Goal: Task Accomplishment & Management: Use online tool/utility

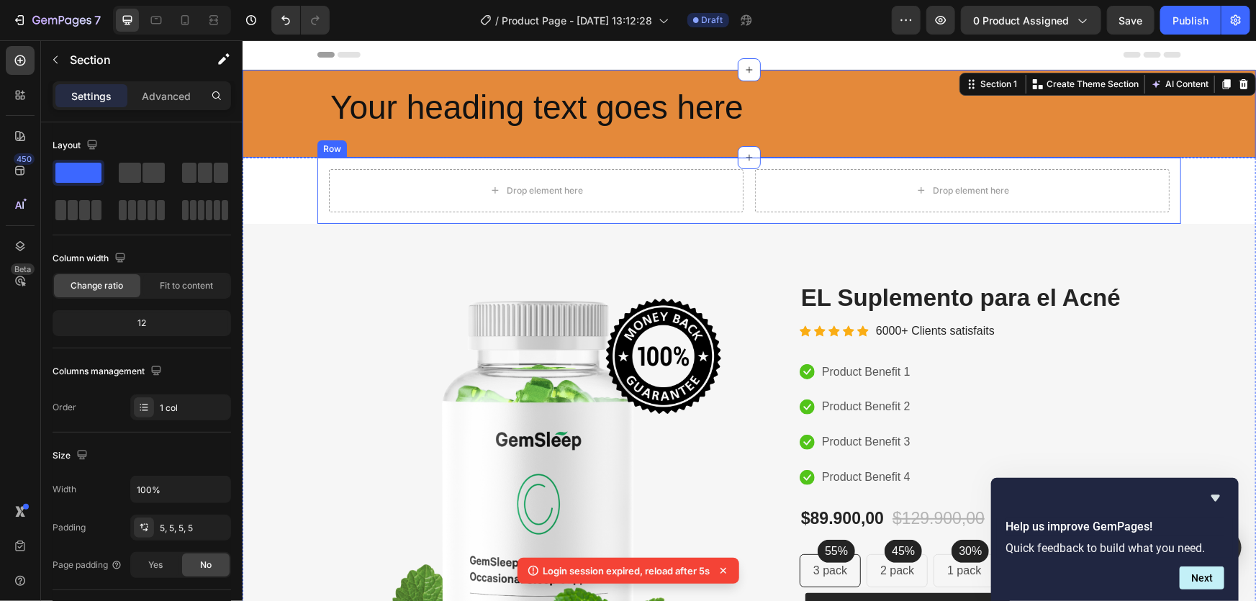
scroll to position [261, 0]
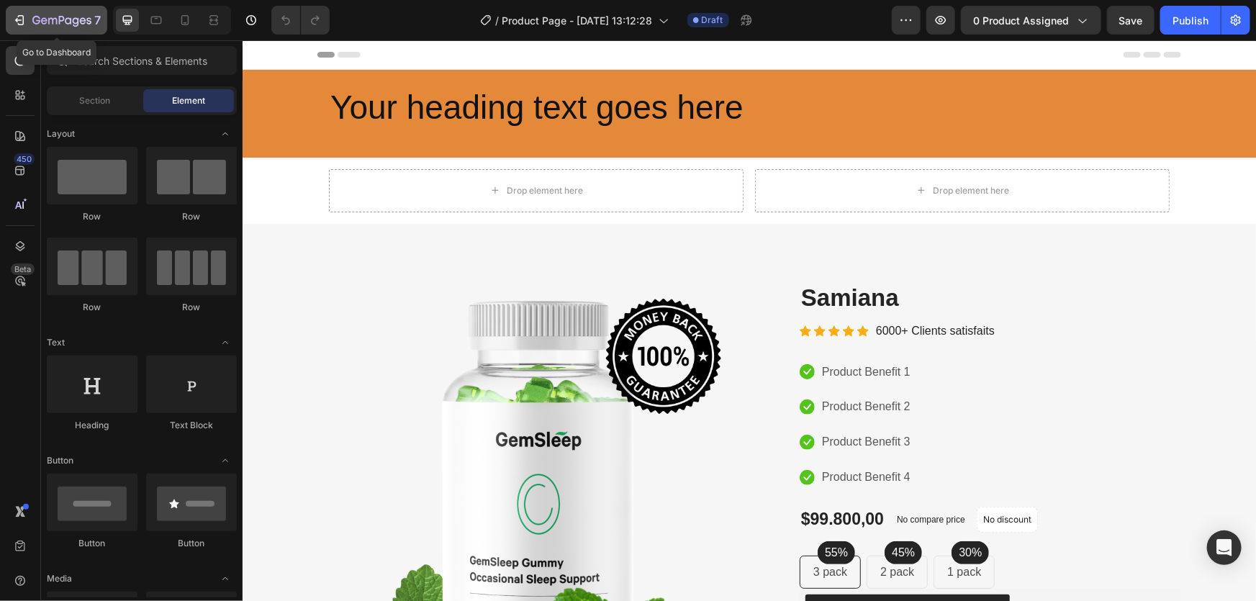
click at [21, 22] on icon "button" at bounding box center [19, 20] width 14 height 14
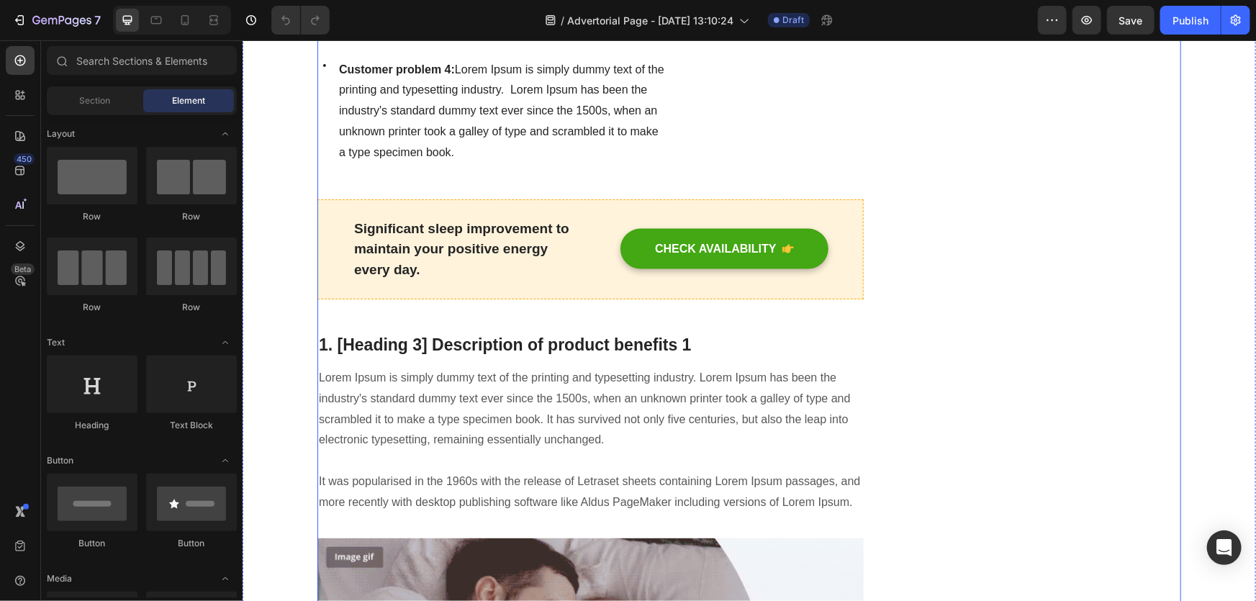
scroll to position [1395, 0]
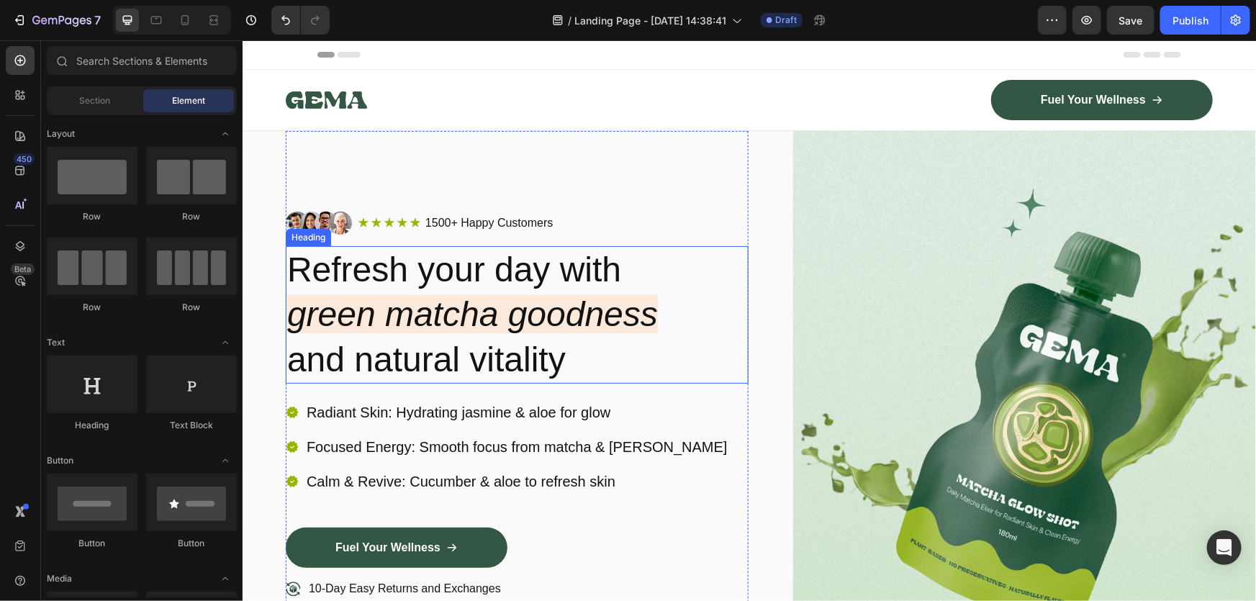
scroll to position [436, 0]
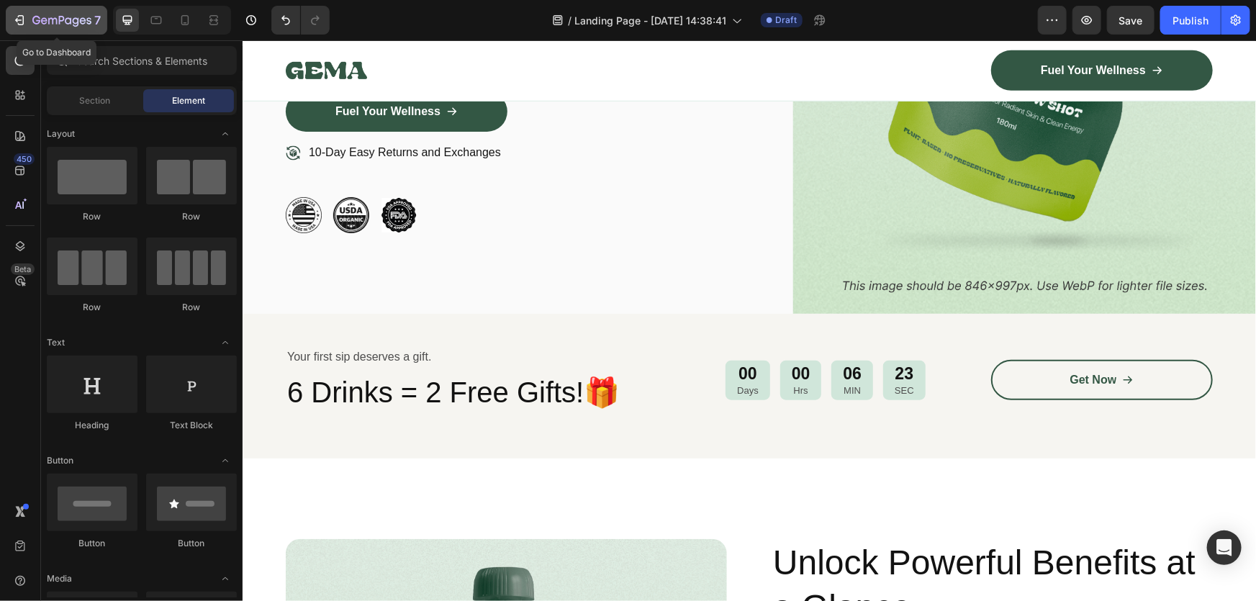
click at [31, 20] on div "7" at bounding box center [56, 20] width 89 height 17
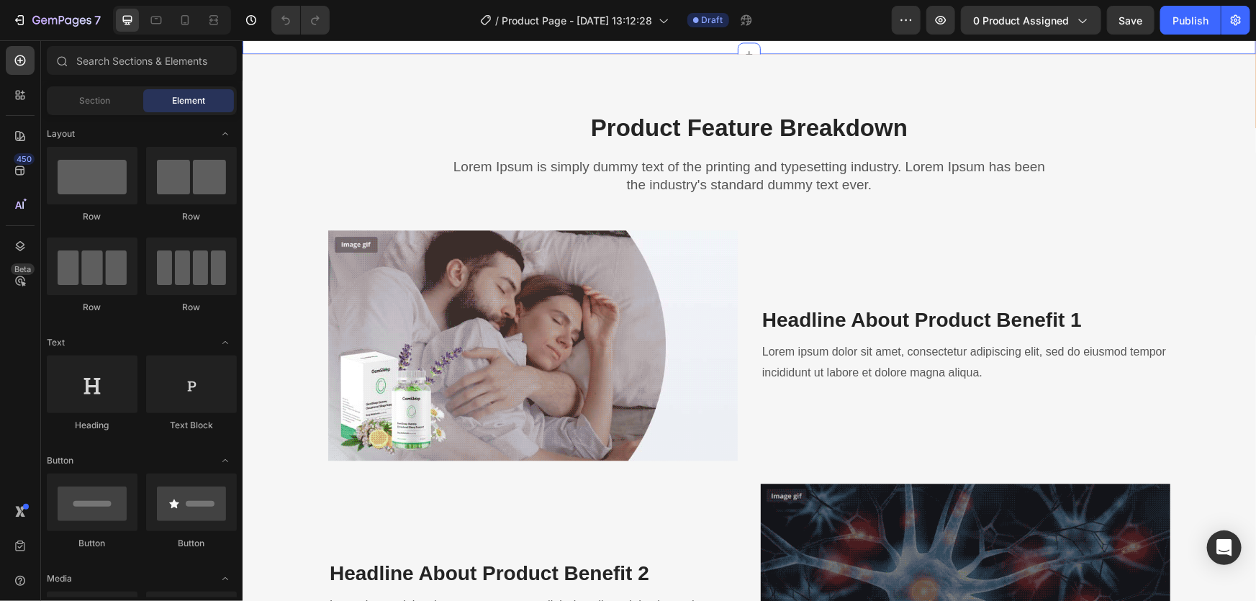
scroll to position [1569, 0]
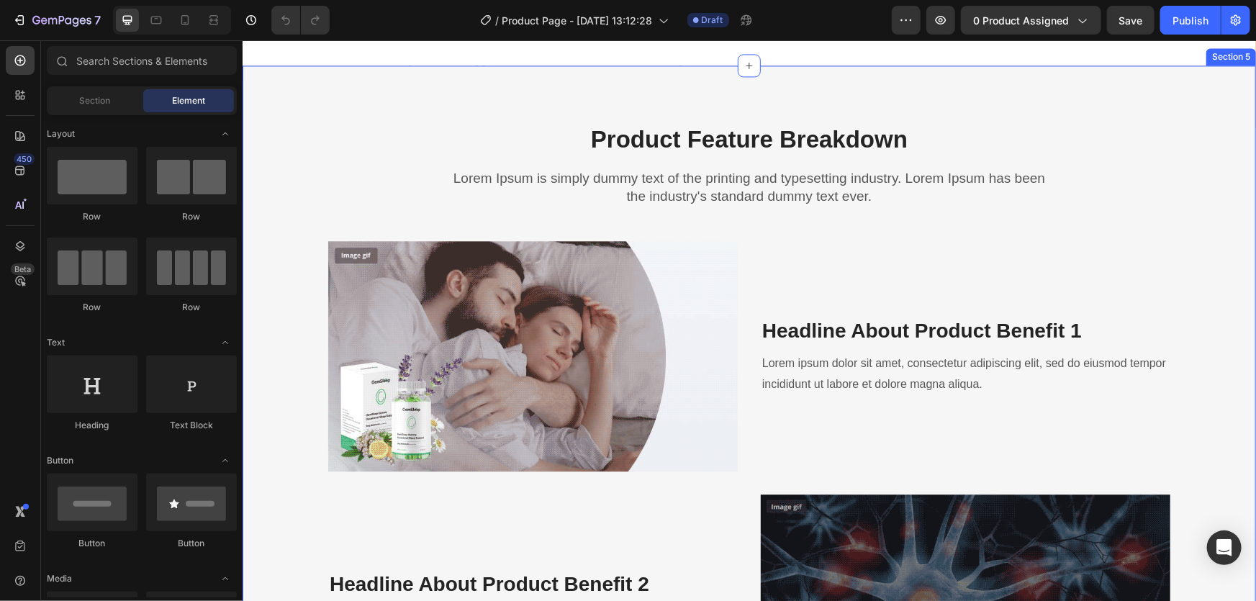
click at [710, 181] on div "Product Feature Breakdown Heading Lorem Ipsum is simply dummy text of the print…" at bounding box center [748, 525] width 1013 height 921
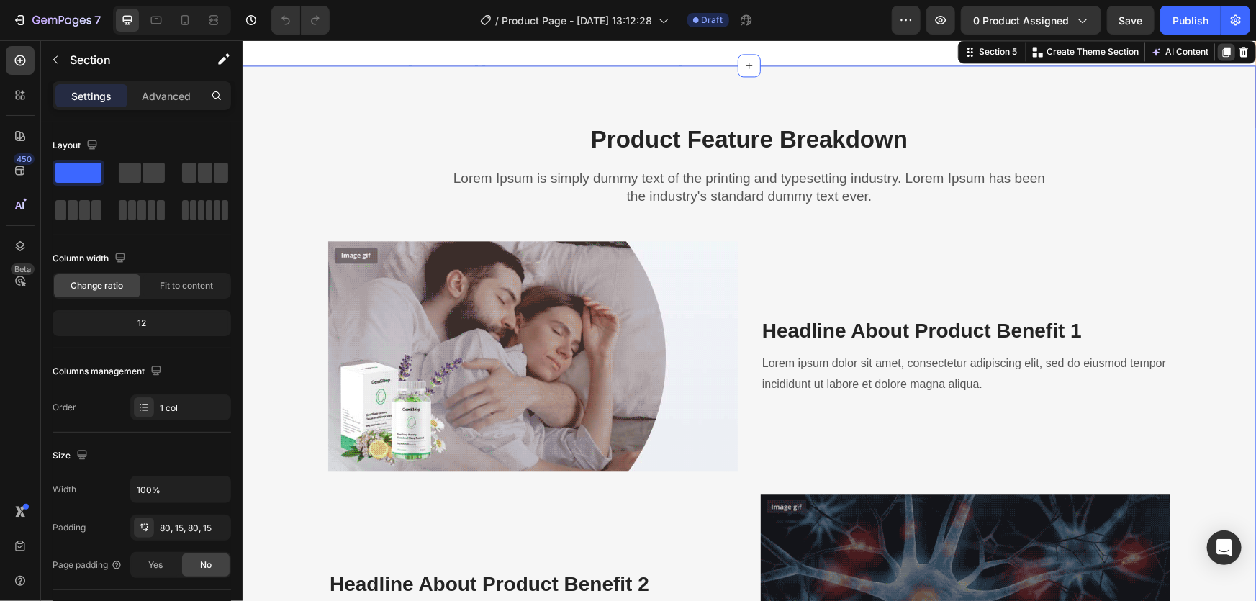
click at [1222, 56] on icon at bounding box center [1226, 51] width 8 height 10
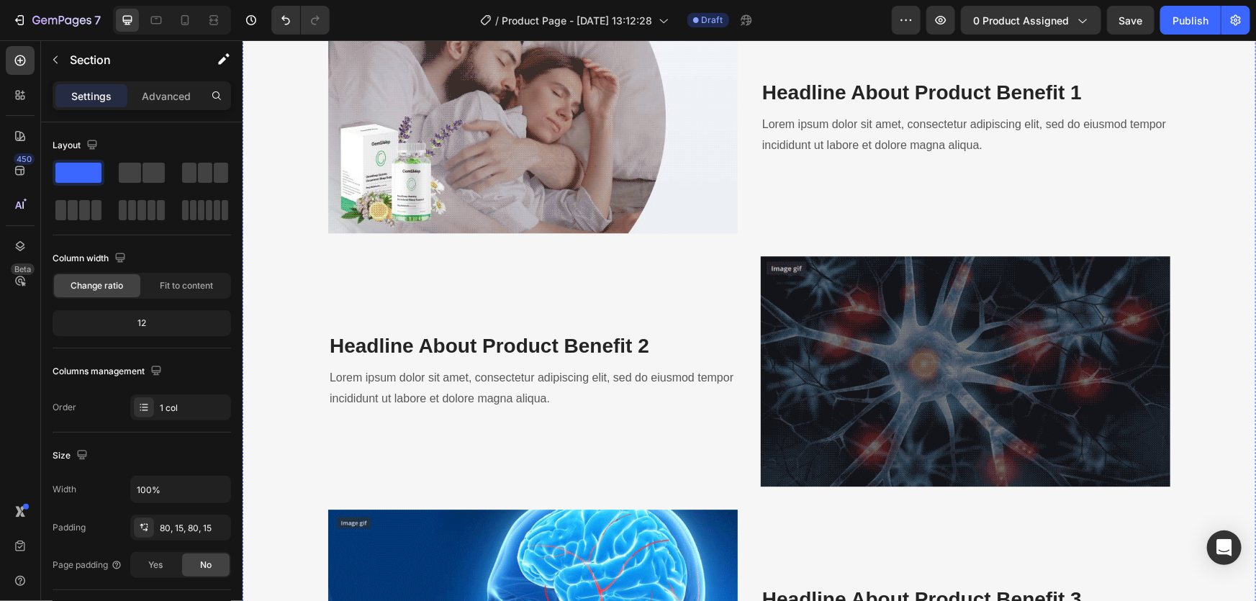
scroll to position [1535, 0]
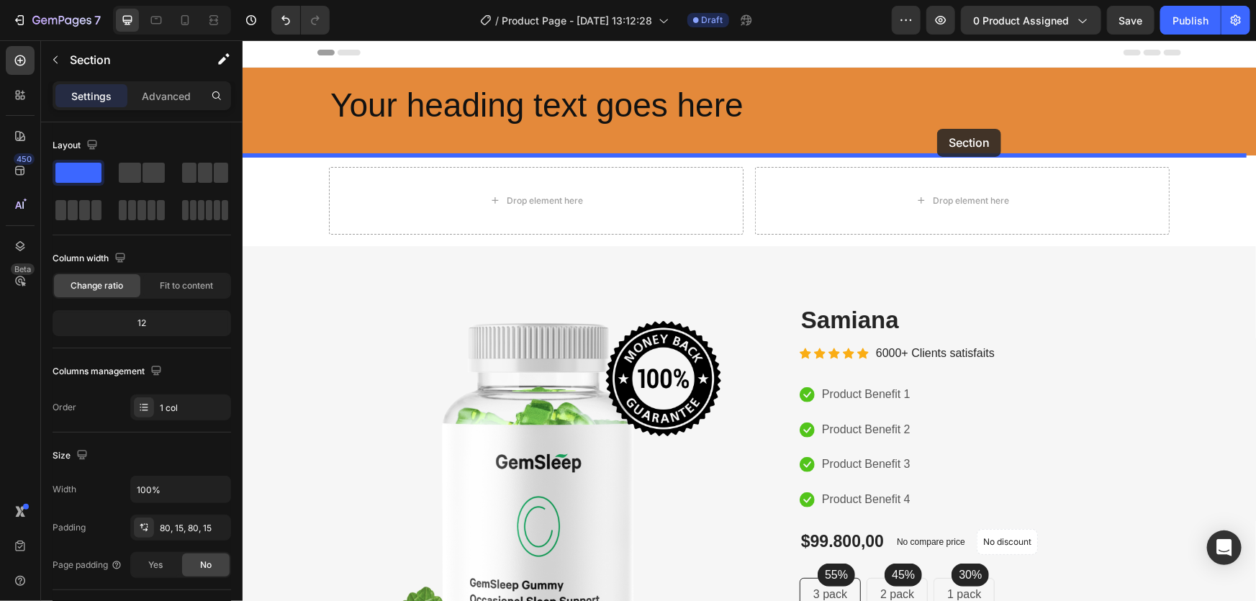
scroll to position [0, 0]
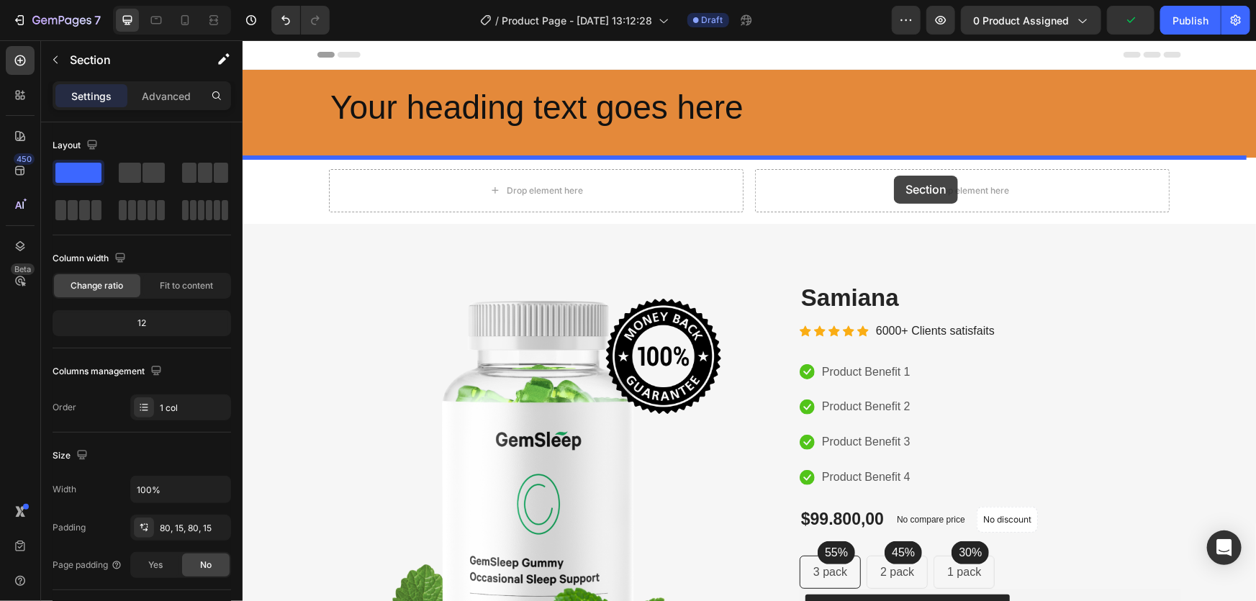
drag, startPoint x: 981, startPoint y: 158, endPoint x: 893, endPoint y: 176, distance: 89.6
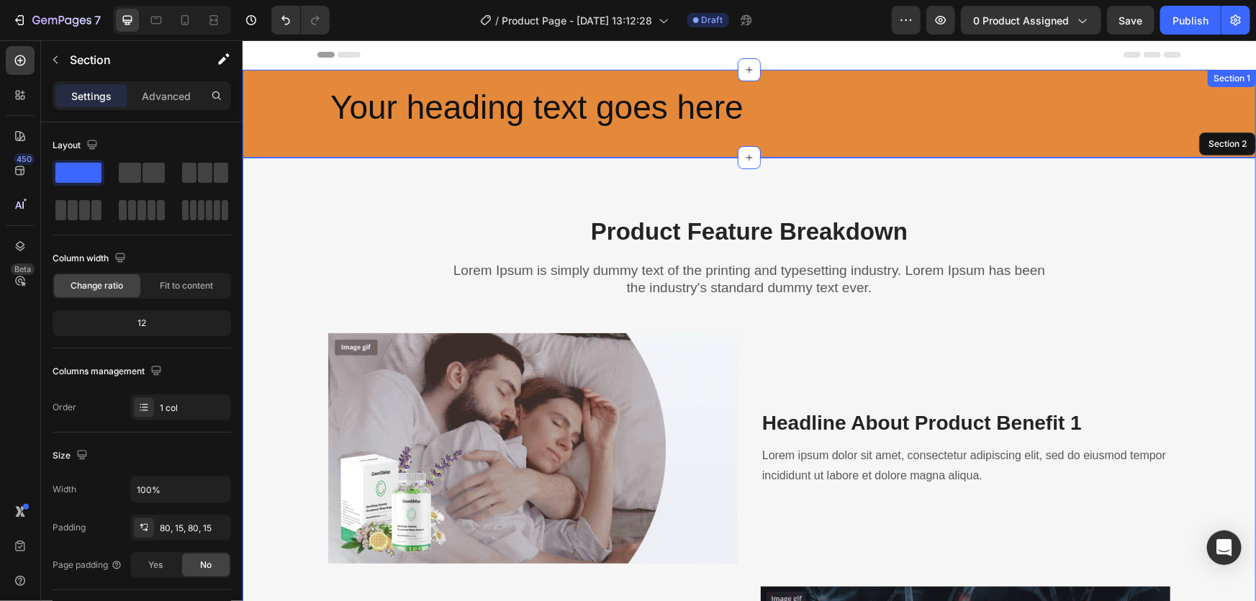
click at [266, 82] on div "Your heading text goes here Heading Row Row" at bounding box center [748, 113] width 1006 height 81
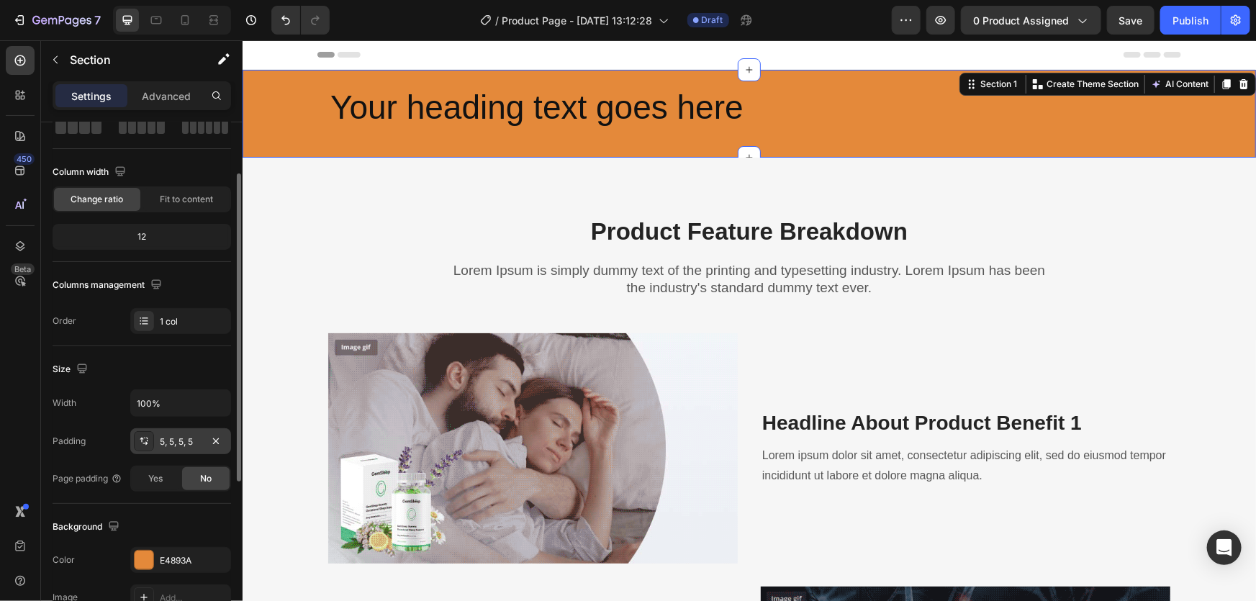
scroll to position [173, 0]
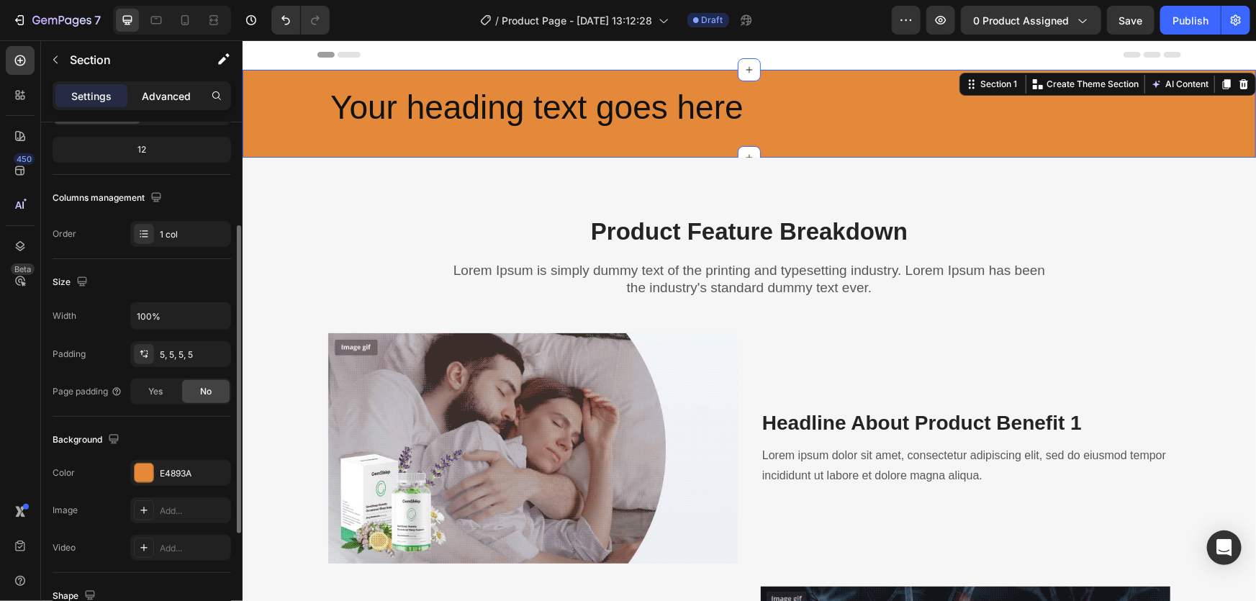
click at [166, 99] on p "Advanced" at bounding box center [166, 96] width 49 height 15
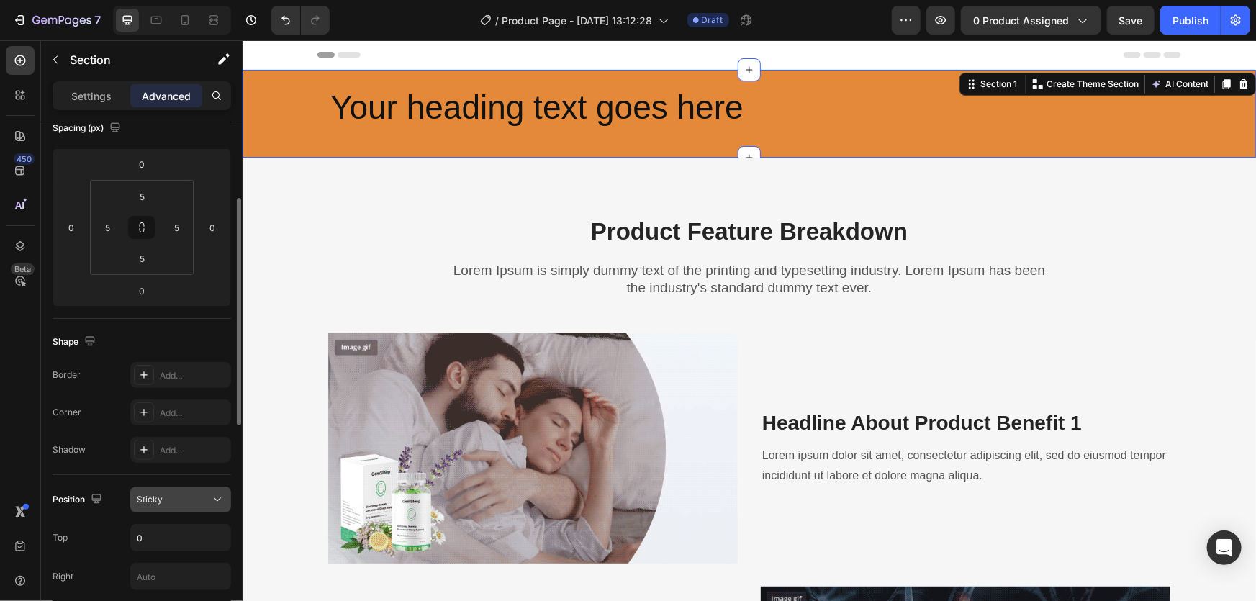
click at [183, 504] on div "Sticky" at bounding box center [173, 499] width 73 height 13
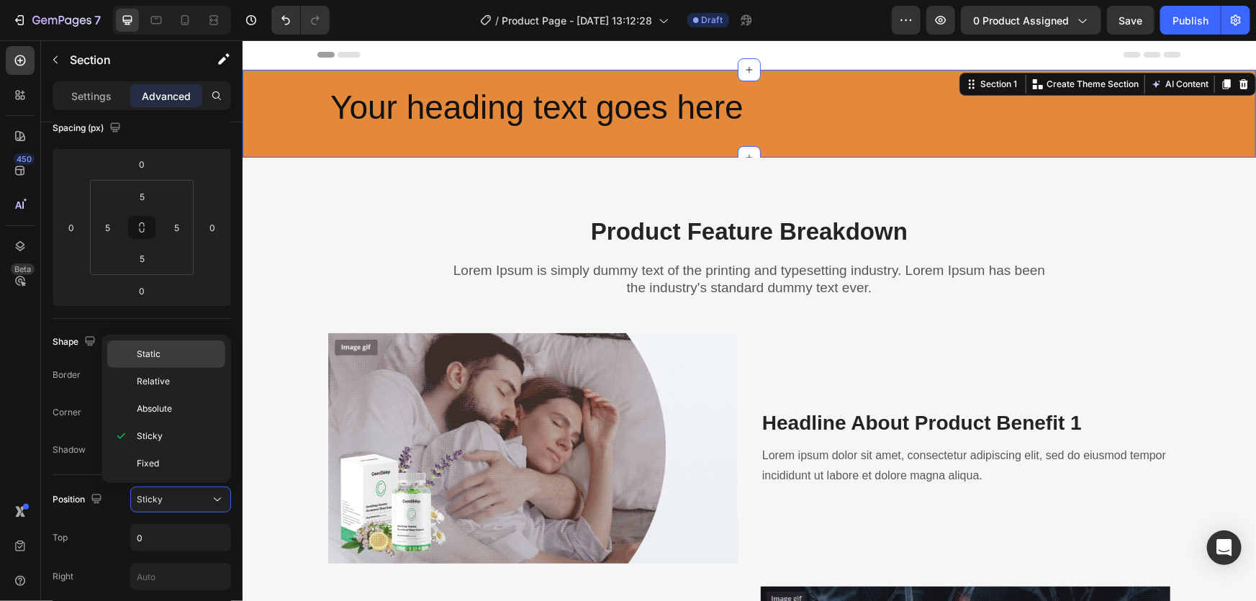
click at [171, 353] on p "Static" at bounding box center [178, 354] width 82 height 13
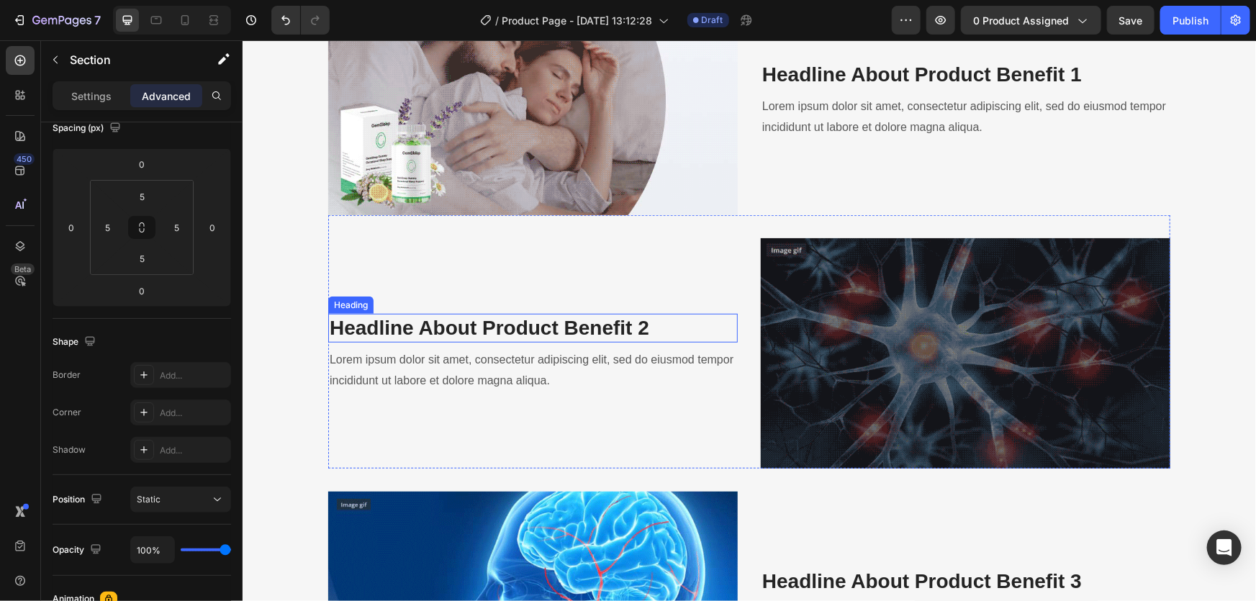
scroll to position [0, 0]
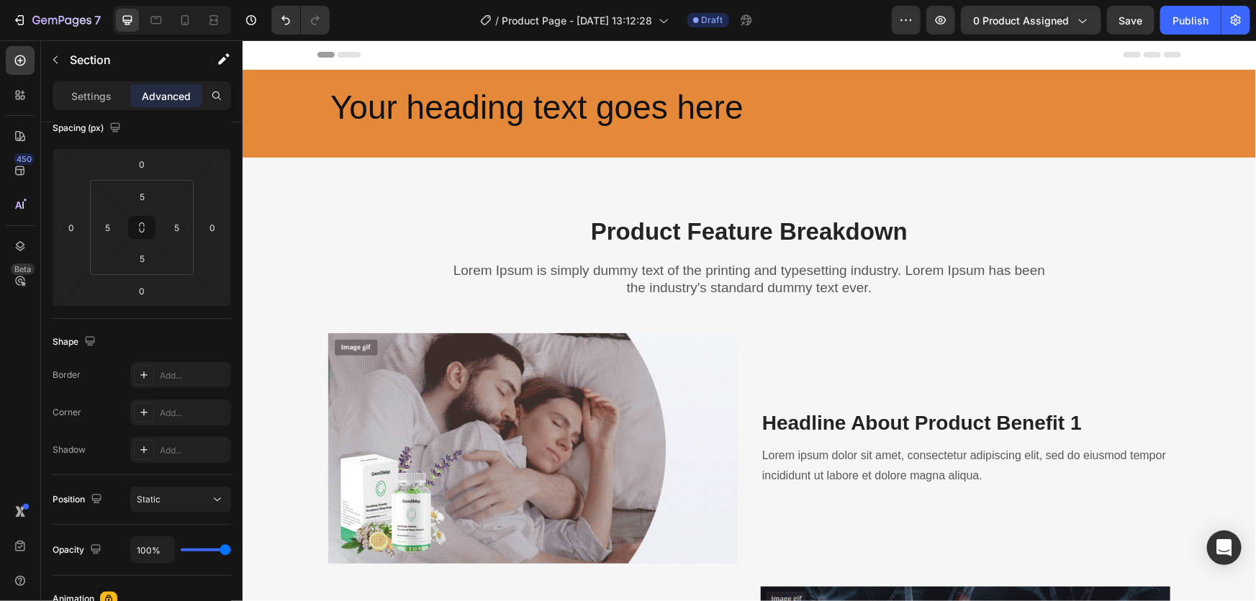
click at [278, 107] on div "Your heading text goes here Heading Row Row" at bounding box center [748, 113] width 1006 height 81
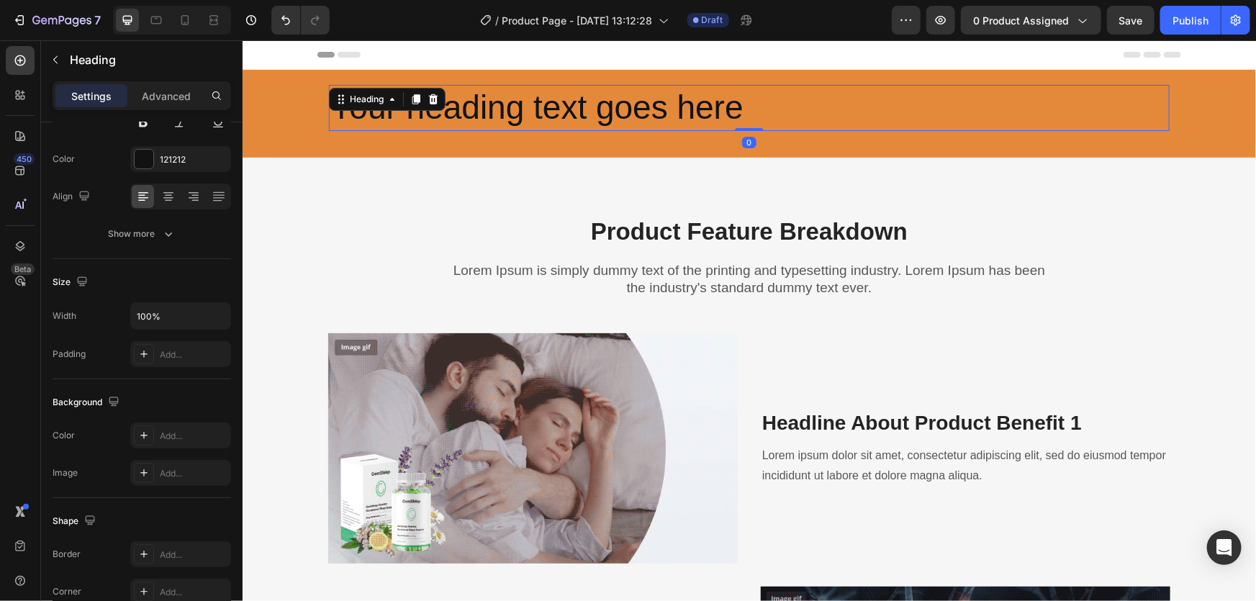
click at [387, 93] on div "Your heading text goes here Heading 0" at bounding box center [748, 107] width 841 height 46
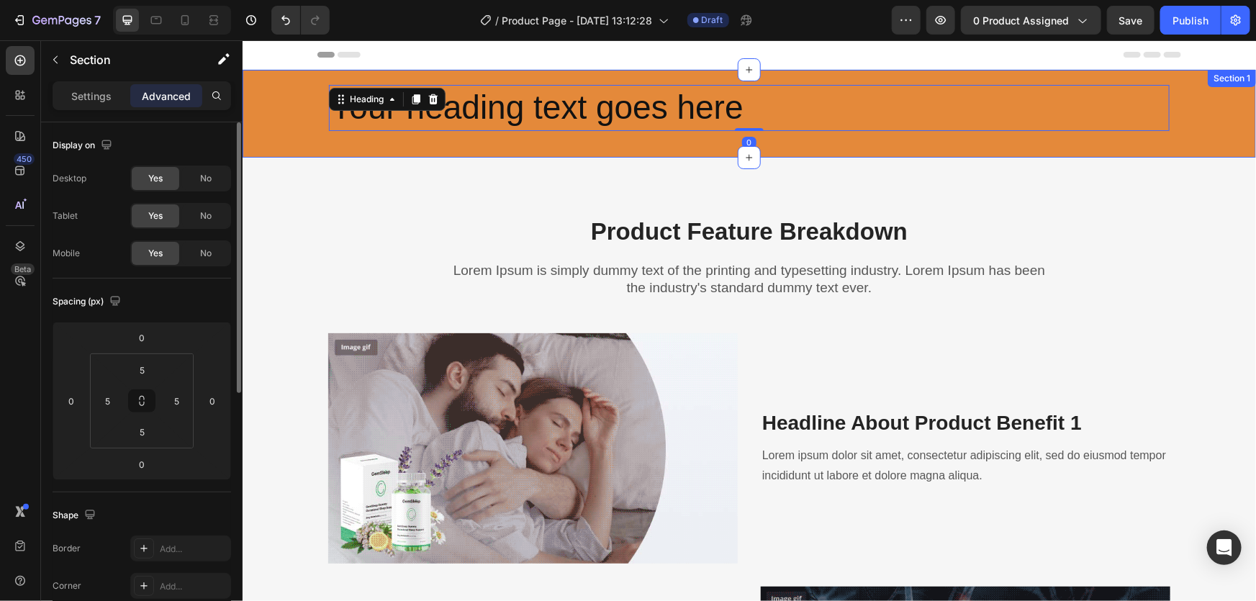
click at [296, 107] on div "Your heading text goes here Heading 0 Row Row" at bounding box center [748, 113] width 1006 height 81
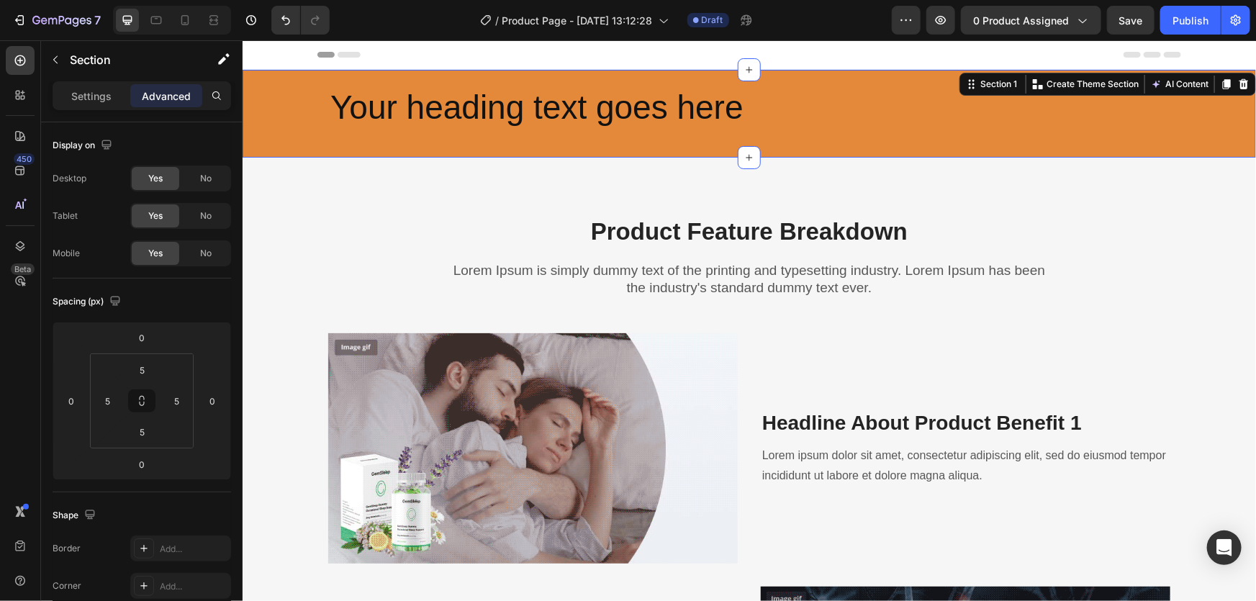
click at [294, 101] on div "Your heading text goes here Heading Row Row" at bounding box center [748, 113] width 1006 height 81
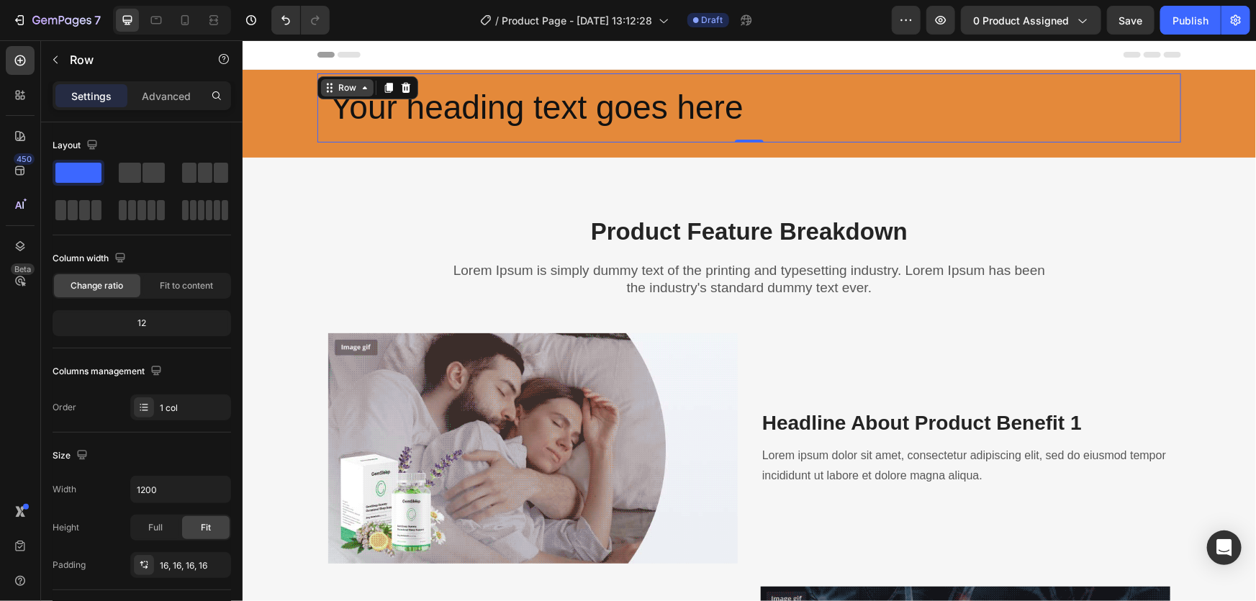
click at [320, 87] on div "Row" at bounding box center [346, 86] width 53 height 17
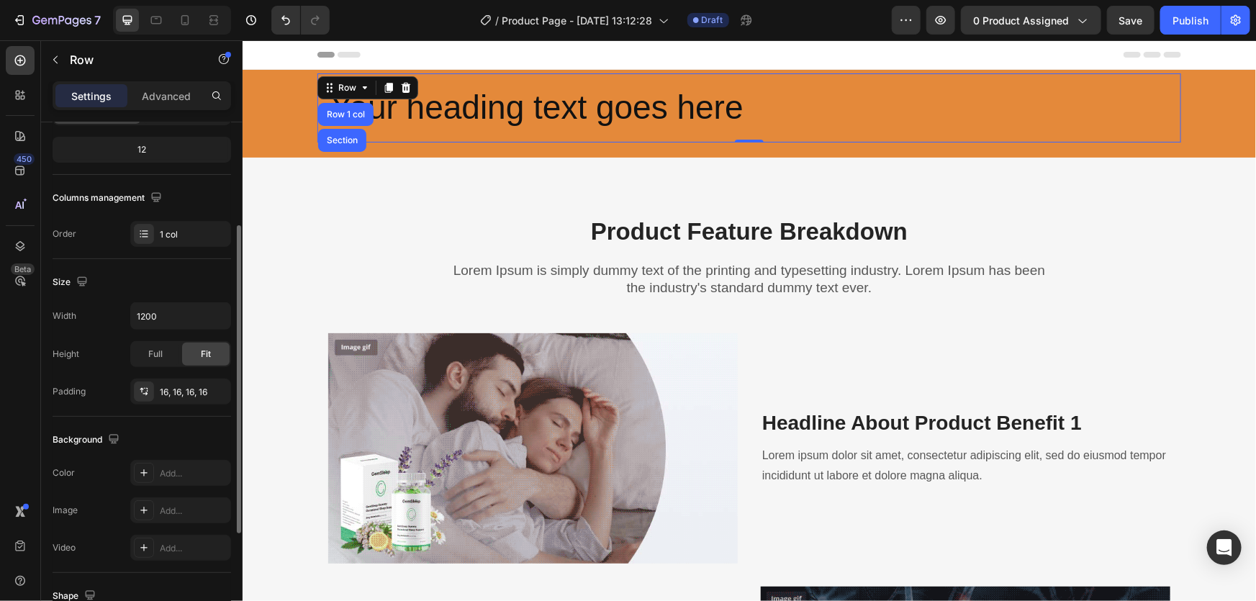
scroll to position [357, 0]
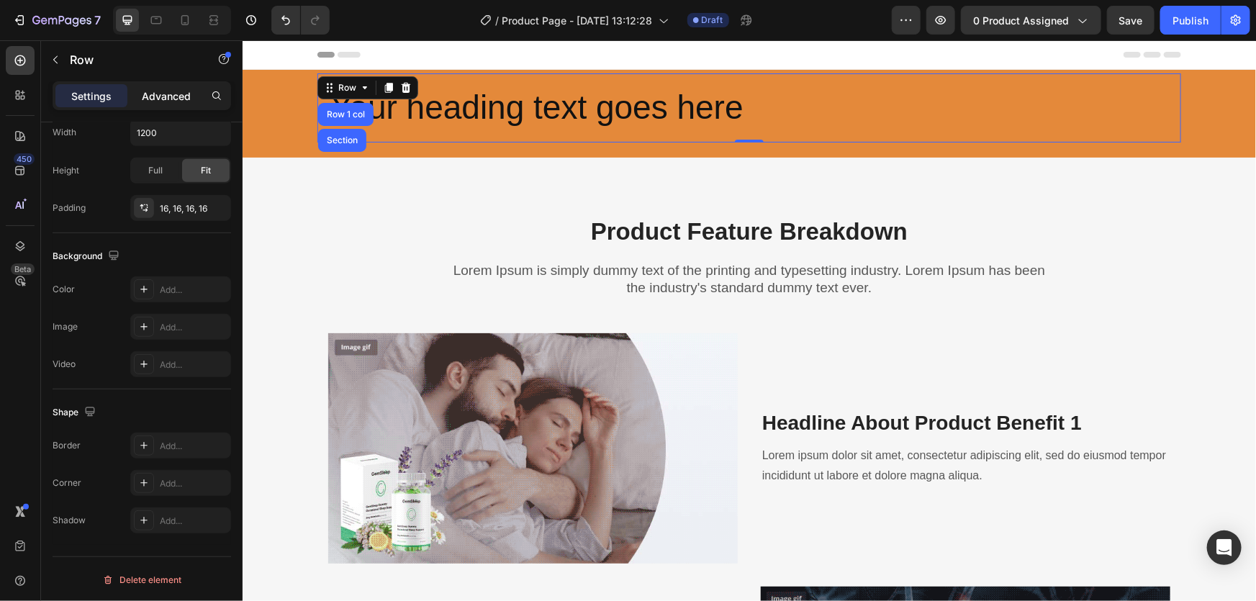
click at [181, 101] on p "Advanced" at bounding box center [166, 96] width 49 height 15
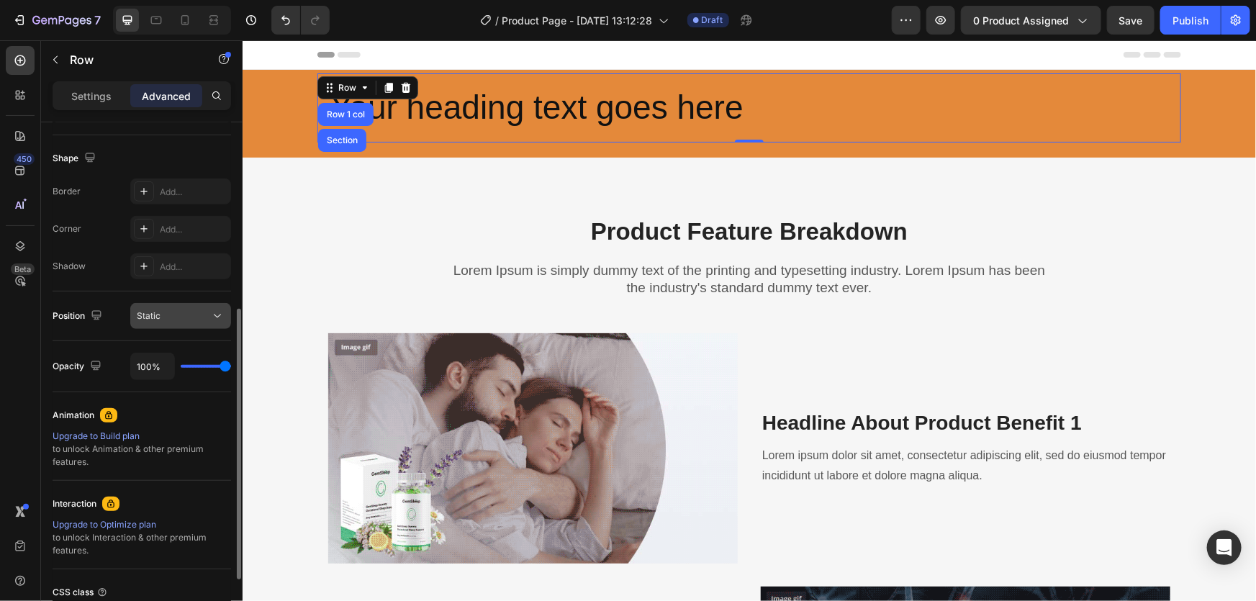
click at [181, 309] on div "Static" at bounding box center [173, 315] width 73 height 13
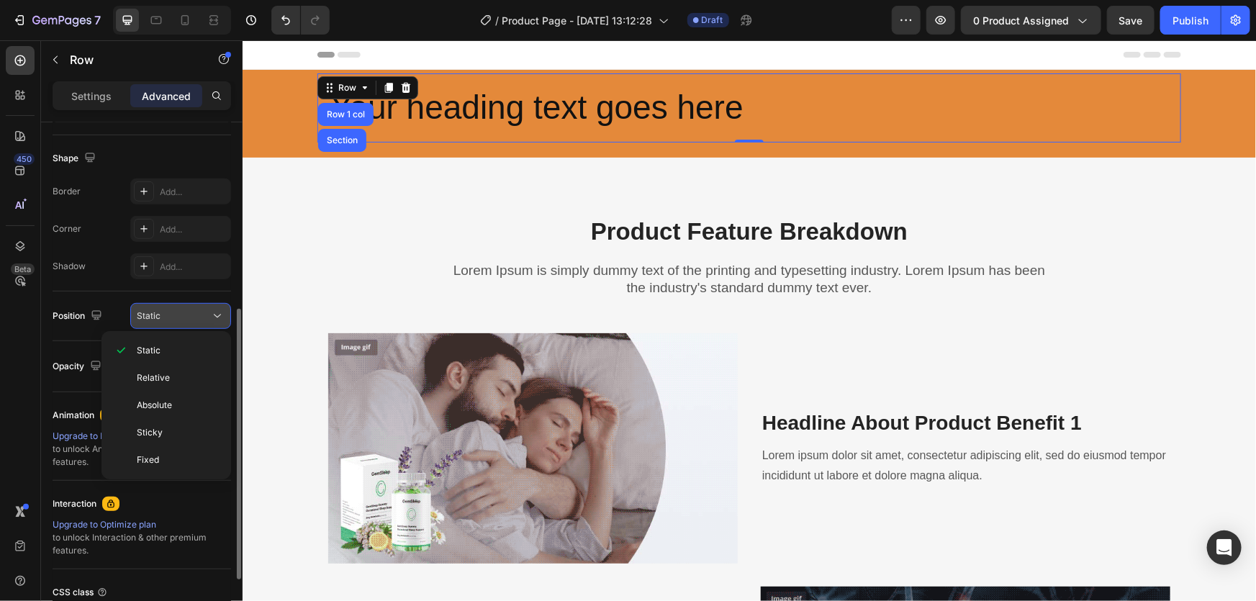
click at [179, 310] on div "Static" at bounding box center [173, 315] width 73 height 13
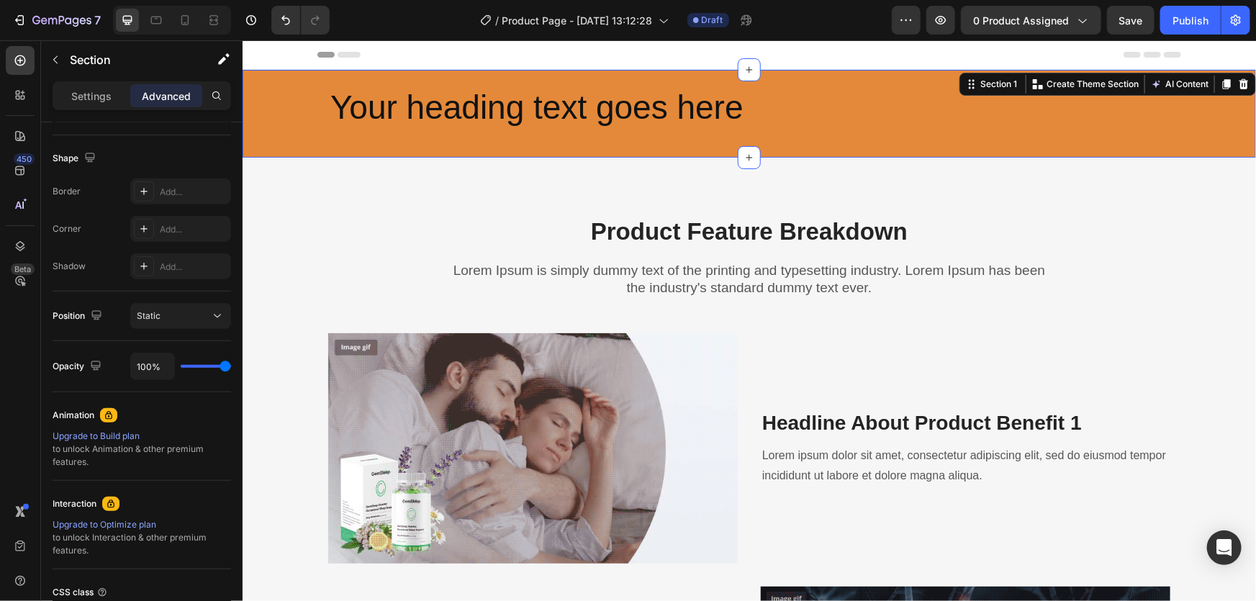
click at [273, 81] on div "Your heading text goes here Heading Row Row" at bounding box center [748, 113] width 1006 height 81
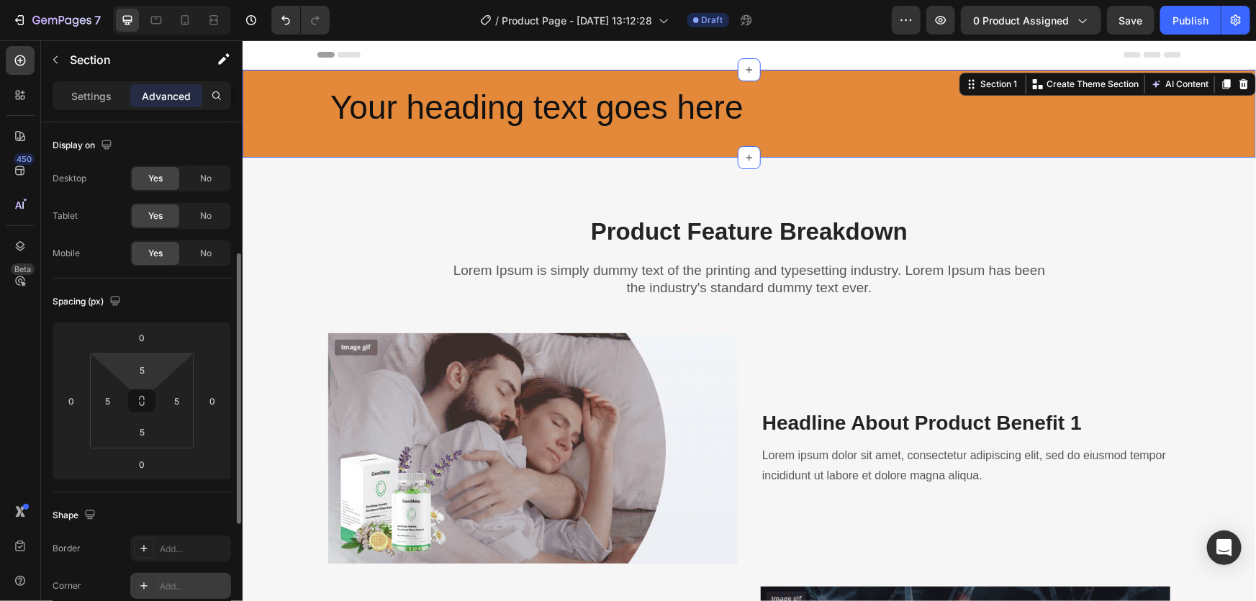
scroll to position [261, 0]
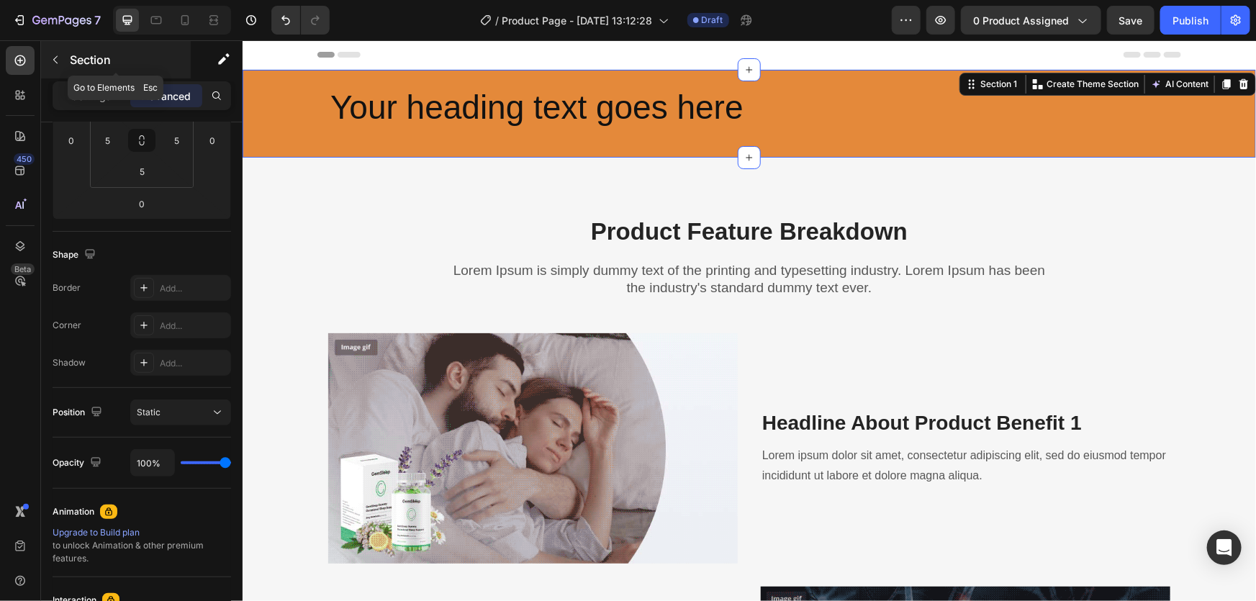
click at [56, 54] on icon "button" at bounding box center [56, 60] width 12 height 12
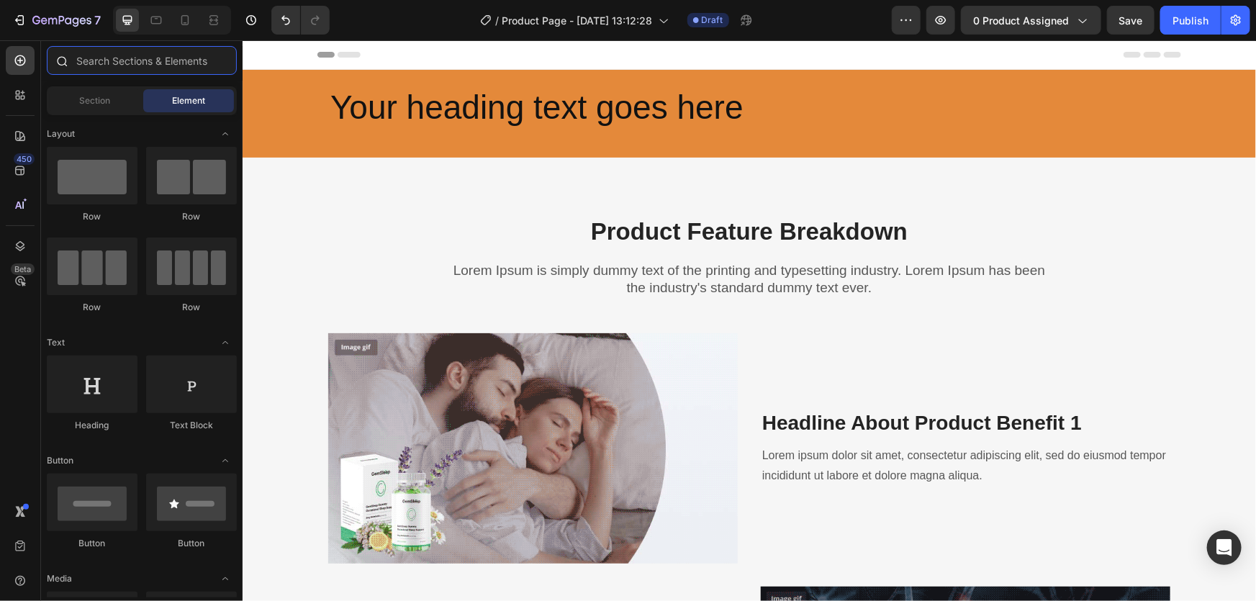
click at [114, 58] on input "text" at bounding box center [142, 60] width 190 height 29
type input "z"
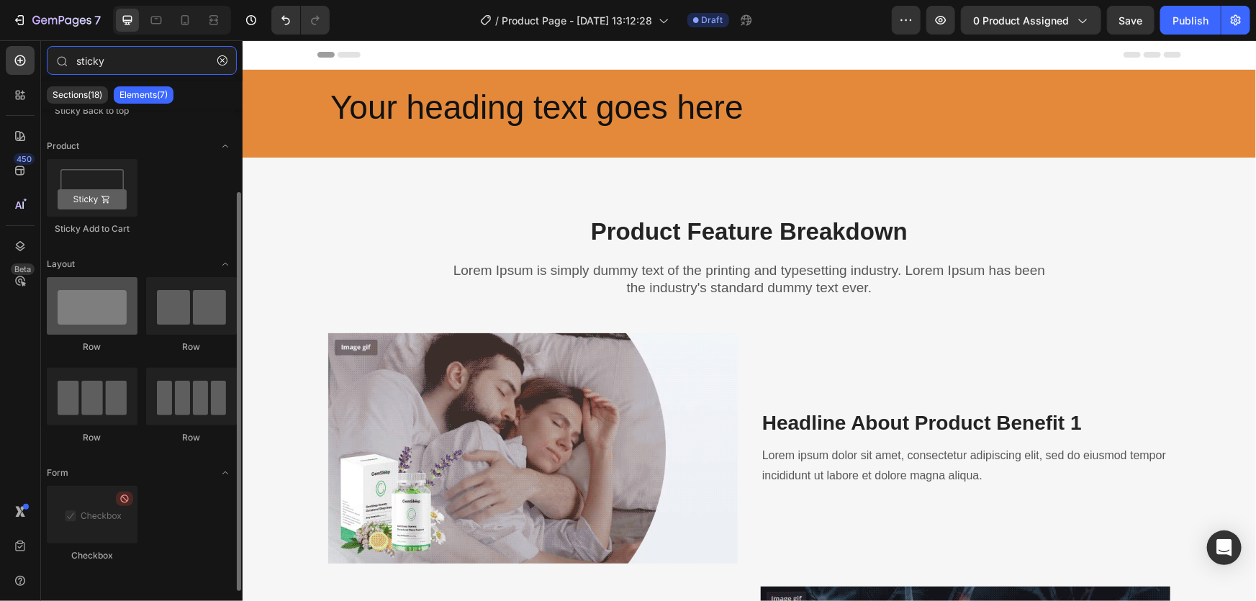
scroll to position [0, 0]
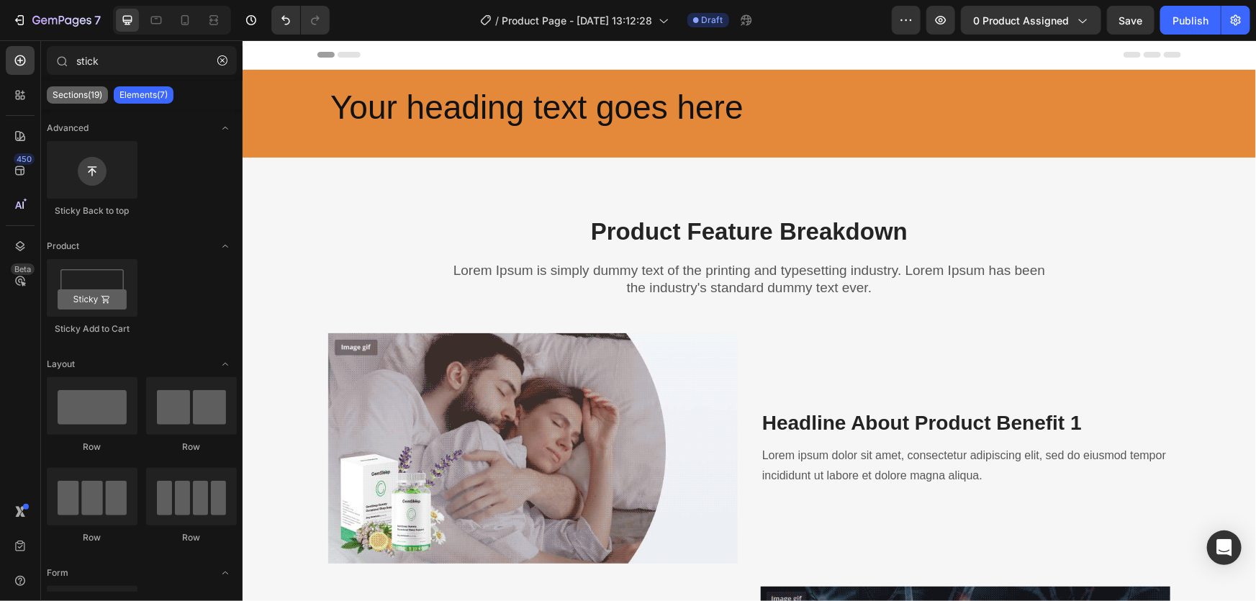
click at [83, 87] on div "Sections(19)" at bounding box center [77, 94] width 61 height 17
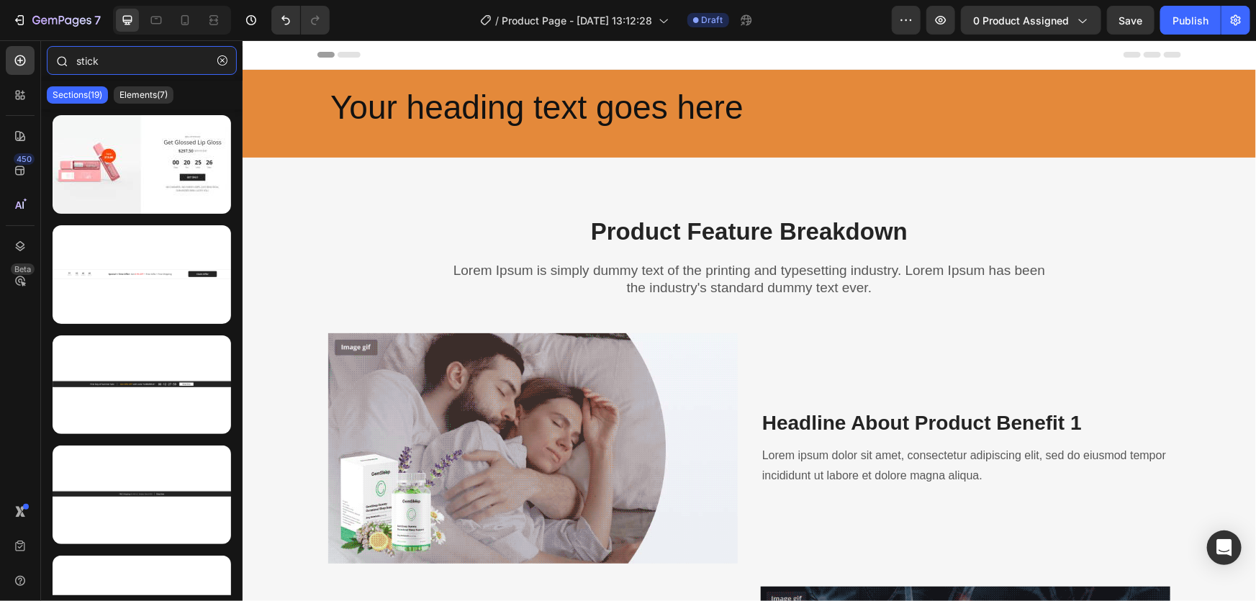
click at [134, 58] on input "stick" at bounding box center [142, 60] width 190 height 29
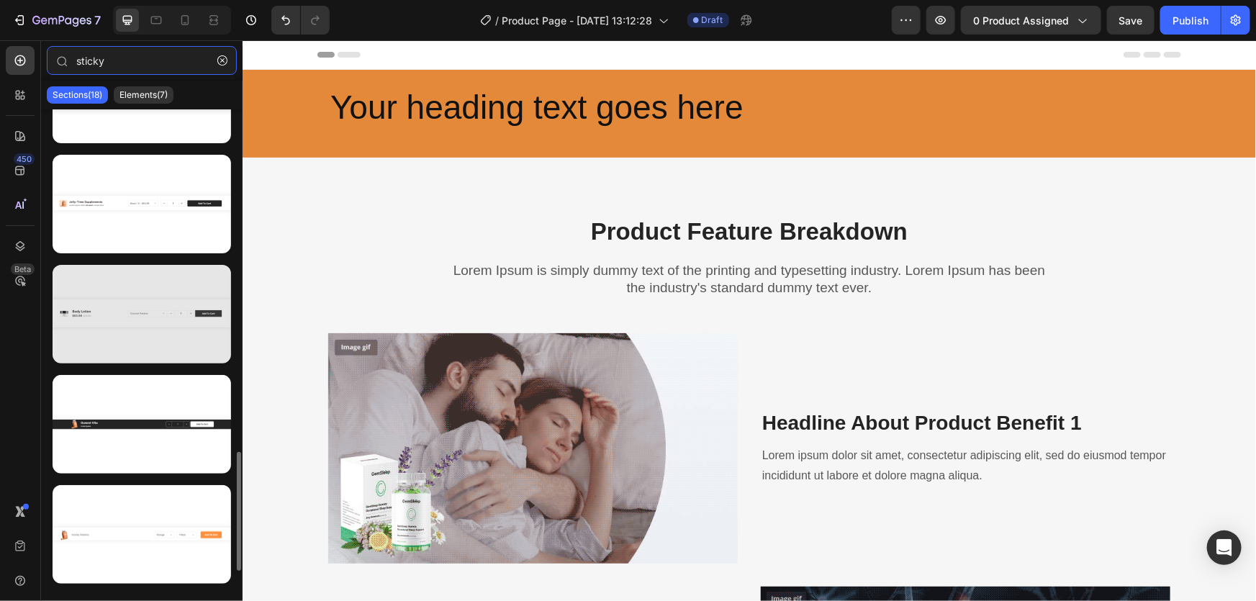
scroll to position [1490, 0]
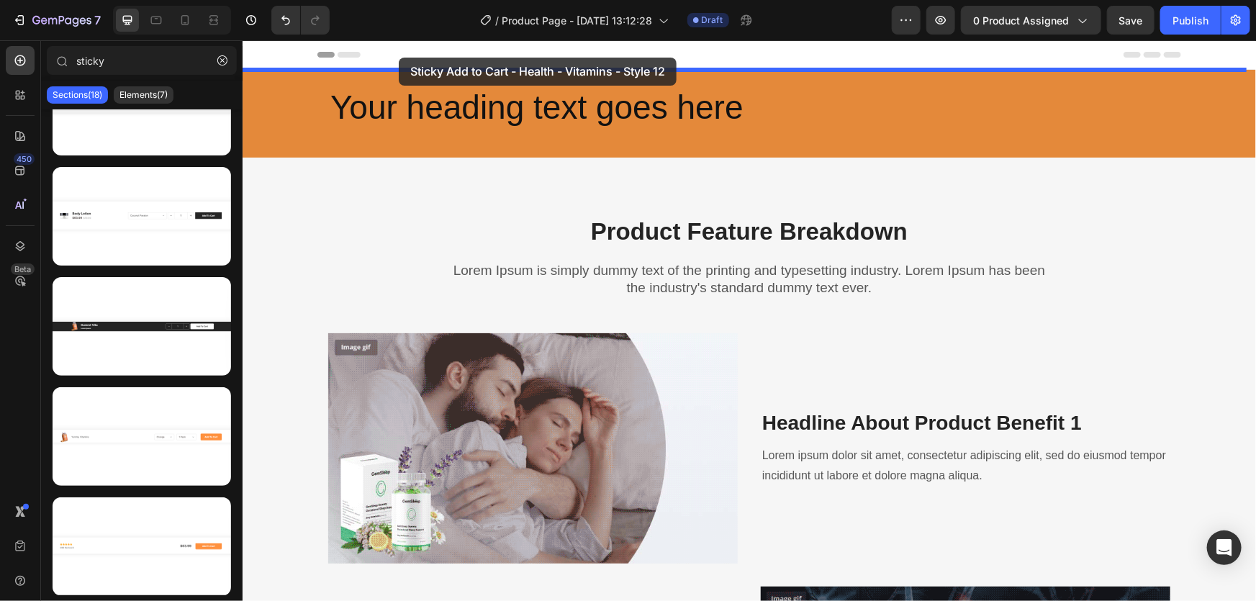
drag, startPoint x: 363, startPoint y: 564, endPoint x: 398, endPoint y: 57, distance: 508.6
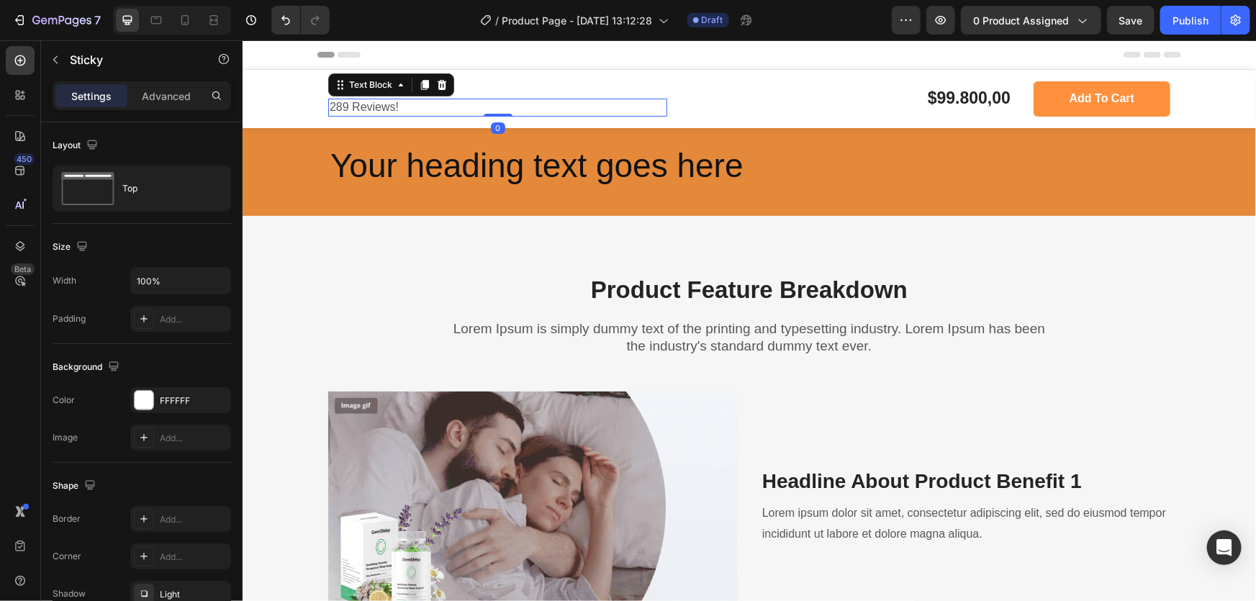
click at [464, 98] on div "289 Reviews!" at bounding box center [496, 107] width 339 height 18
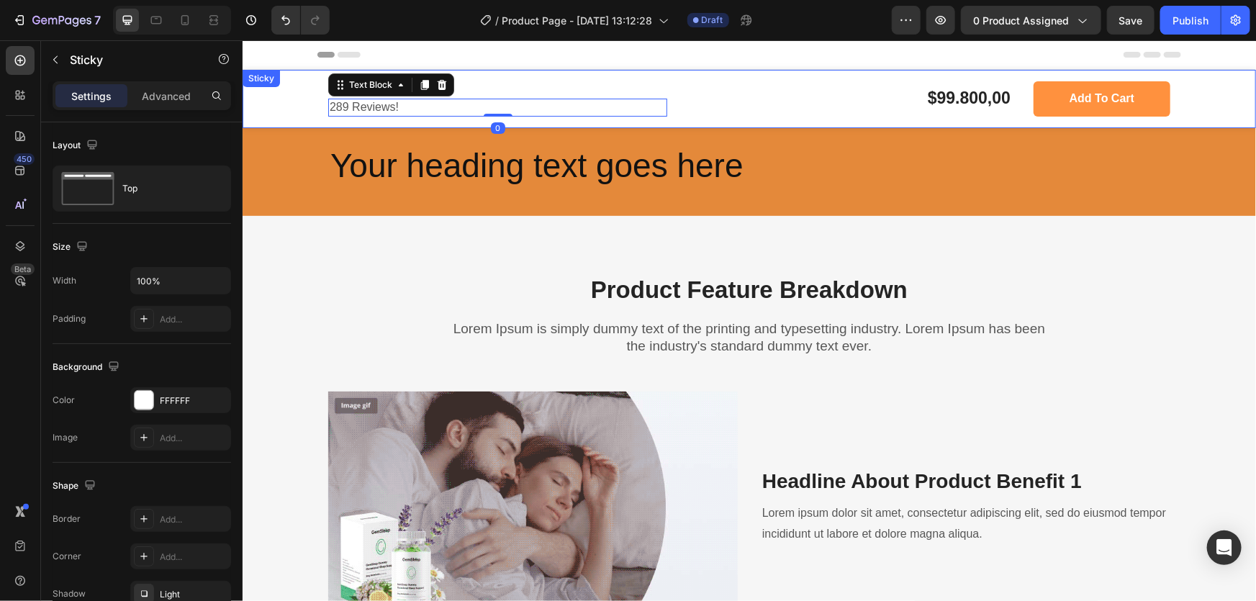
click at [279, 86] on div "Icon Icon Icon Icon Icon Icon List 289 Reviews! Text Block 0 $99.800,00 Product…" at bounding box center [748, 98] width 1013 height 58
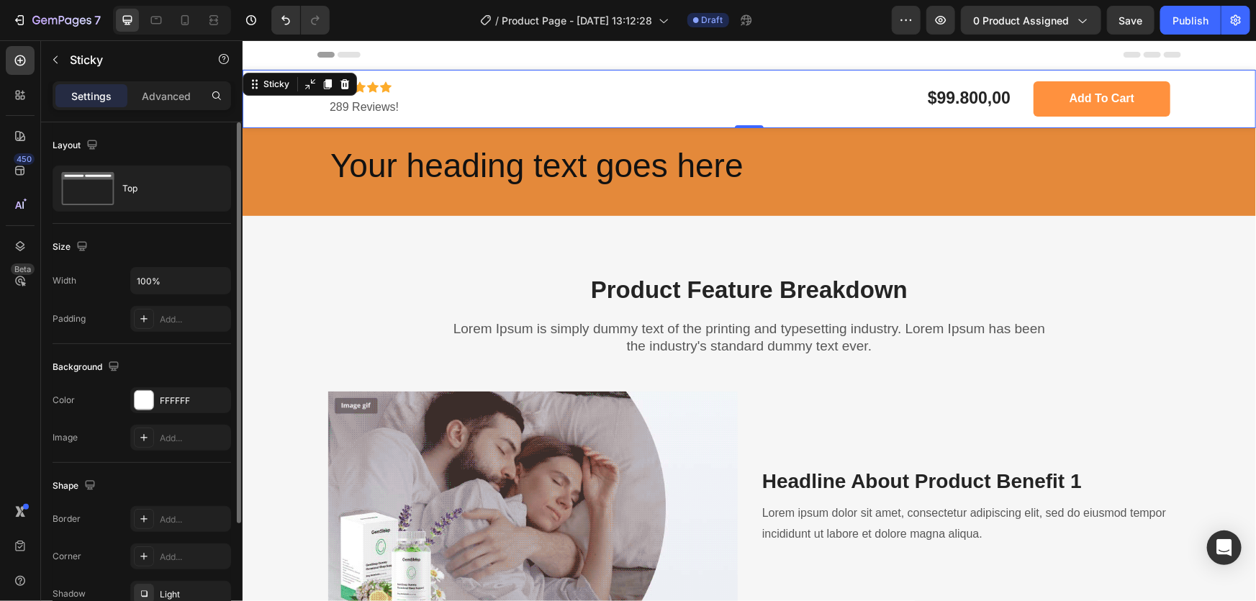
scroll to position [86, 0]
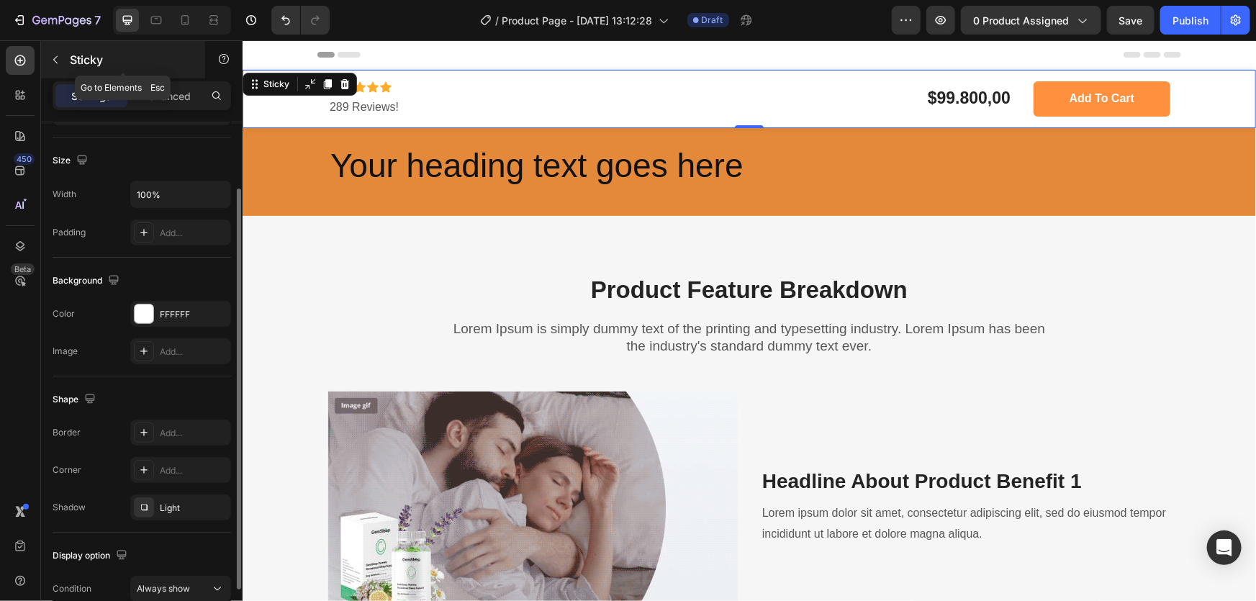
click at [54, 56] on icon "button" at bounding box center [56, 60] width 12 height 12
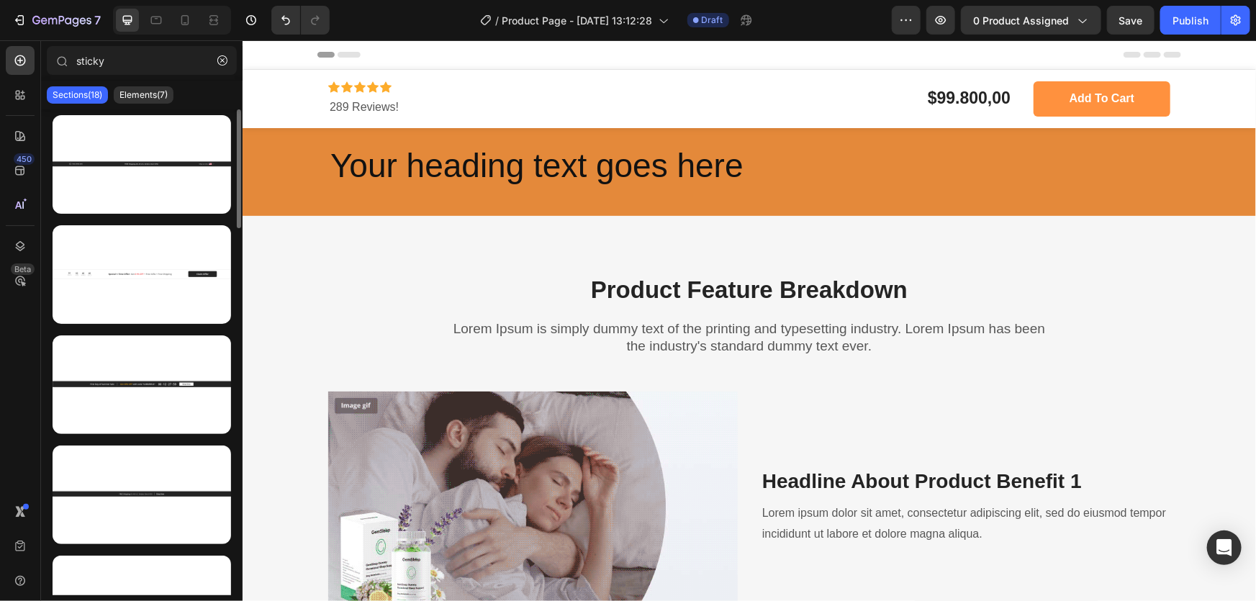
scroll to position [0, 0]
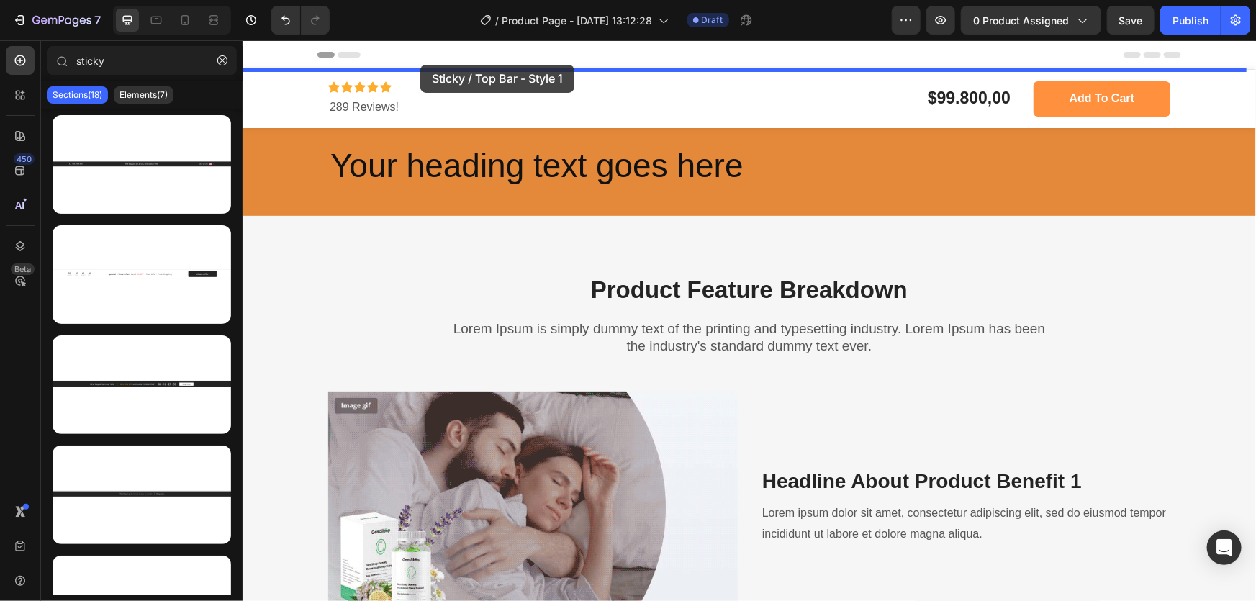
drag, startPoint x: 380, startPoint y: 179, endPoint x: 420, endPoint y: 64, distance: 121.8
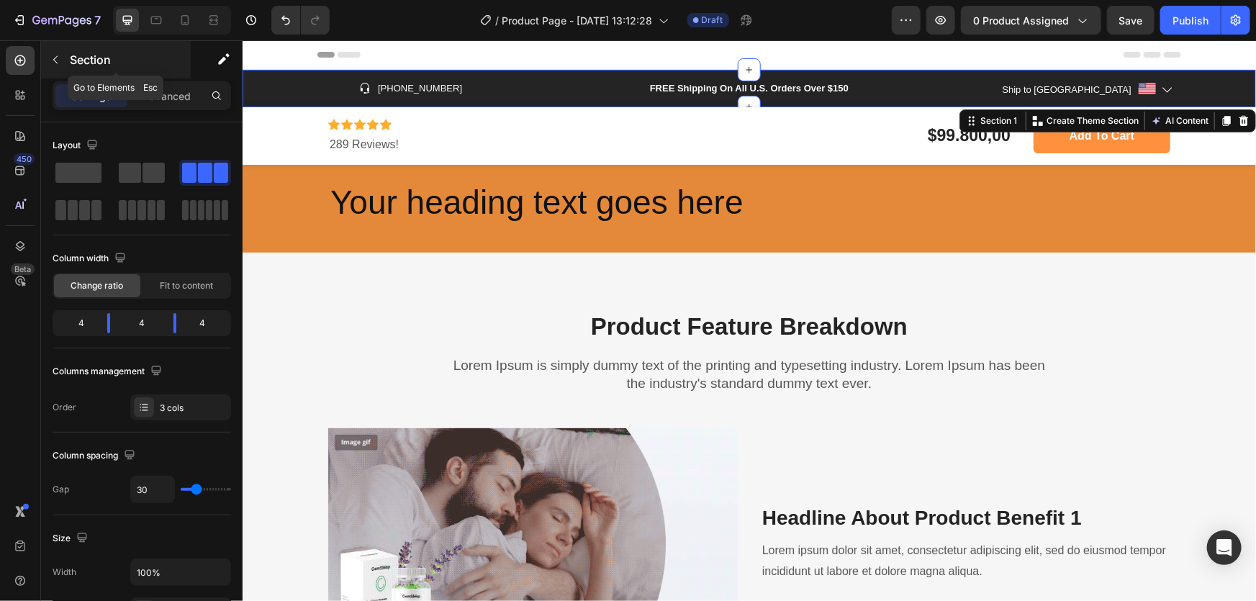
click at [55, 63] on icon "button" at bounding box center [56, 60] width 12 height 12
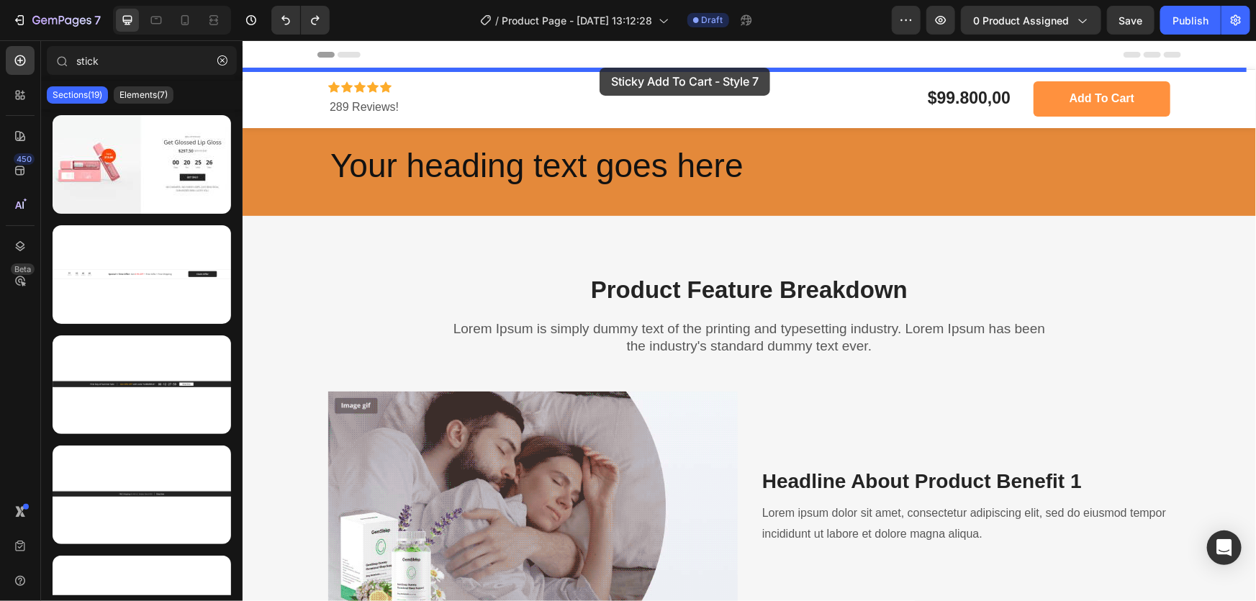
drag, startPoint x: 373, startPoint y: 292, endPoint x: 599, endPoint y: 67, distance: 319.0
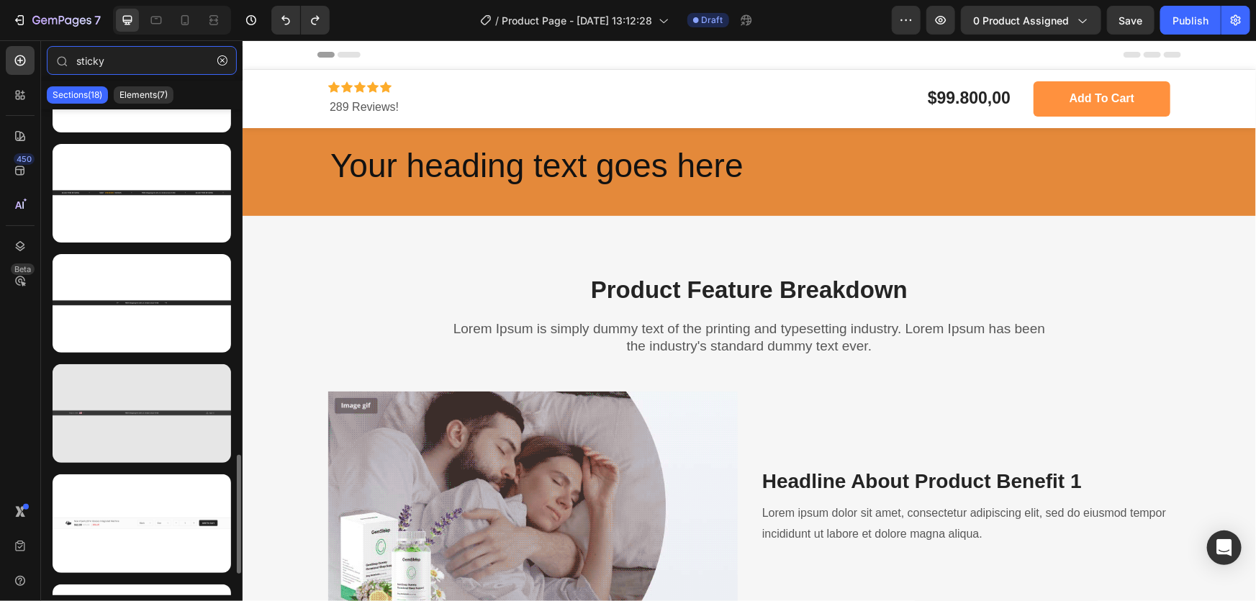
scroll to position [696, 0]
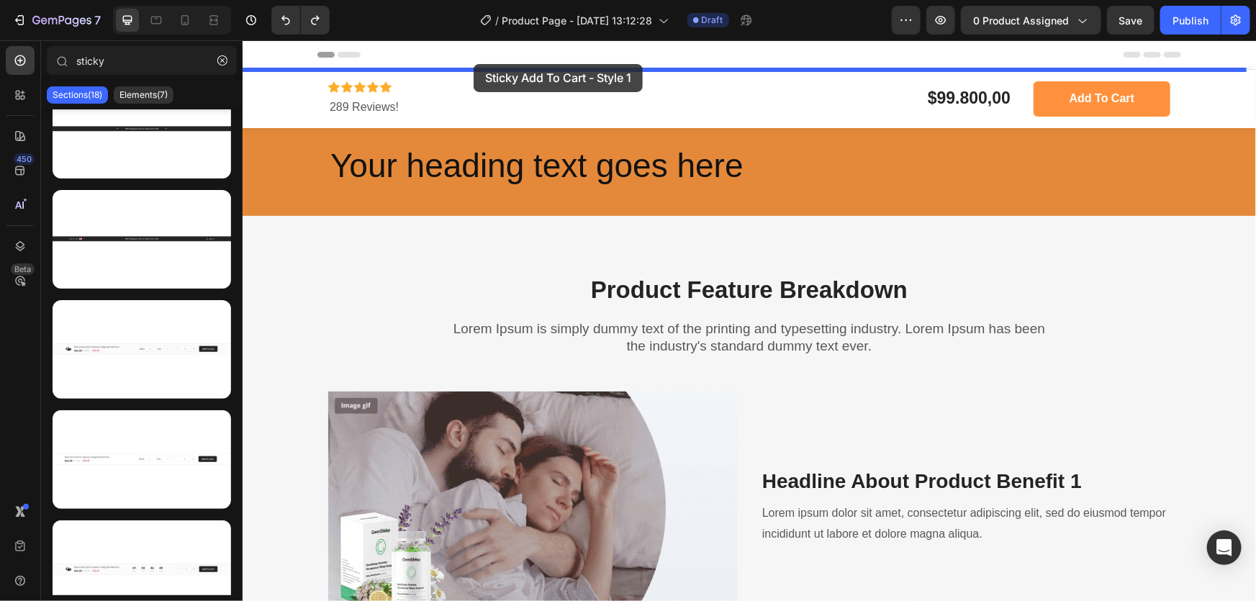
drag, startPoint x: 384, startPoint y: 361, endPoint x: 473, endPoint y: 63, distance: 310.1
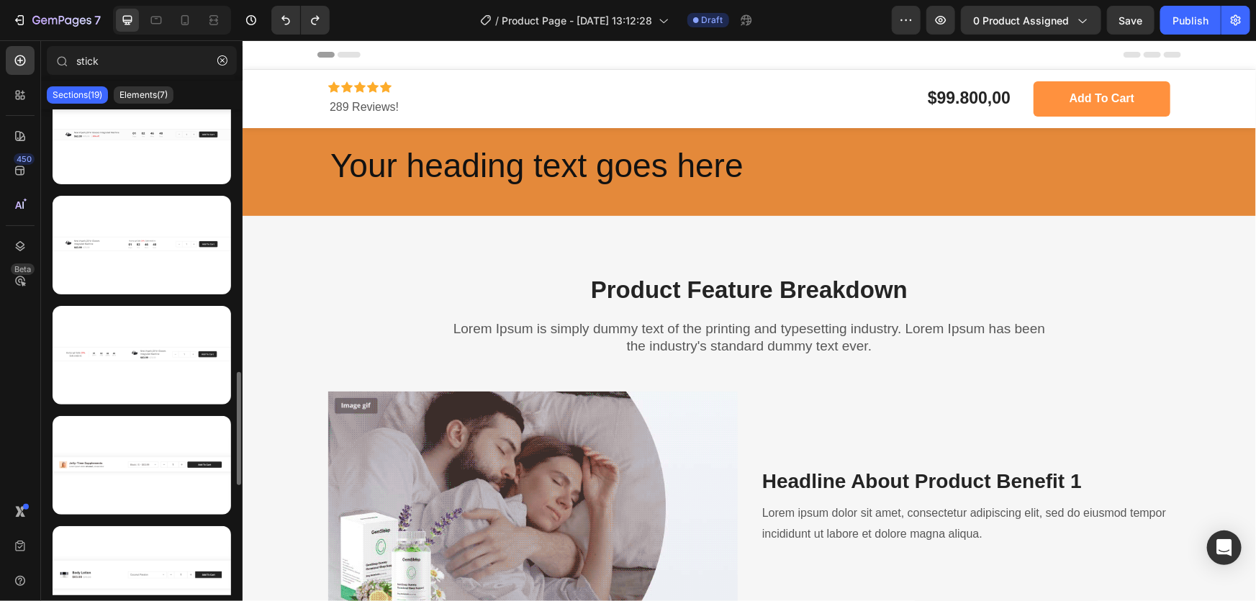
scroll to position [1218, 0]
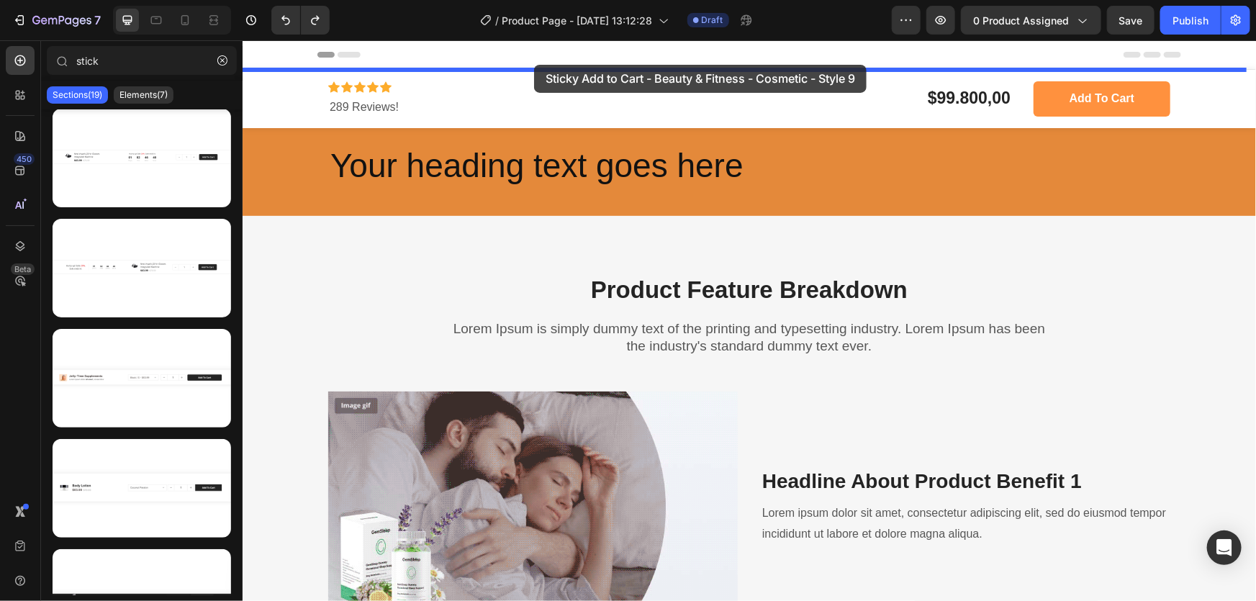
drag, startPoint x: 358, startPoint y: 507, endPoint x: 533, endPoint y: 64, distance: 476.5
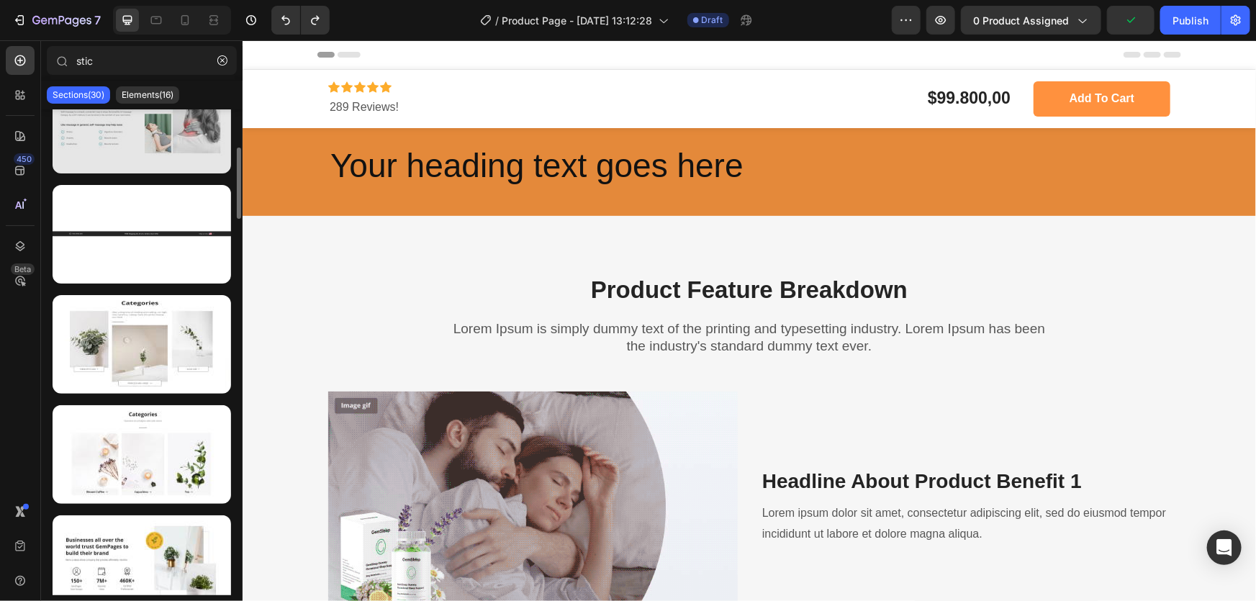
scroll to position [435, 0]
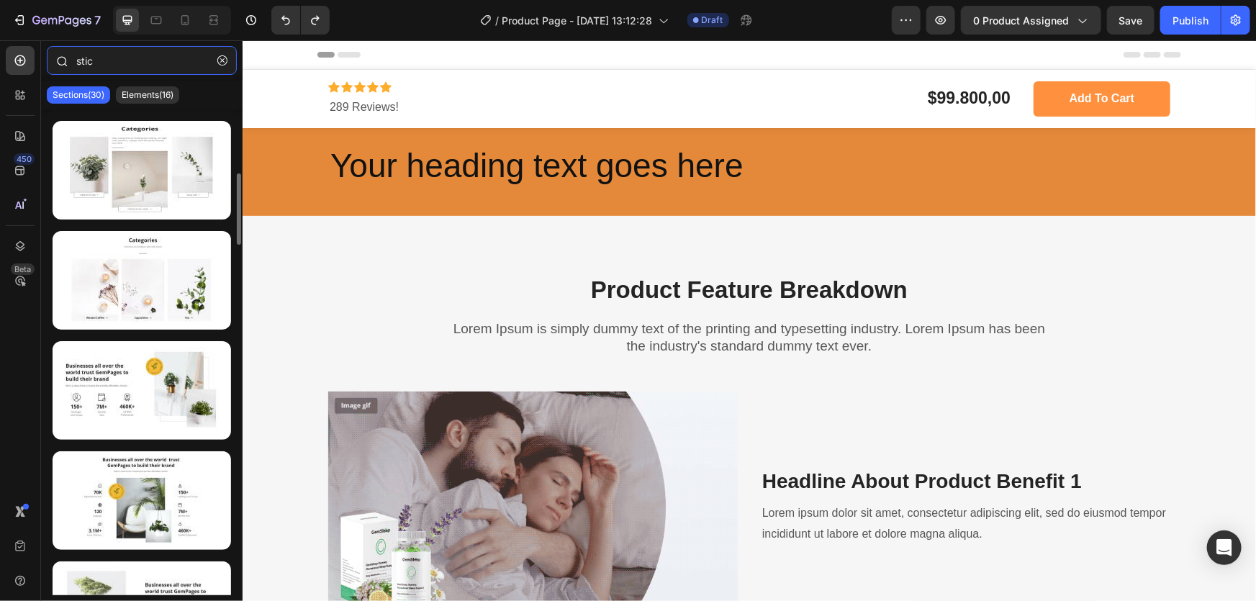
click at [137, 55] on input "stic" at bounding box center [142, 60] width 190 height 29
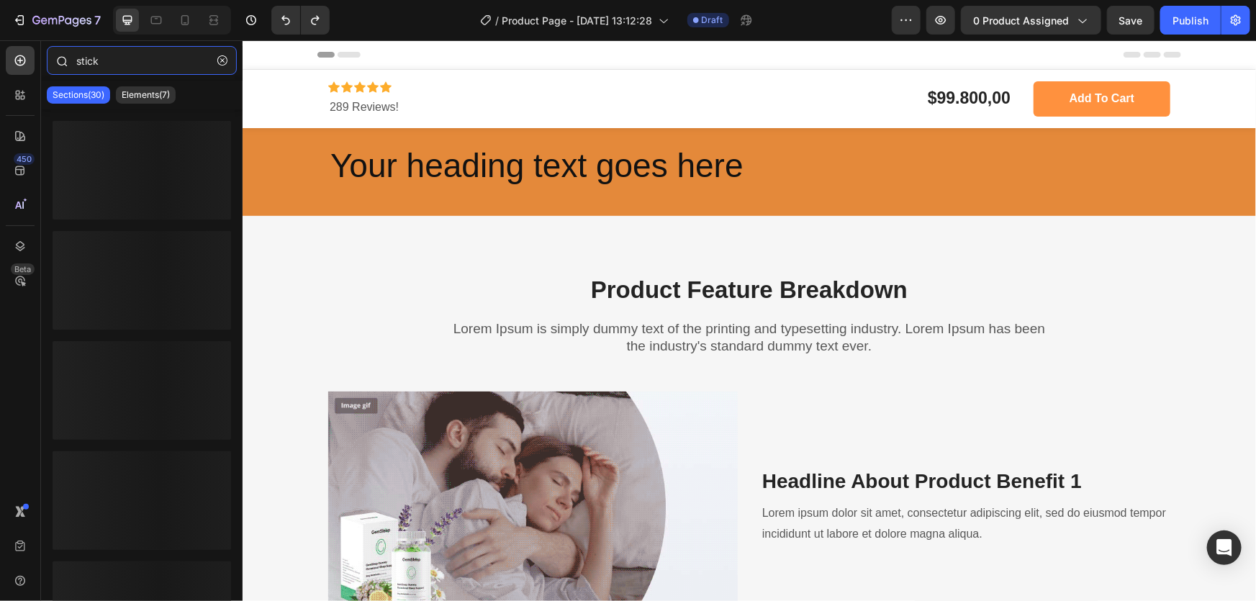
type input "sticky"
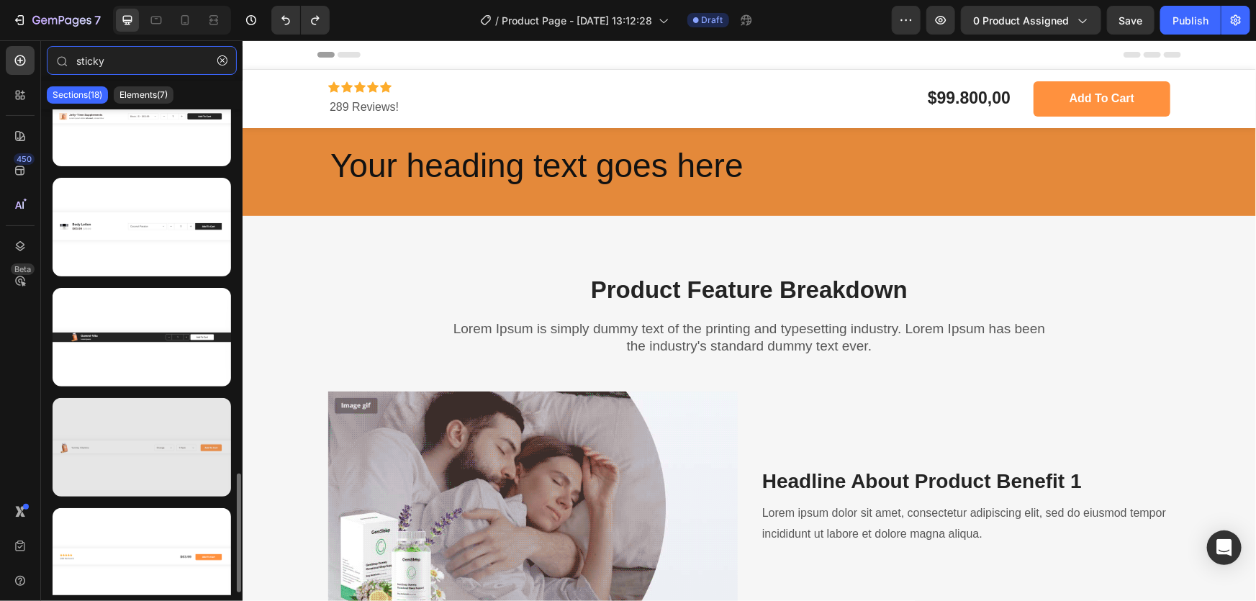
scroll to position [1490, 0]
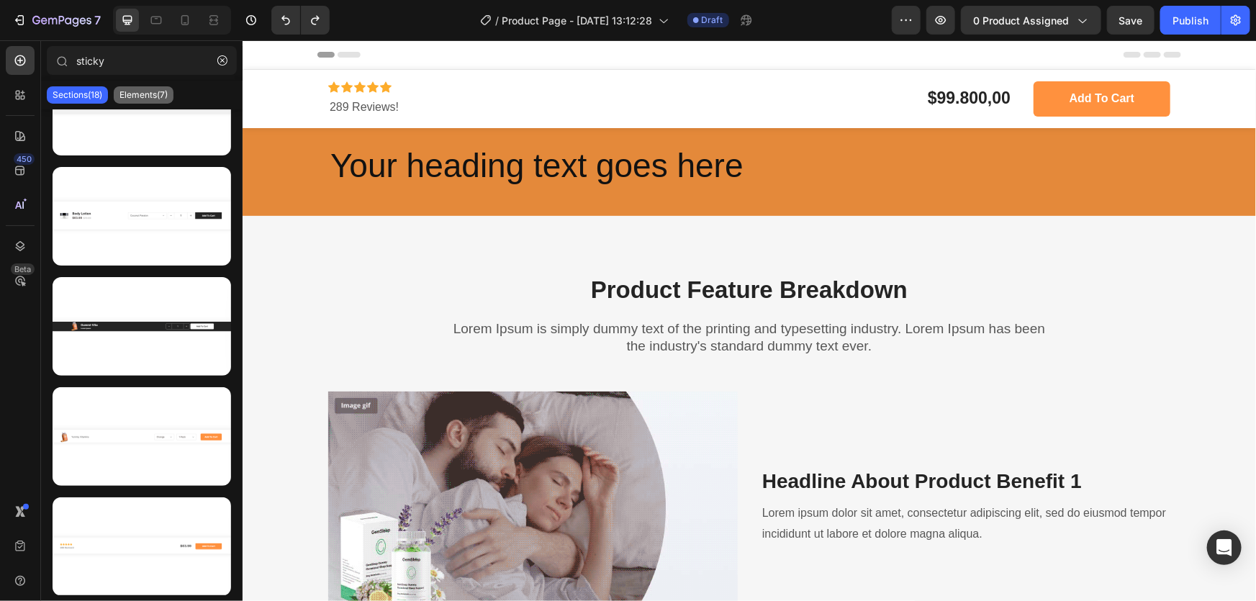
click at [132, 101] on div "Elements(7)" at bounding box center [144, 94] width 60 height 17
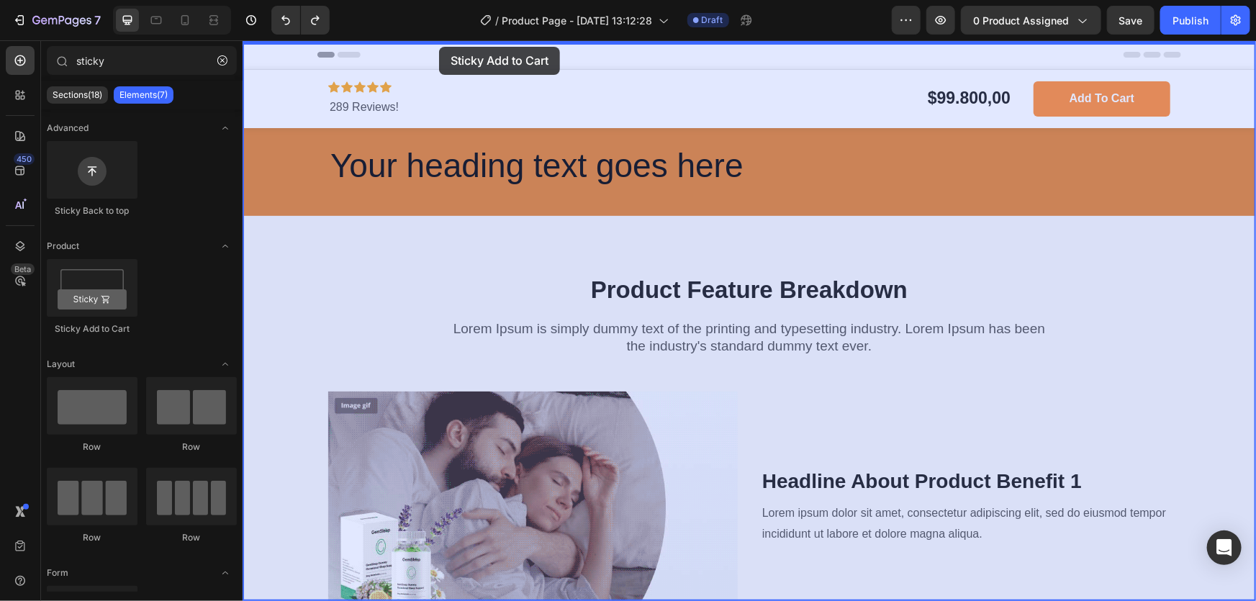
drag, startPoint x: 343, startPoint y: 320, endPoint x: 438, endPoint y: 41, distance: 294.7
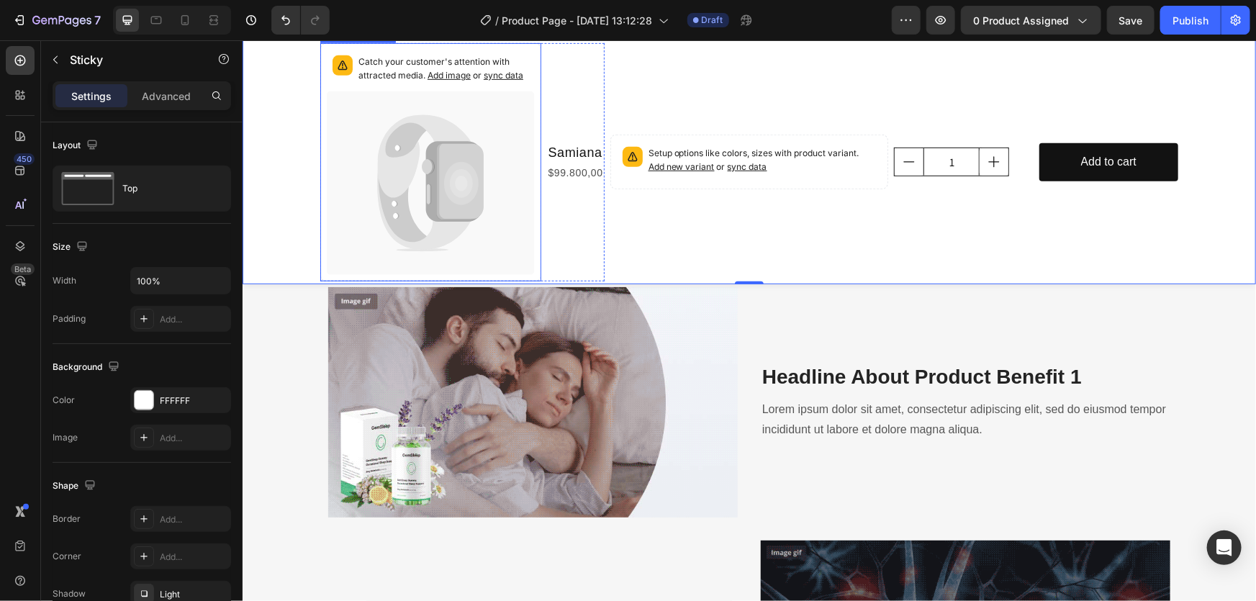
scroll to position [0, 0]
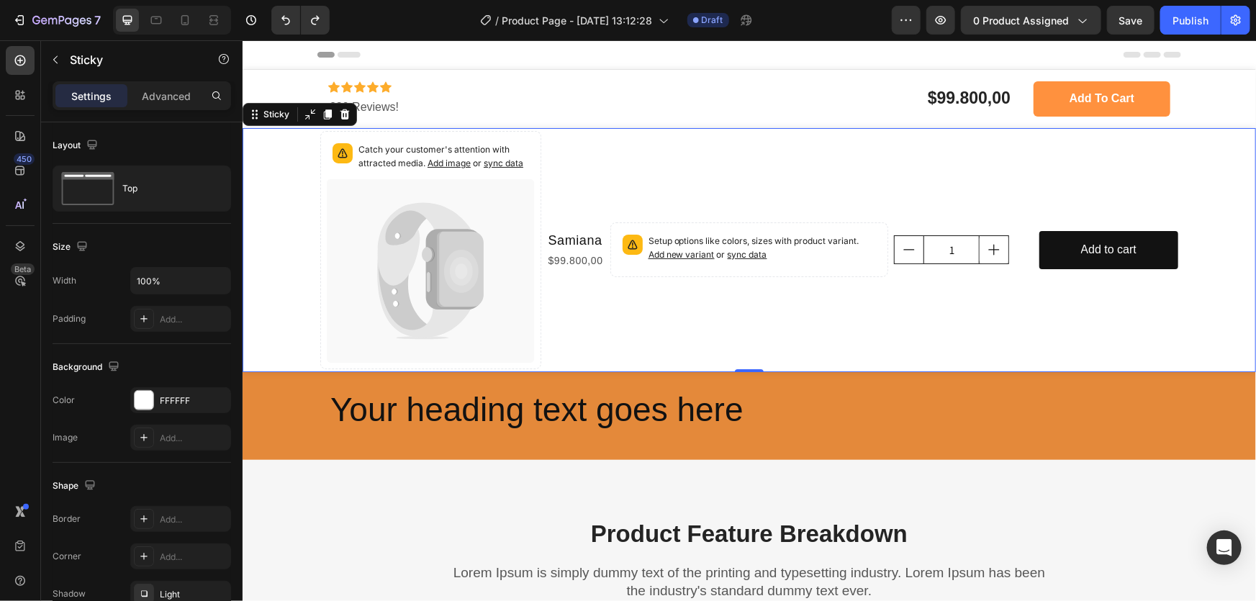
click at [355, 113] on div "Sticky" at bounding box center [299, 113] width 114 height 23
click at [350, 113] on div at bounding box center [343, 113] width 17 height 17
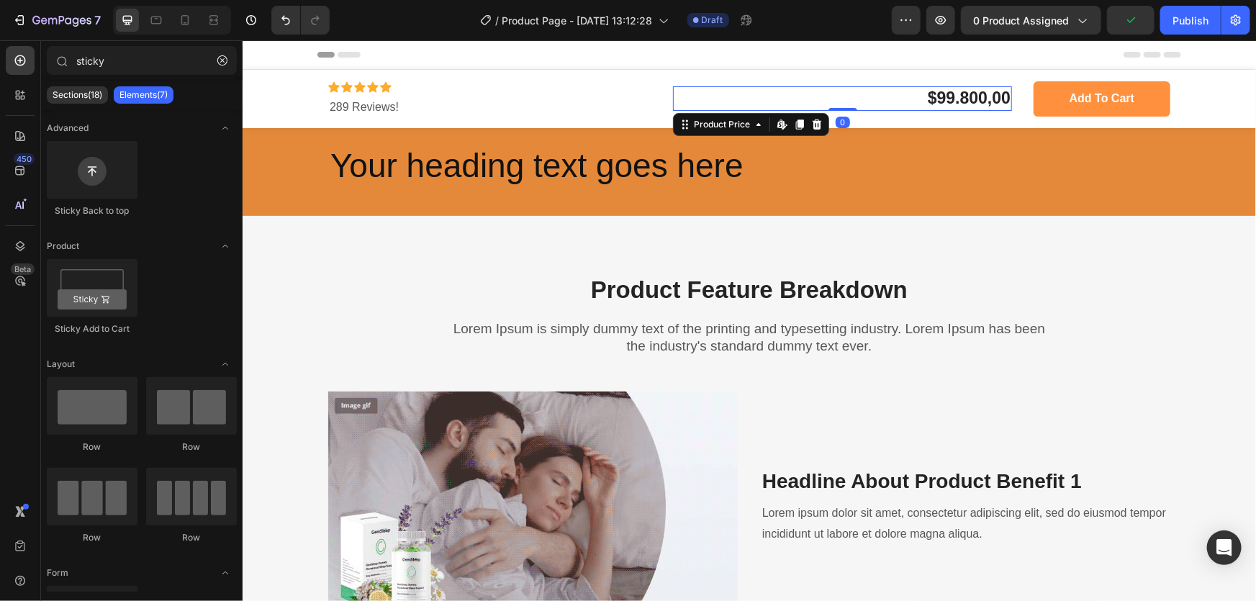
click at [956, 100] on div "$99.800,00" at bounding box center [841, 98] width 339 height 24
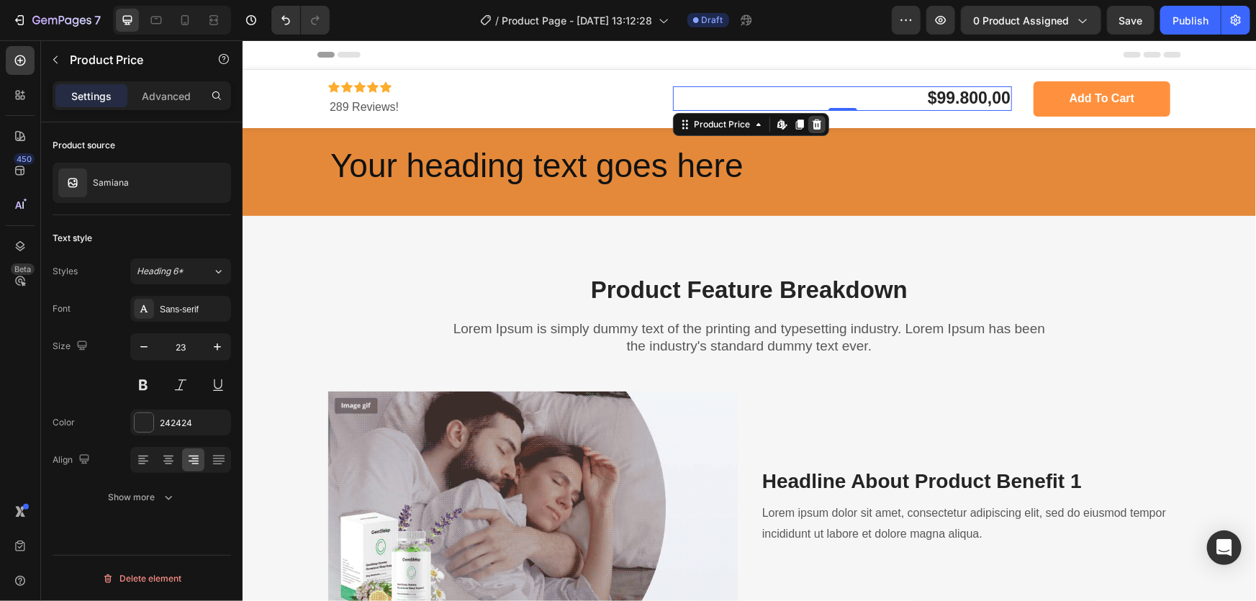
click at [807, 122] on div at bounding box center [815, 123] width 17 height 17
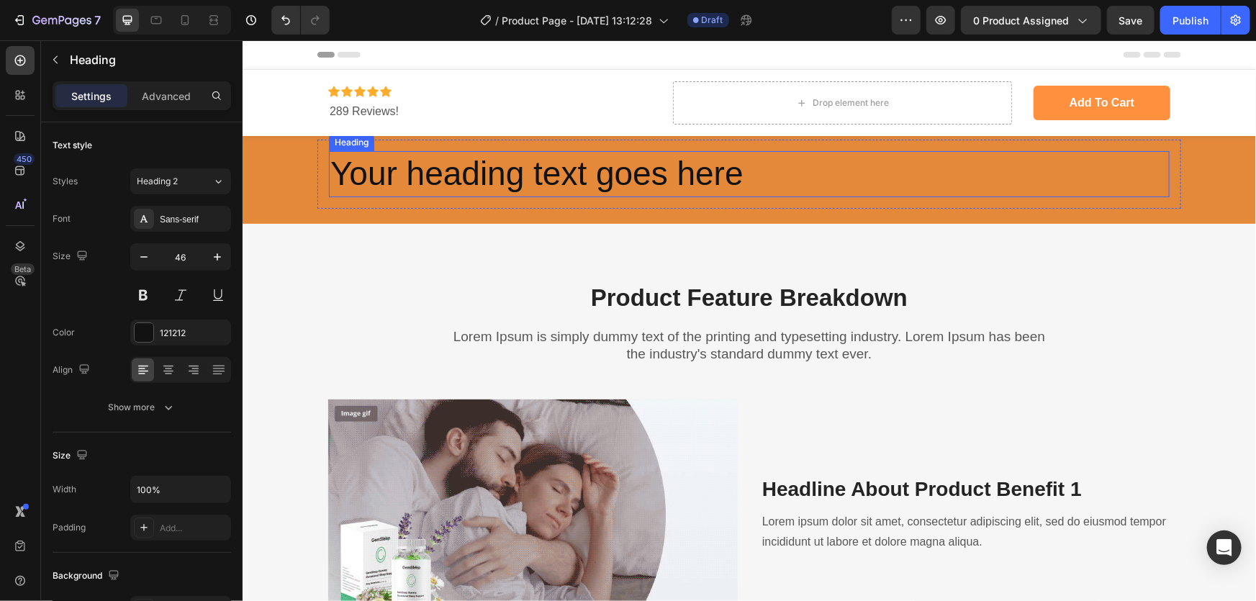
click at [801, 158] on h2 "Your heading text goes here" at bounding box center [748, 173] width 841 height 46
click at [432, 140] on icon at bounding box center [433, 137] width 12 height 12
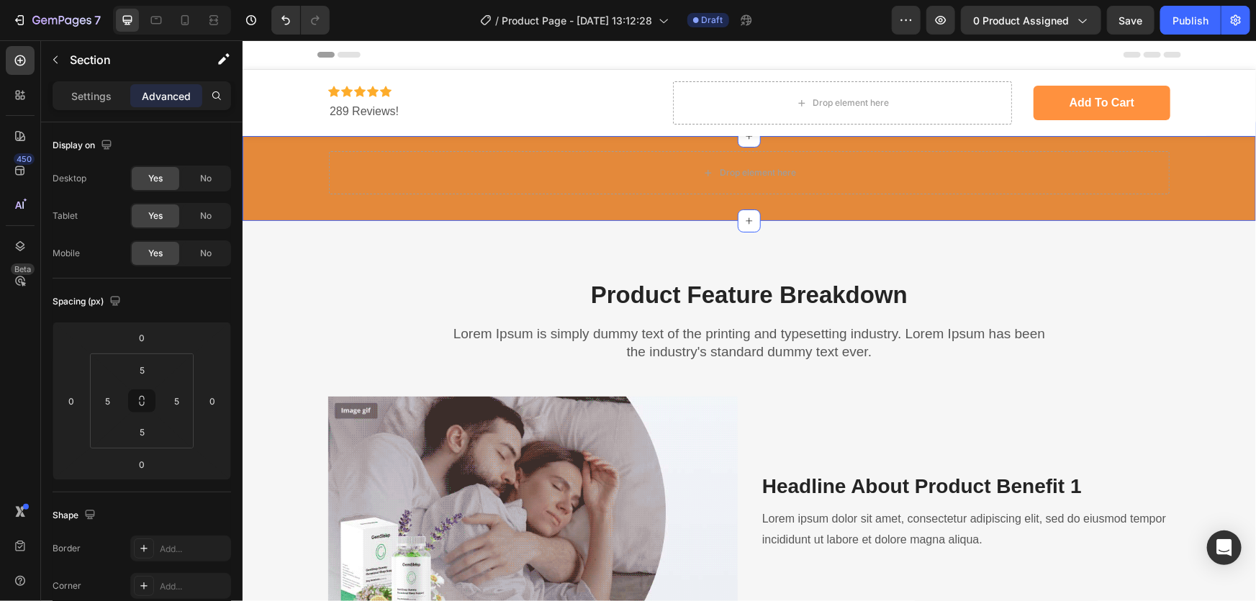
click at [267, 168] on div "Drop element here Row Row" at bounding box center [748, 178] width 1006 height 78
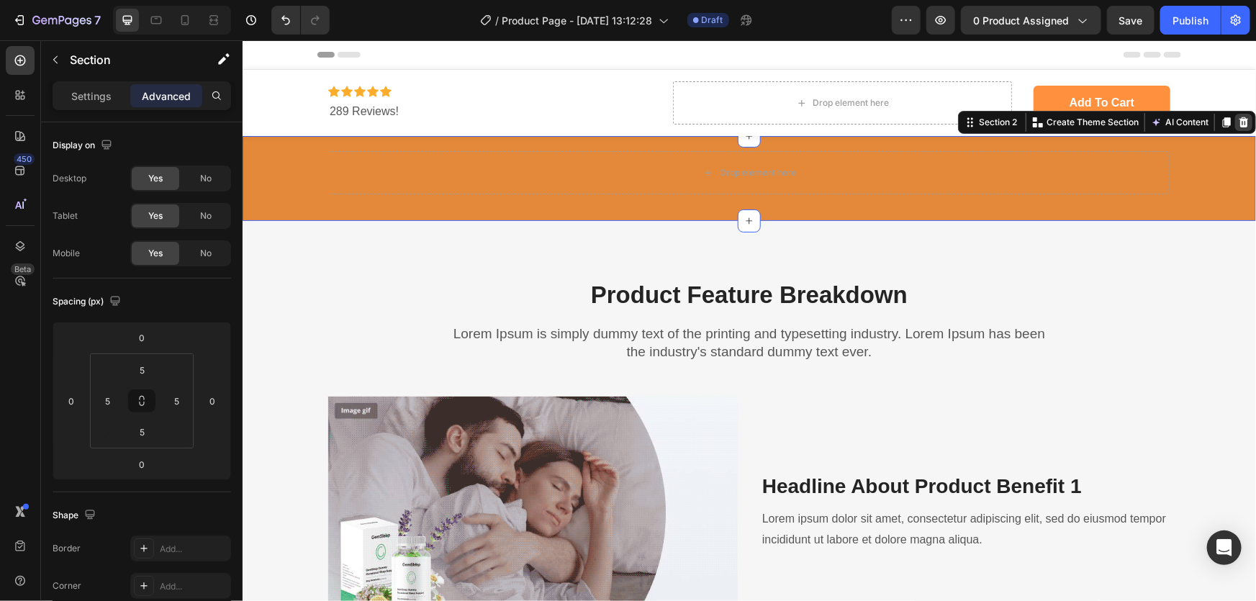
click at [1237, 122] on icon at bounding box center [1243, 122] width 12 height 12
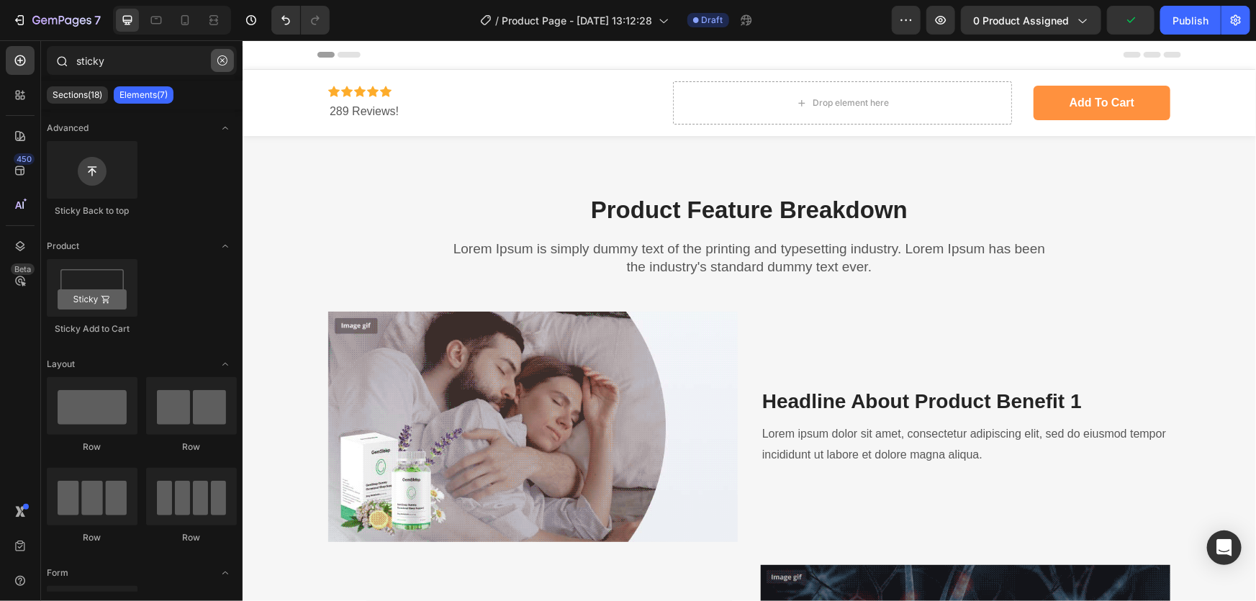
click at [215, 59] on button "button" at bounding box center [222, 60] width 23 height 23
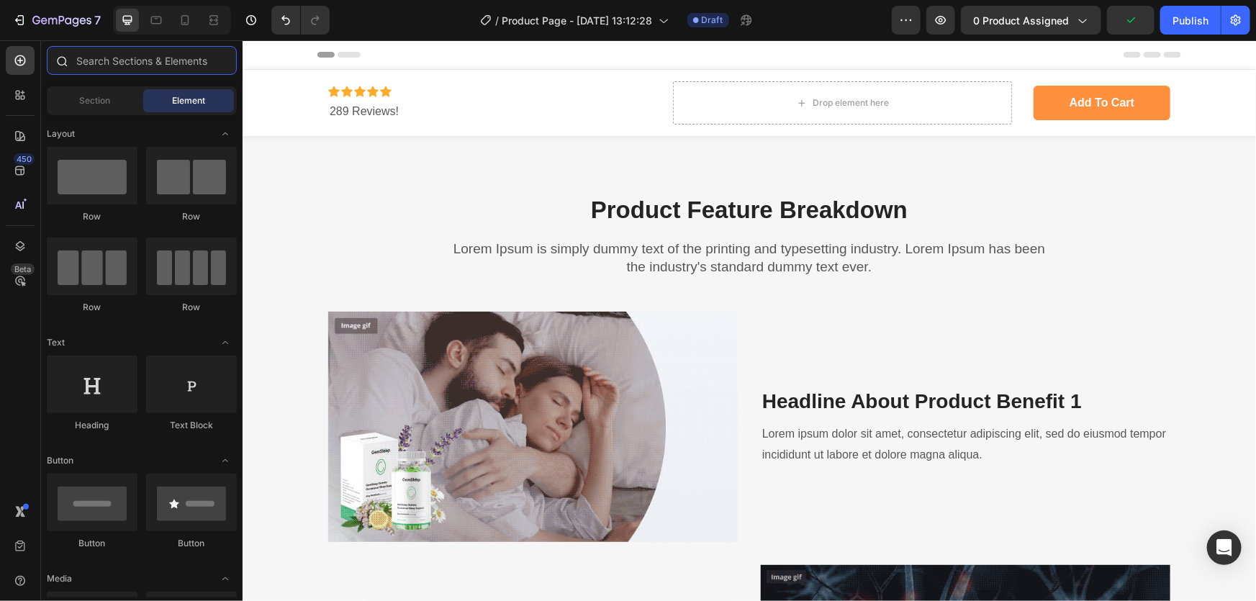
click at [181, 68] on input "text" at bounding box center [142, 60] width 190 height 29
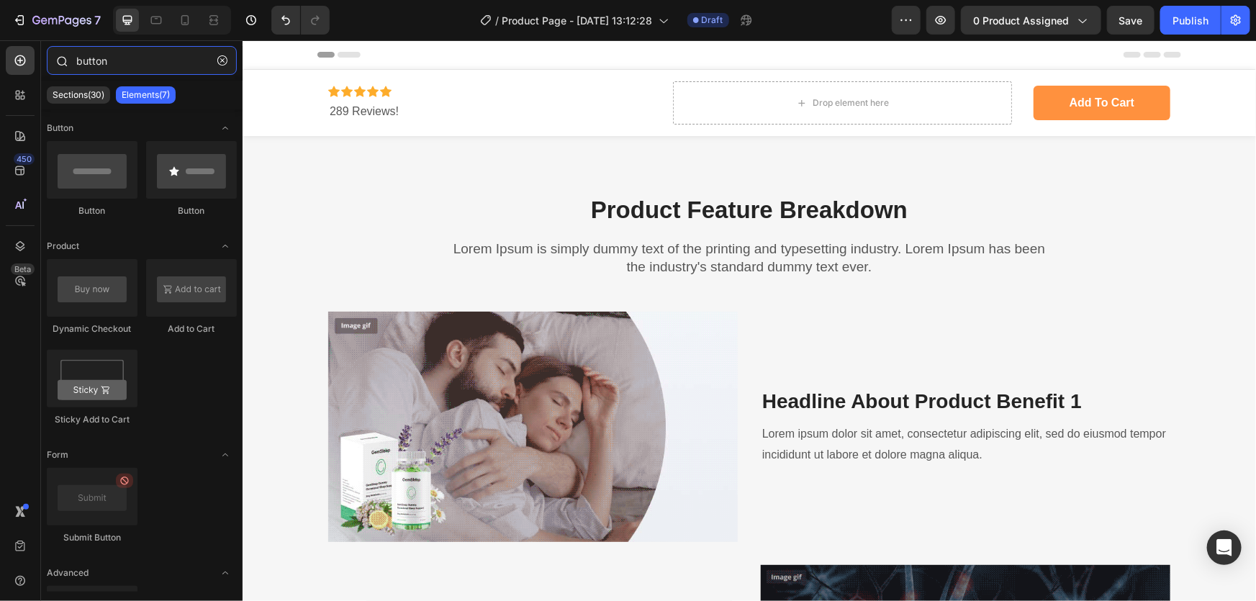
type input "button"
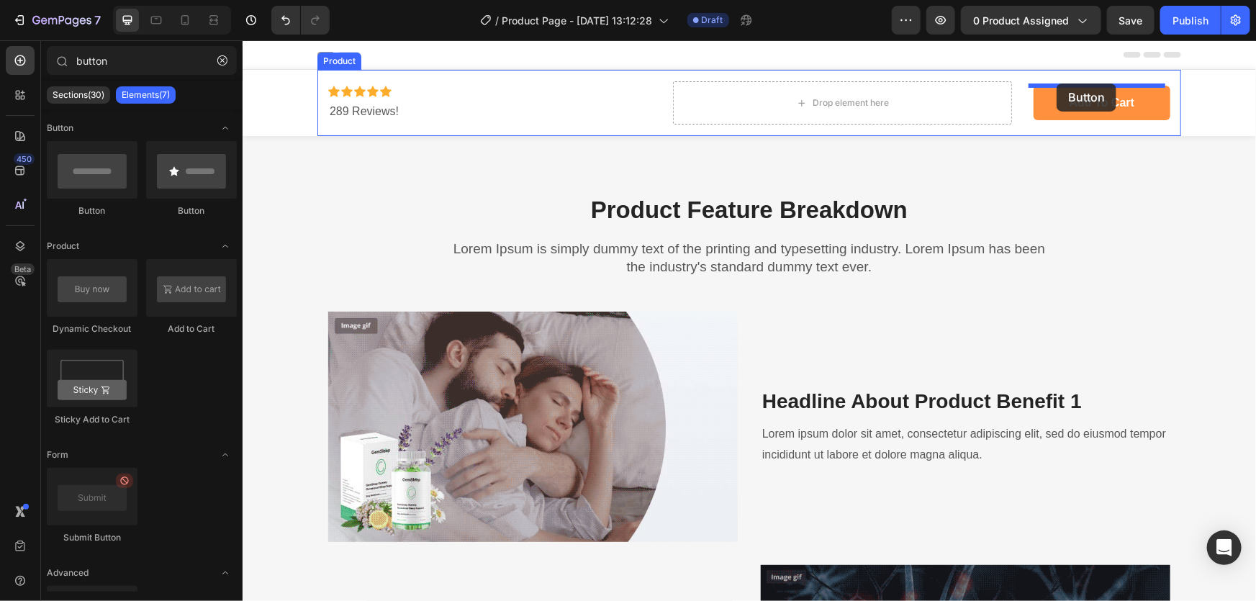
drag, startPoint x: 340, startPoint y: 203, endPoint x: 1055, endPoint y: 83, distance: 724.6
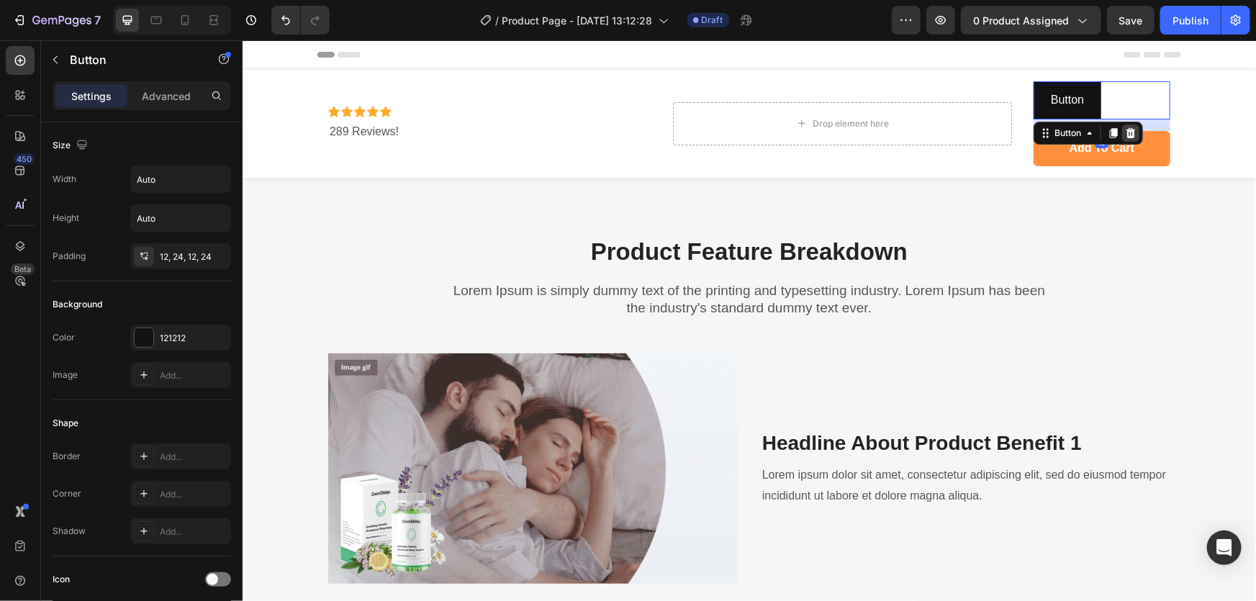
click at [1131, 129] on div at bounding box center [1129, 132] width 17 height 17
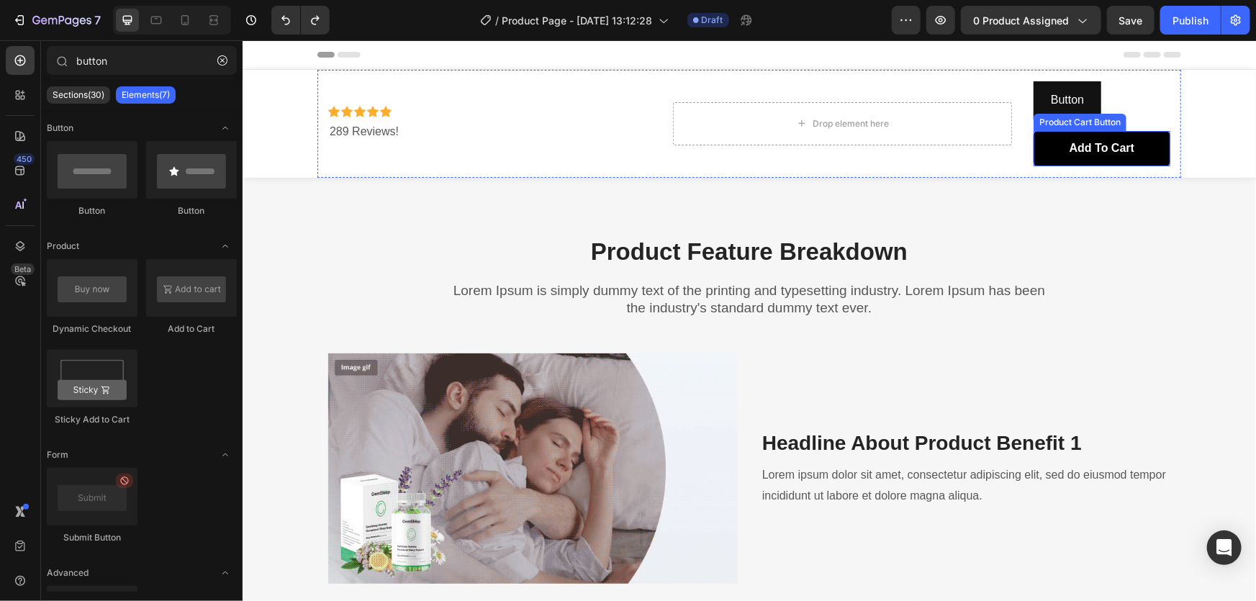
click at [1154, 150] on button "Add to cart" at bounding box center [1101, 147] width 137 height 35
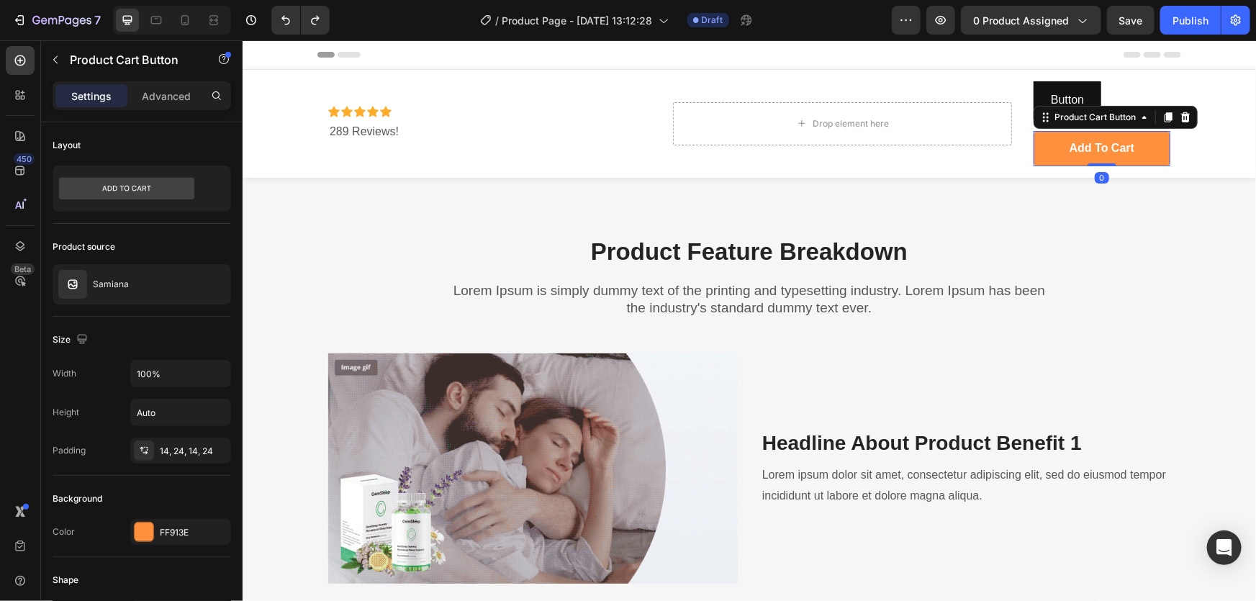
click at [1190, 118] on div "Product Cart Button" at bounding box center [1115, 116] width 164 height 23
click at [1184, 116] on icon at bounding box center [1185, 117] width 12 height 12
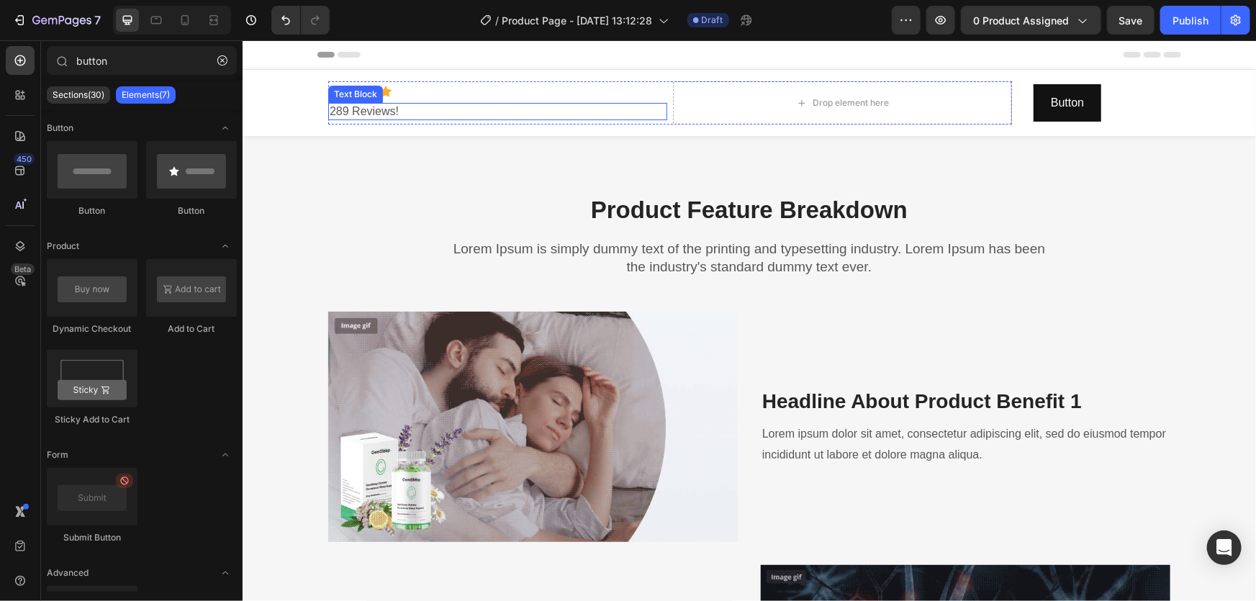
click at [399, 104] on p "289 Reviews!" at bounding box center [497, 111] width 336 height 15
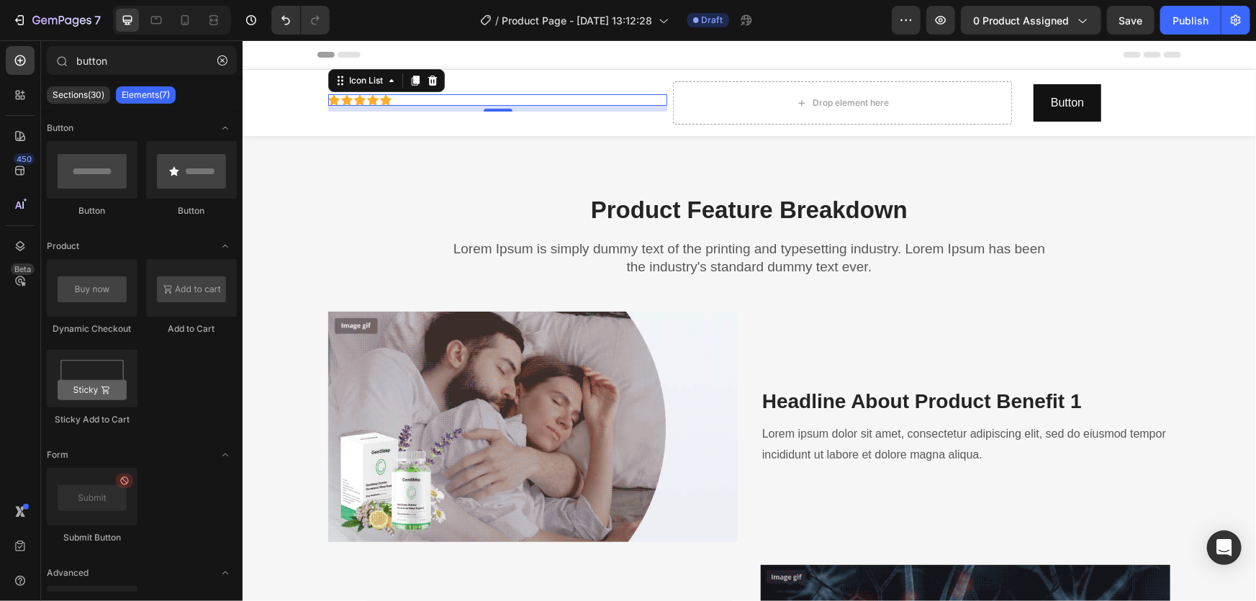
click at [399, 103] on div "Icon Icon Icon Icon Icon" at bounding box center [496, 100] width 339 height 12
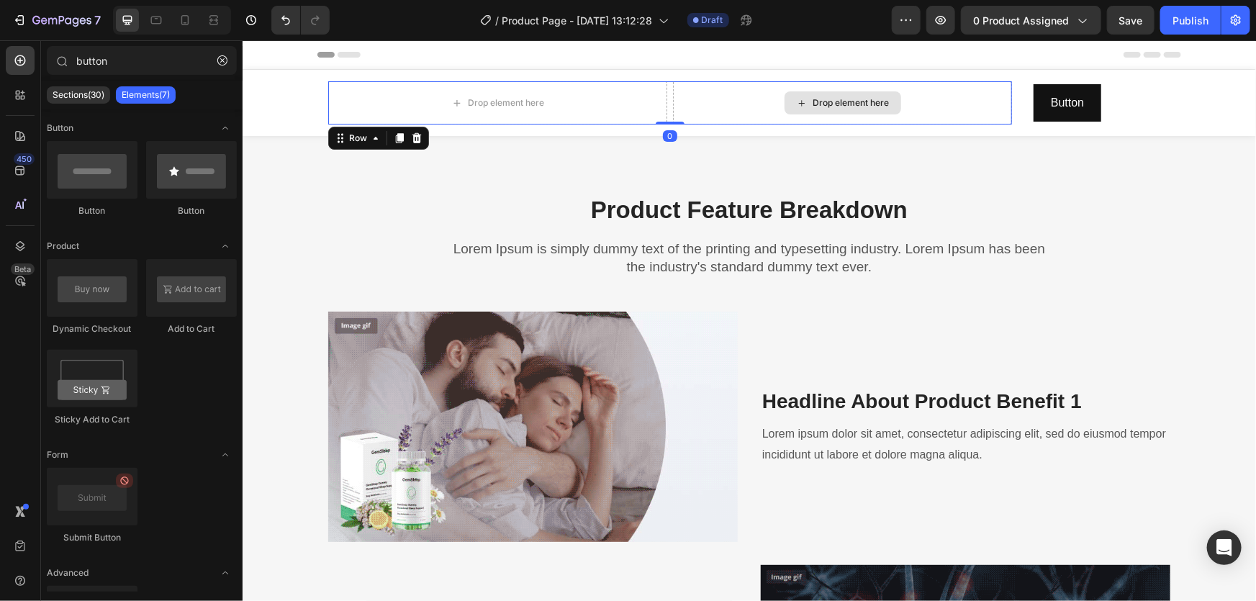
click at [715, 109] on div "Drop element here" at bounding box center [841, 102] width 339 height 43
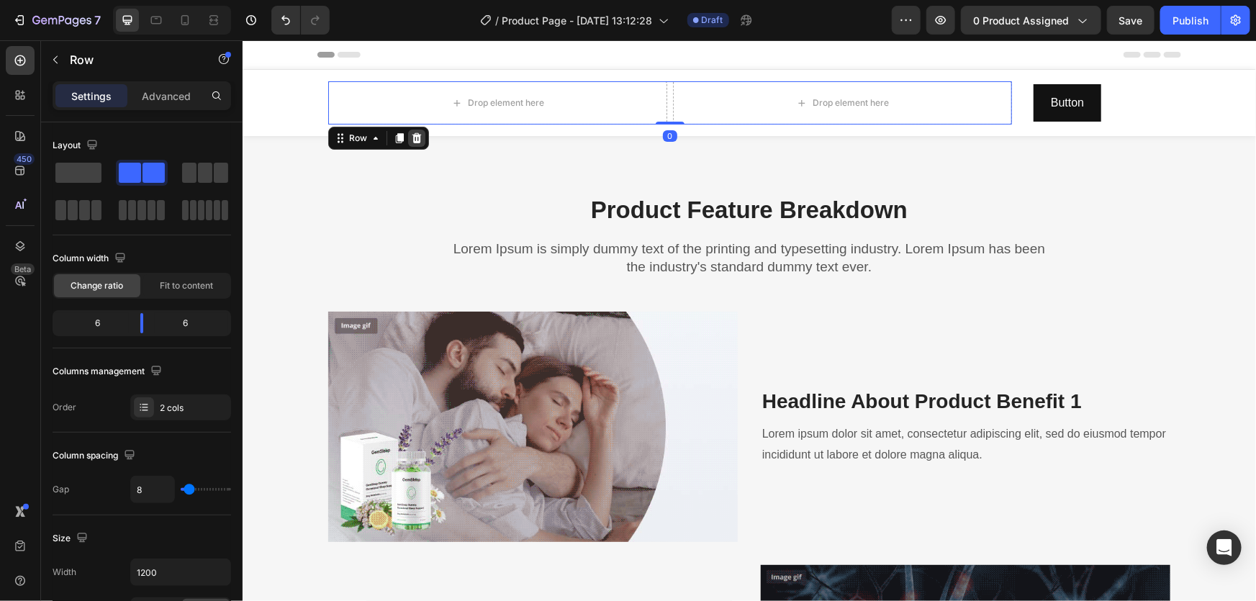
click at [417, 143] on div at bounding box center [415, 137] width 17 height 17
click at [766, 109] on div "Drop element here" at bounding box center [841, 102] width 339 height 43
click at [412, 136] on icon at bounding box center [416, 137] width 9 height 10
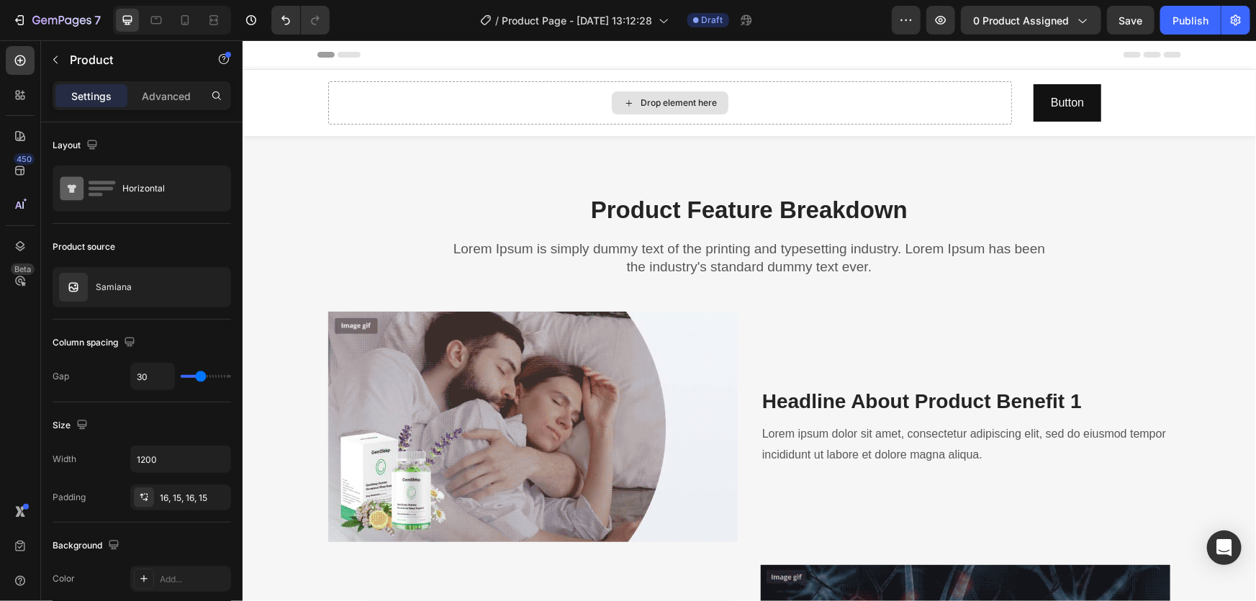
click at [1003, 103] on div "Drop element here" at bounding box center [669, 102] width 684 height 43
click at [1142, 86] on div "Button Button 0" at bounding box center [1101, 102] width 137 height 38
click at [340, 96] on div "Drop element here" at bounding box center [669, 102] width 684 height 43
click at [413, 89] on div at bounding box center [419, 83] width 17 height 17
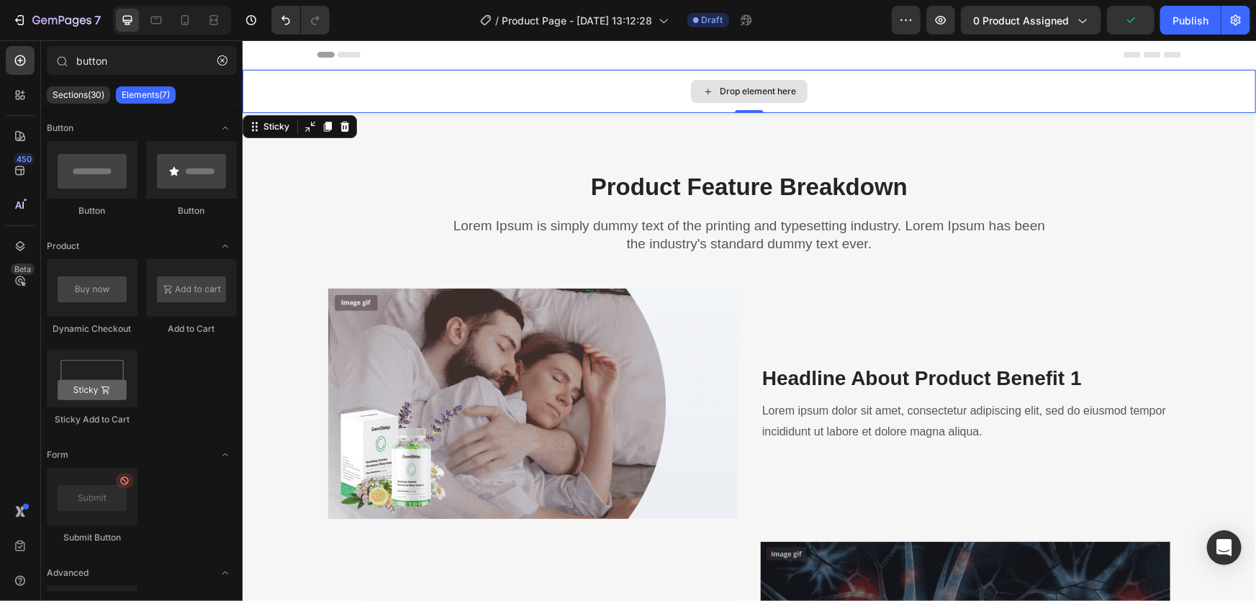
click at [661, 90] on div "Drop element here" at bounding box center [748, 90] width 1013 height 43
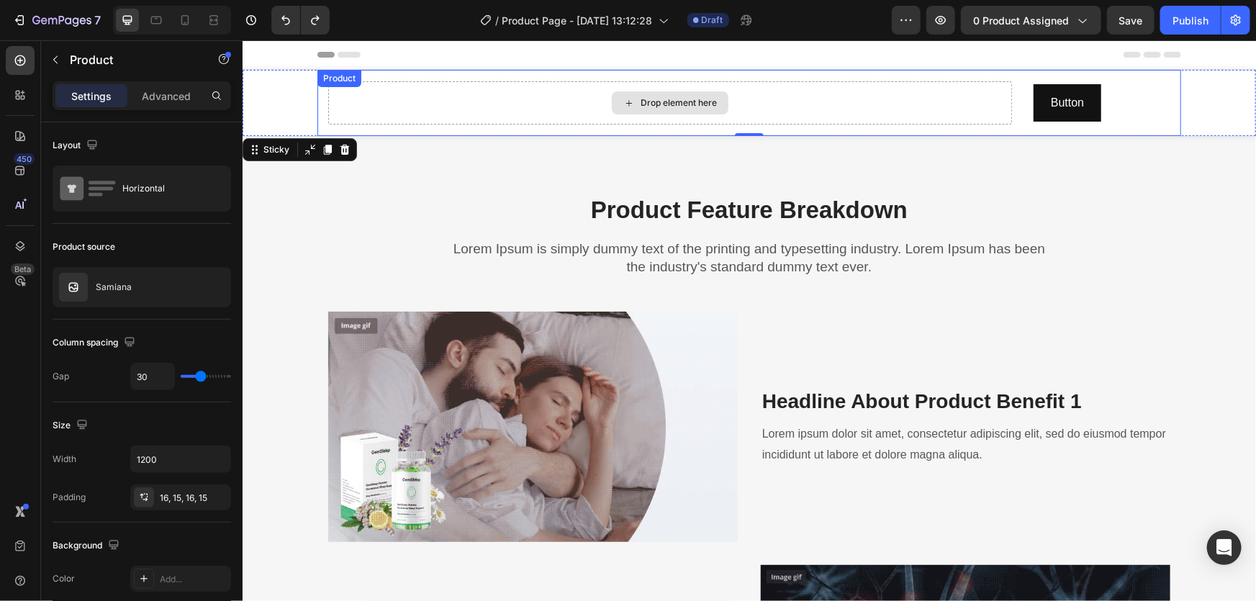
click at [594, 101] on div "Drop element here" at bounding box center [669, 102] width 684 height 43
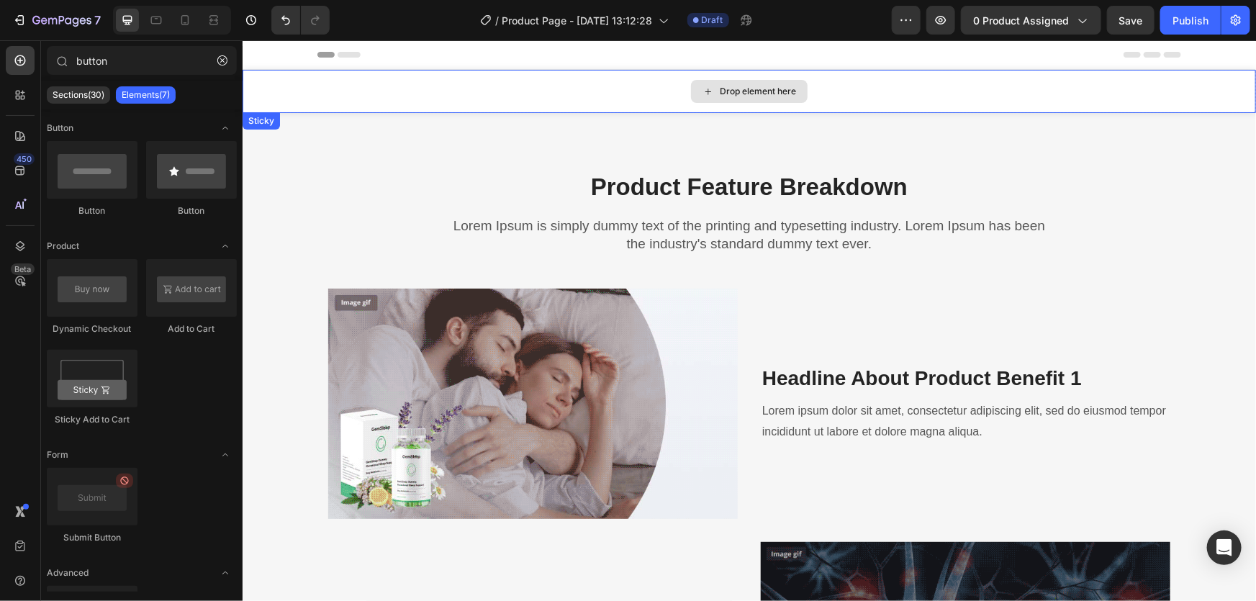
click at [528, 97] on div "Drop element here" at bounding box center [748, 90] width 1013 height 43
click at [754, 87] on div "Drop element here" at bounding box center [757, 91] width 76 height 12
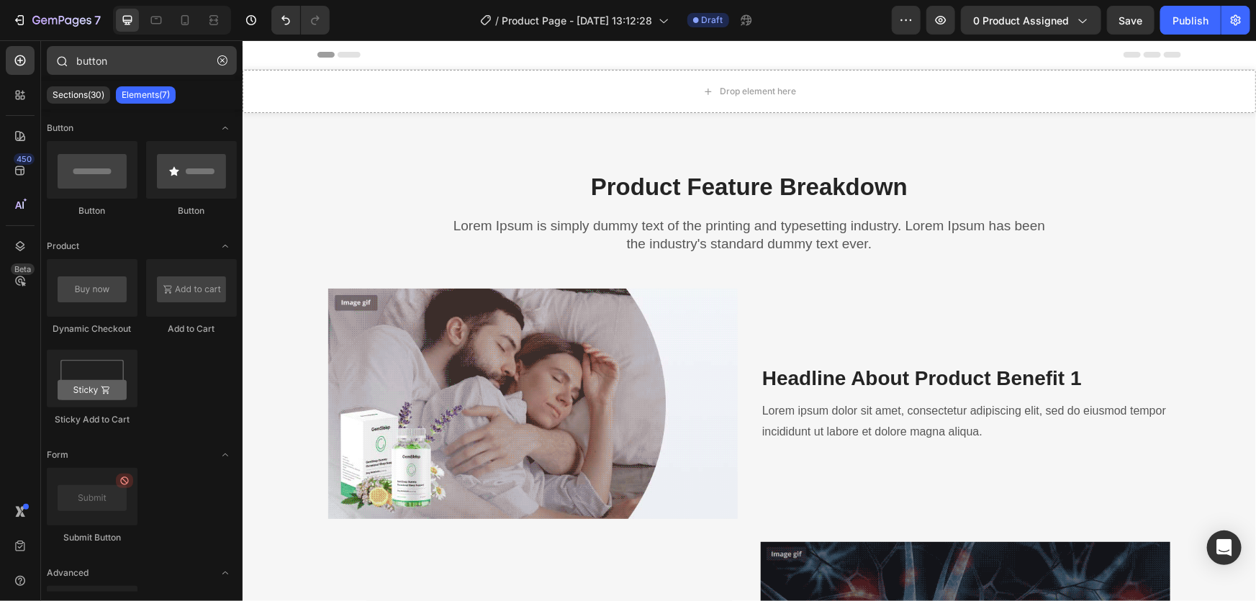
click at [220, 63] on icon "button" at bounding box center [222, 60] width 10 height 10
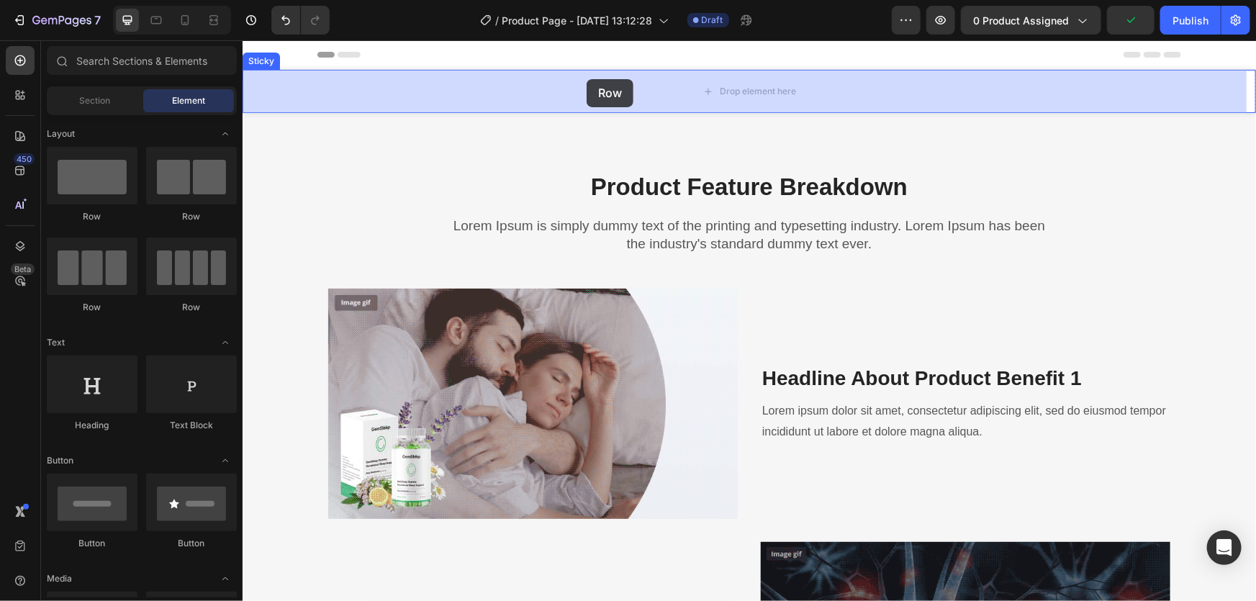
drag, startPoint x: 451, startPoint y: 226, endPoint x: 581, endPoint y: 79, distance: 196.3
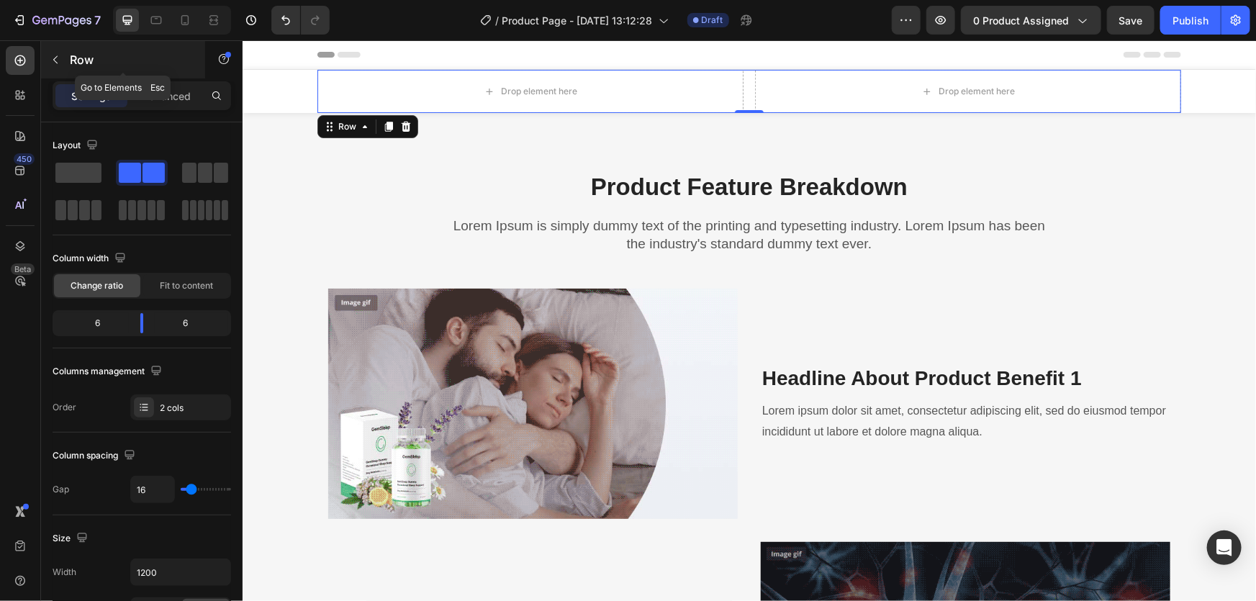
click at [51, 57] on icon "button" at bounding box center [56, 60] width 12 height 12
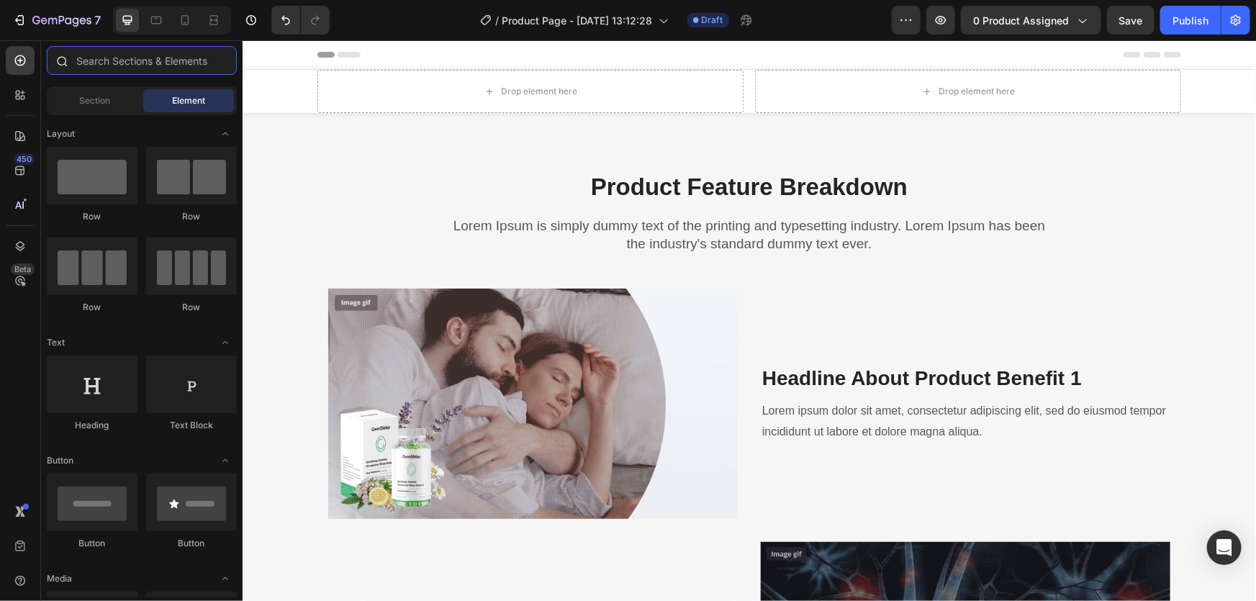
click at [137, 53] on input "text" at bounding box center [142, 60] width 190 height 29
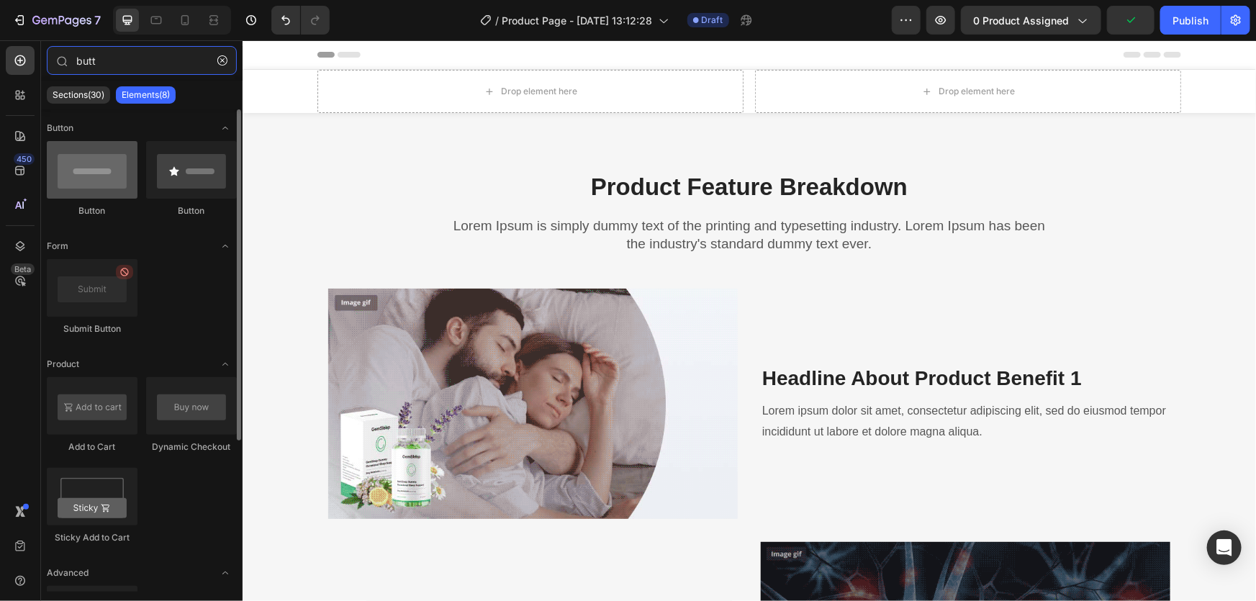
type input "butt"
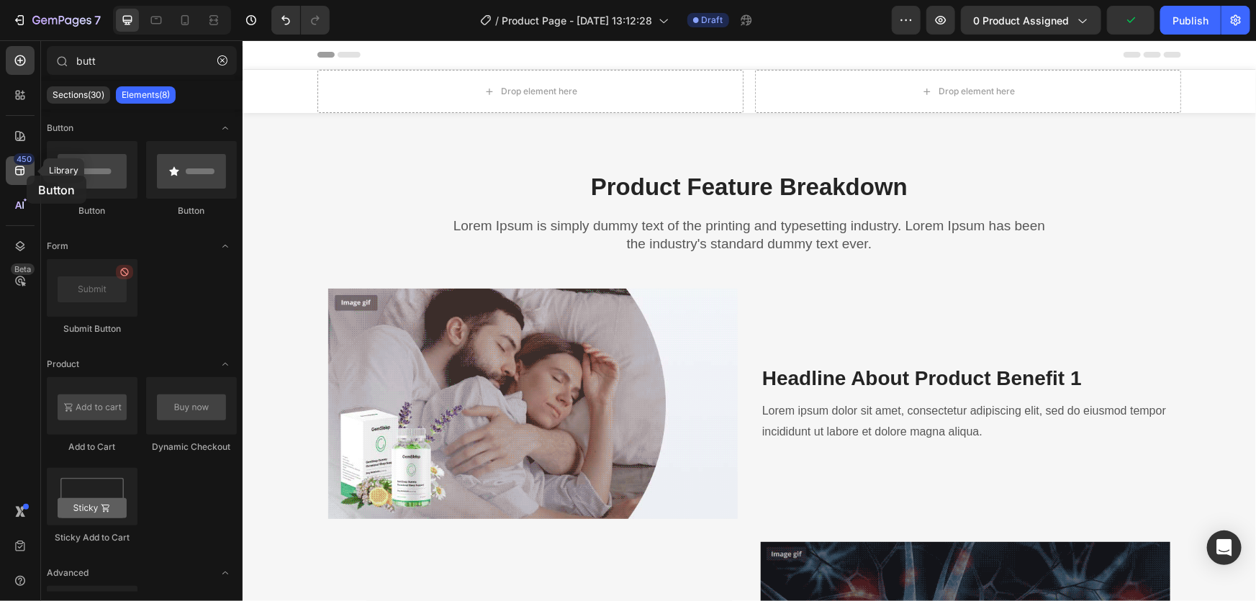
drag, startPoint x: 191, startPoint y: 89, endPoint x: 27, endPoint y: 176, distance: 186.0
click at [27, 176] on div "450 Library Beta butt Sections(30) Elements(8) Button Button Button Form Submit…" at bounding box center [121, 320] width 243 height 561
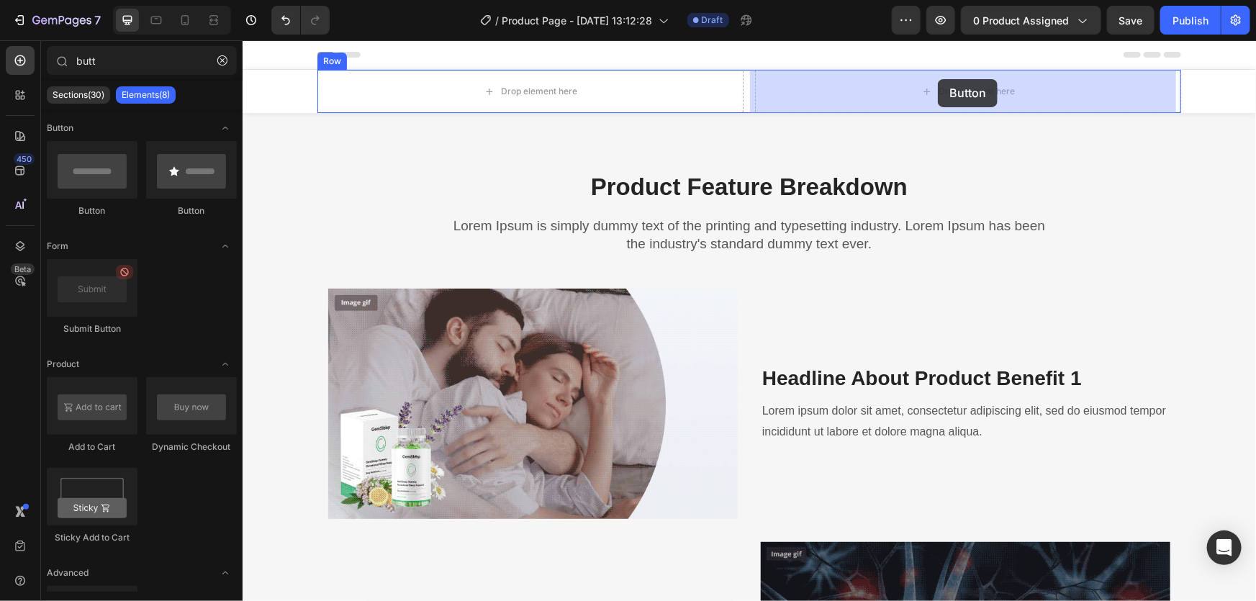
drag, startPoint x: 430, startPoint y: 214, endPoint x: 952, endPoint y: 78, distance: 539.3
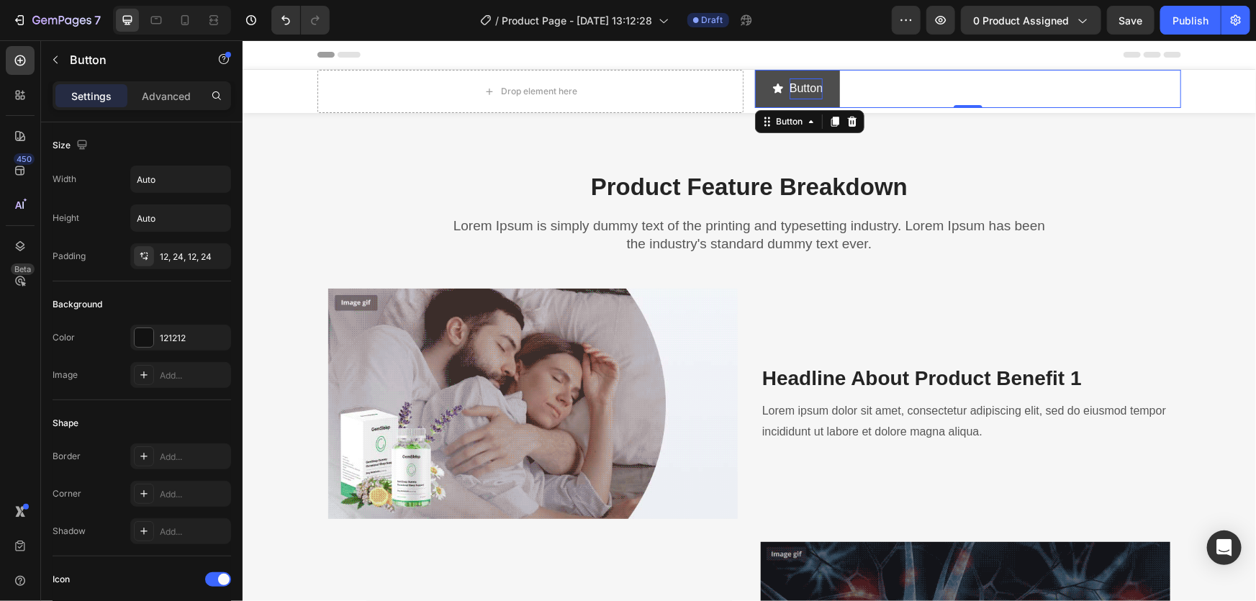
click at [799, 86] on p "Button" at bounding box center [805, 88] width 33 height 21
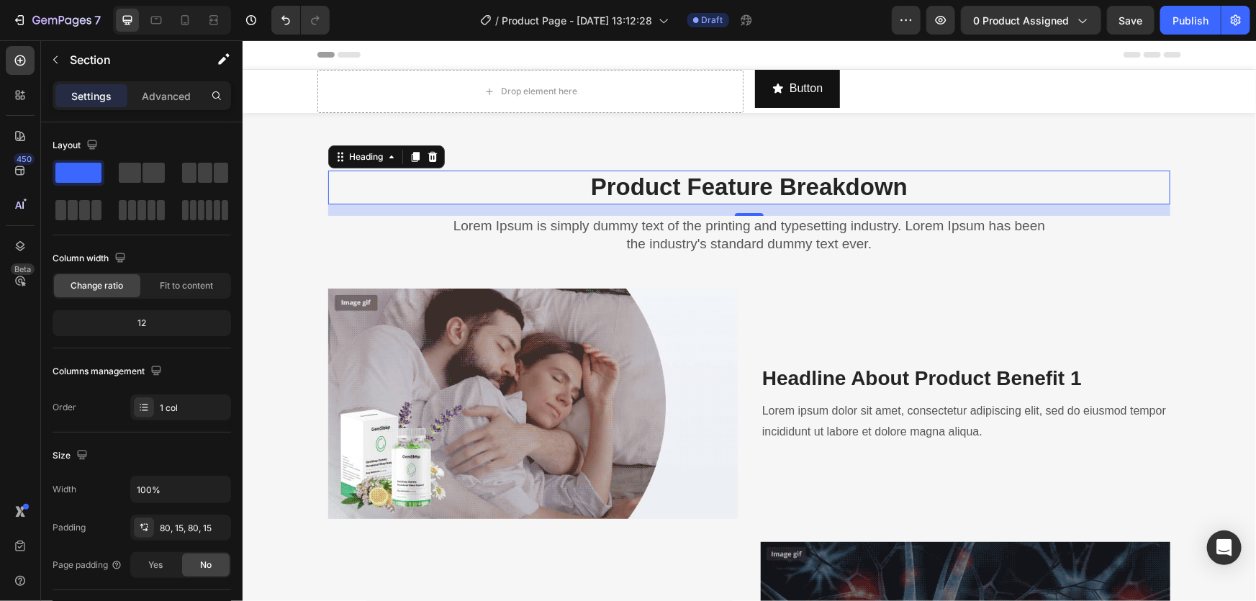
click at [1122, 186] on p "Product Feature Breakdown" at bounding box center [748, 186] width 839 height 31
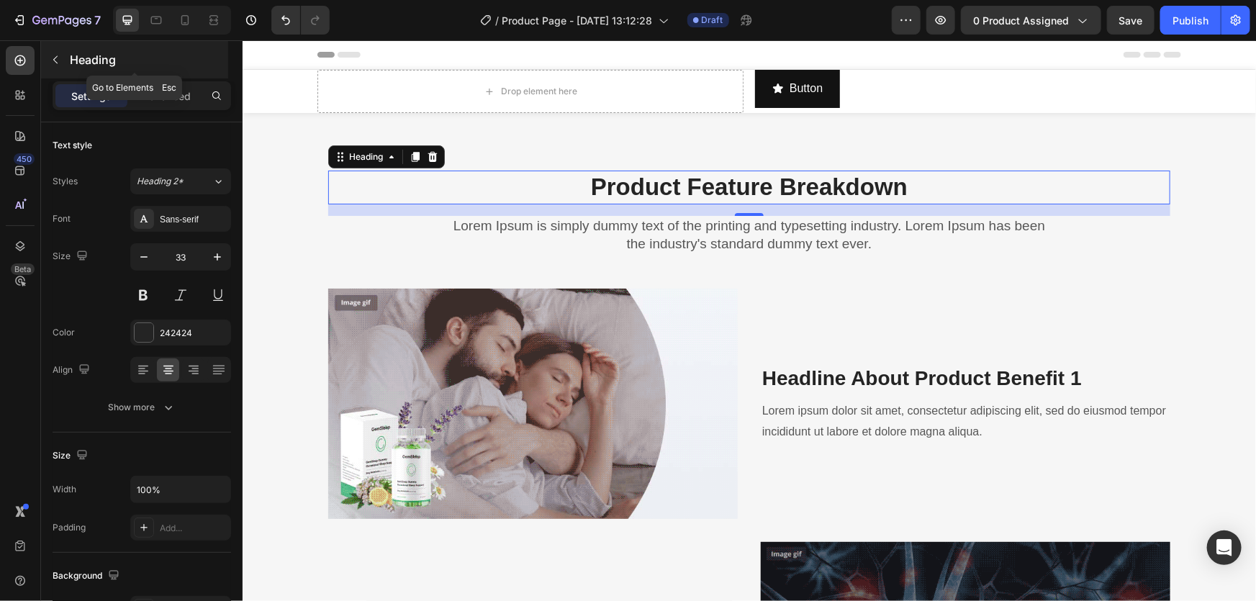
click at [57, 58] on icon "button" at bounding box center [56, 60] width 12 height 12
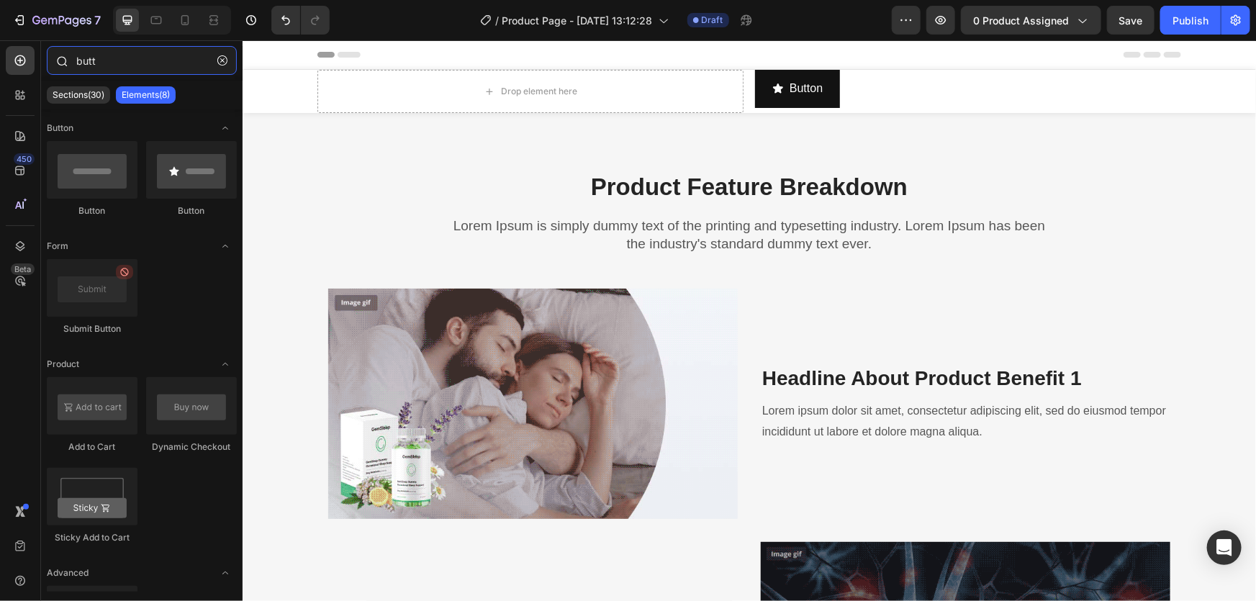
click at [105, 73] on input "butt" at bounding box center [142, 60] width 190 height 29
click at [107, 73] on input "butt" at bounding box center [142, 60] width 190 height 29
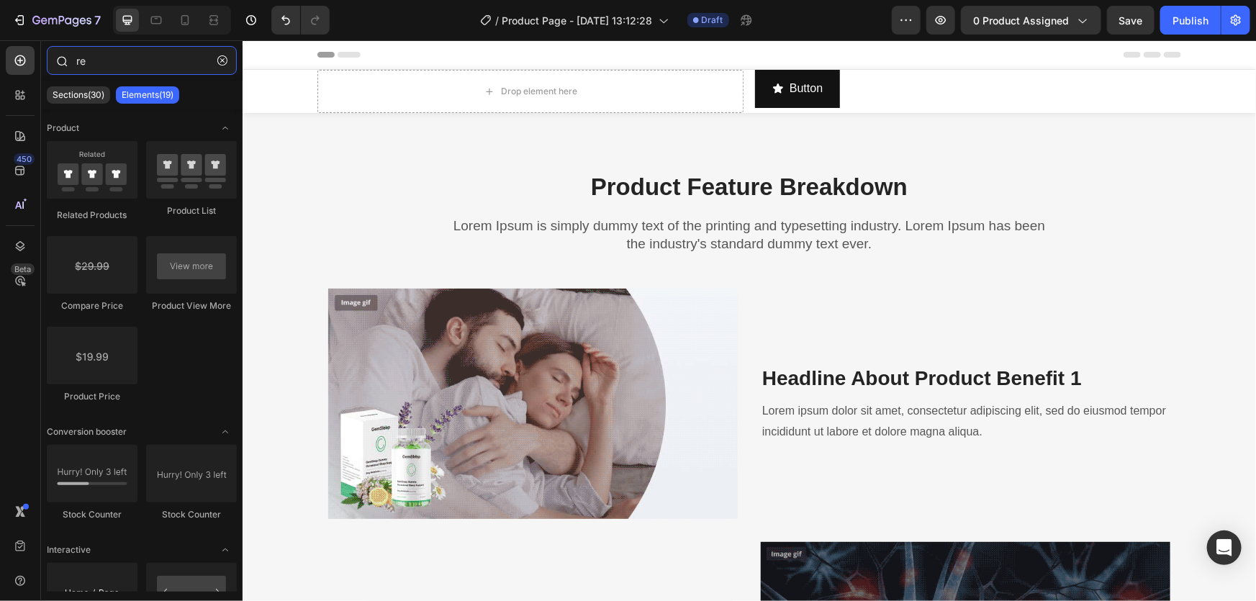
type input "rev"
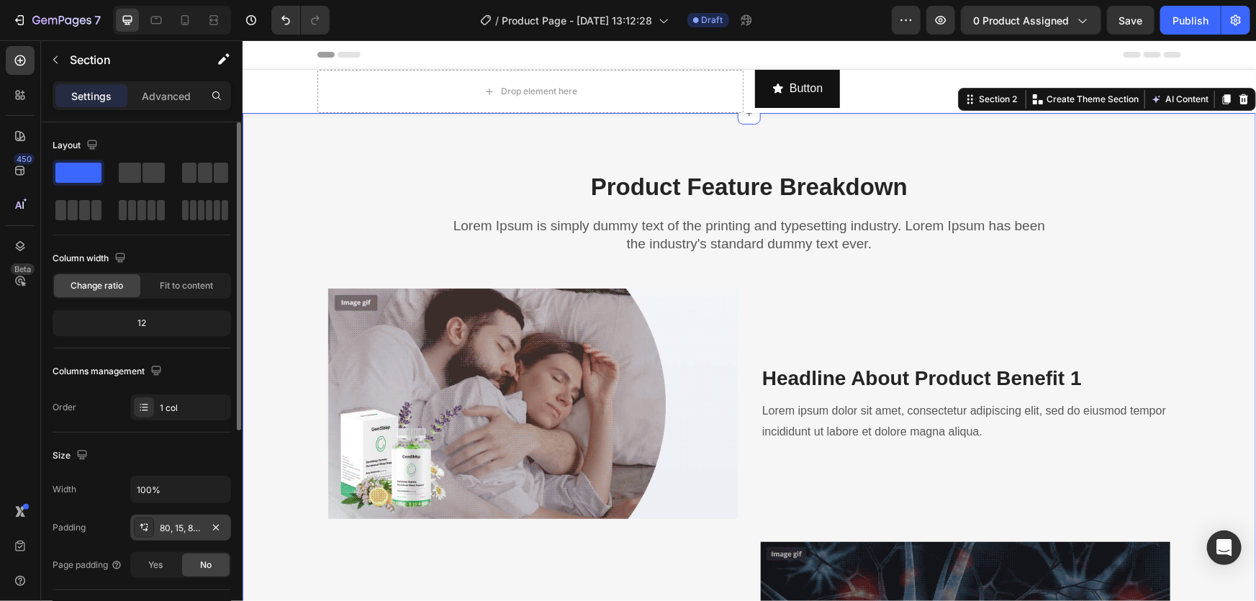
click at [163, 527] on div "80, 15, 80, 15" at bounding box center [181, 528] width 42 height 13
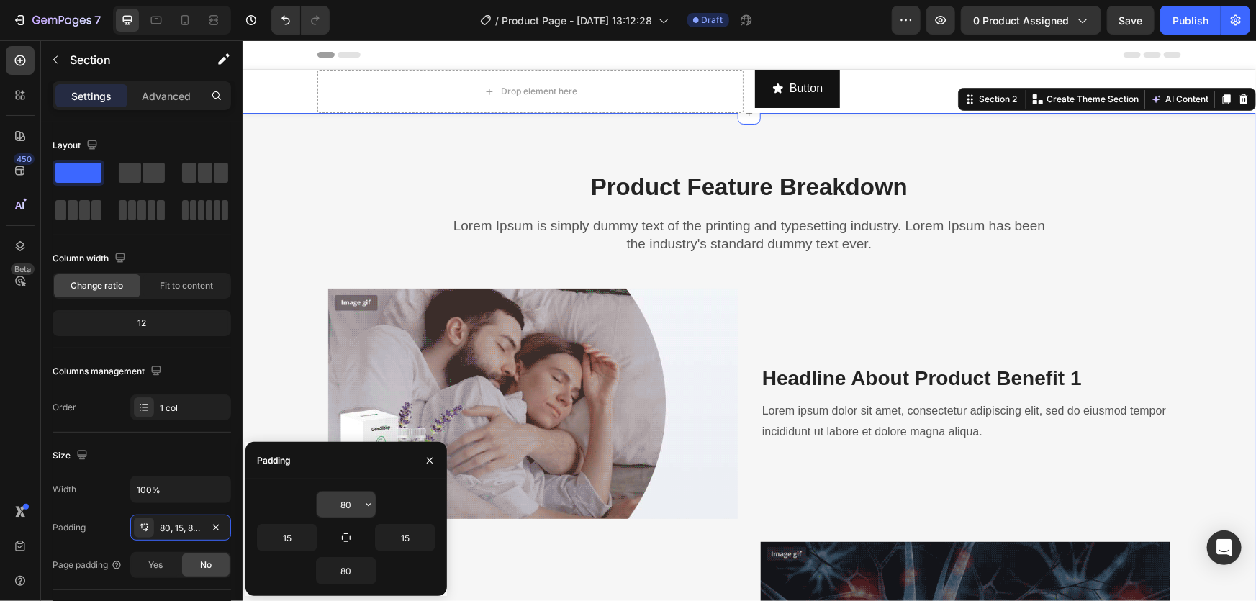
click at [363, 500] on icon "button" at bounding box center [369, 505] width 12 height 12
click at [357, 501] on input "80" at bounding box center [346, 504] width 59 height 26
click at [355, 502] on input "80" at bounding box center [346, 504] width 59 height 26
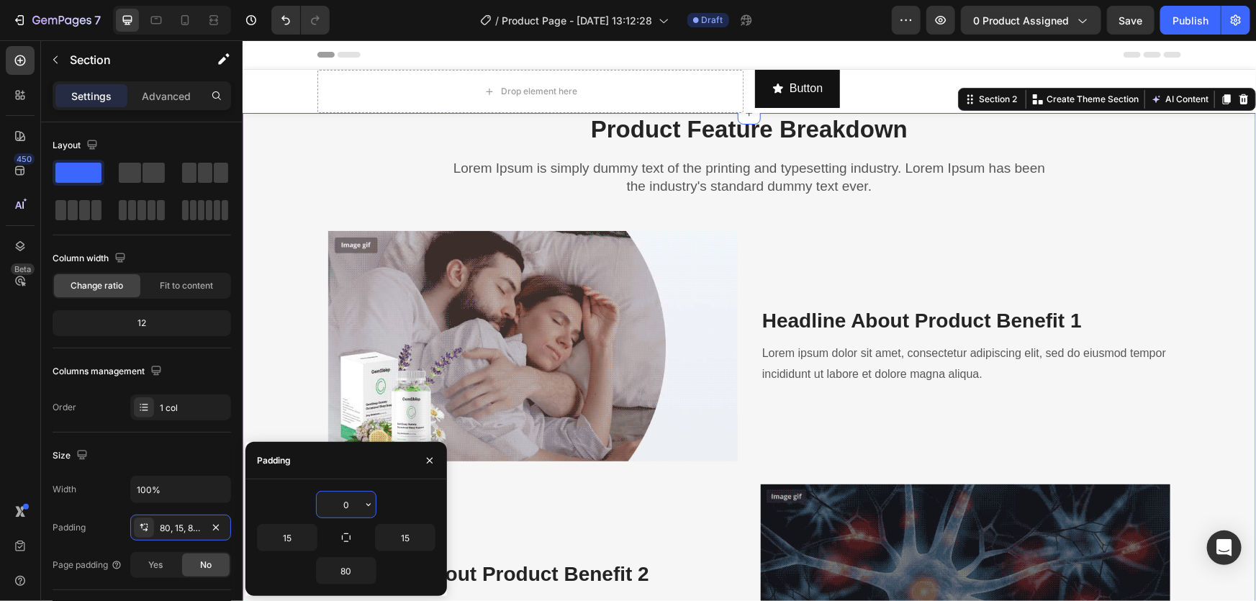
type input "0"
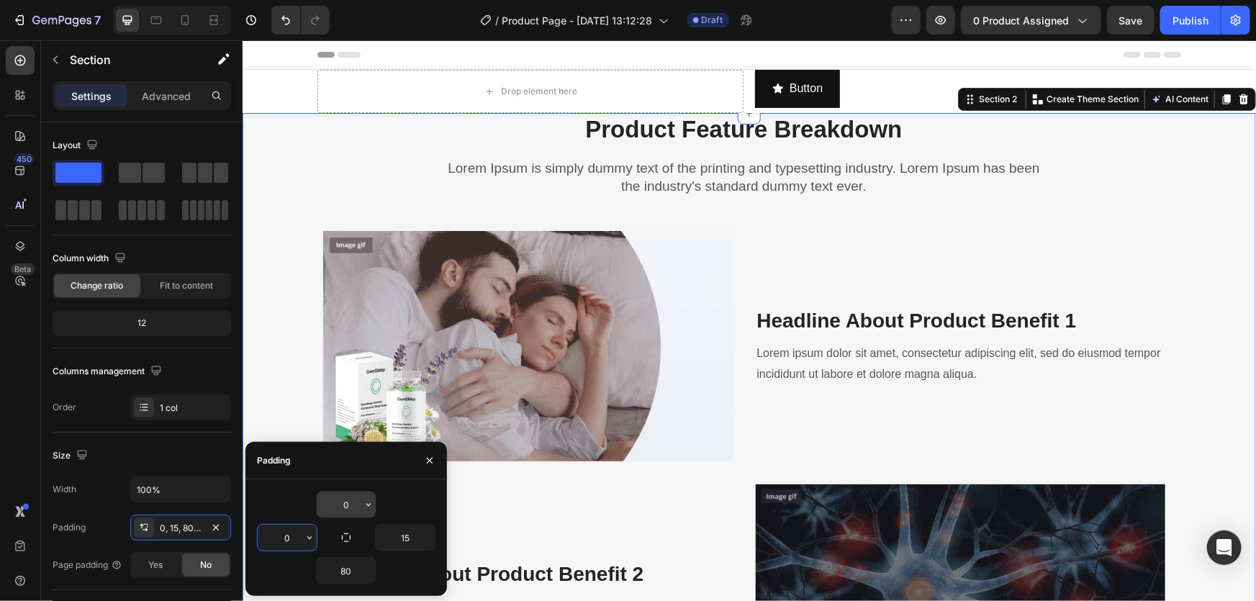
type input "0"
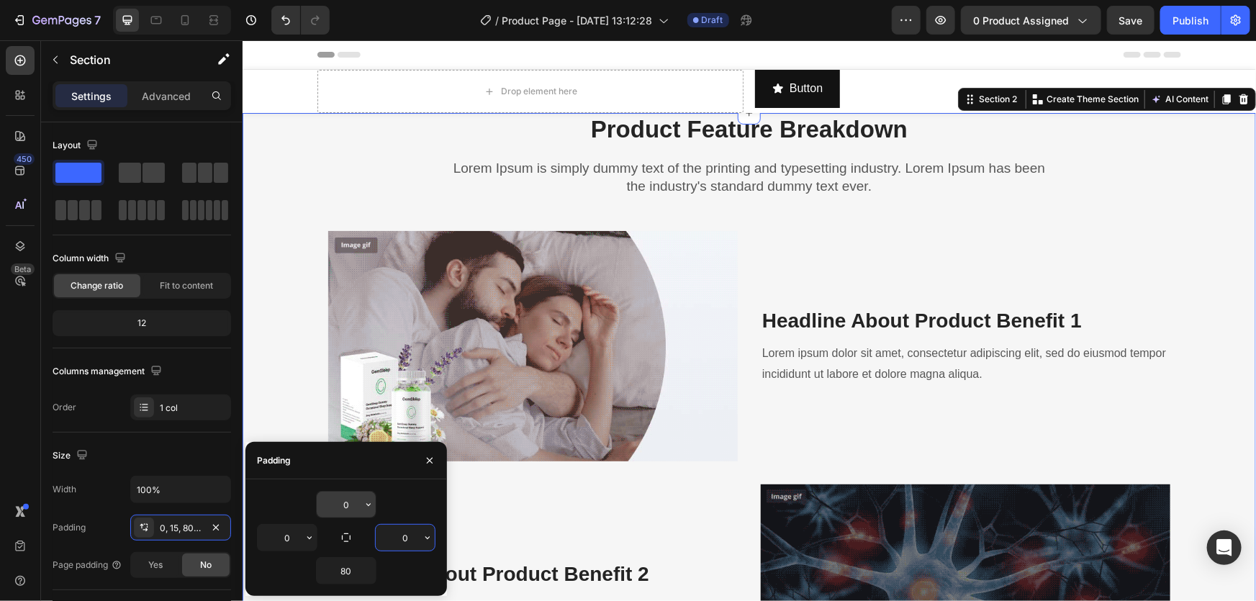
type input "0"
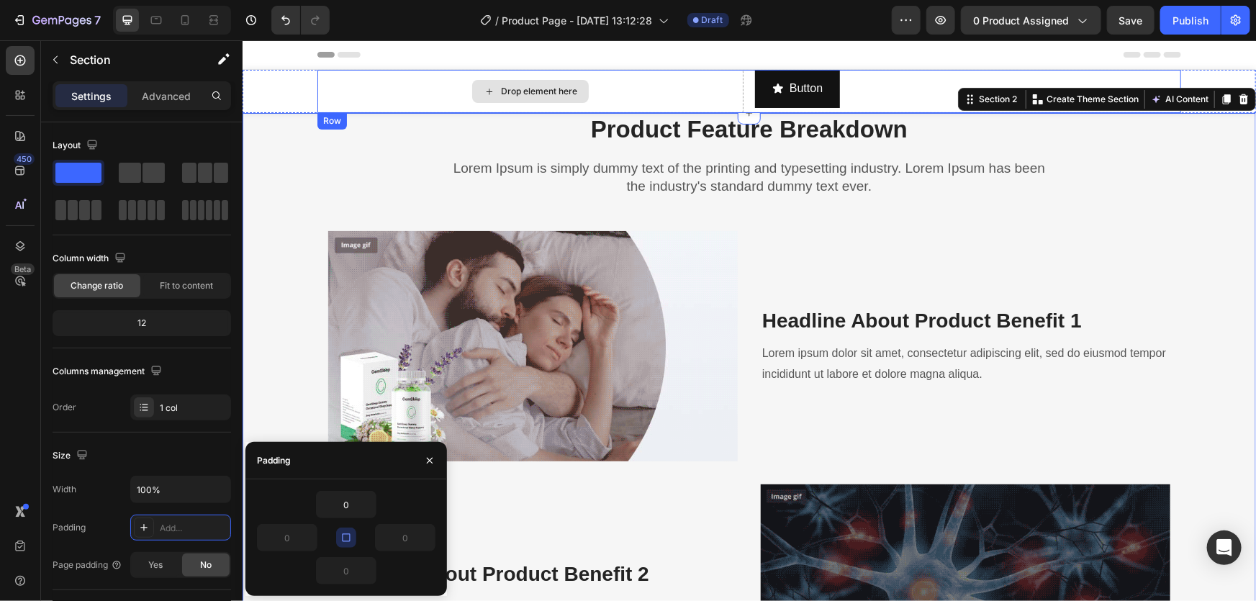
click at [512, 96] on div "Drop element here" at bounding box center [538, 91] width 76 height 12
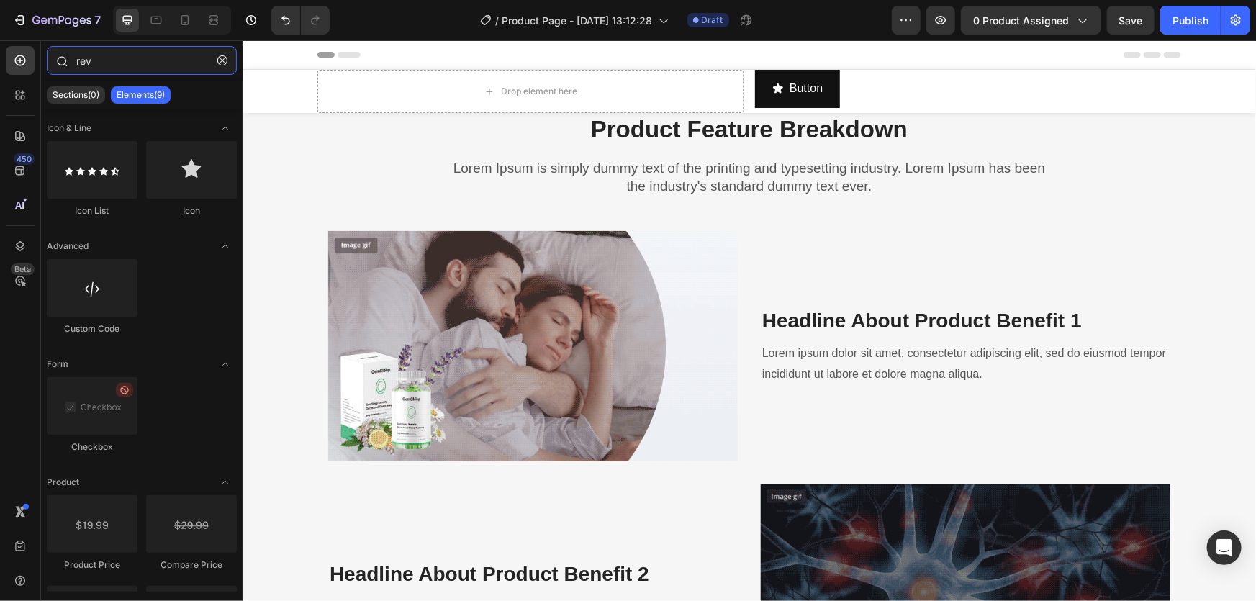
click at [92, 64] on input "rev" at bounding box center [142, 60] width 190 height 29
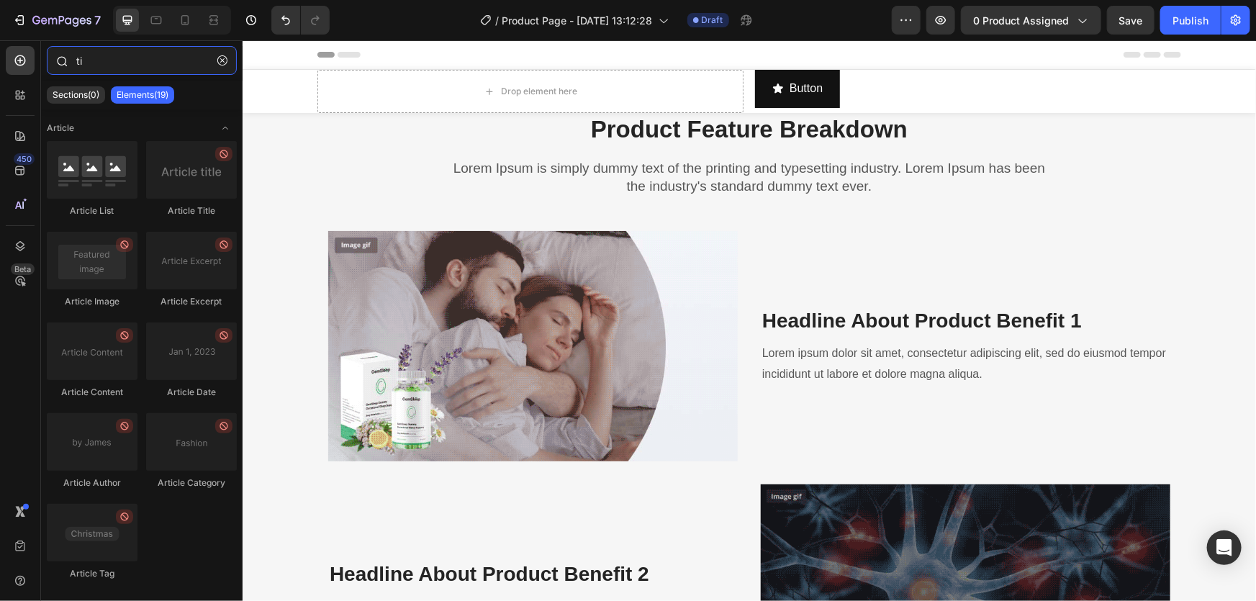
type input "t"
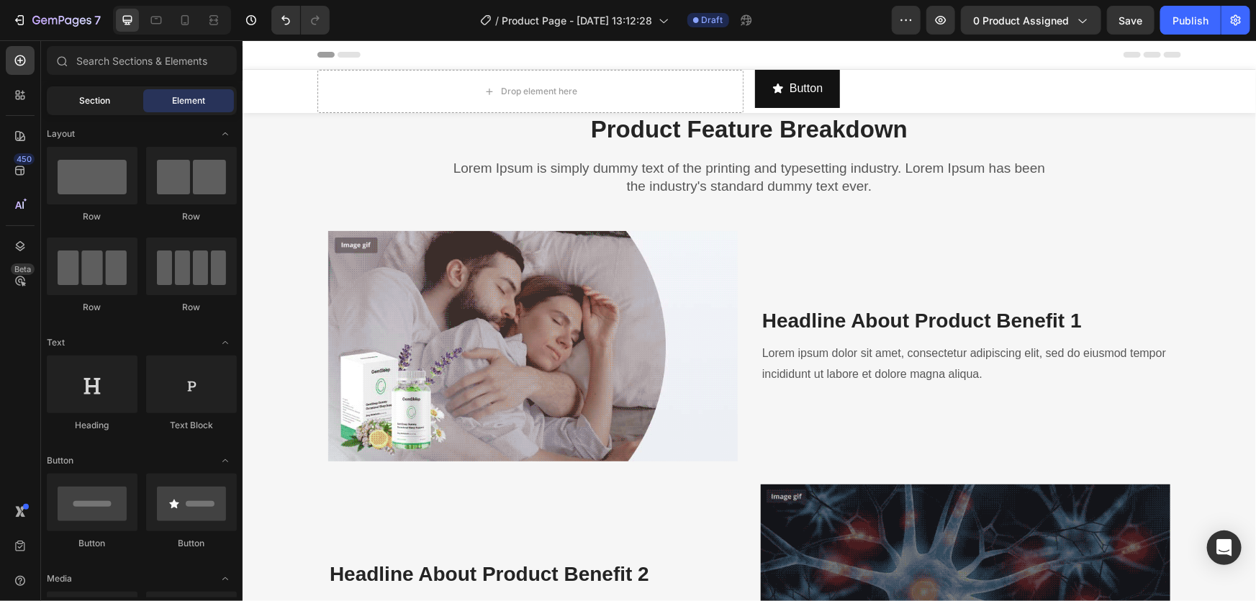
click at [84, 92] on div "Section" at bounding box center [95, 100] width 91 height 23
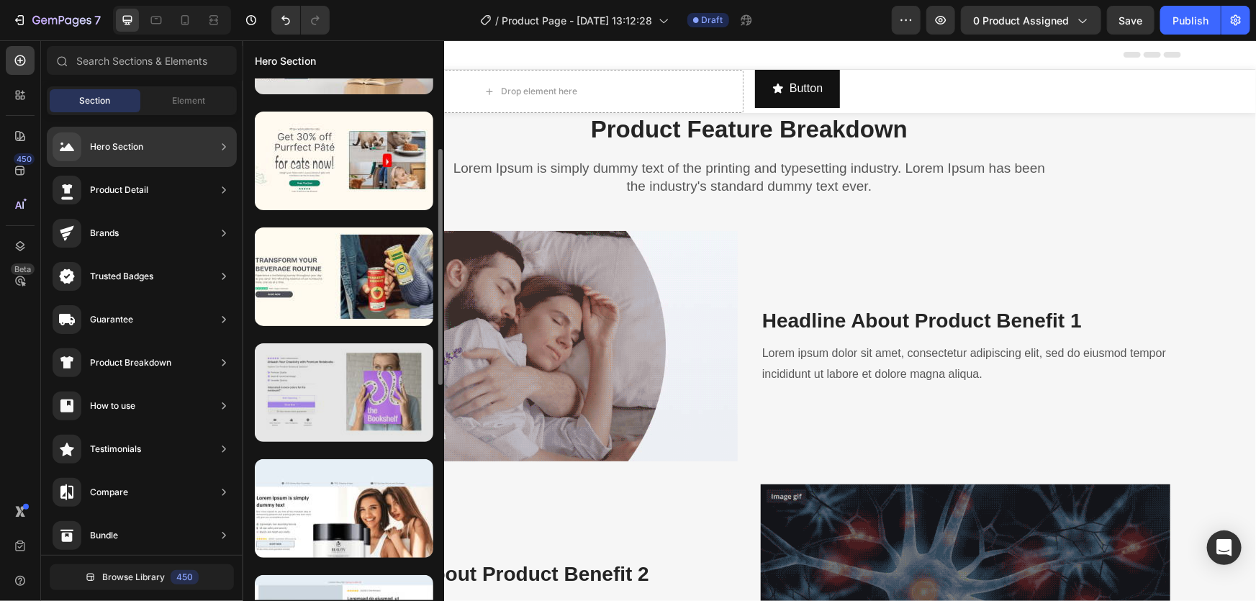
scroll to position [348, 0]
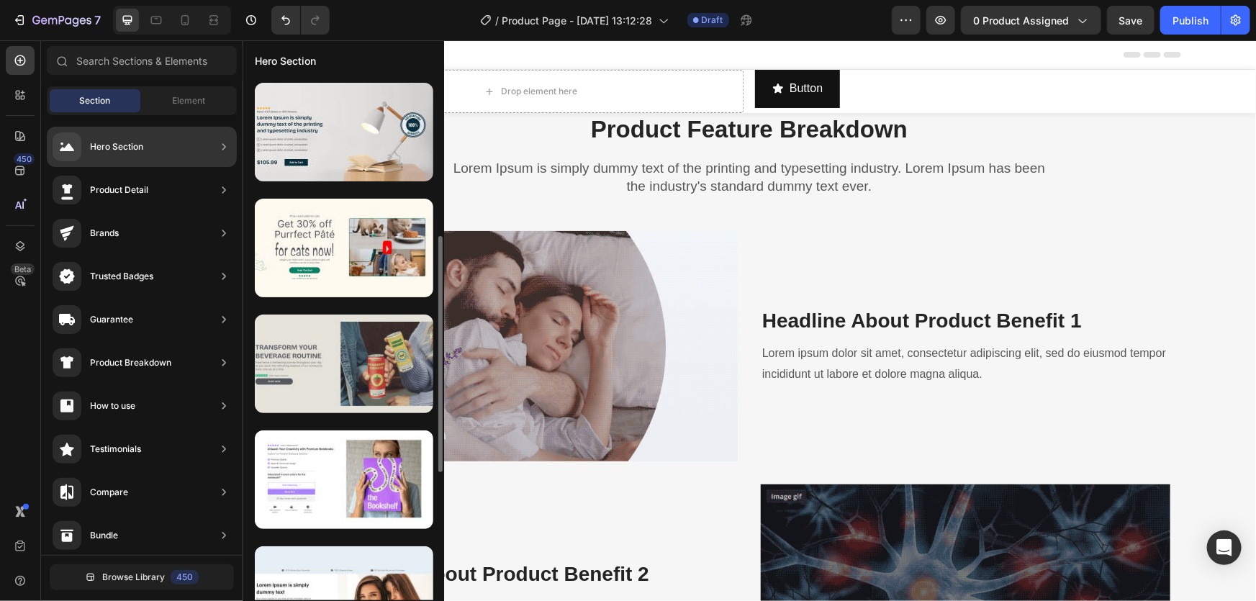
click at [317, 345] on div at bounding box center [344, 363] width 178 height 99
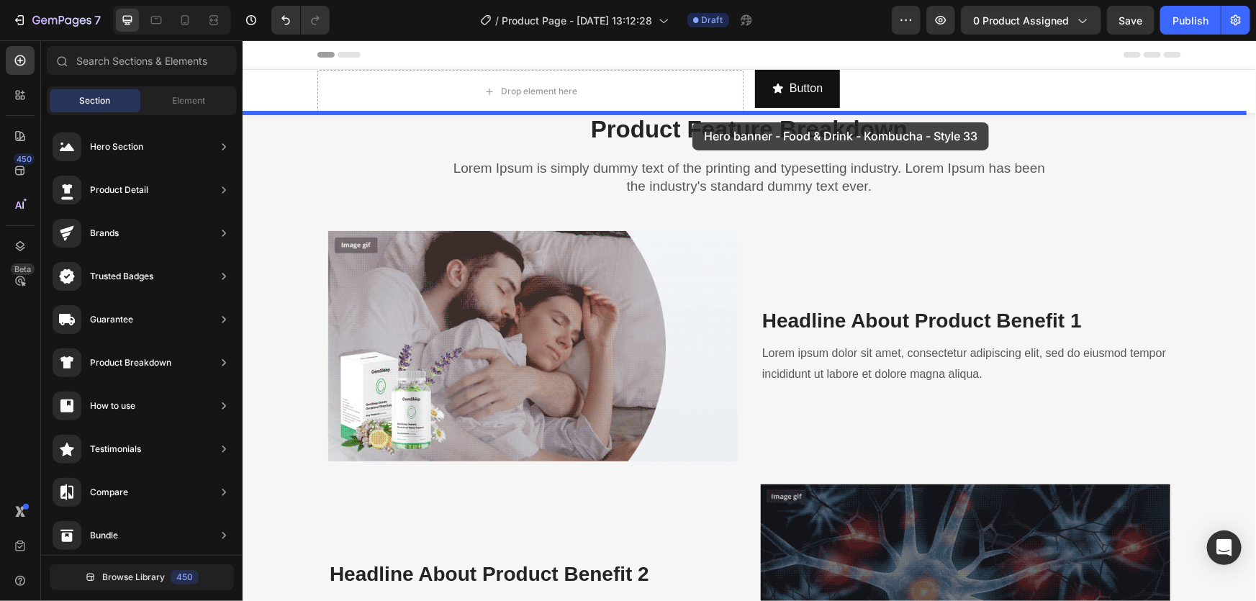
drag, startPoint x: 559, startPoint y: 418, endPoint x: 692, endPoint y: 122, distance: 324.7
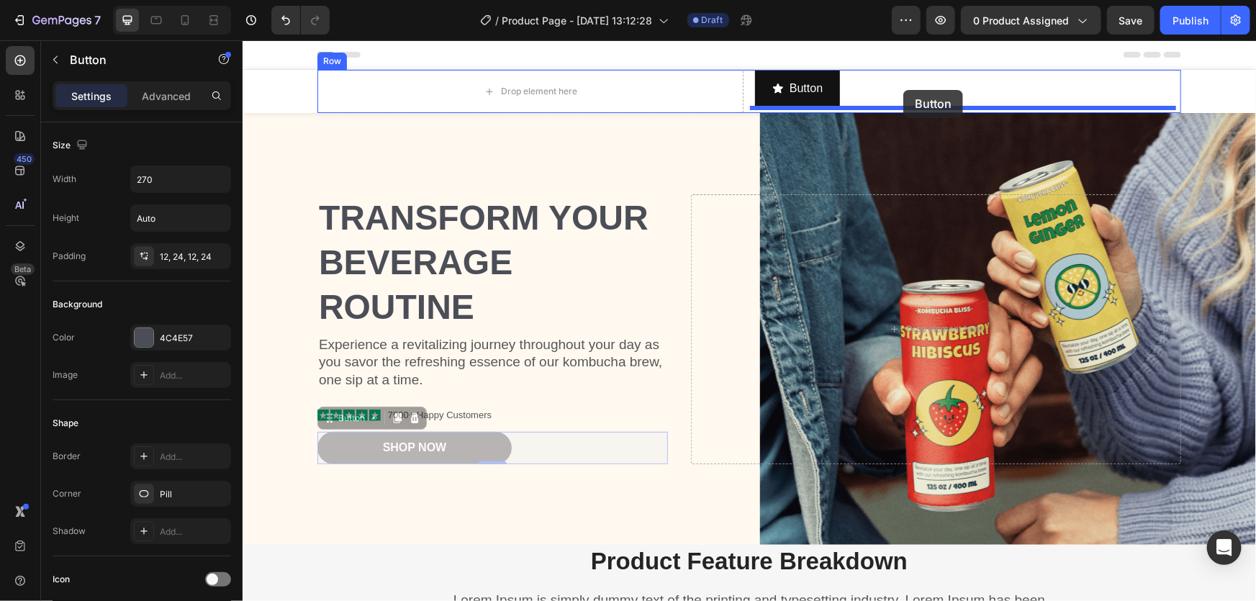
drag, startPoint x: 467, startPoint y: 445, endPoint x: 897, endPoint y: 90, distance: 557.6
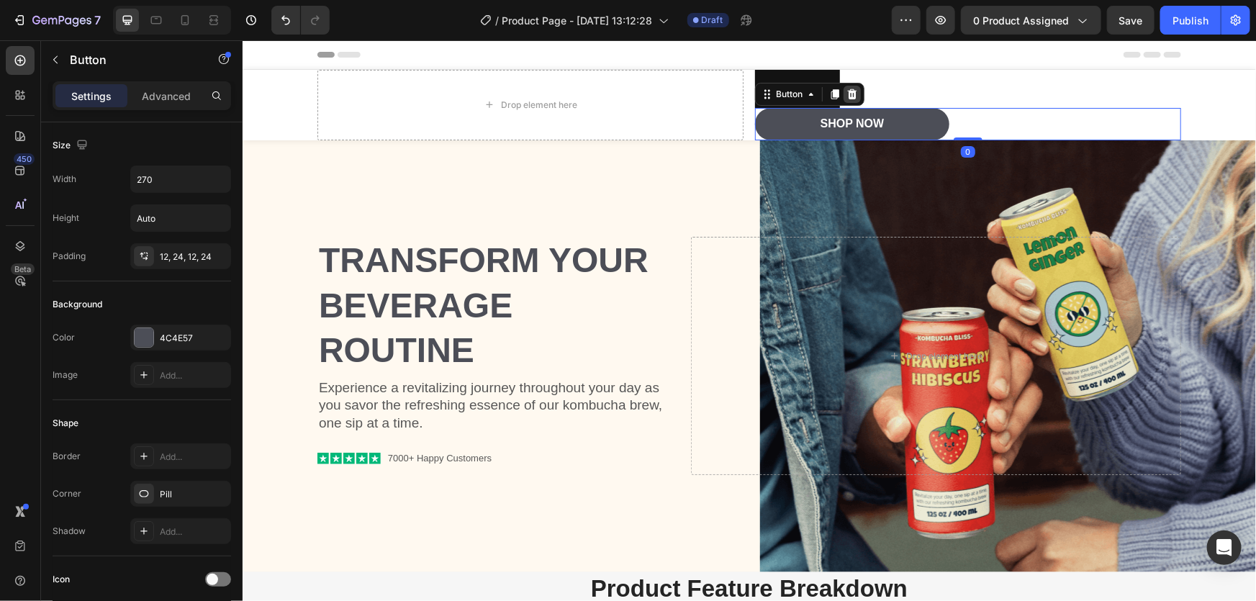
click at [847, 90] on icon at bounding box center [851, 94] width 9 height 10
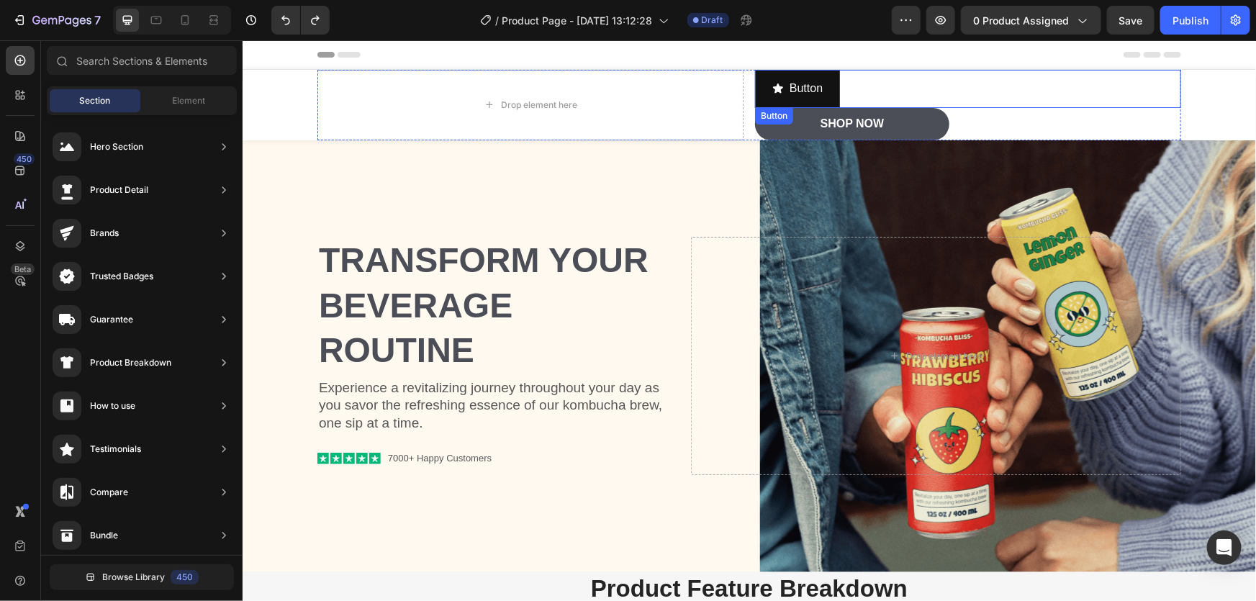
click at [890, 85] on div "Button Button" at bounding box center [967, 88] width 426 height 38
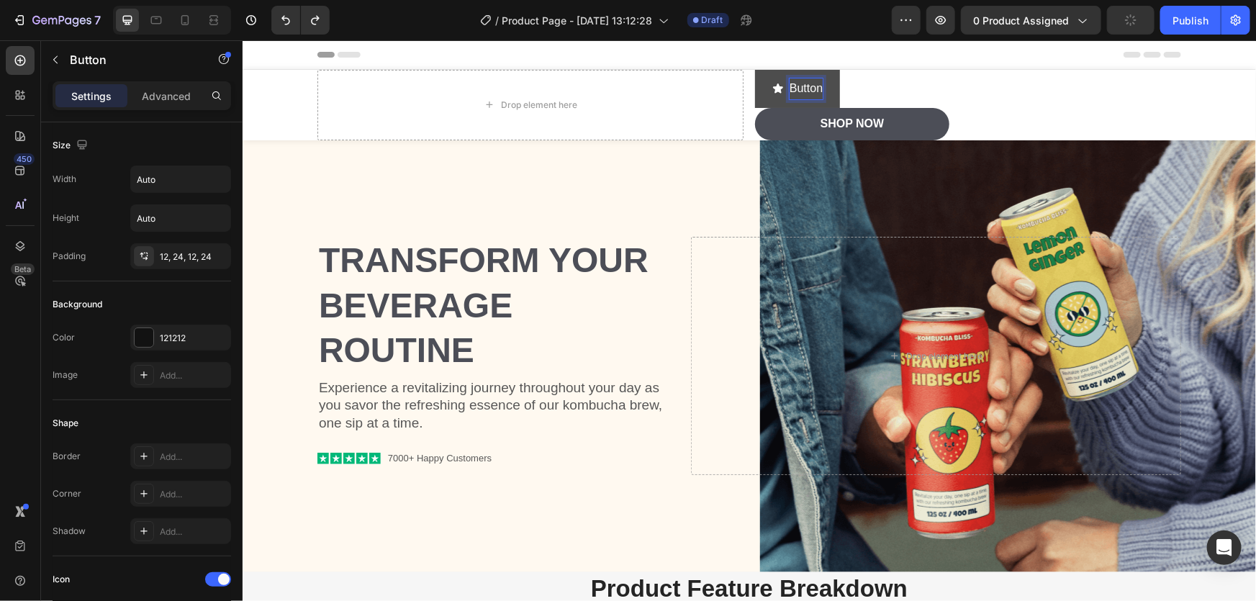
click at [865, 87] on div "Button Button 0" at bounding box center [967, 88] width 426 height 38
click at [847, 122] on icon at bounding box center [851, 121] width 9 height 10
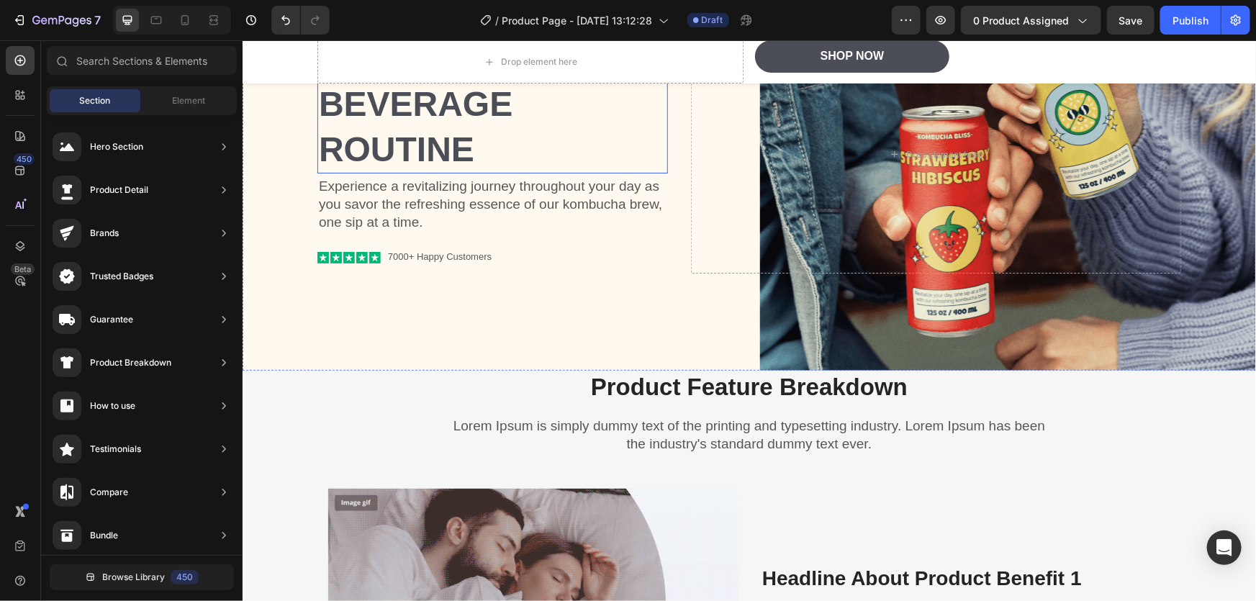
scroll to position [0, 0]
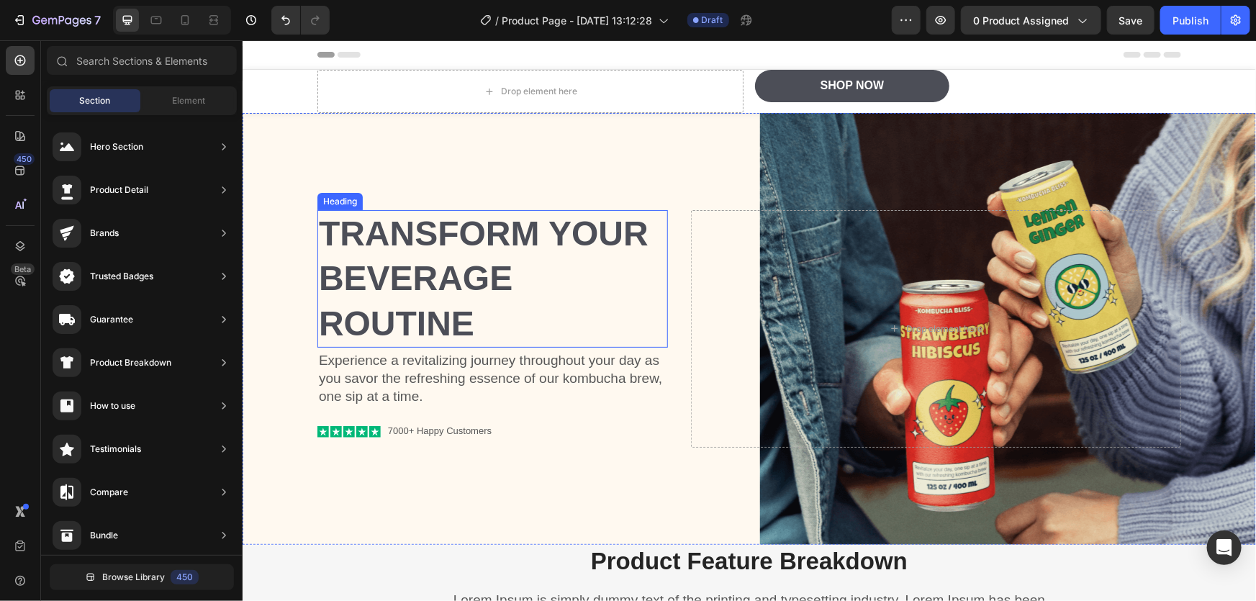
click at [361, 245] on h2 "Transform Your Beverage Routine" at bounding box center [492, 277] width 350 height 137
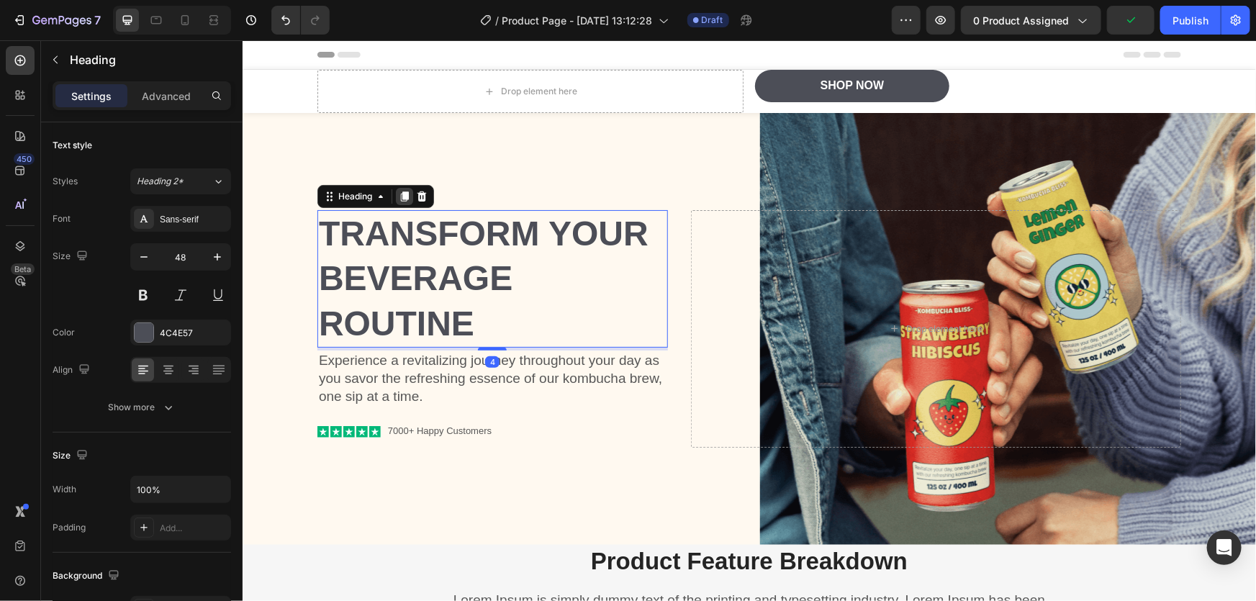
click at [400, 197] on icon at bounding box center [404, 196] width 8 height 10
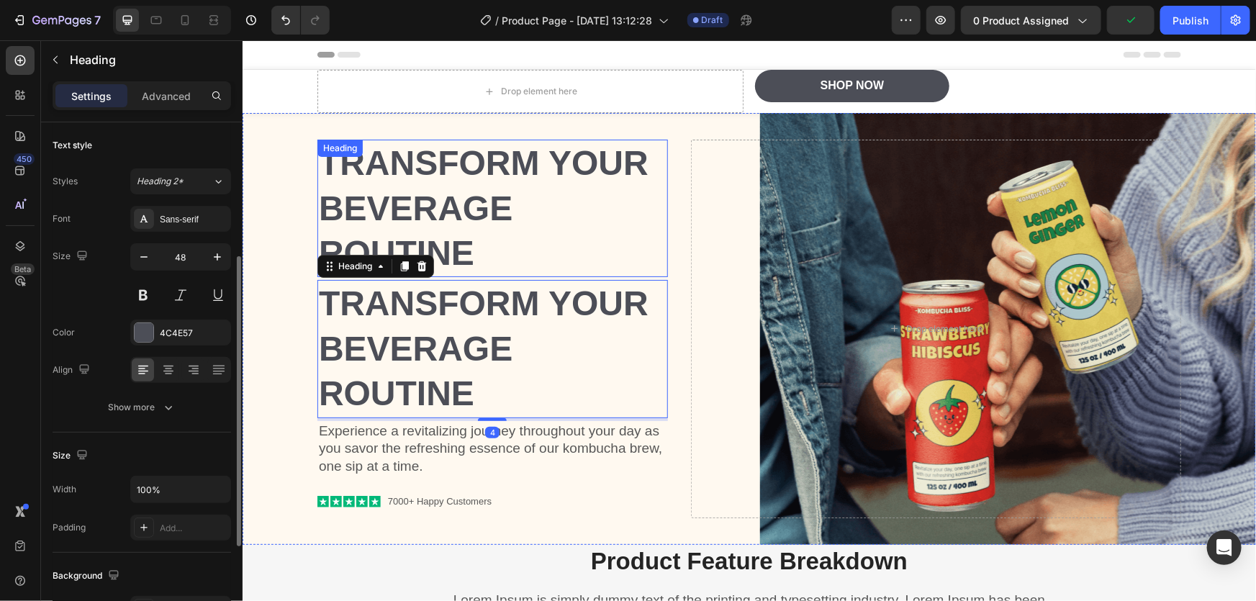
scroll to position [86, 0]
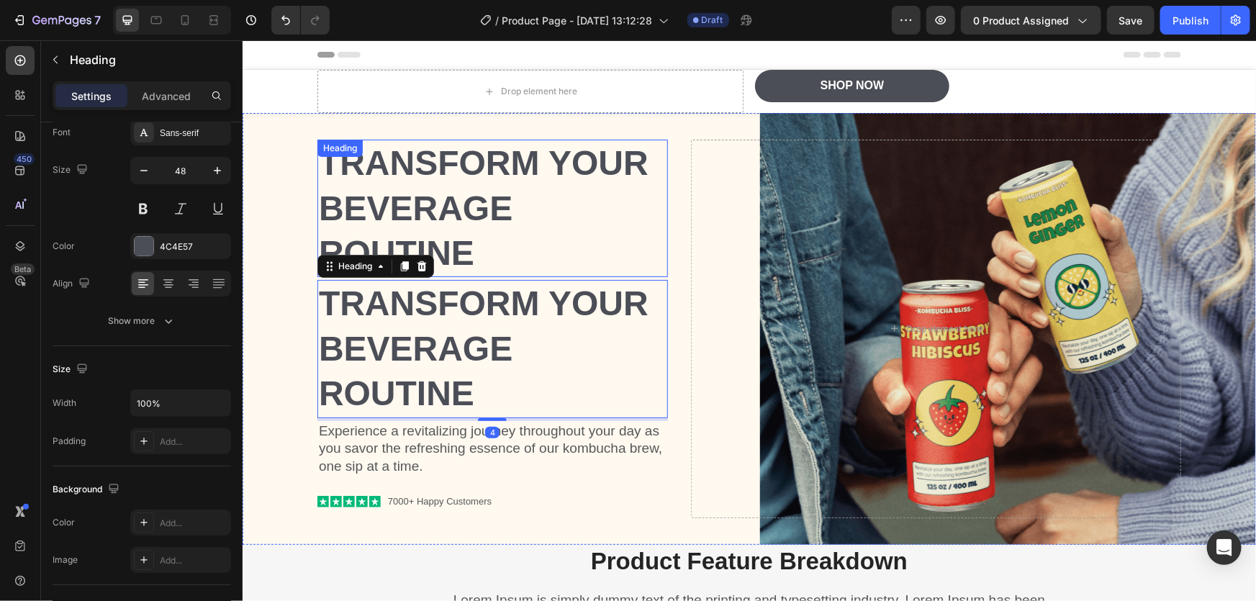
click at [317, 148] on div "Heading" at bounding box center [339, 147] width 45 height 17
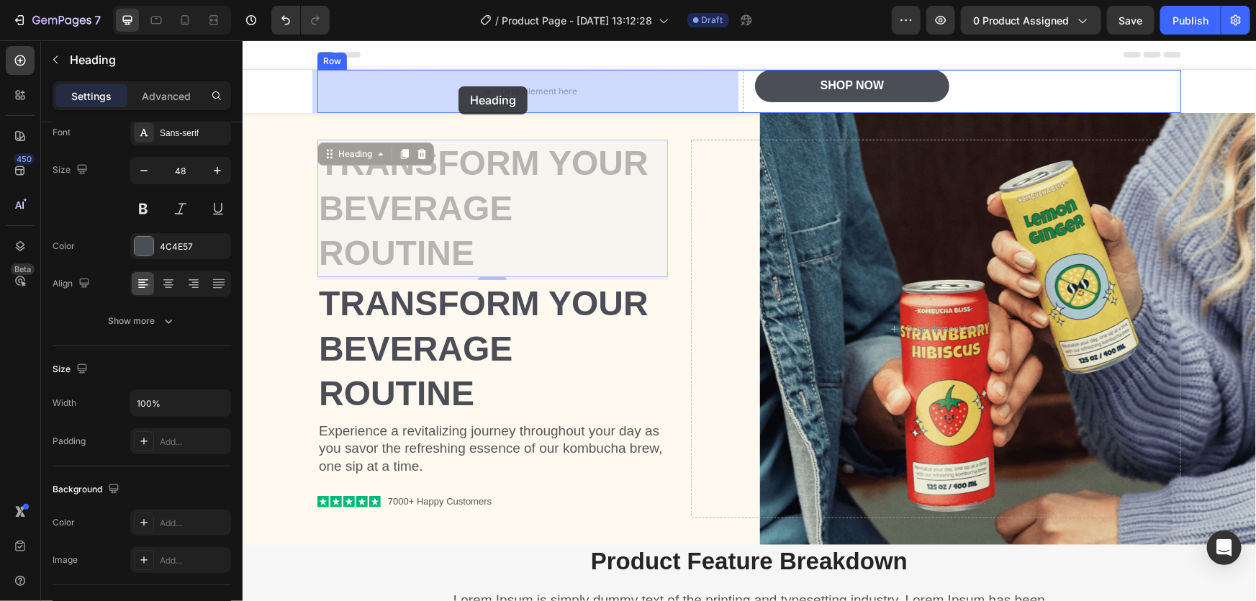
drag, startPoint x: 327, startPoint y: 153, endPoint x: 457, endPoint y: 86, distance: 145.8
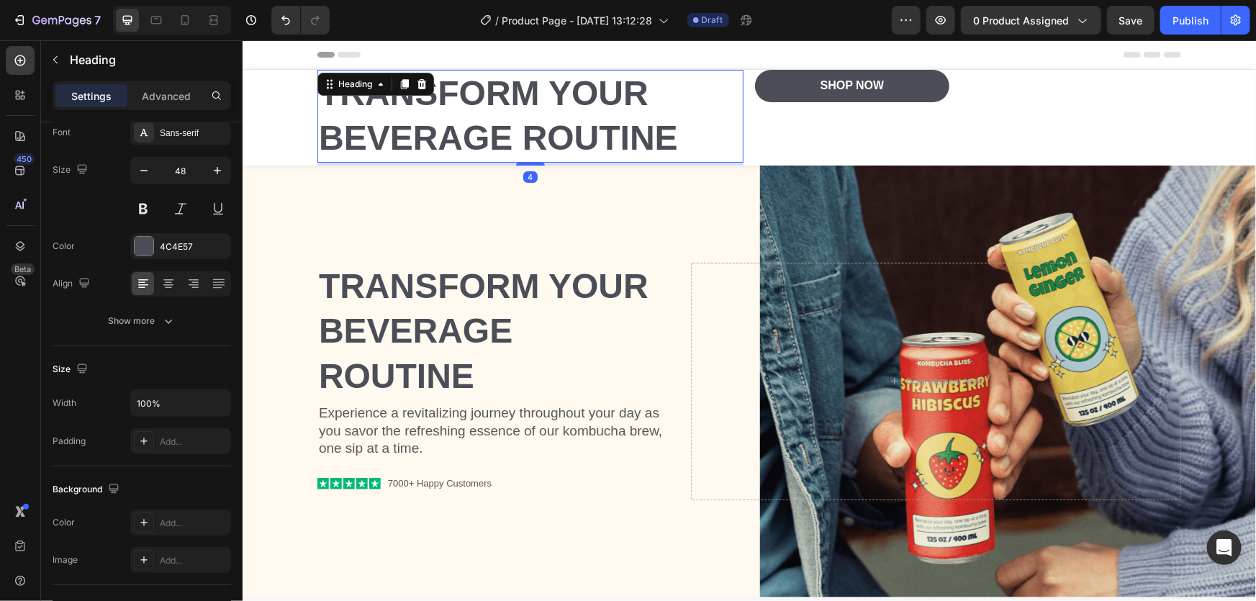
click at [491, 102] on h2 "Transform Your Beverage Routine" at bounding box center [530, 115] width 426 height 93
click at [168, 168] on input "48" at bounding box center [180, 171] width 47 height 26
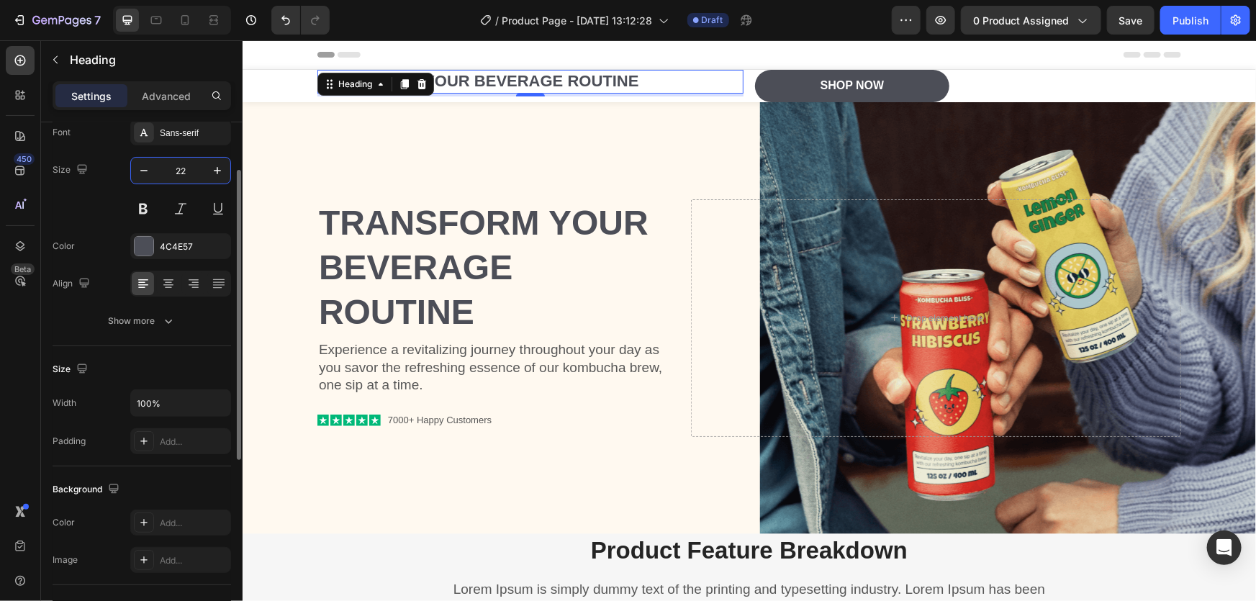
type input "22"
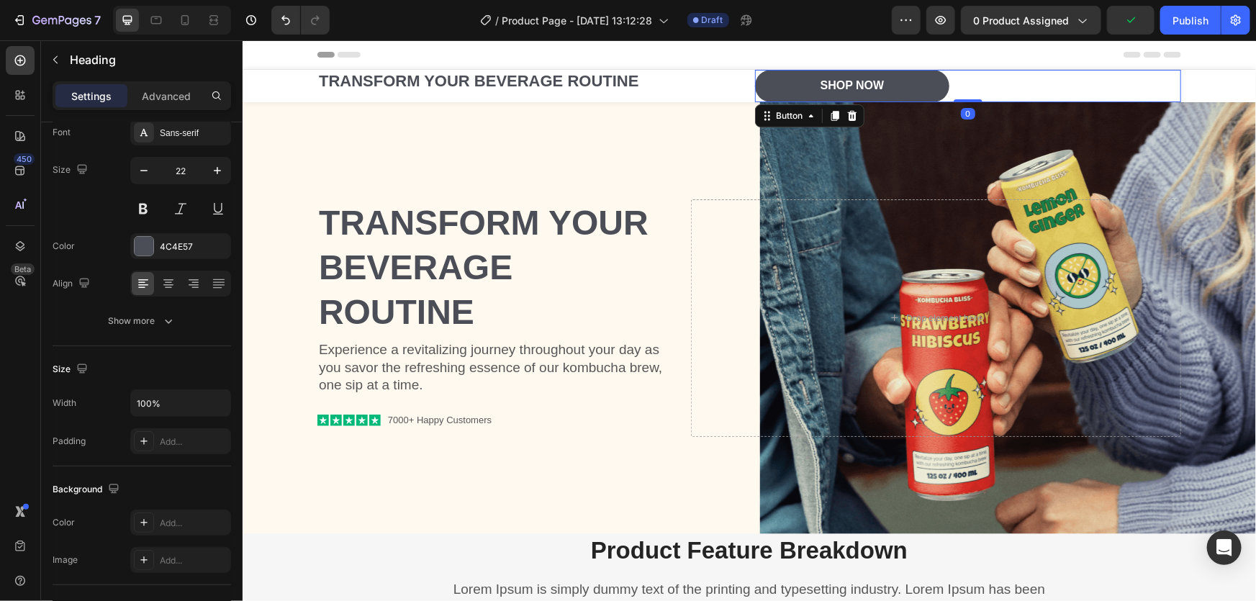
click at [1023, 90] on div "Shop Now Button 0" at bounding box center [967, 85] width 426 height 32
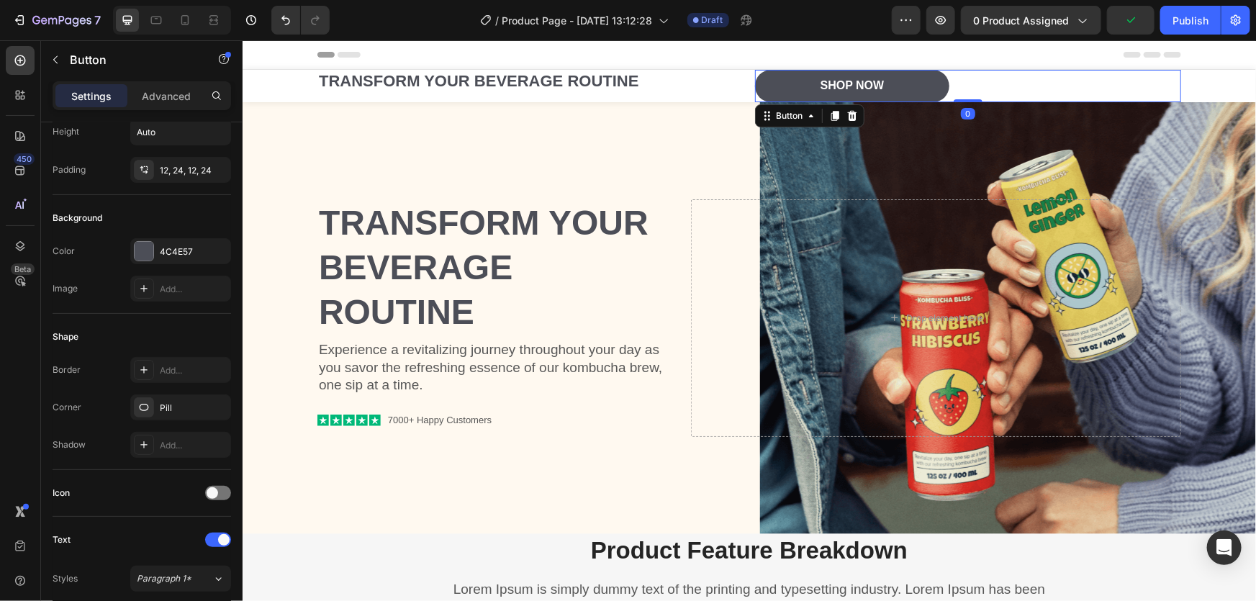
scroll to position [0, 0]
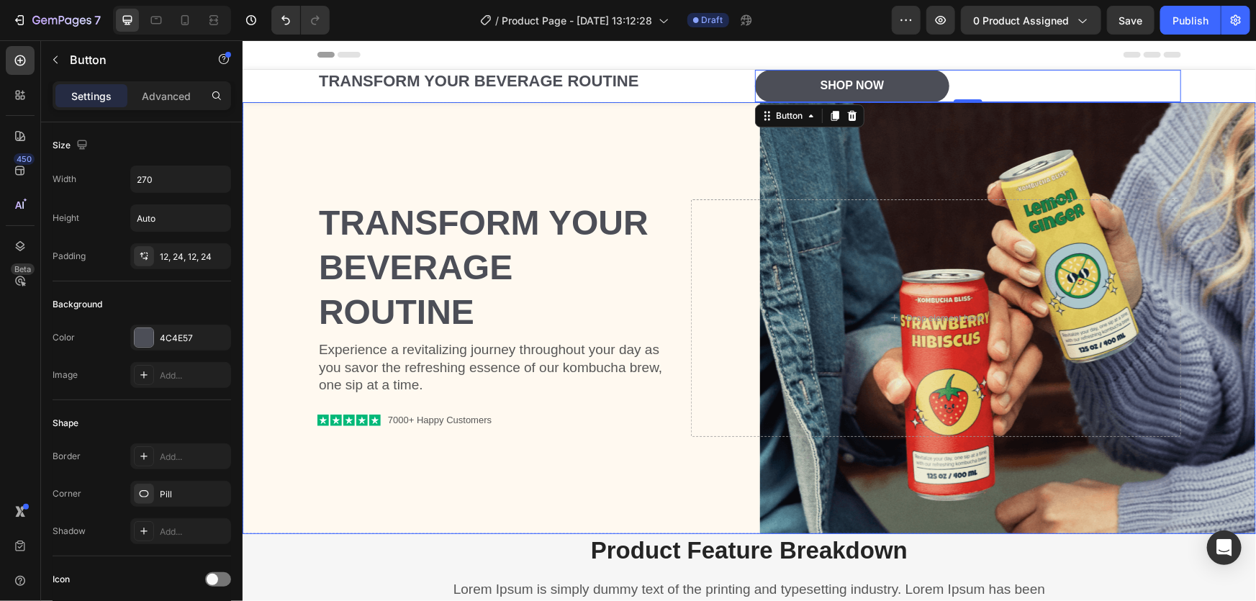
click at [573, 185] on div "Transform Your Beverage Routine Heading Experience a revitalizing journey throu…" at bounding box center [749, 318] width 864 height 284
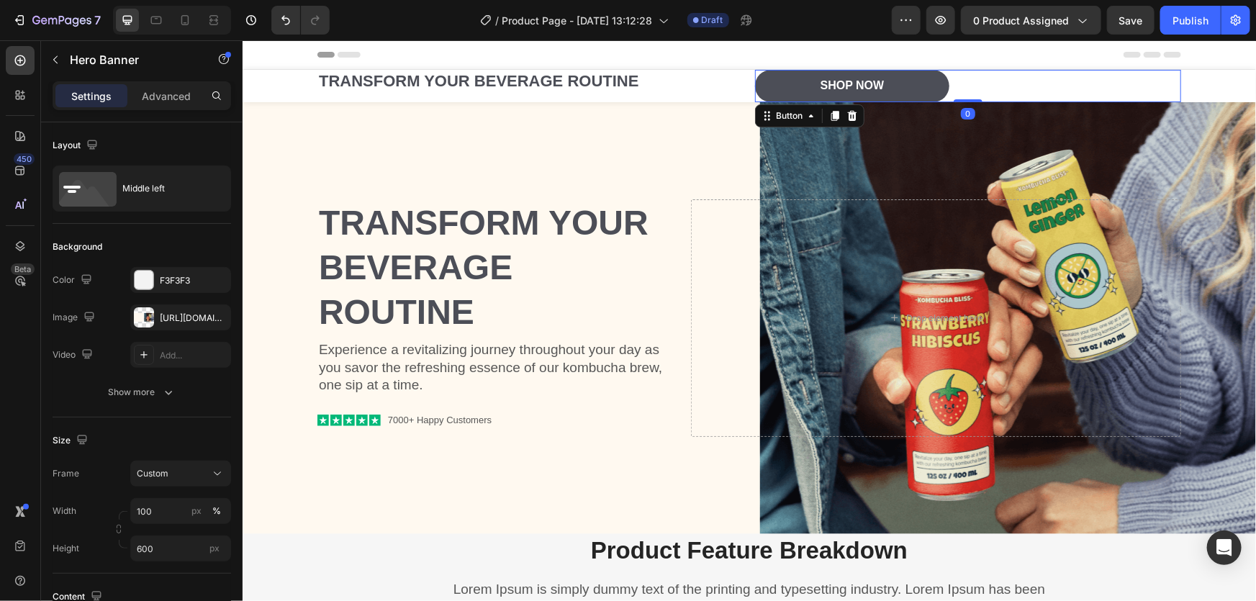
click at [1010, 88] on div "Shop Now Button 0" at bounding box center [967, 85] width 426 height 32
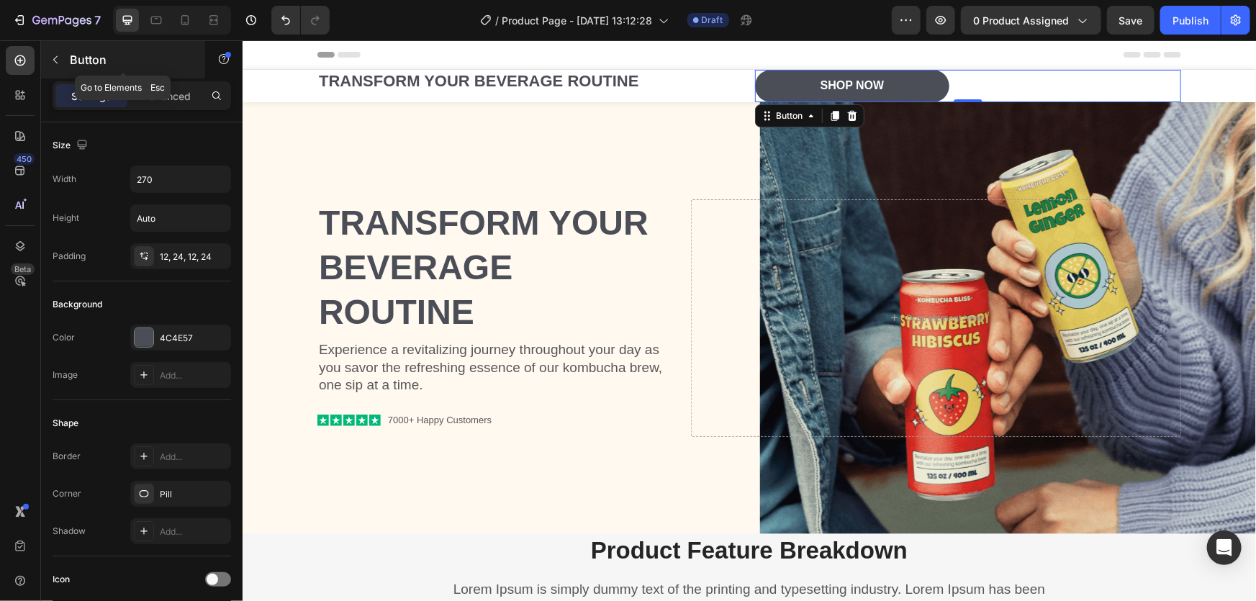
click at [50, 58] on icon "button" at bounding box center [56, 60] width 12 height 12
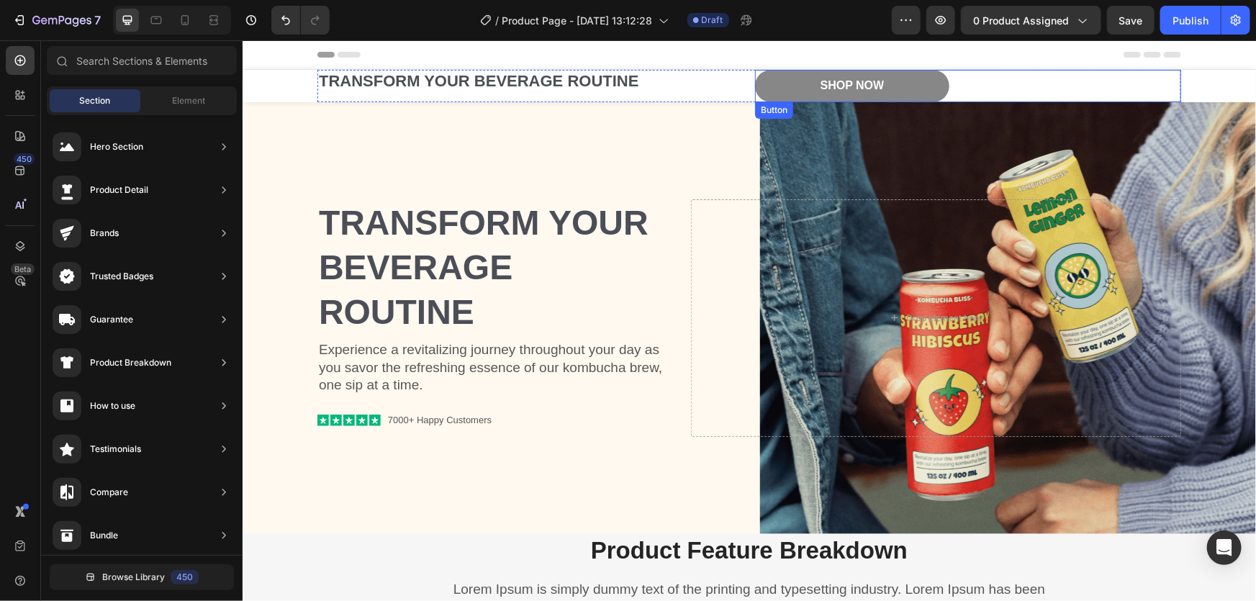
click at [767, 87] on button "Shop Now" at bounding box center [851, 85] width 194 height 32
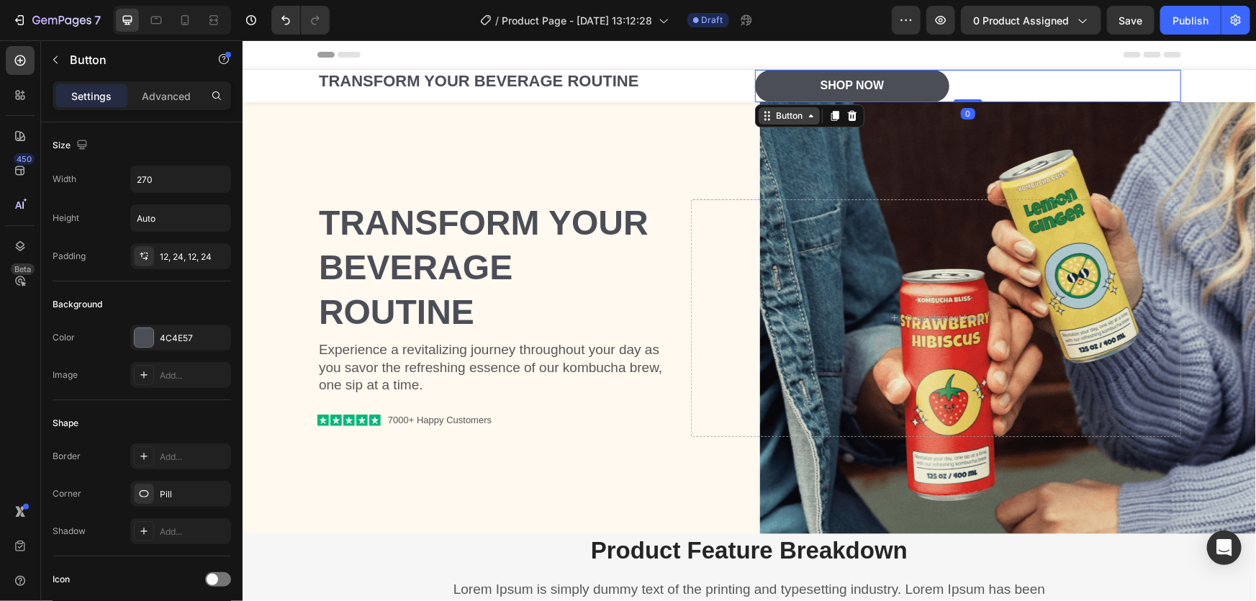
click at [773, 110] on div "Button" at bounding box center [788, 115] width 32 height 13
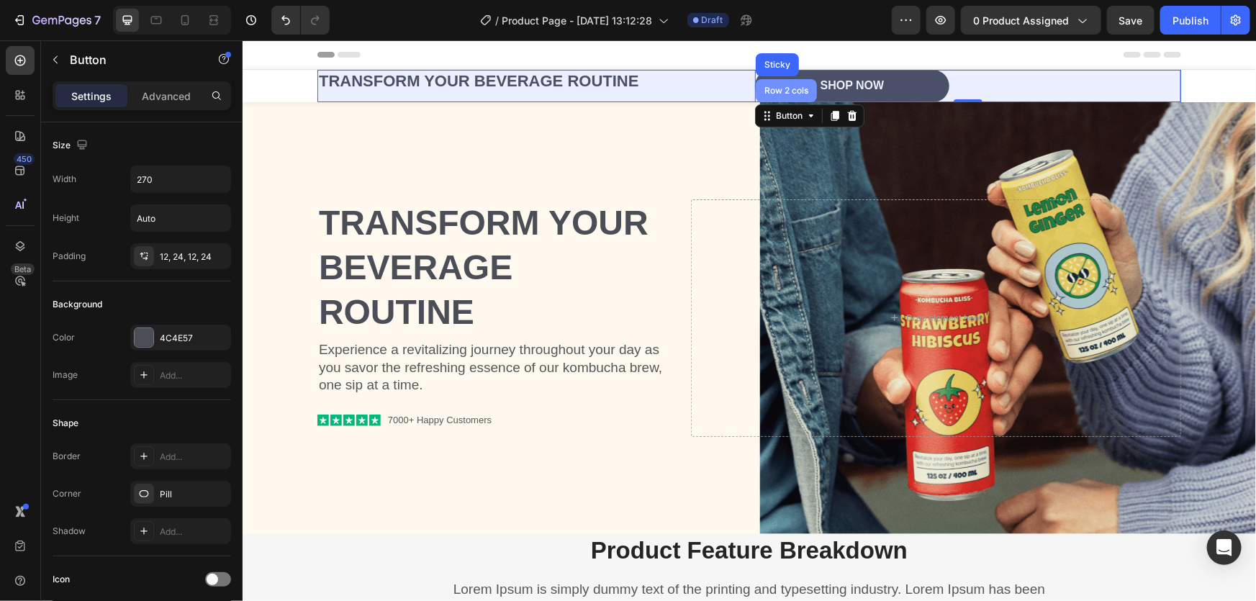
click at [780, 86] on div "Row 2 cols" at bounding box center [786, 90] width 50 height 9
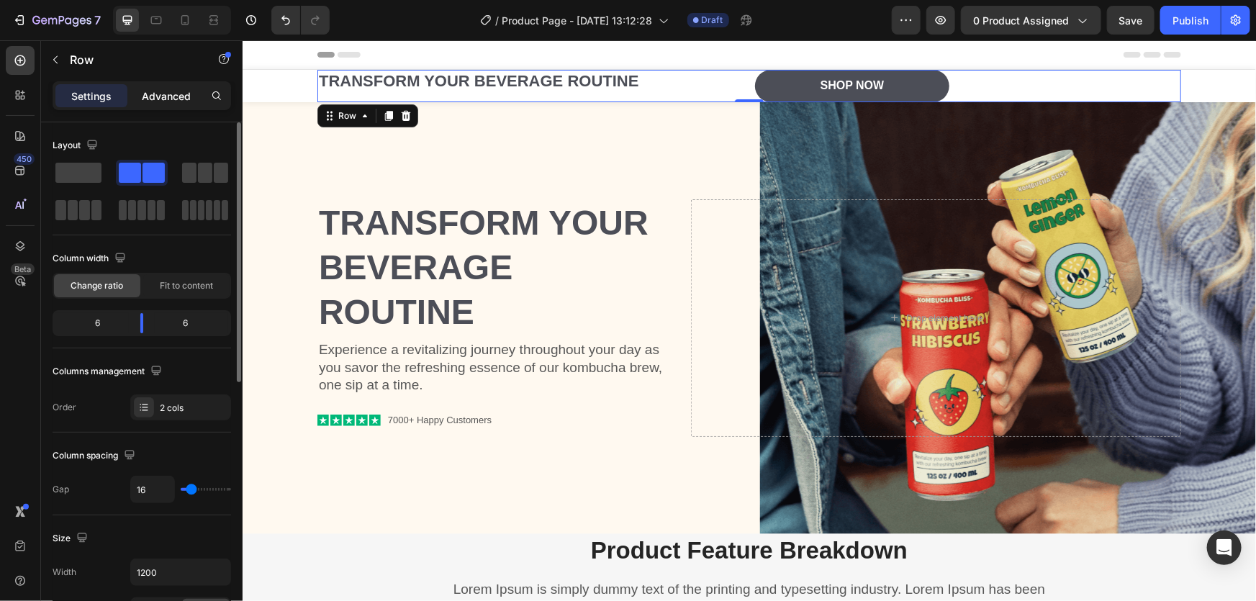
click at [179, 94] on p "Advanced" at bounding box center [166, 96] width 49 height 15
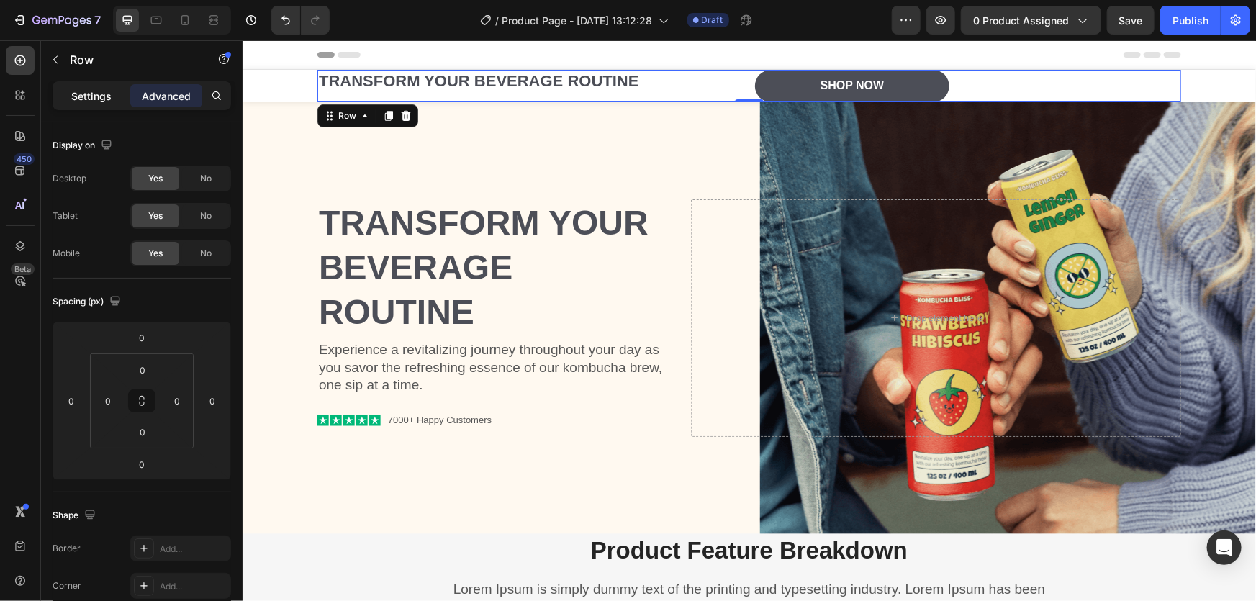
click at [112, 101] on div "Settings" at bounding box center [91, 95] width 72 height 23
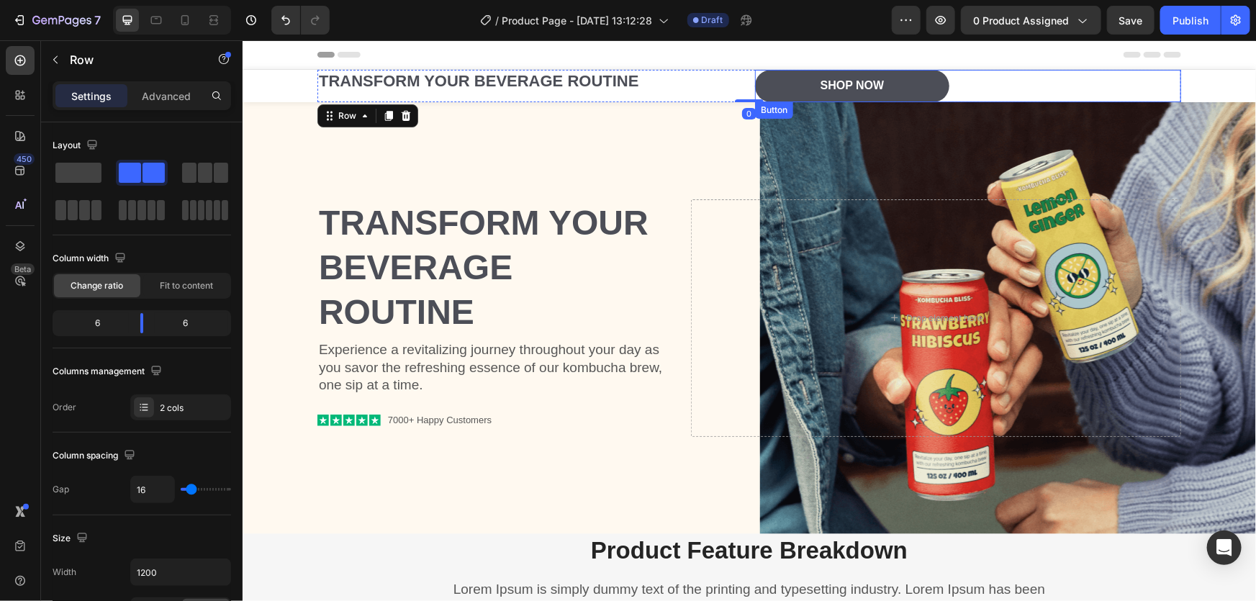
click at [1105, 83] on div "Shop Now Button" at bounding box center [967, 85] width 426 height 32
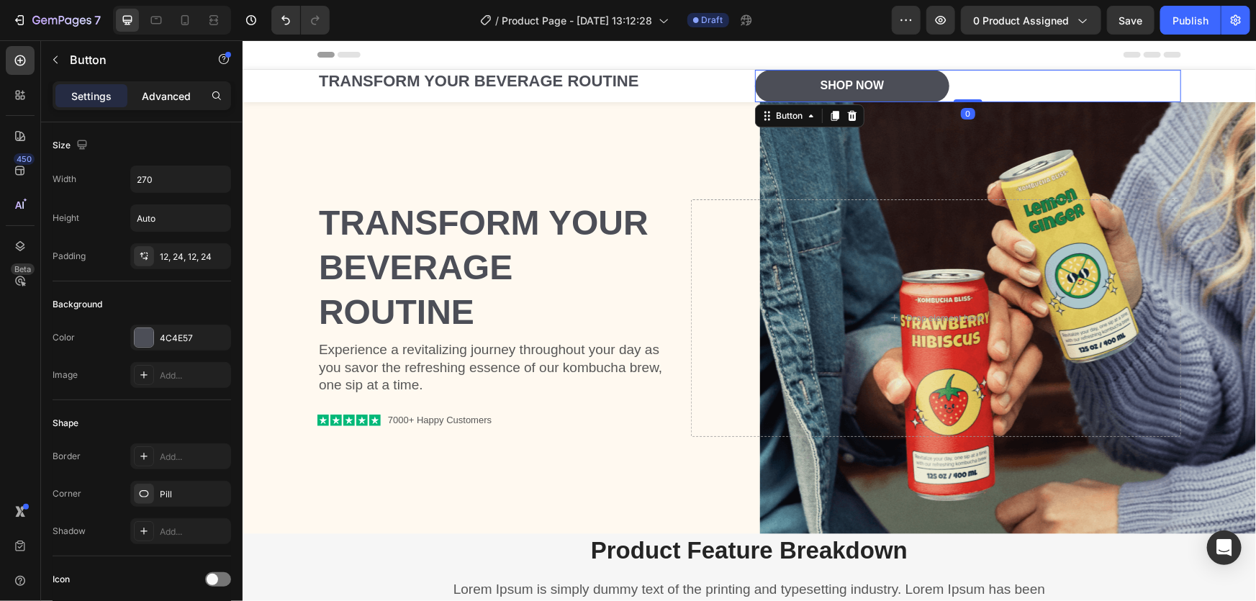
click at [163, 104] on div "Advanced" at bounding box center [166, 95] width 72 height 23
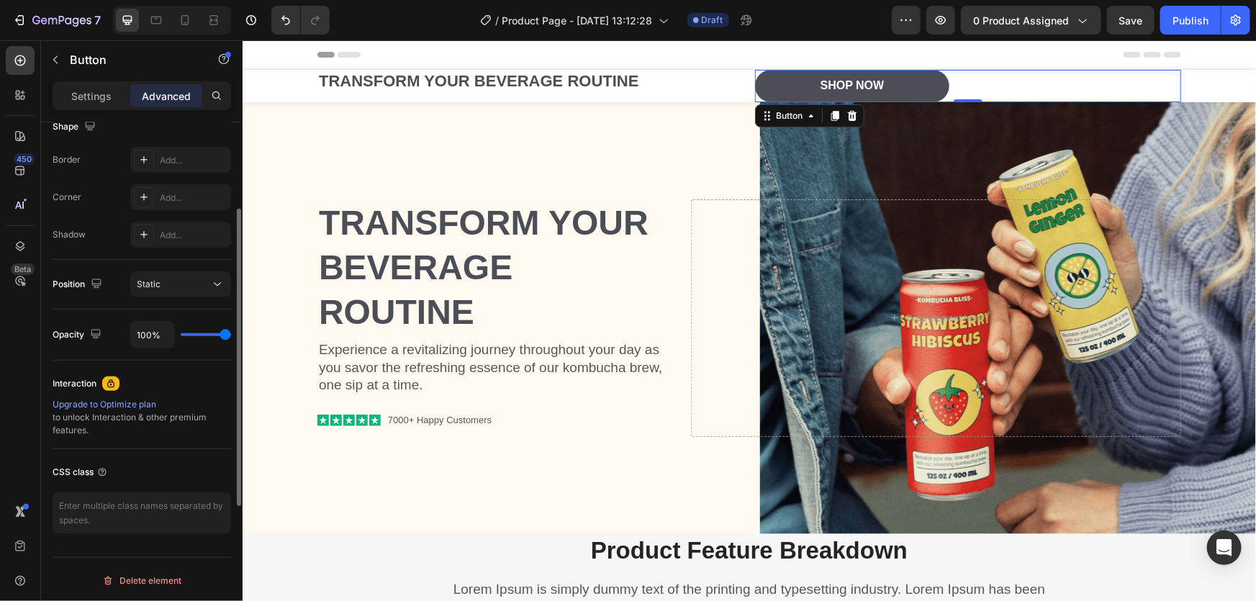
scroll to position [41, 0]
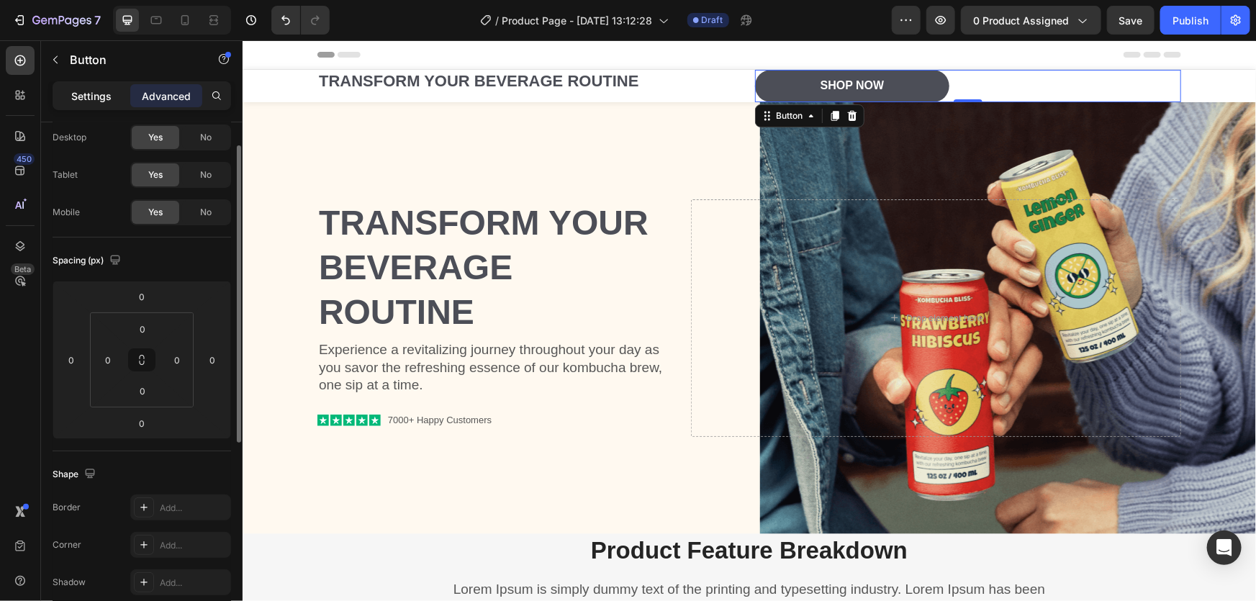
click at [99, 89] on p "Settings" at bounding box center [91, 96] width 40 height 15
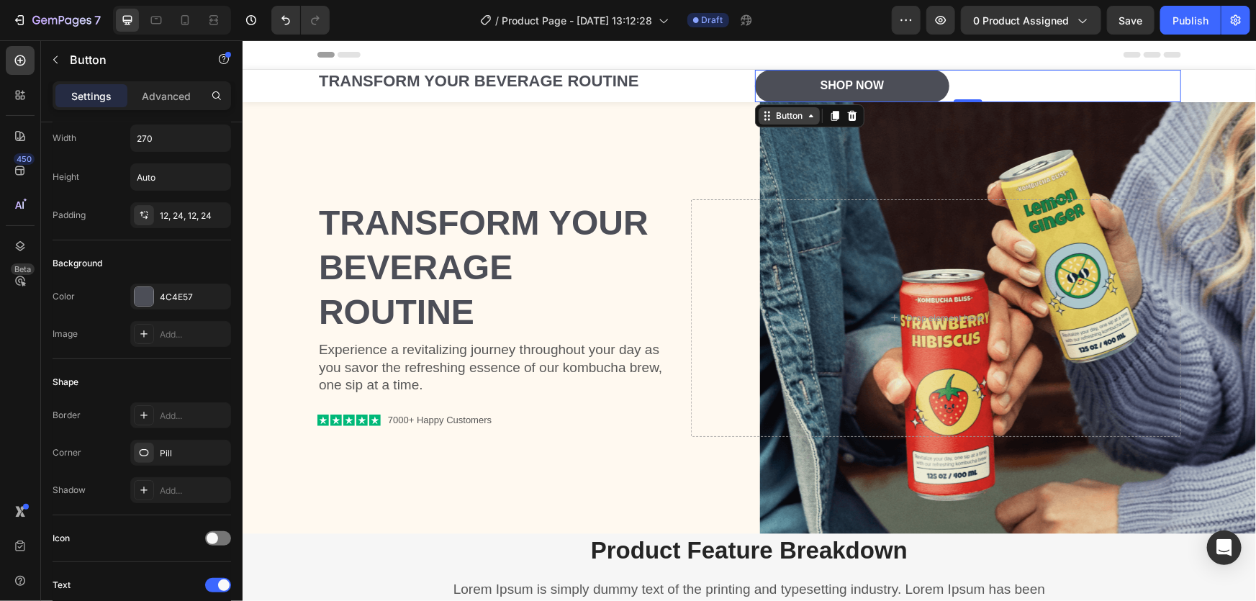
click at [766, 115] on icon at bounding box center [767, 115] width 12 height 12
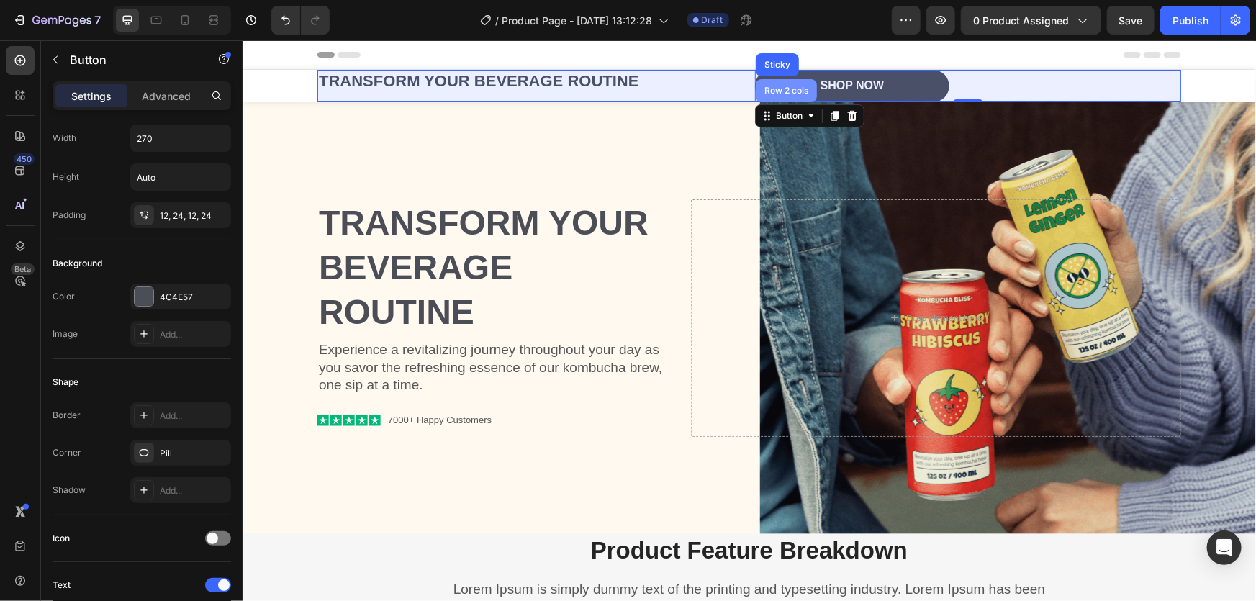
click at [771, 81] on div "Row 2 cols" at bounding box center [785, 89] width 61 height 23
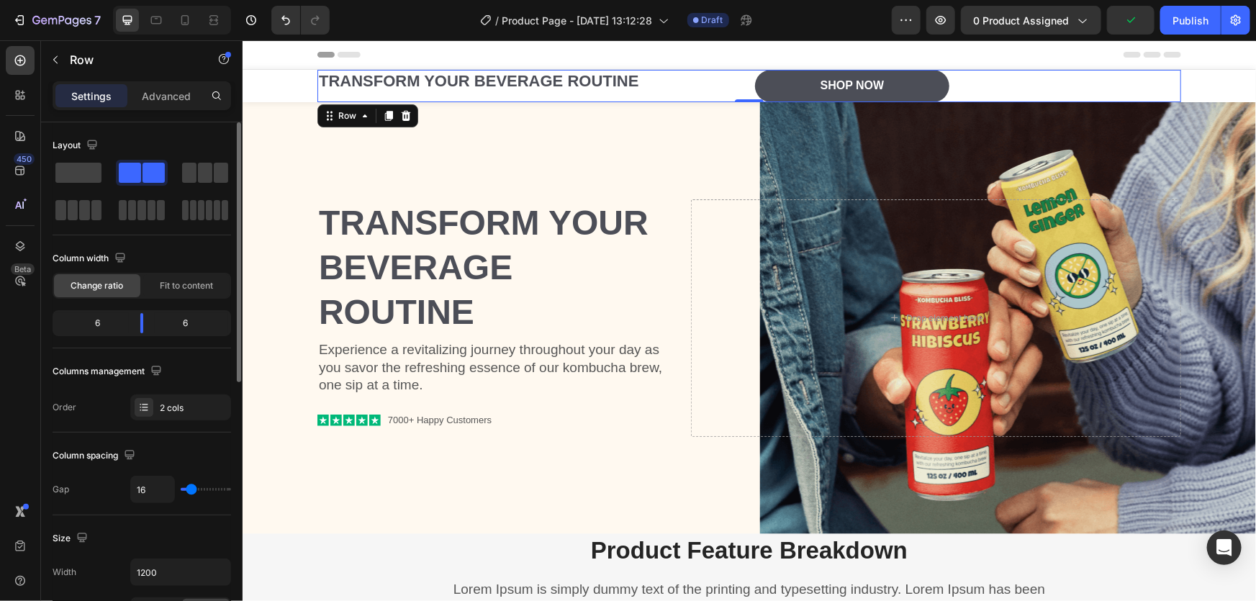
scroll to position [86, 0]
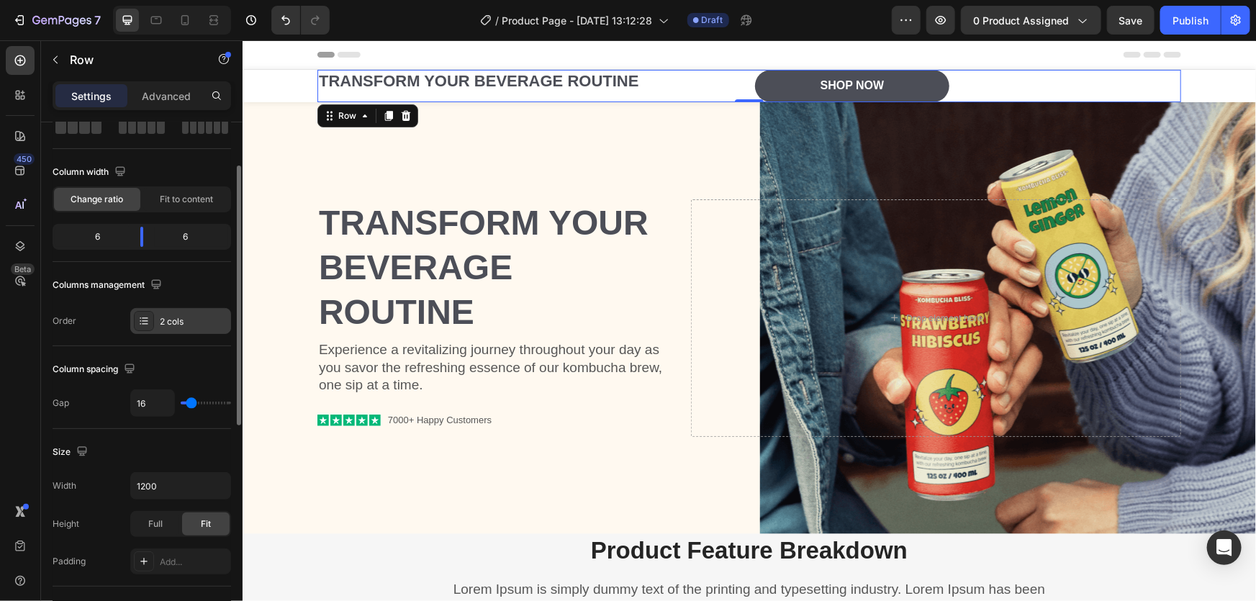
click at [136, 321] on div at bounding box center [144, 321] width 20 height 20
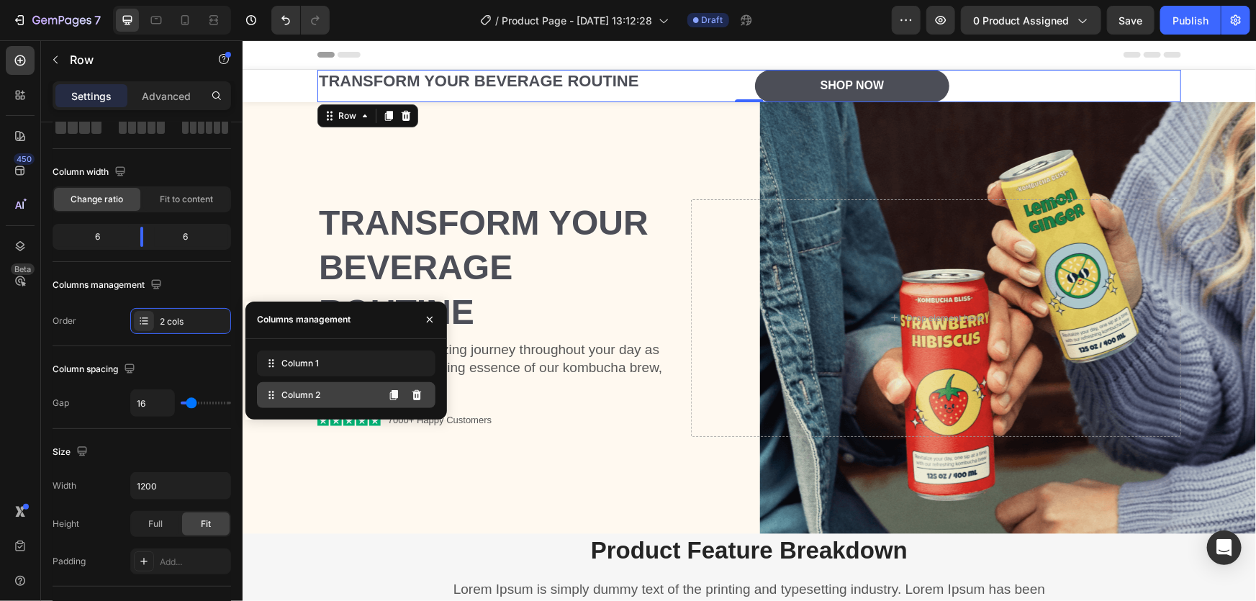
click at [285, 394] on span "Column 2" at bounding box center [300, 395] width 39 height 13
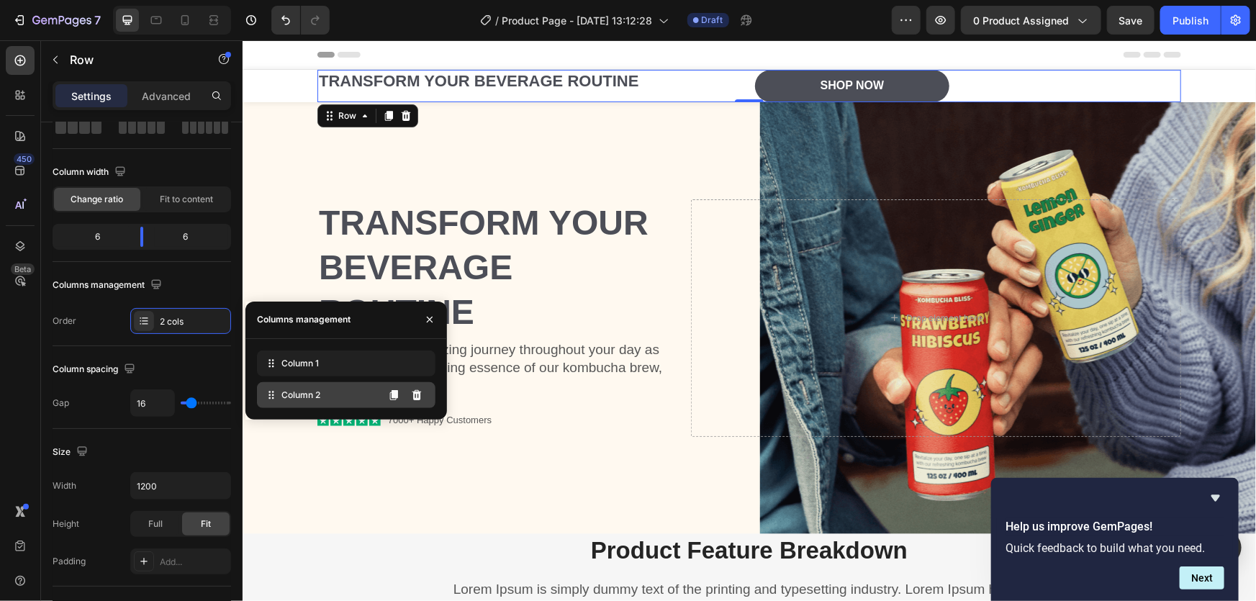
click at [302, 397] on span "Column 2" at bounding box center [300, 395] width 39 height 13
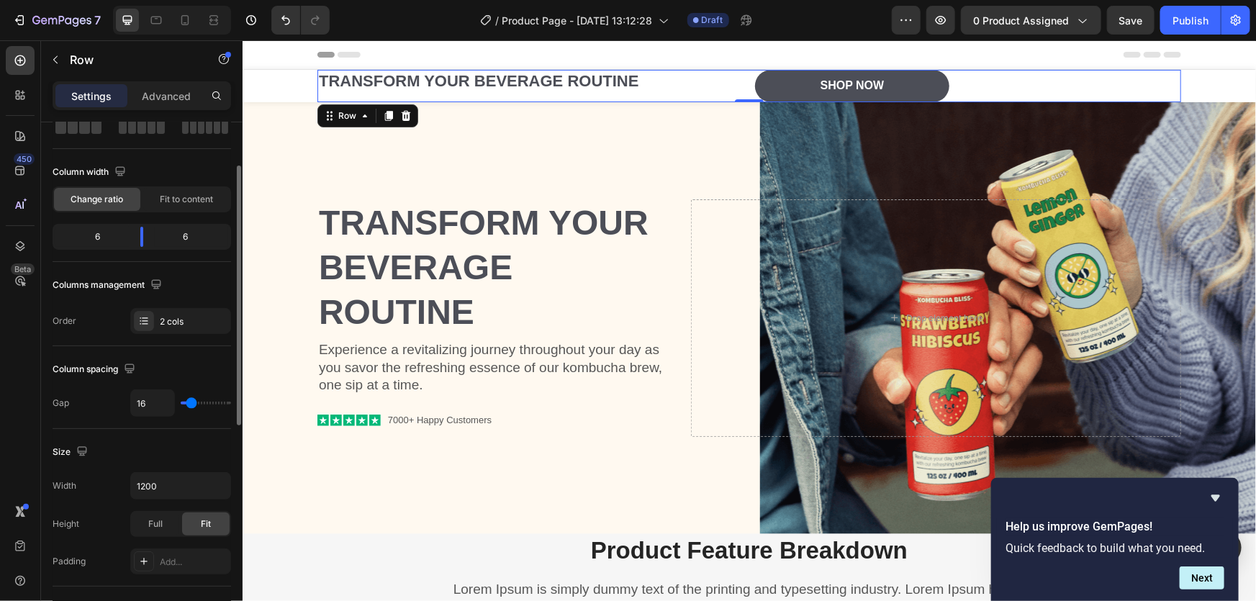
drag, startPoint x: 100, startPoint y: 366, endPoint x: 122, endPoint y: 332, distance: 40.7
click at [101, 368] on div "Column spacing" at bounding box center [96, 369] width 86 height 19
click at [1105, 83] on div "Shop Now Button" at bounding box center [967, 85] width 426 height 32
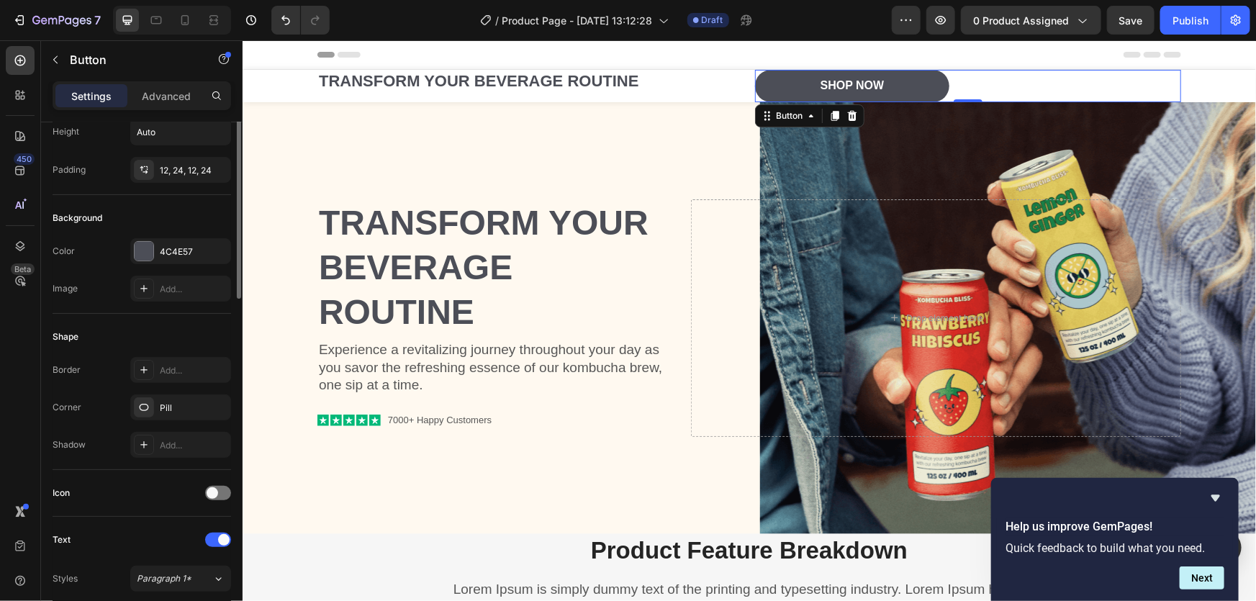
scroll to position [0, 0]
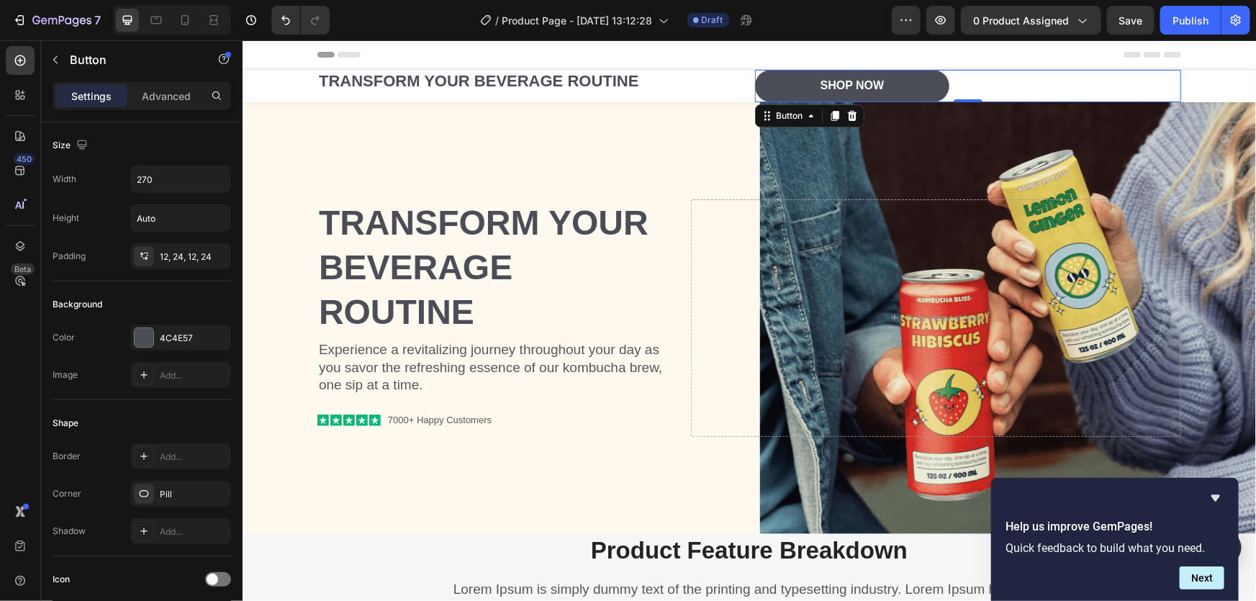
click at [1100, 72] on div "Shop Now Button 0" at bounding box center [967, 85] width 426 height 32
click at [181, 100] on p "Advanced" at bounding box center [166, 96] width 49 height 15
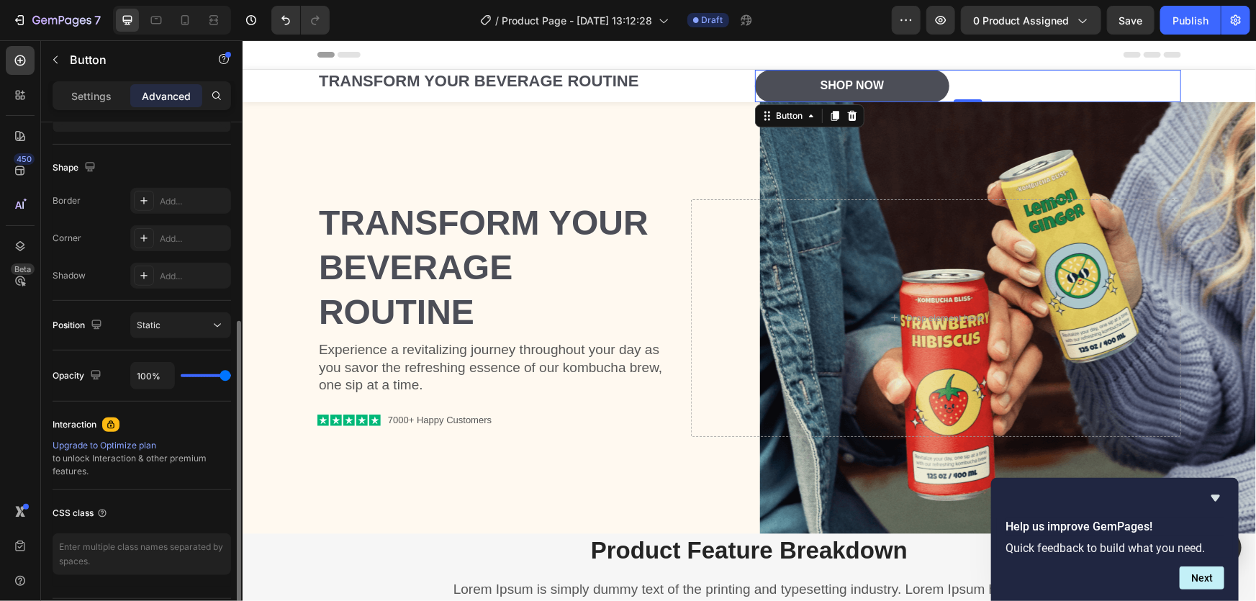
scroll to position [389, 0]
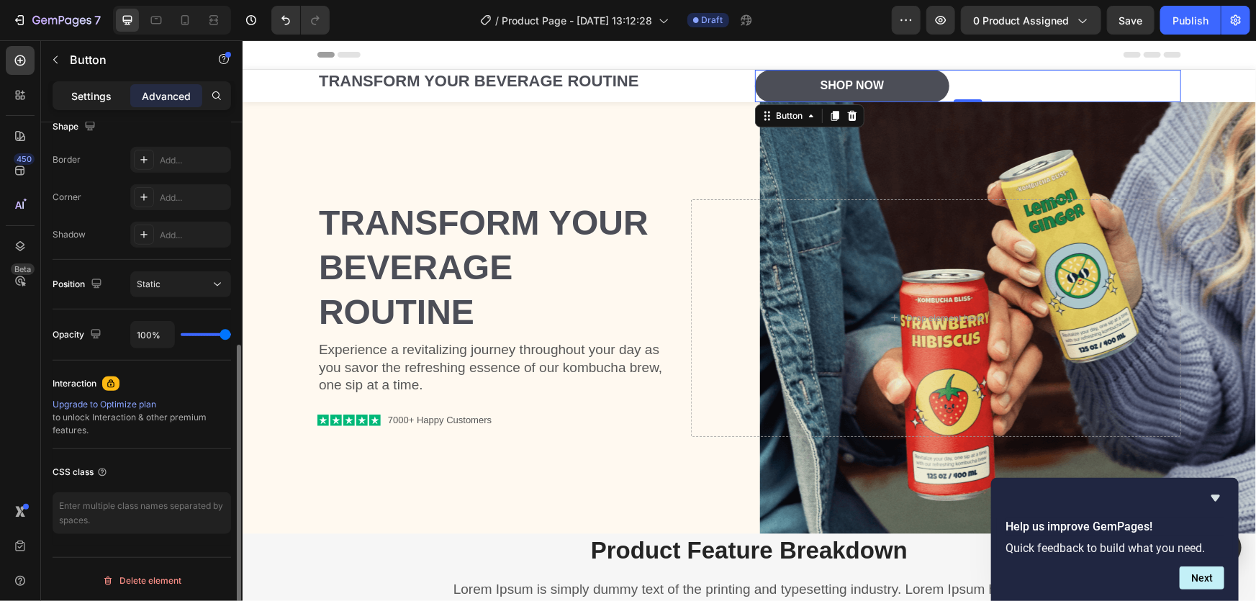
click at [75, 104] on div "Settings" at bounding box center [91, 95] width 72 height 23
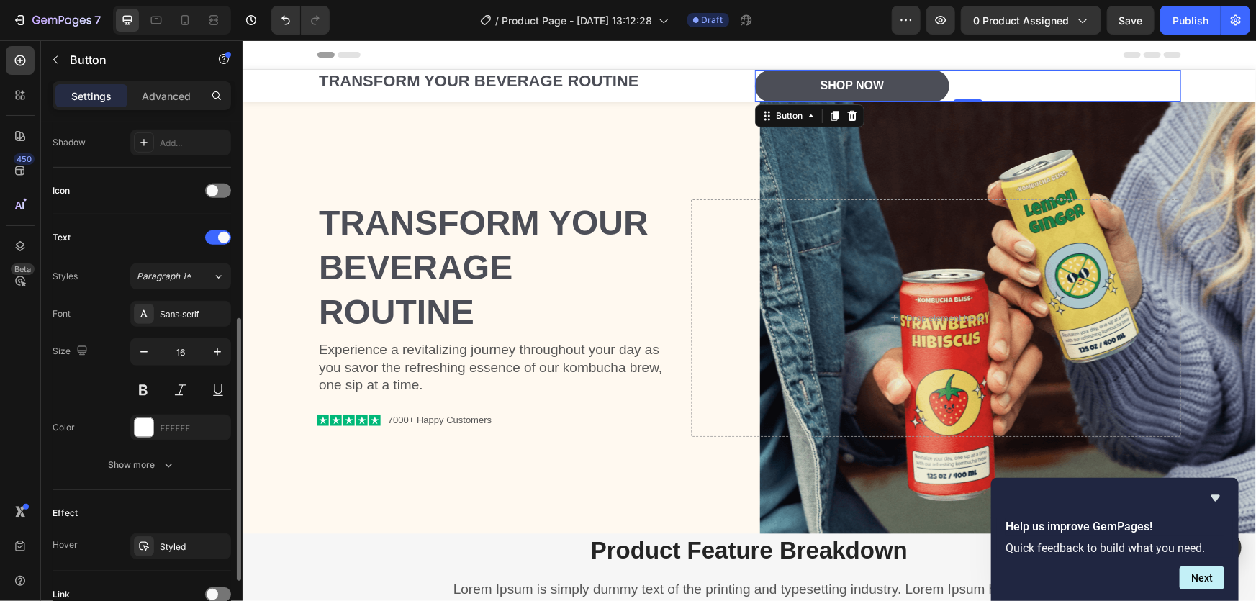
scroll to position [511, 0]
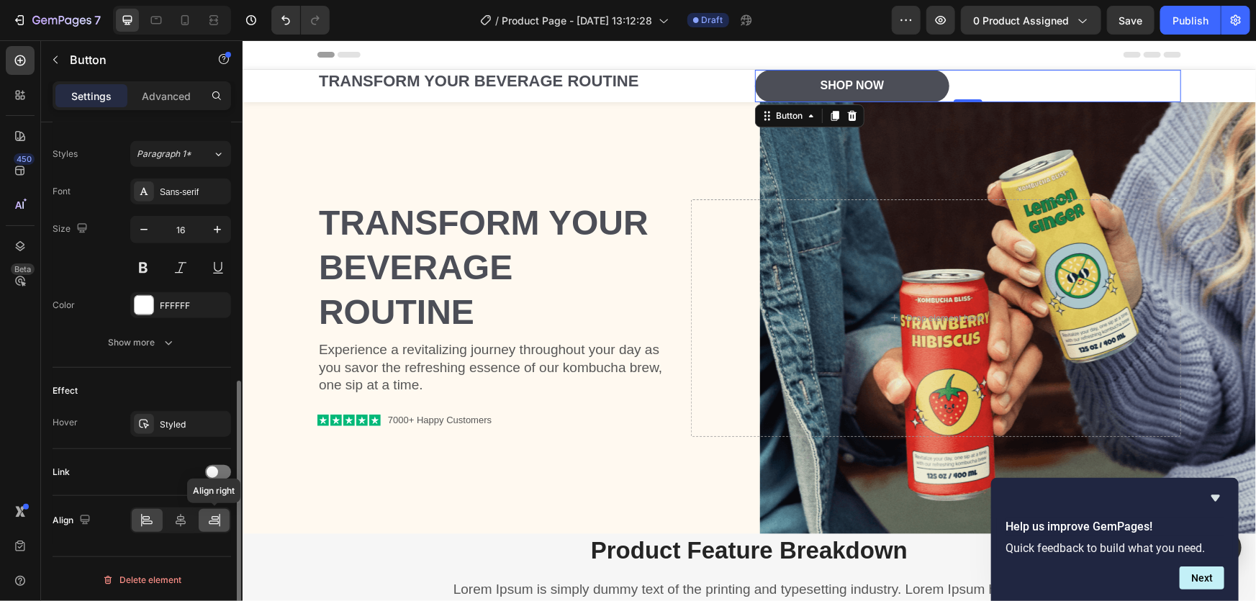
click at [215, 523] on icon at bounding box center [214, 520] width 14 height 14
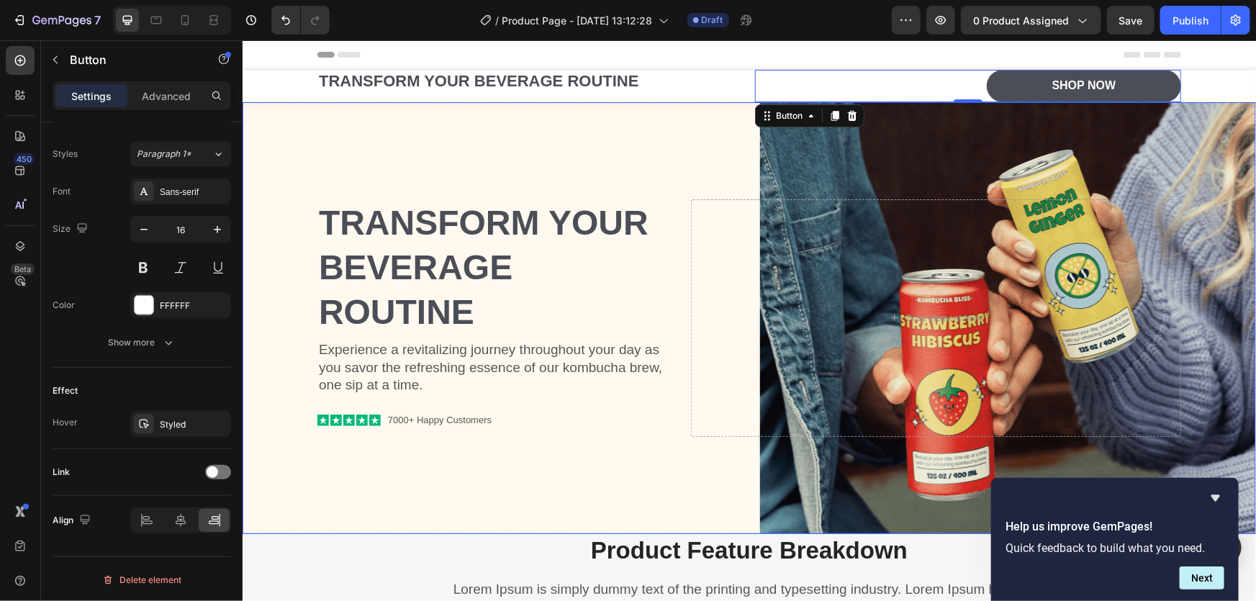
click at [666, 148] on div "Background Image" at bounding box center [748, 317] width 1013 height 432
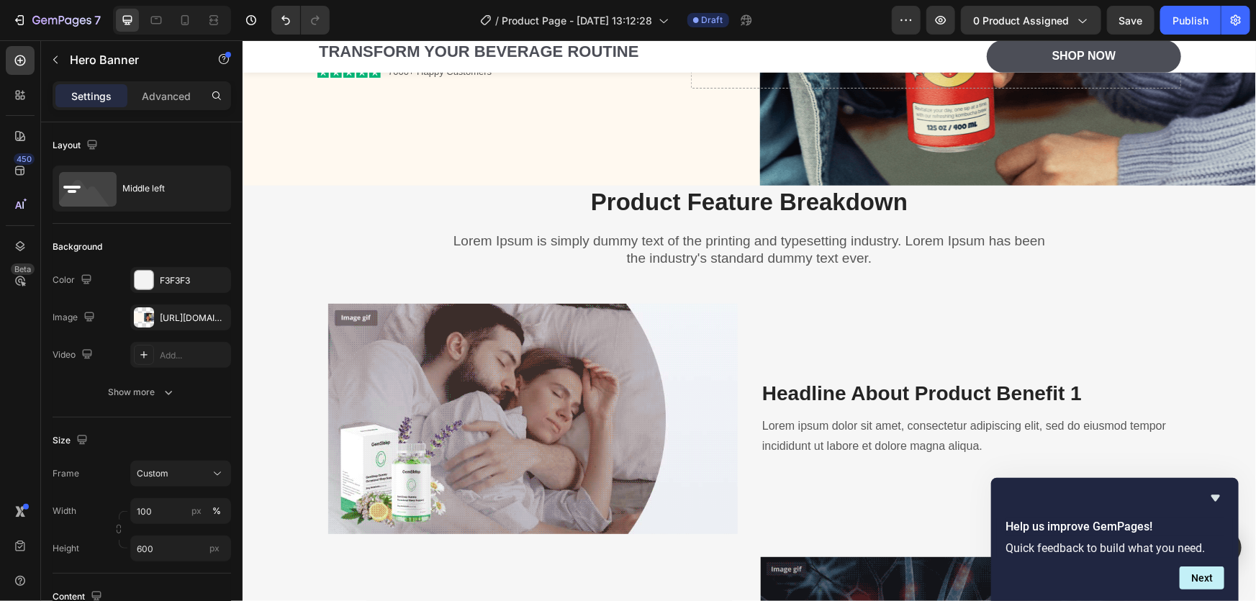
scroll to position [0, 0]
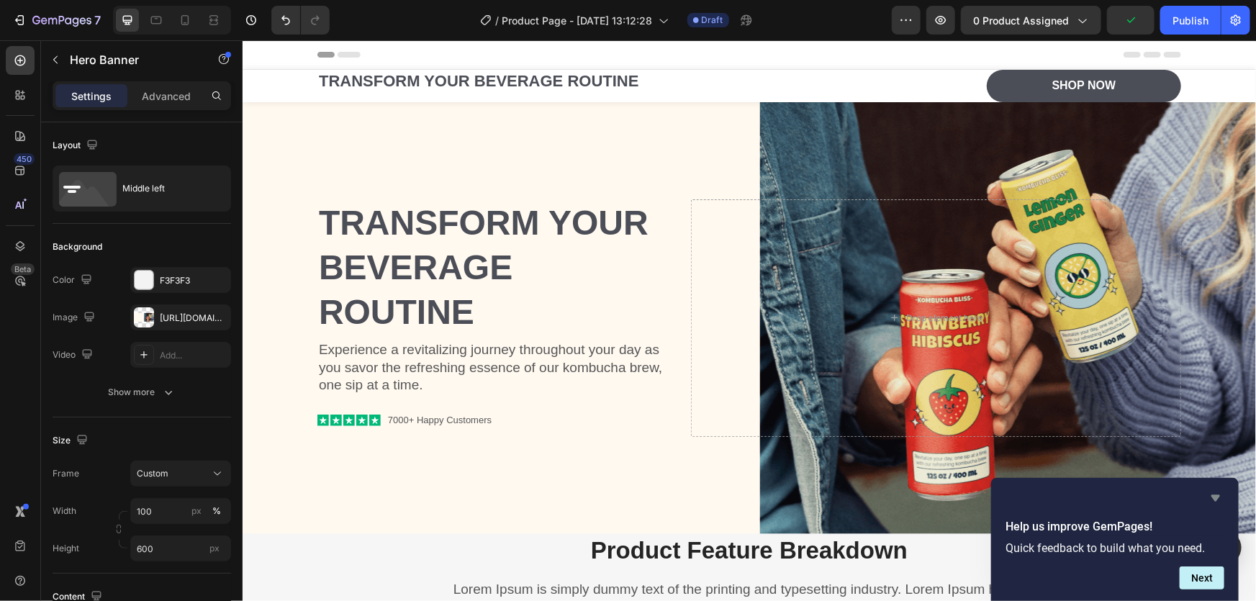
click at [1213, 504] on icon "Hide survey" at bounding box center [1215, 497] width 17 height 17
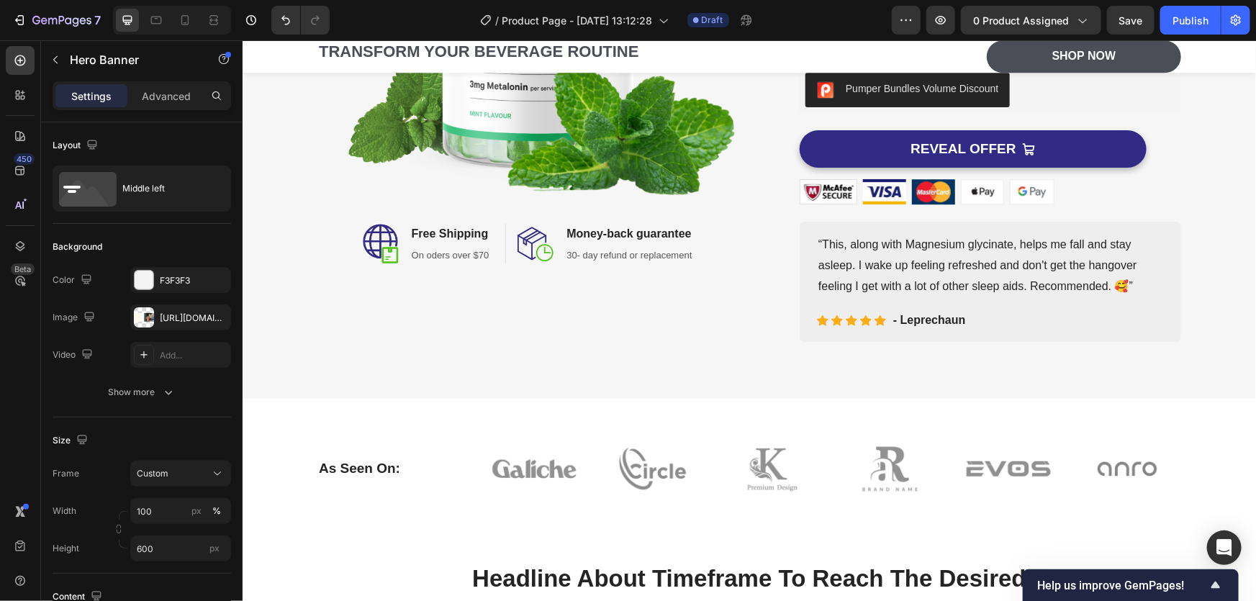
scroll to position [1569, 0]
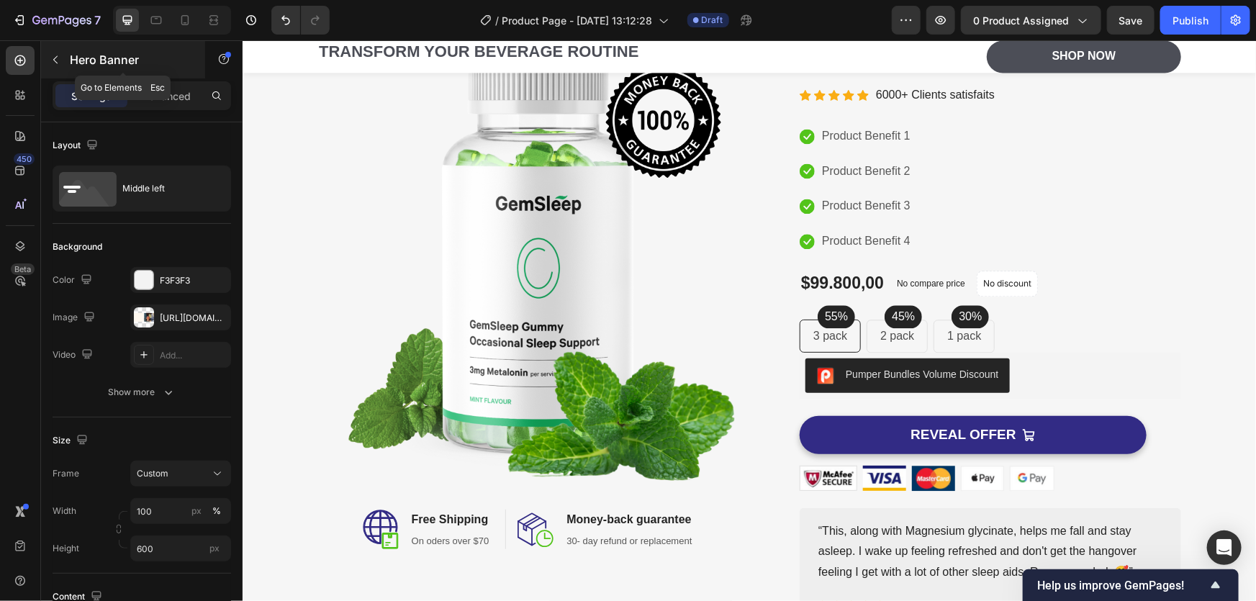
click at [55, 62] on icon "button" at bounding box center [55, 60] width 4 height 8
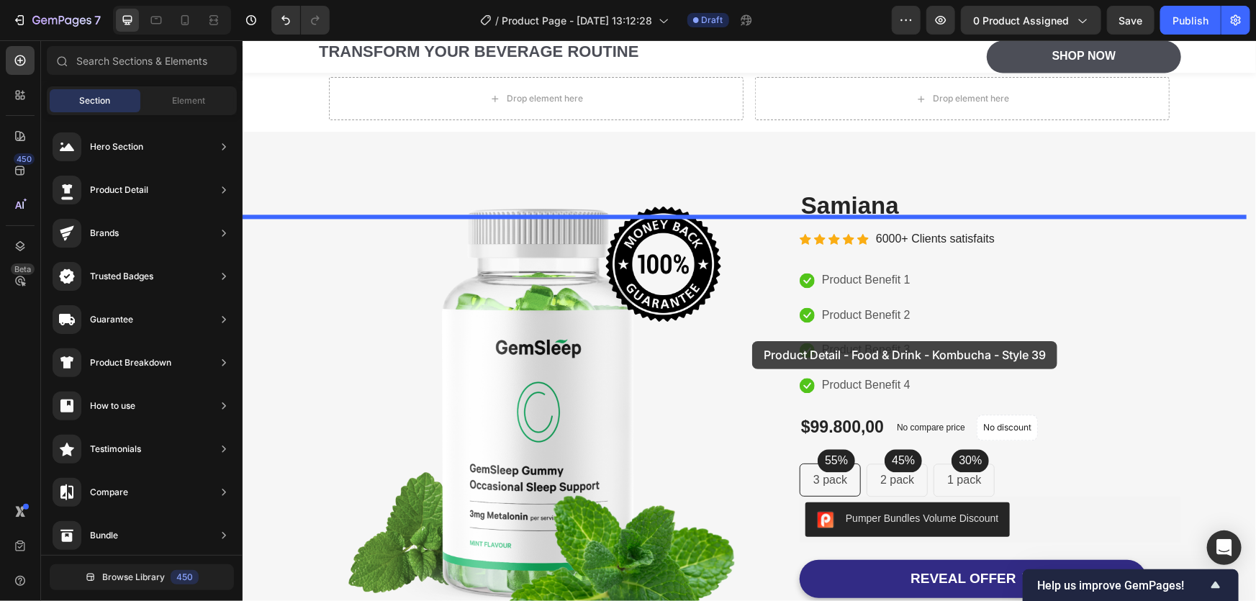
scroll to position [1252, 0]
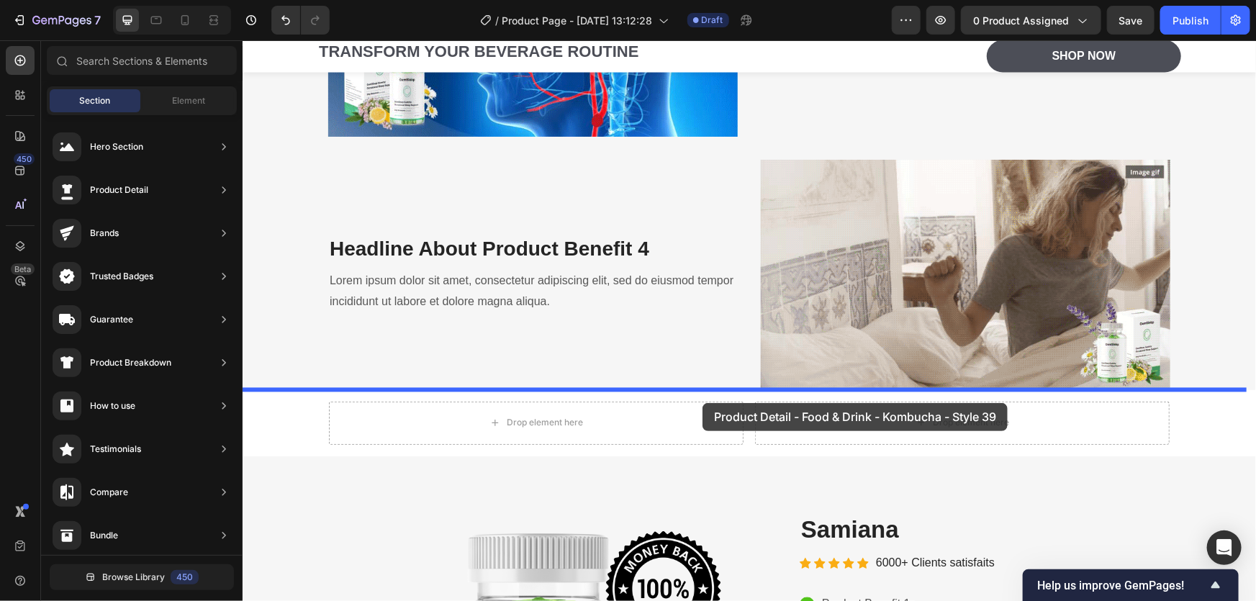
drag, startPoint x: 559, startPoint y: 424, endPoint x: 702, endPoint y: 402, distance: 144.1
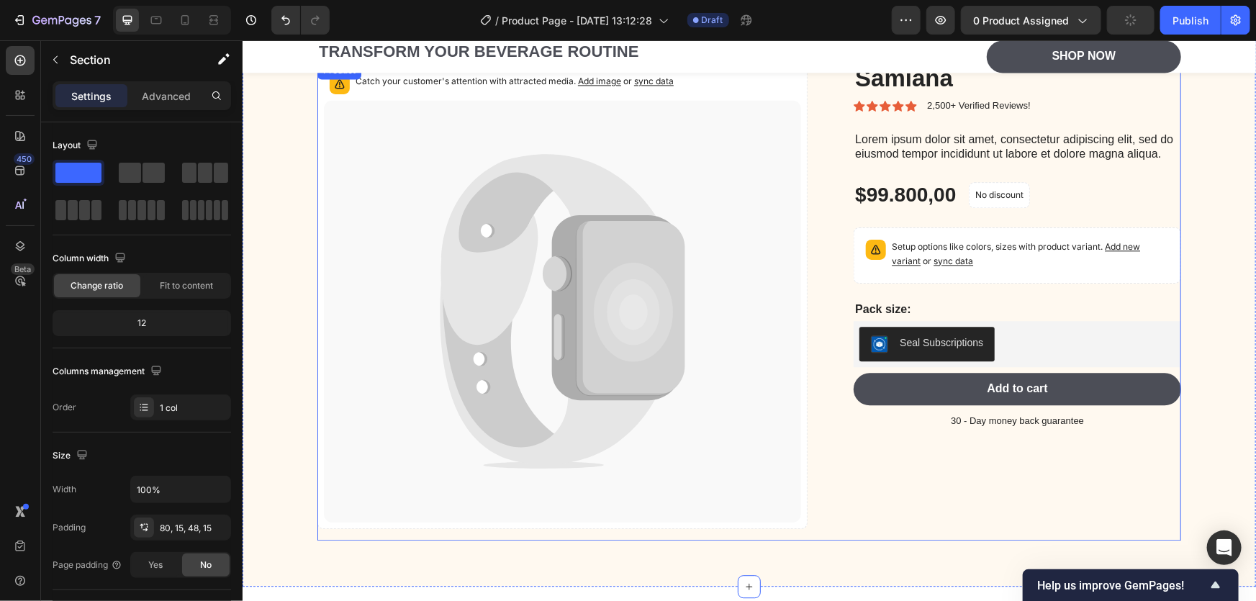
scroll to position [1551, 0]
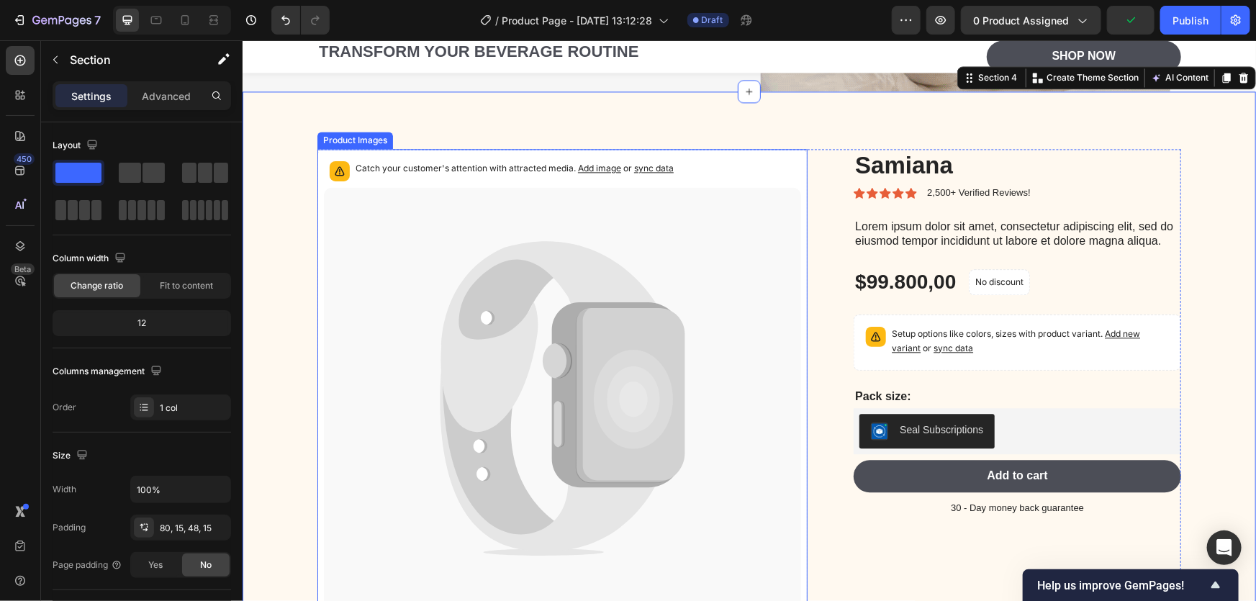
type input "t"
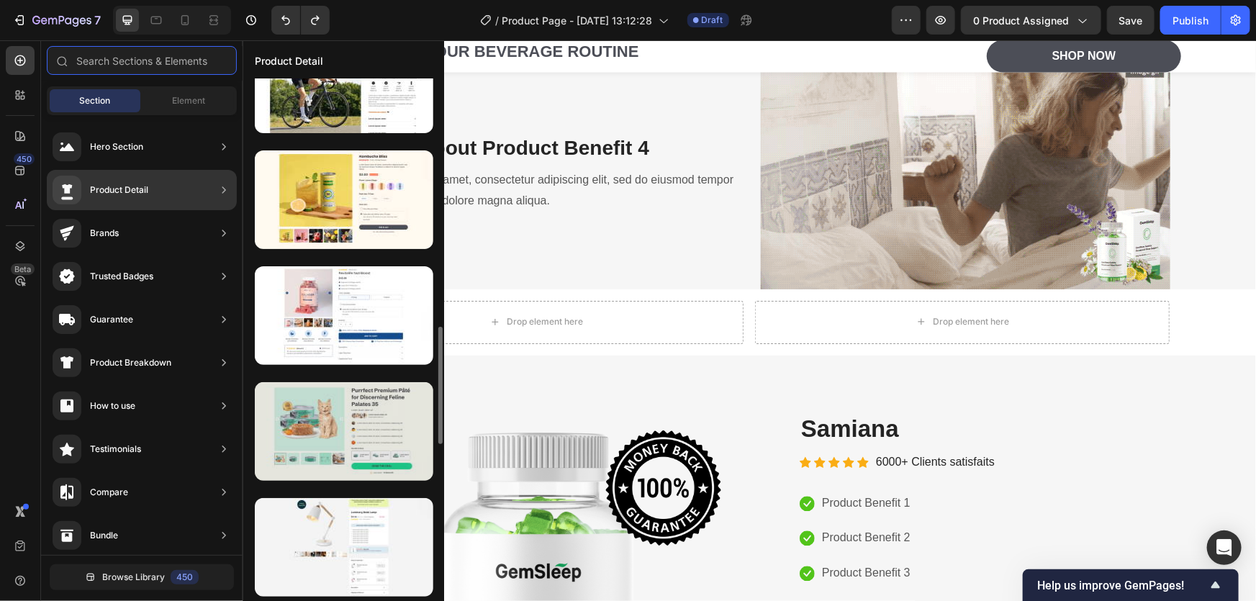
scroll to position [715, 0]
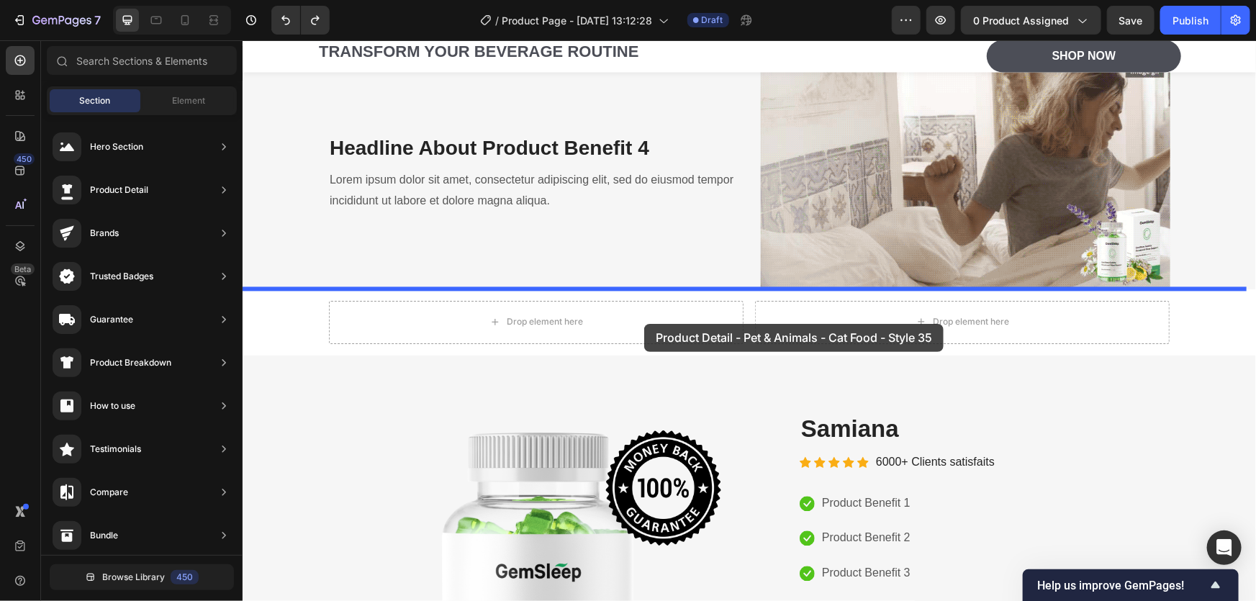
drag, startPoint x: 595, startPoint y: 391, endPoint x: 643, endPoint y: 323, distance: 83.1
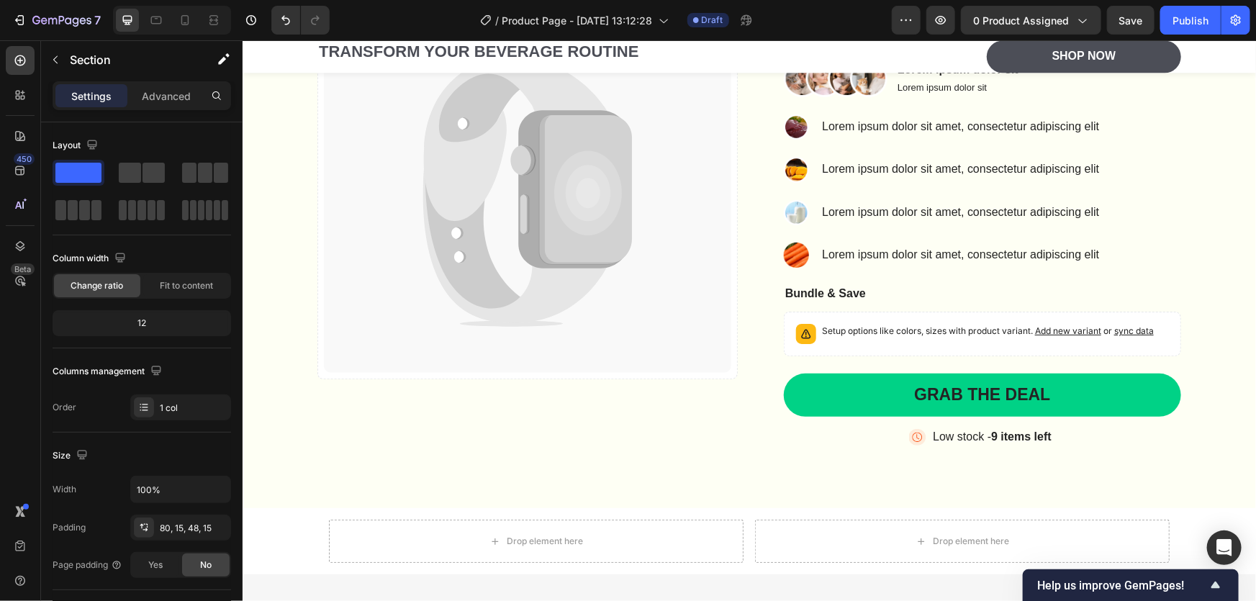
scroll to position [1639, 0]
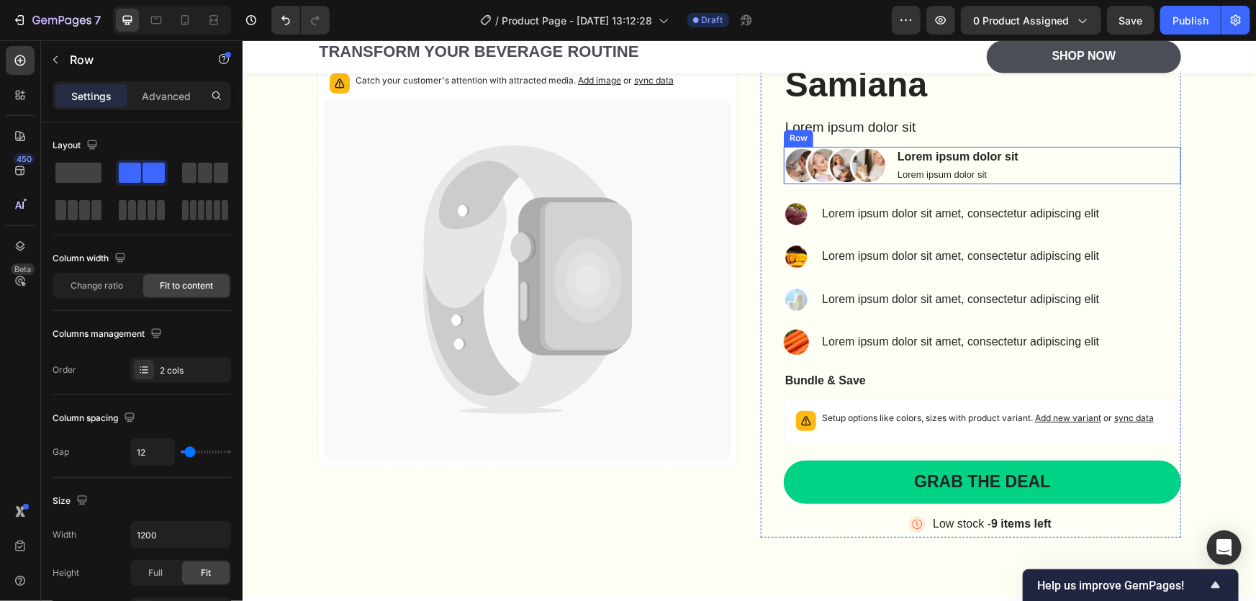
click at [882, 177] on div "Image Lorem ipsum dolor sit Text Block Lorem ipsum dolor sit Text Block Row" at bounding box center [981, 164] width 397 height 37
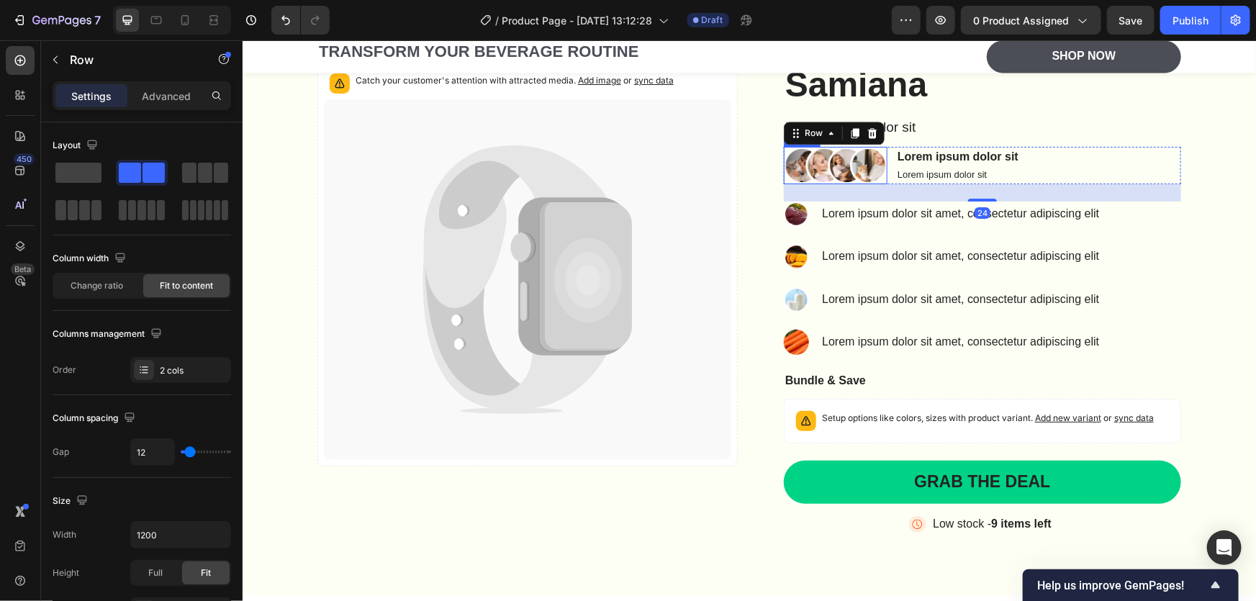
click at [874, 174] on img at bounding box center [835, 164] width 104 height 37
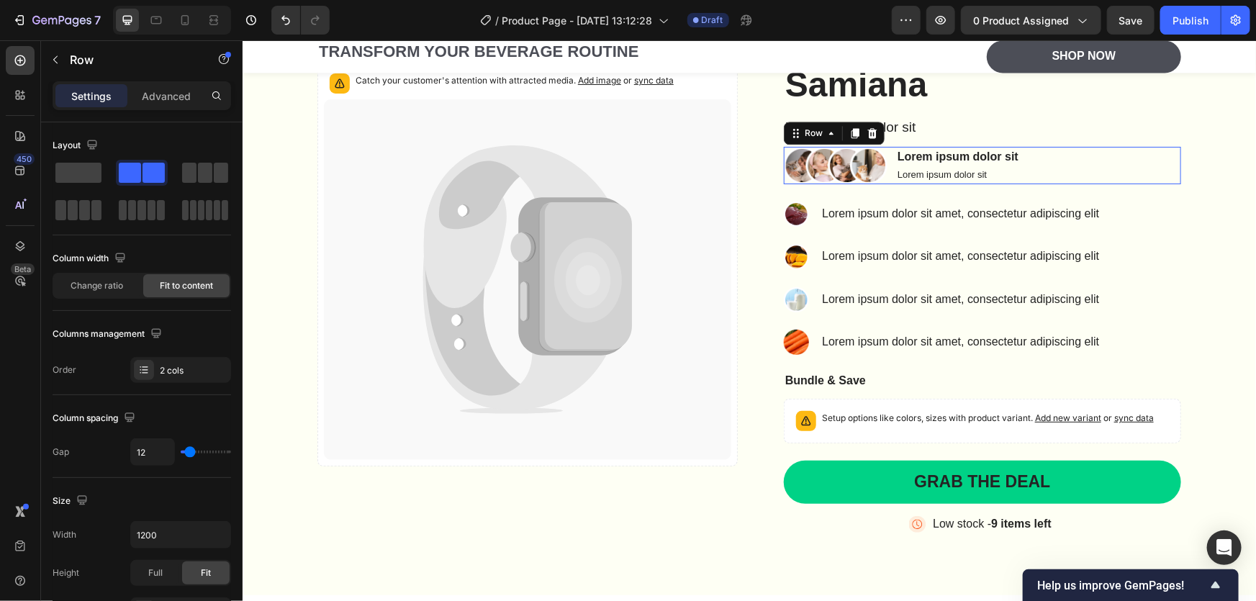
click at [1023, 180] on div "Image Lorem ipsum dolor sit Text Block Lorem ipsum dolor sit Text Block Row 0" at bounding box center [981, 164] width 397 height 37
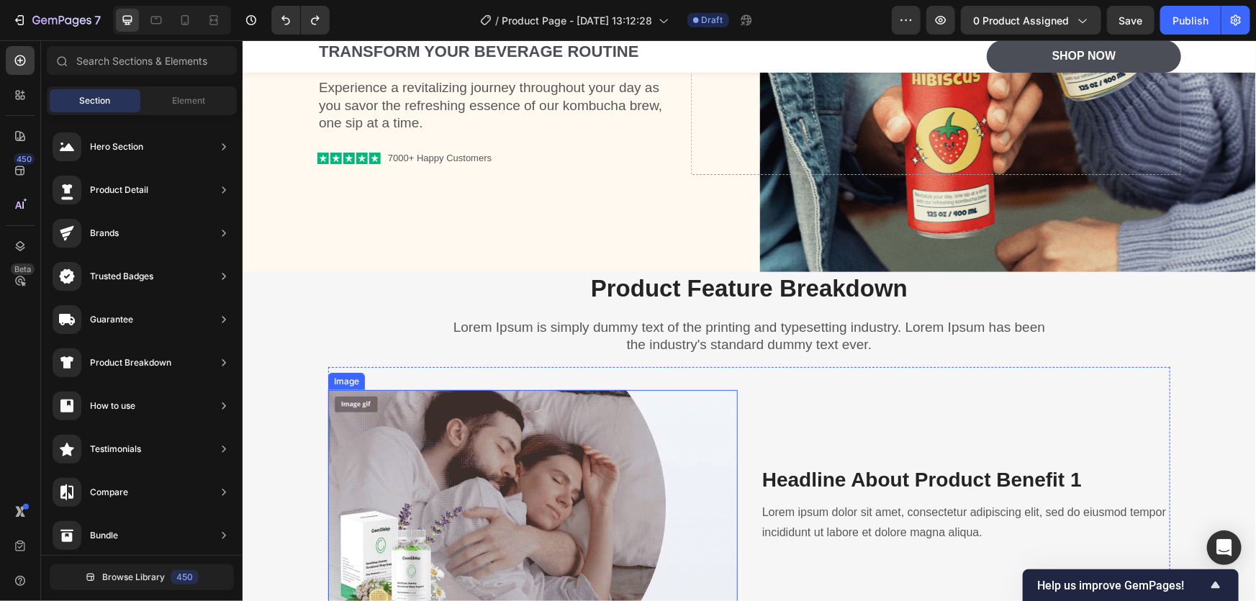
scroll to position [0, 0]
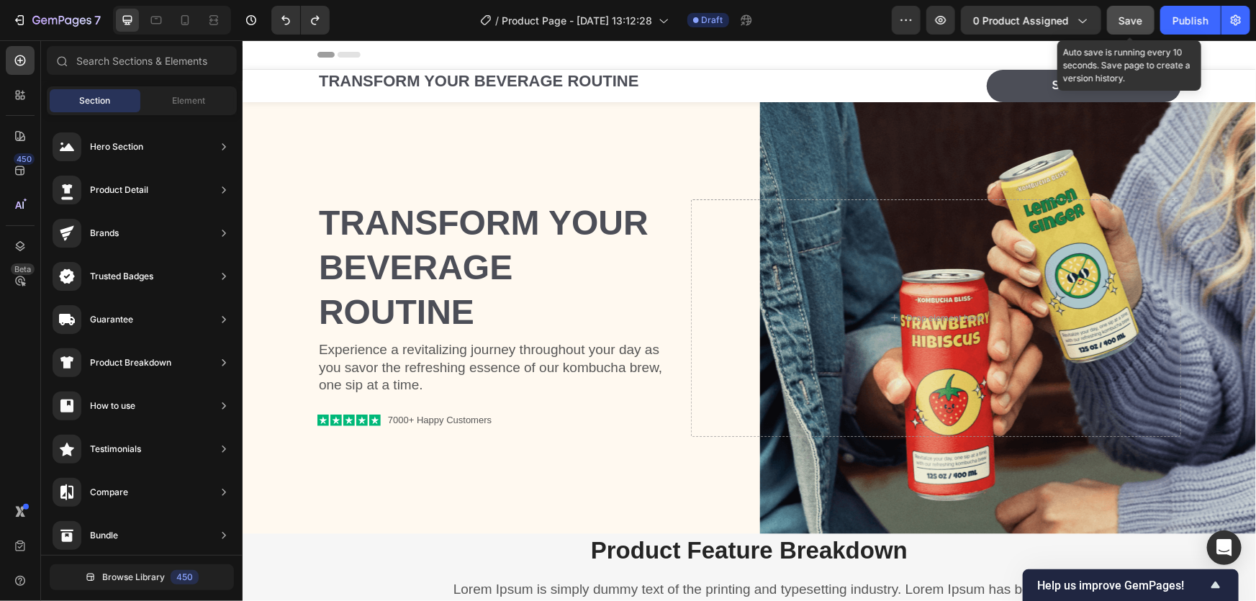
click at [1111, 25] on button "Save" at bounding box center [1130, 20] width 47 height 29
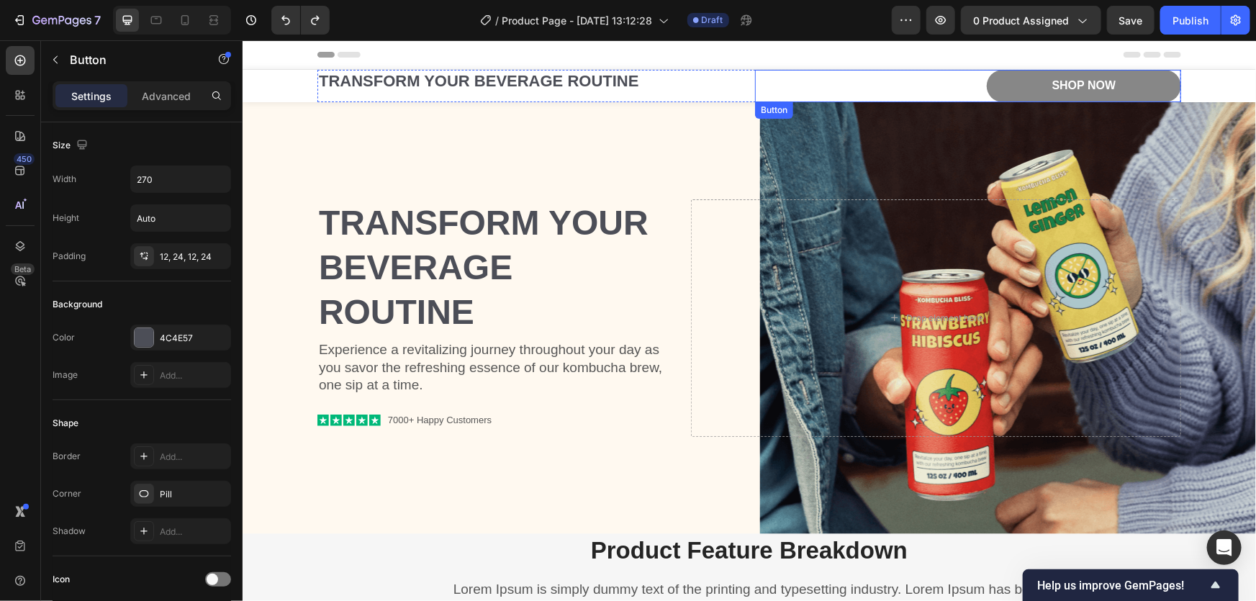
click at [1002, 72] on button "Shop Now" at bounding box center [1083, 85] width 194 height 32
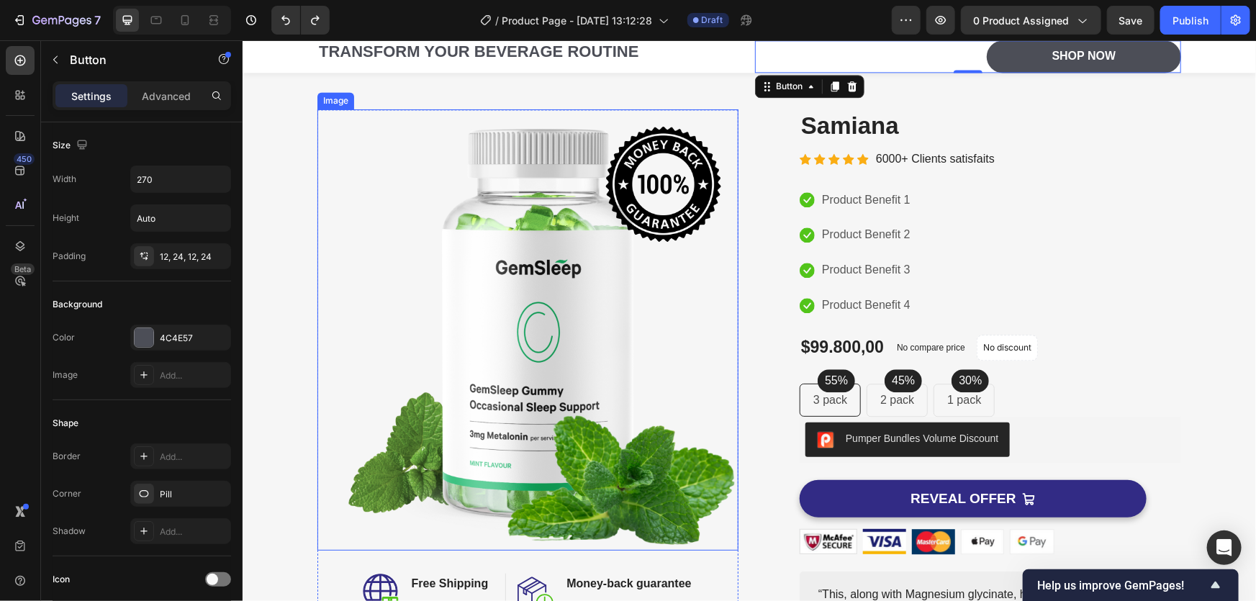
scroll to position [1482, 0]
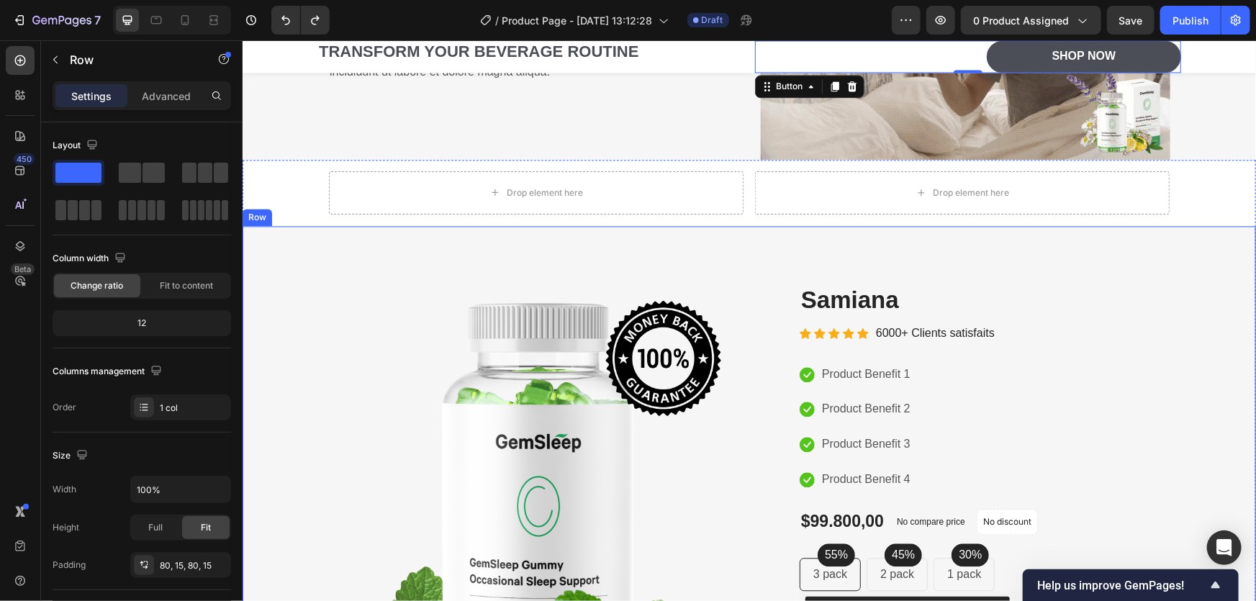
click at [358, 237] on div "Image Image Free Shipping Heading On oders over $70 Text block Row Image Money-…" at bounding box center [748, 573] width 1013 height 697
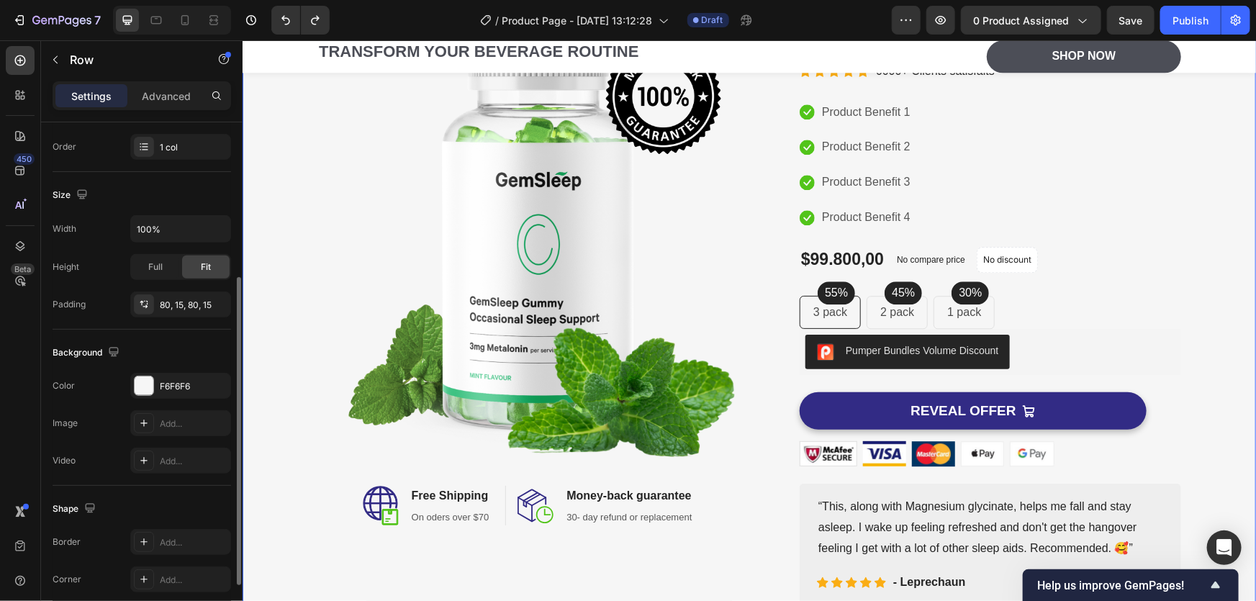
scroll to position [357, 0]
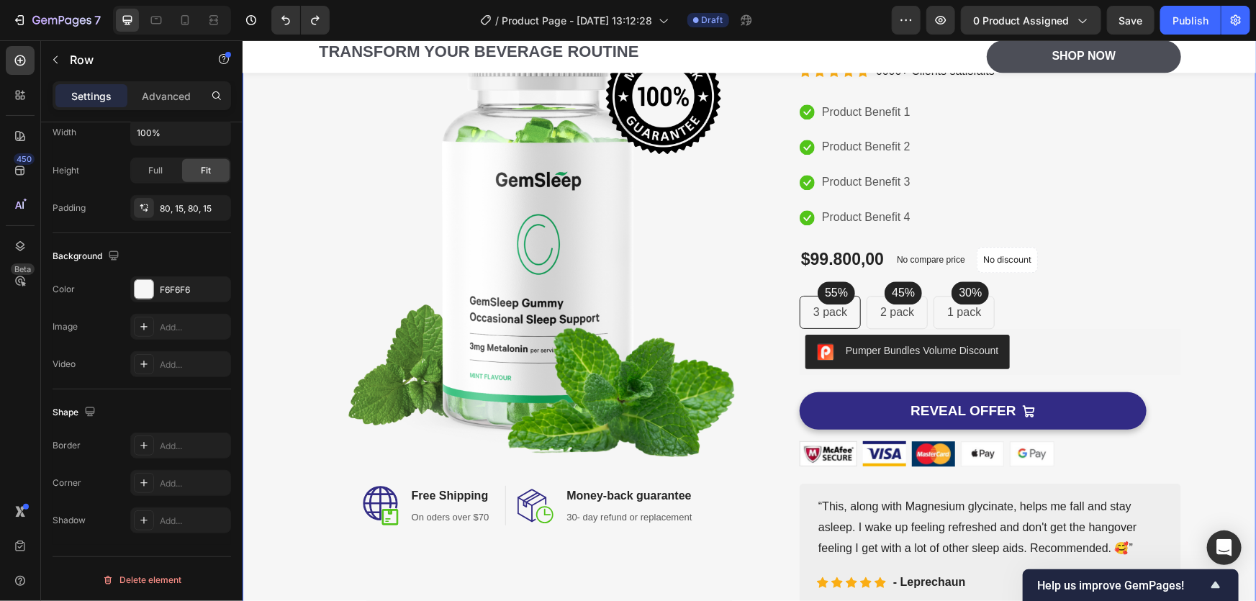
click at [169, 108] on div "Settings Advanced" at bounding box center [142, 95] width 178 height 29
click at [169, 104] on div "Advanced" at bounding box center [166, 95] width 72 height 23
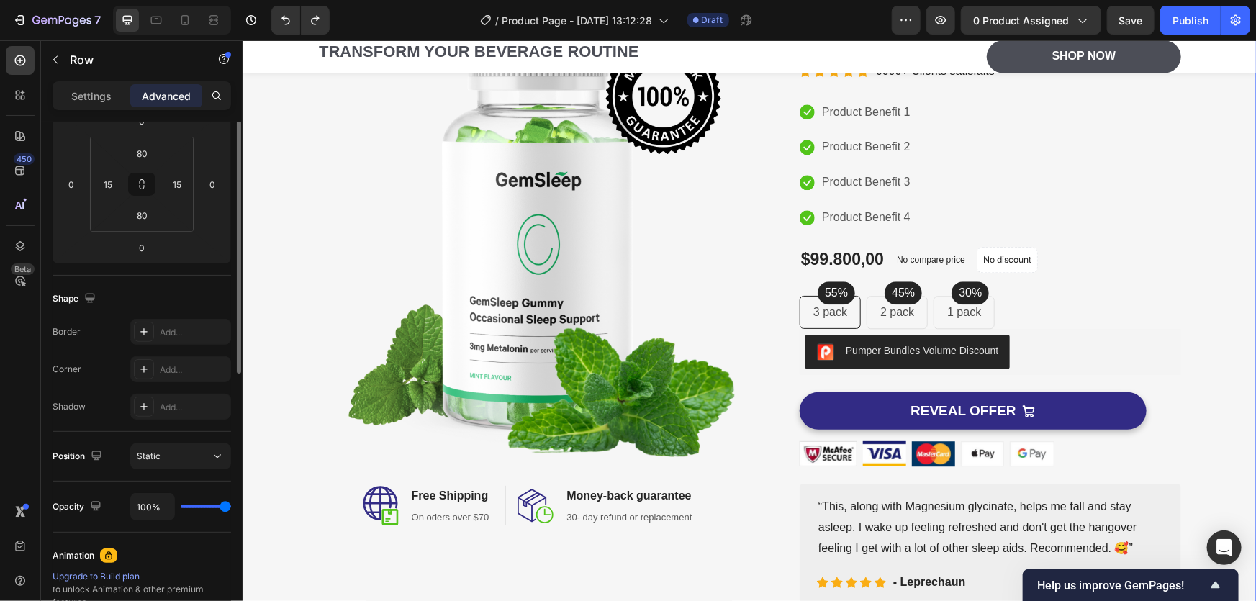
scroll to position [0, 0]
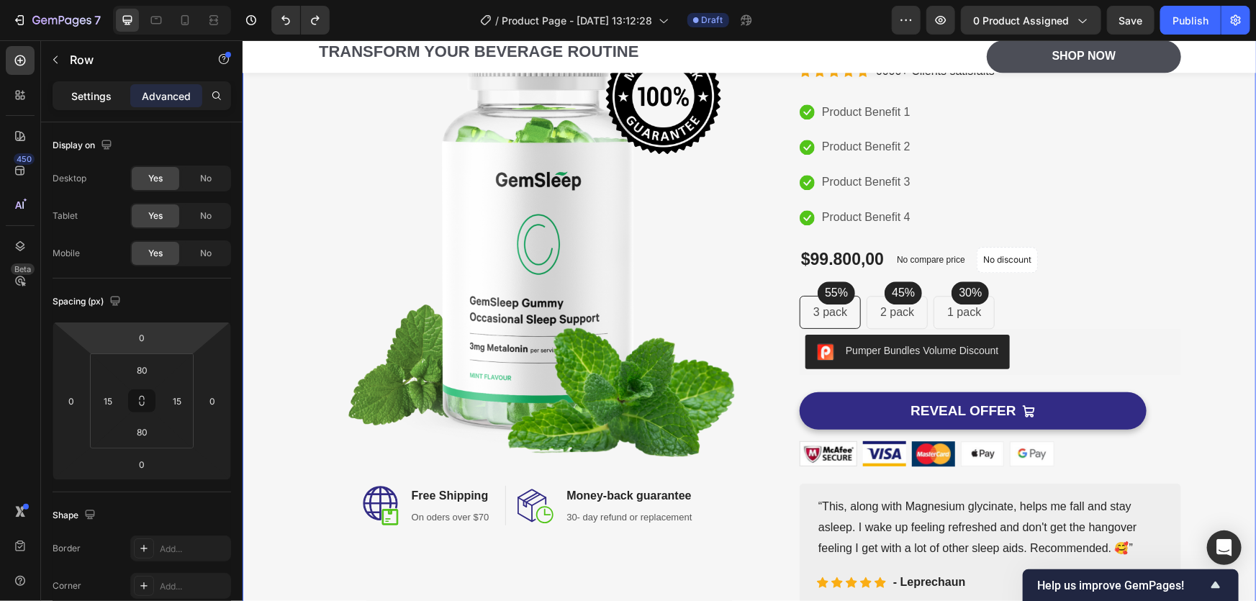
click at [94, 101] on p "Settings" at bounding box center [91, 96] width 40 height 15
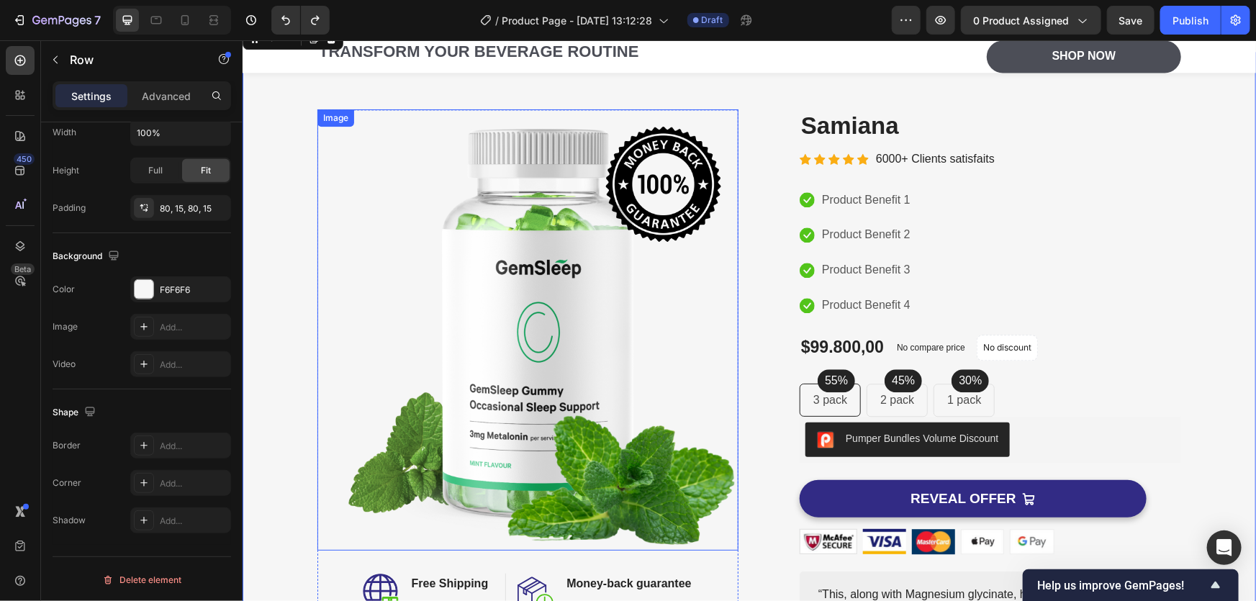
scroll to position [1569, 0]
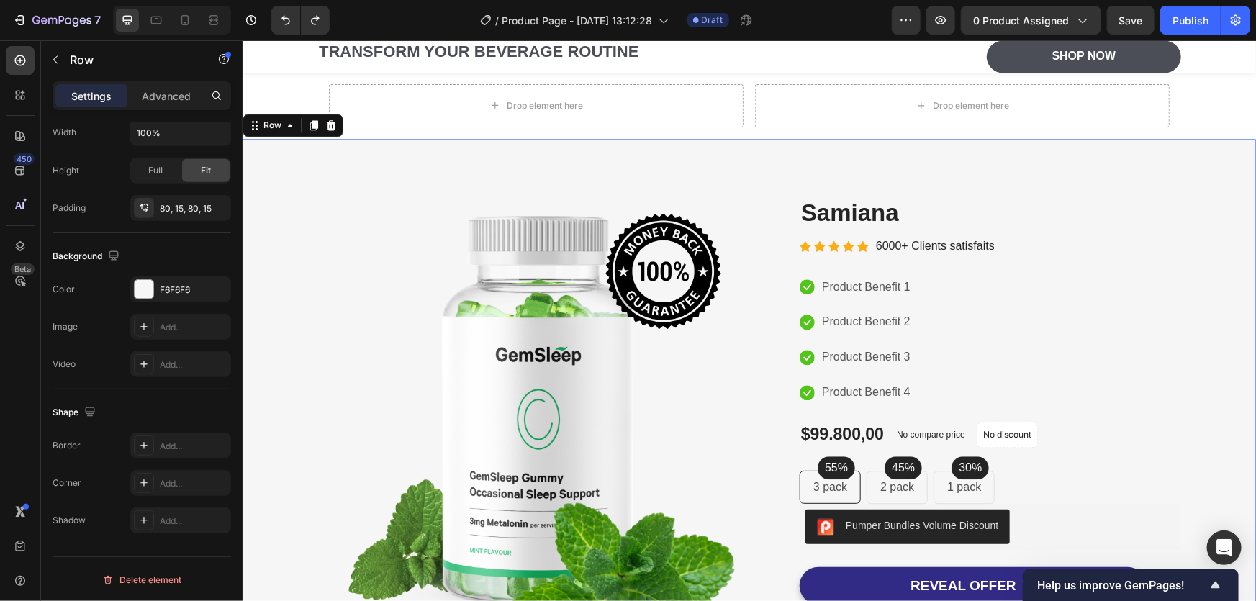
click at [729, 166] on div "Image Image Free Shipping Heading On oders over $70 Text block Row Image Money-…" at bounding box center [748, 486] width 1013 height 697
click at [284, 126] on icon at bounding box center [290, 125] width 12 height 12
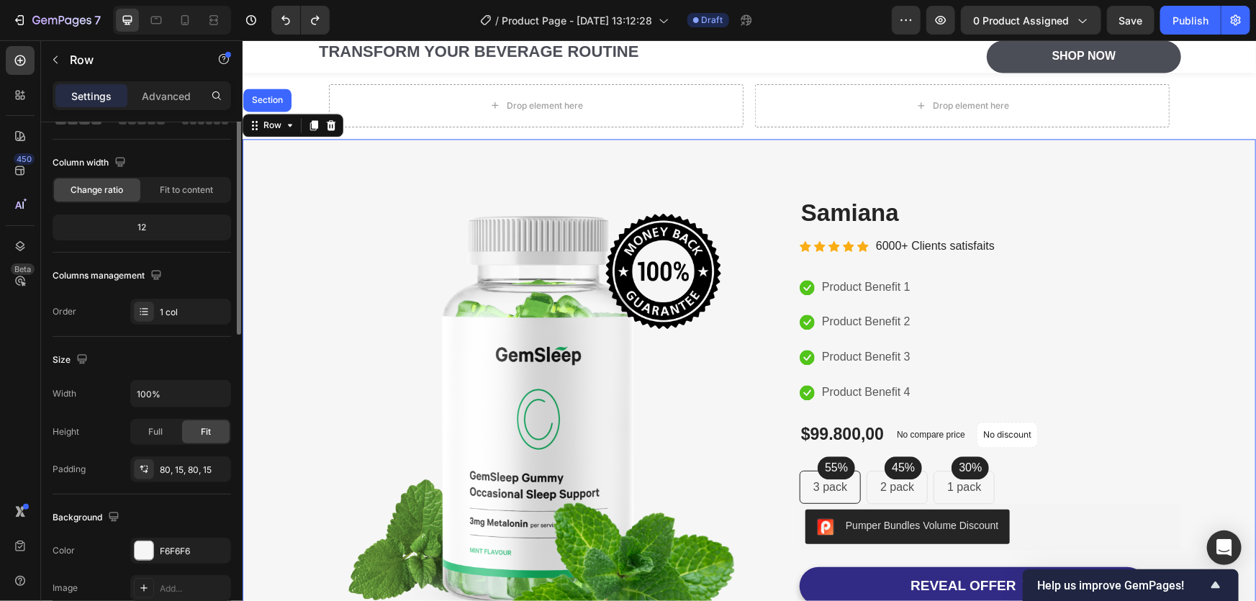
scroll to position [0, 0]
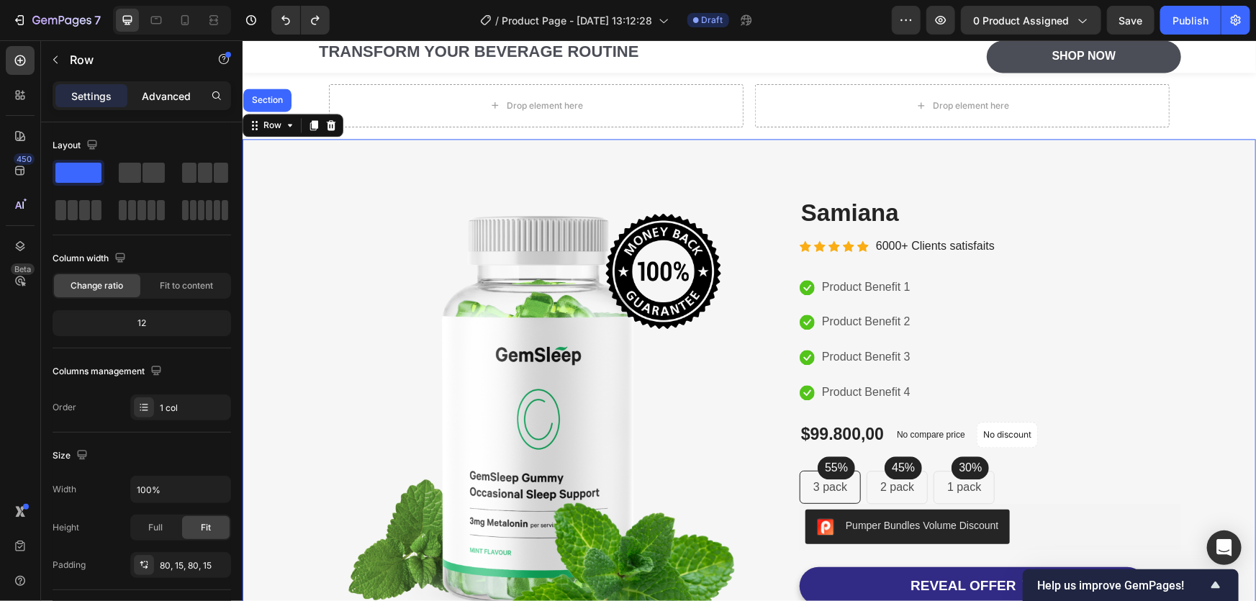
click at [130, 101] on div "Advanced" at bounding box center [166, 95] width 72 height 23
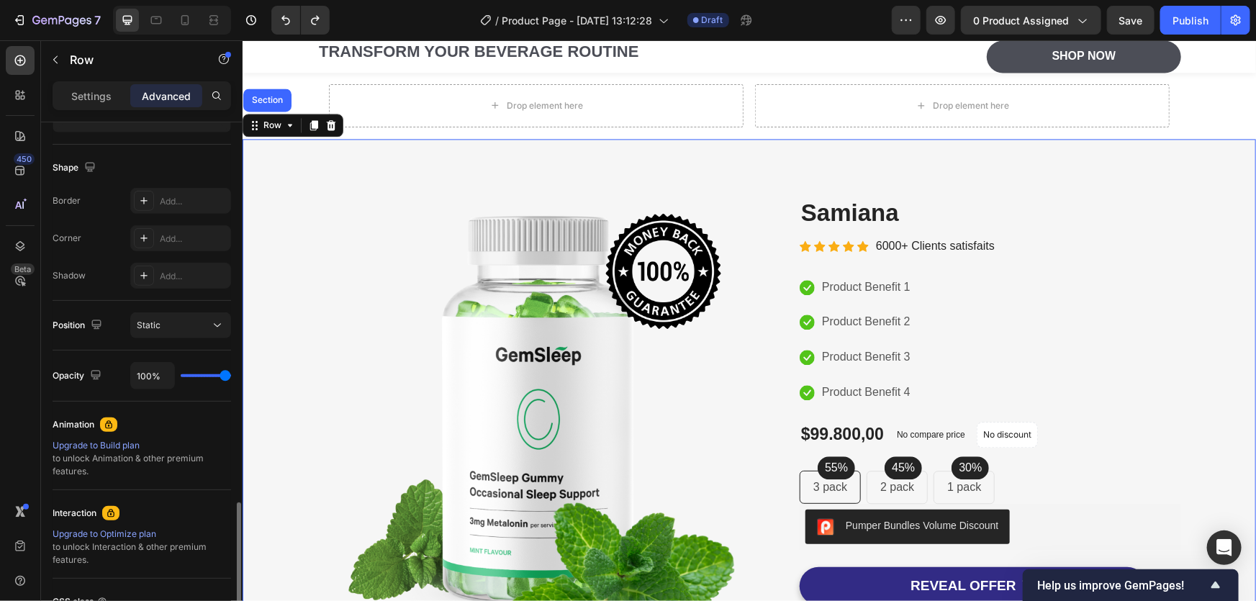
scroll to position [478, 0]
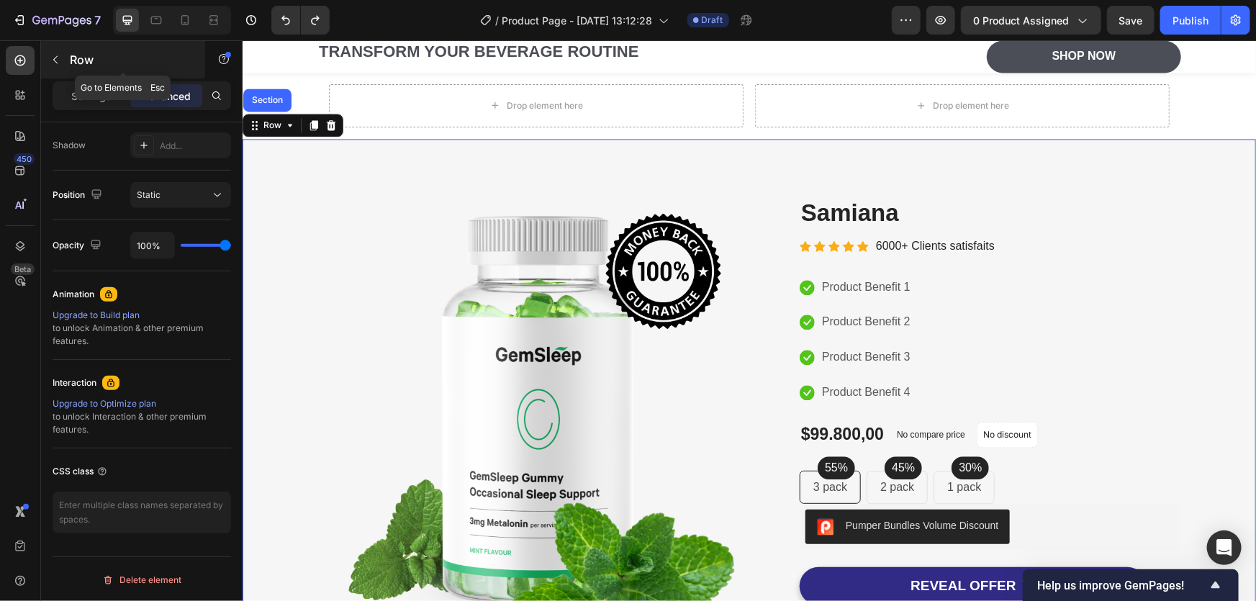
click at [71, 65] on p "Row" at bounding box center [131, 59] width 122 height 17
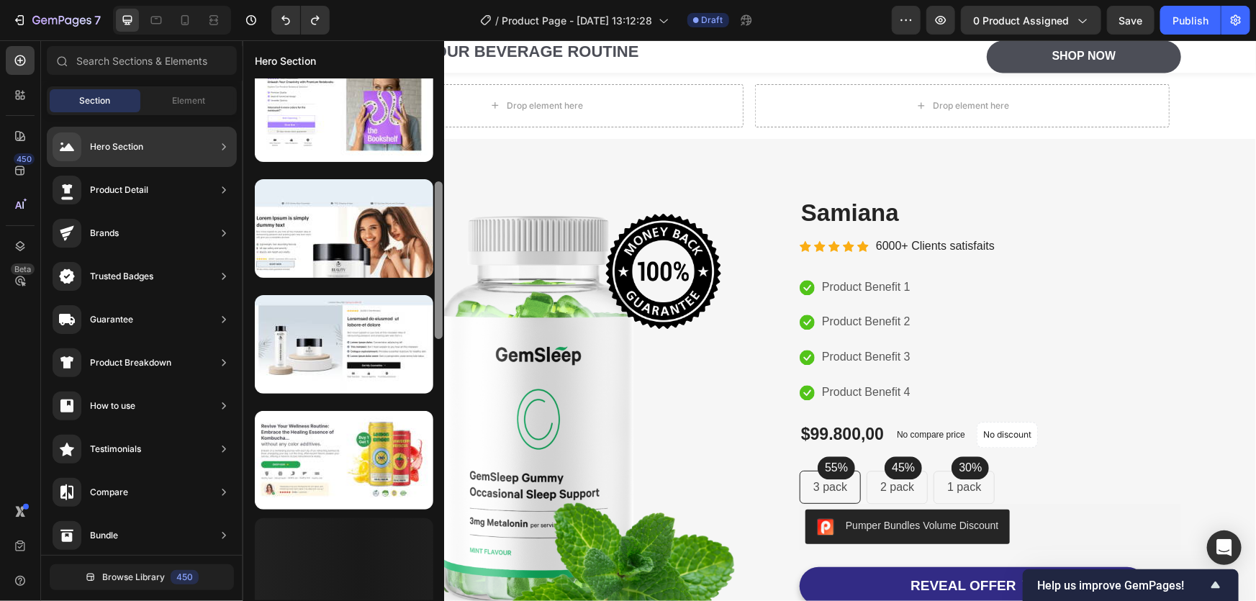
scroll to position [628, 0]
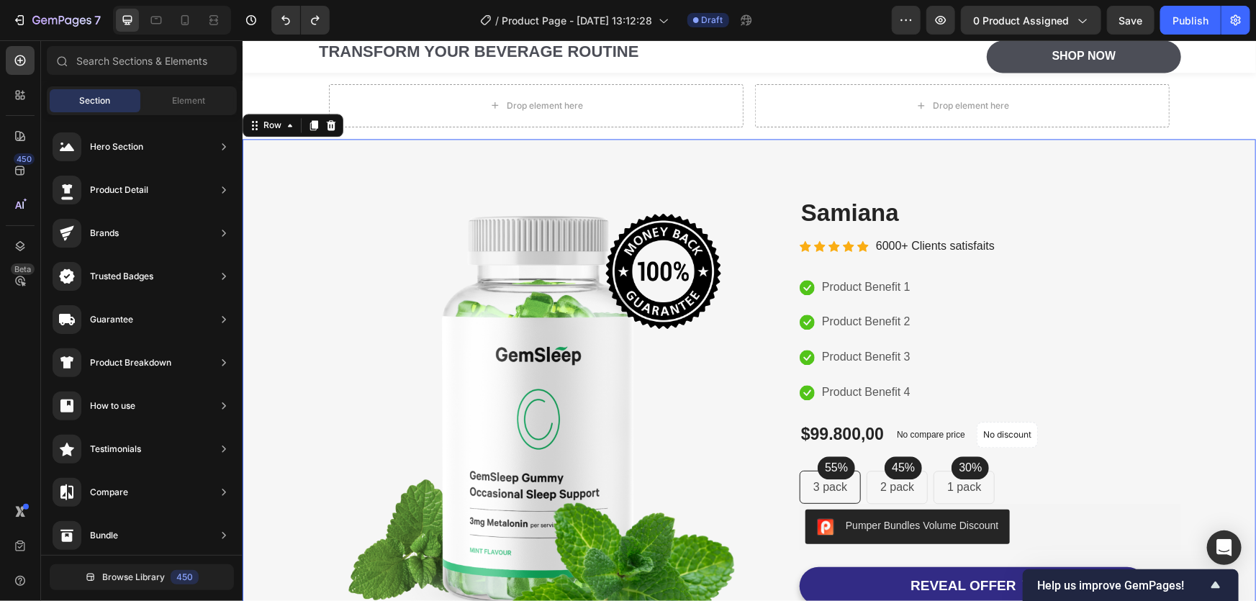
click at [735, 168] on div "Image Image Free Shipping Heading On oders over $70 Text block Row Image Money-…" at bounding box center [748, 486] width 1013 height 697
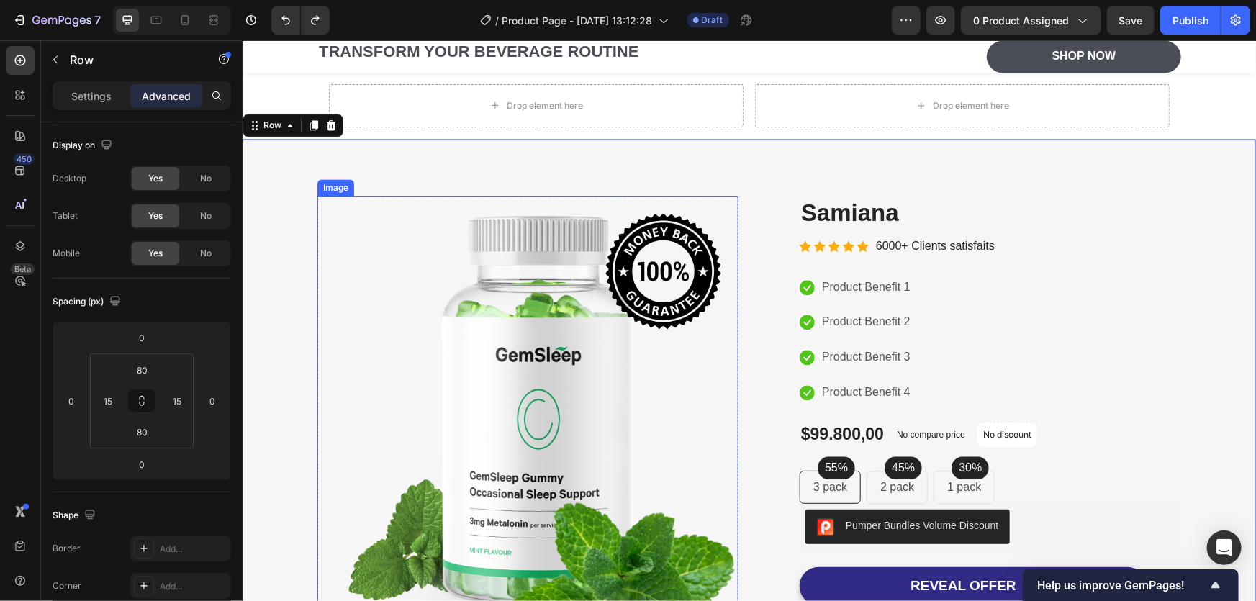
click at [576, 243] on img at bounding box center [527, 416] width 421 height 441
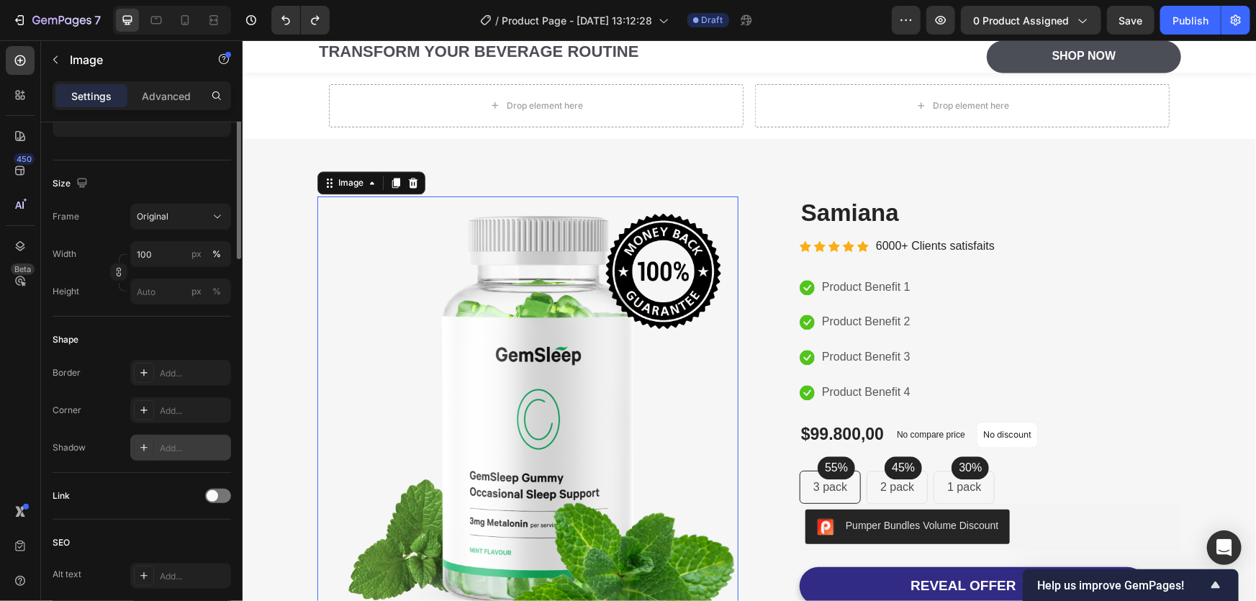
scroll to position [0, 0]
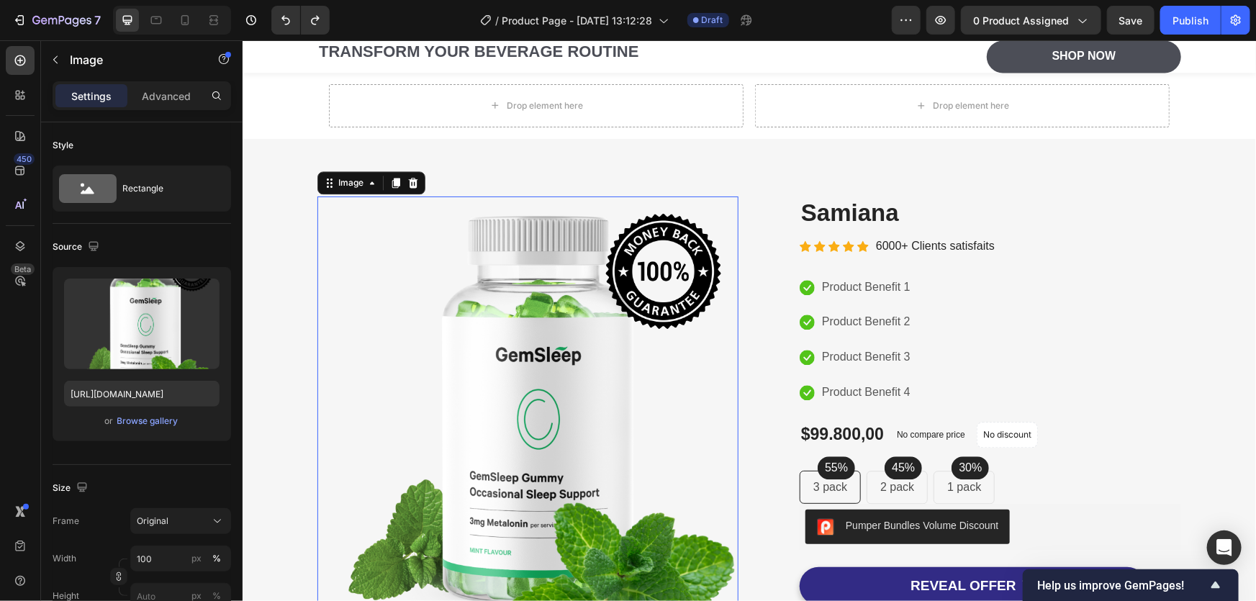
click at [146, 107] on div "Settings Advanced" at bounding box center [142, 95] width 178 height 29
click at [150, 104] on div "Advanced" at bounding box center [166, 95] width 72 height 23
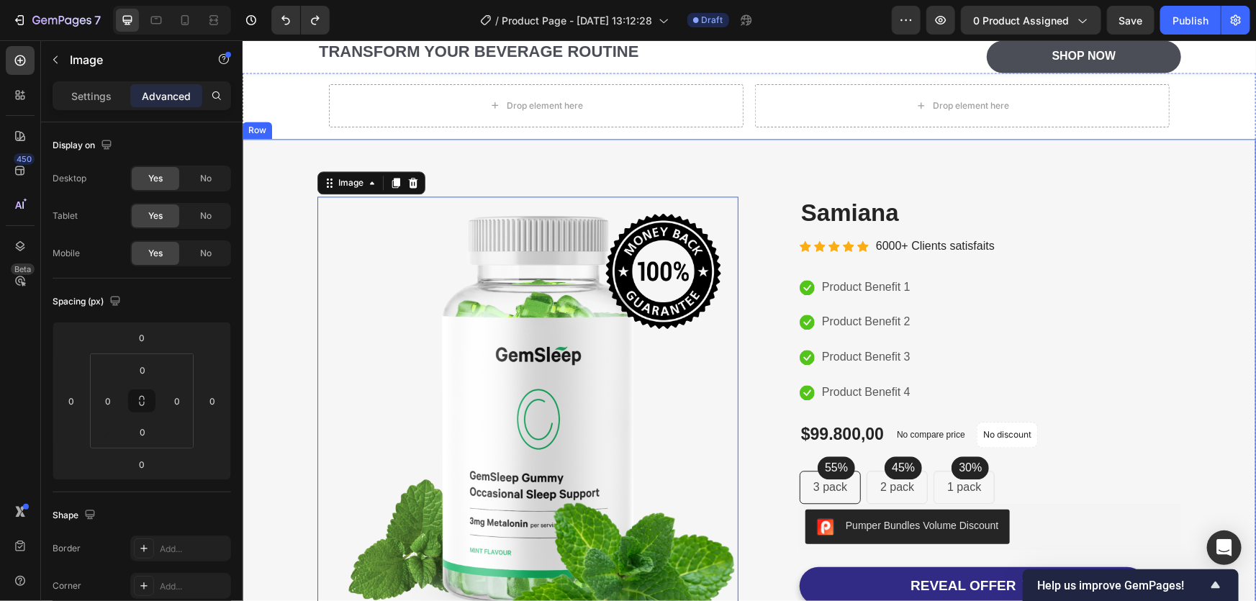
click at [468, 169] on div "Image 0 Image Free Shipping Heading On oders over $70 Text block Row Image Mone…" at bounding box center [748, 486] width 1013 height 697
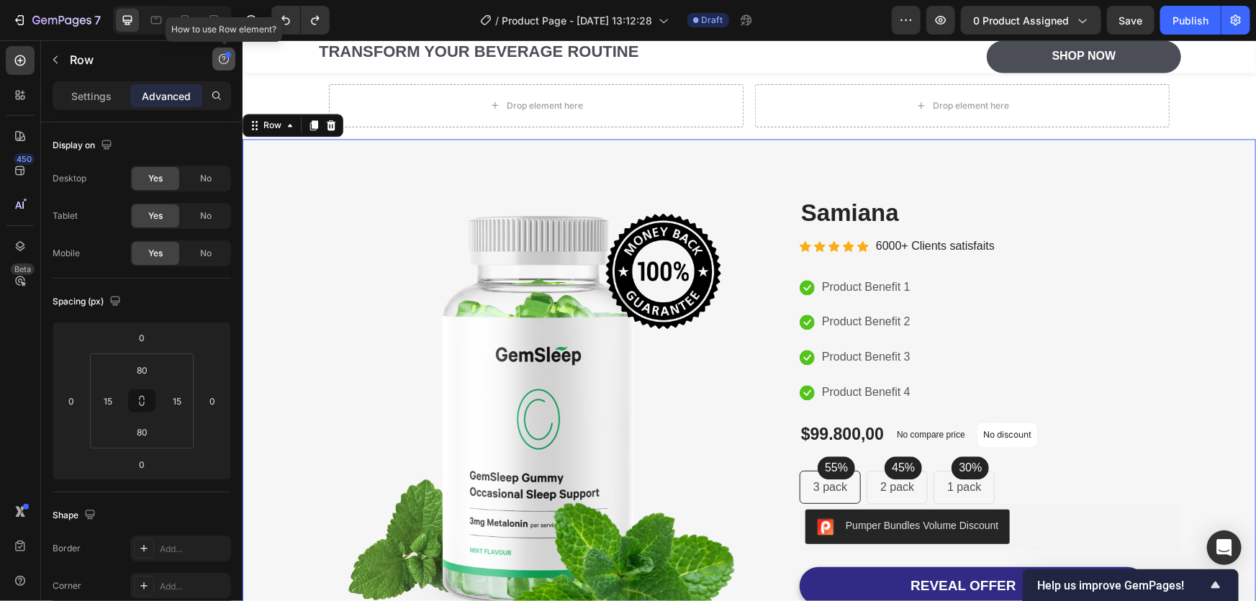
click at [221, 52] on button "button" at bounding box center [223, 58] width 23 height 23
click at [222, 53] on icon "button" at bounding box center [224, 59] width 12 height 12
click at [24, 166] on icon at bounding box center [20, 170] width 14 height 14
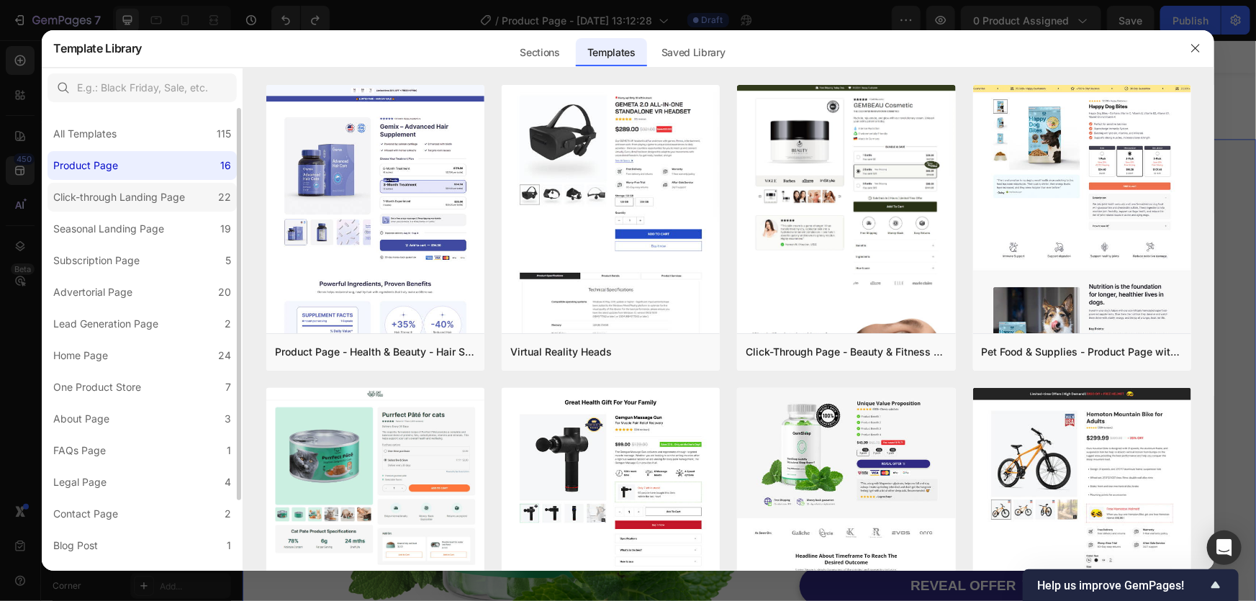
click at [179, 187] on label "Click-through Landing Page 22" at bounding box center [141, 197] width 189 height 29
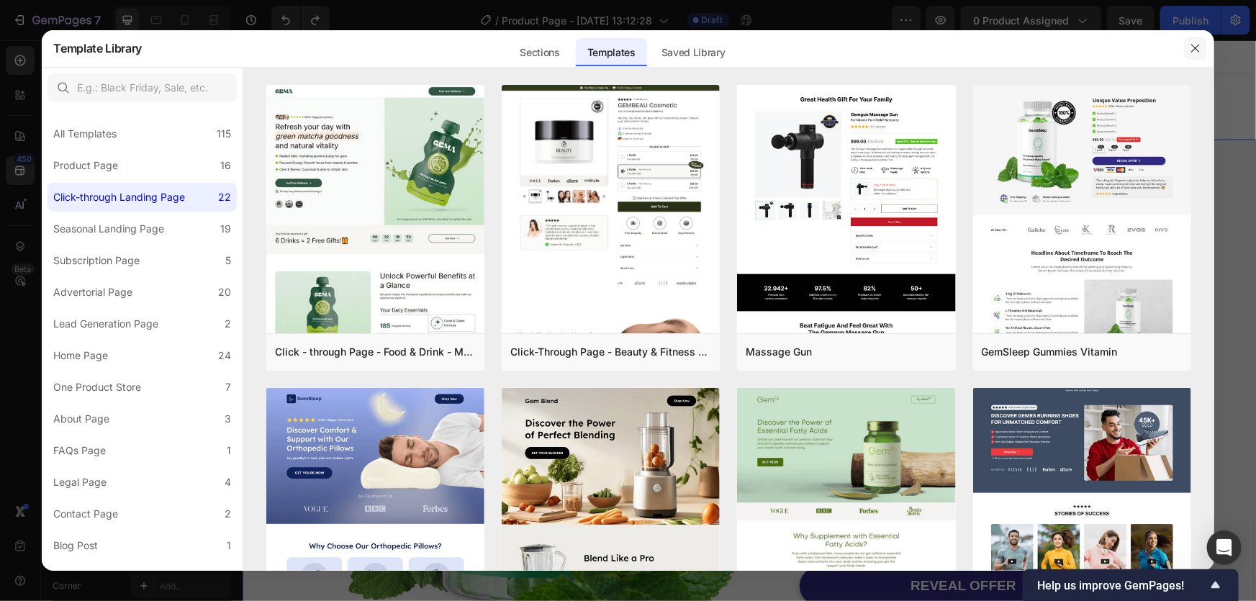
click at [1193, 51] on icon "button" at bounding box center [1196, 48] width 12 height 12
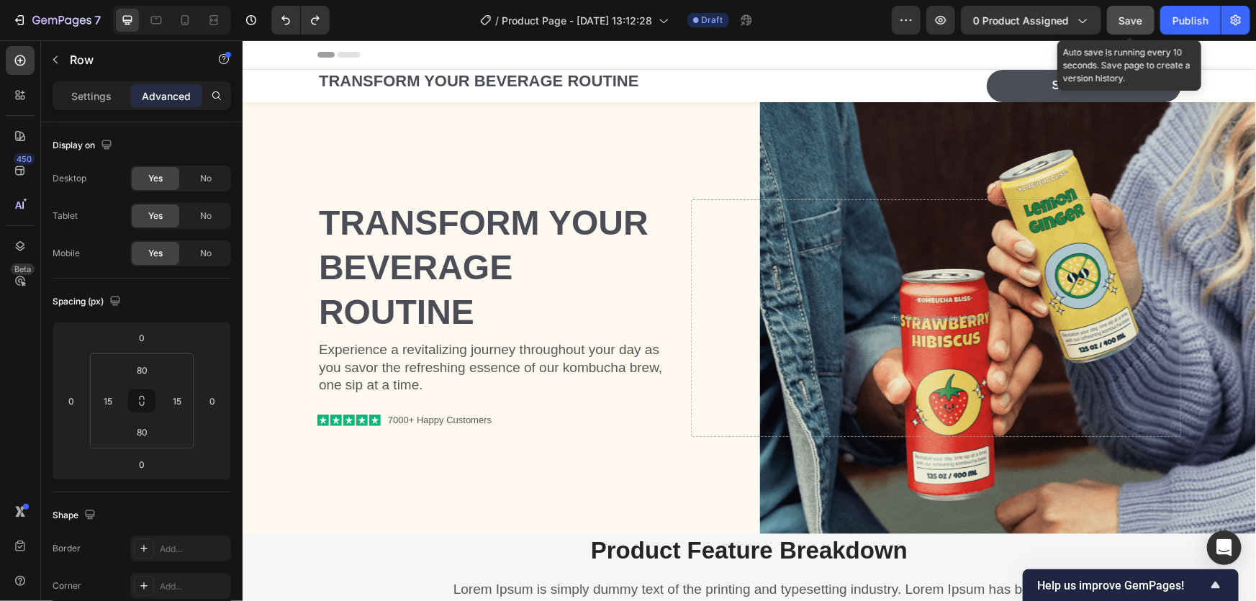
click at [1123, 7] on button "Save" at bounding box center [1130, 20] width 47 height 29
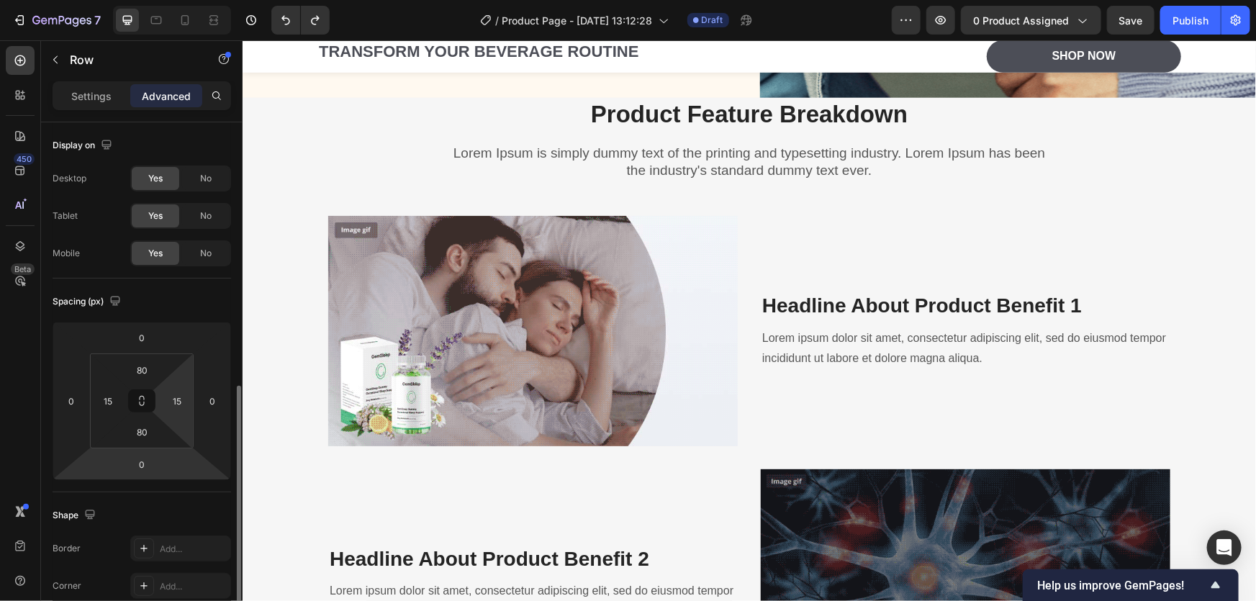
scroll to position [173, 0]
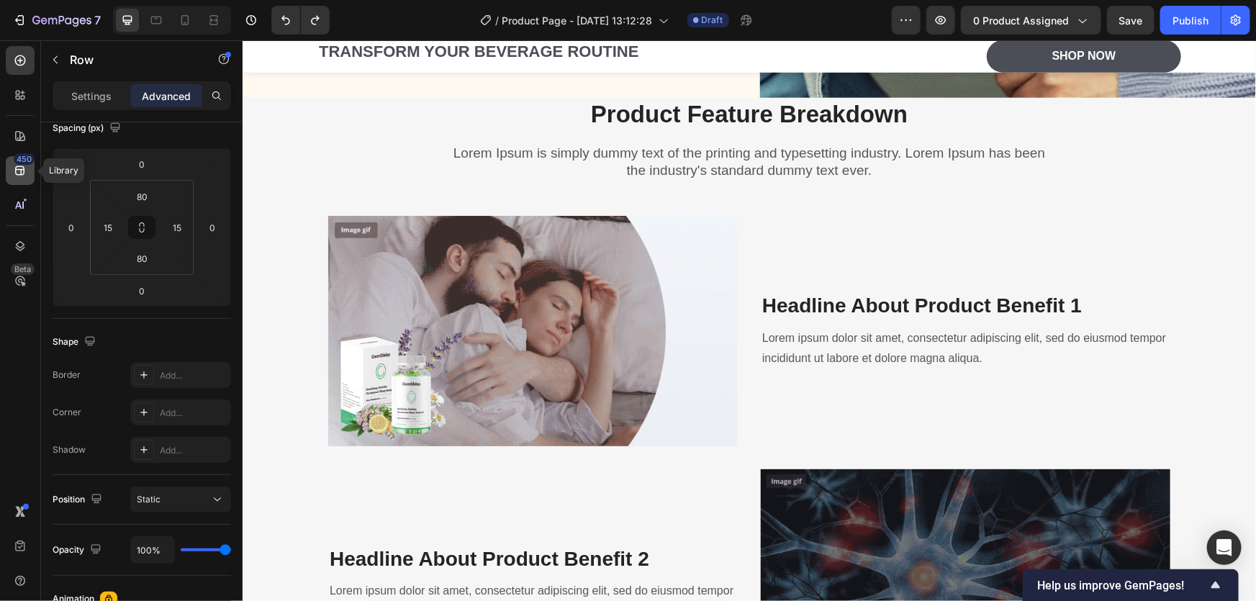
click at [23, 174] on icon at bounding box center [20, 170] width 14 height 14
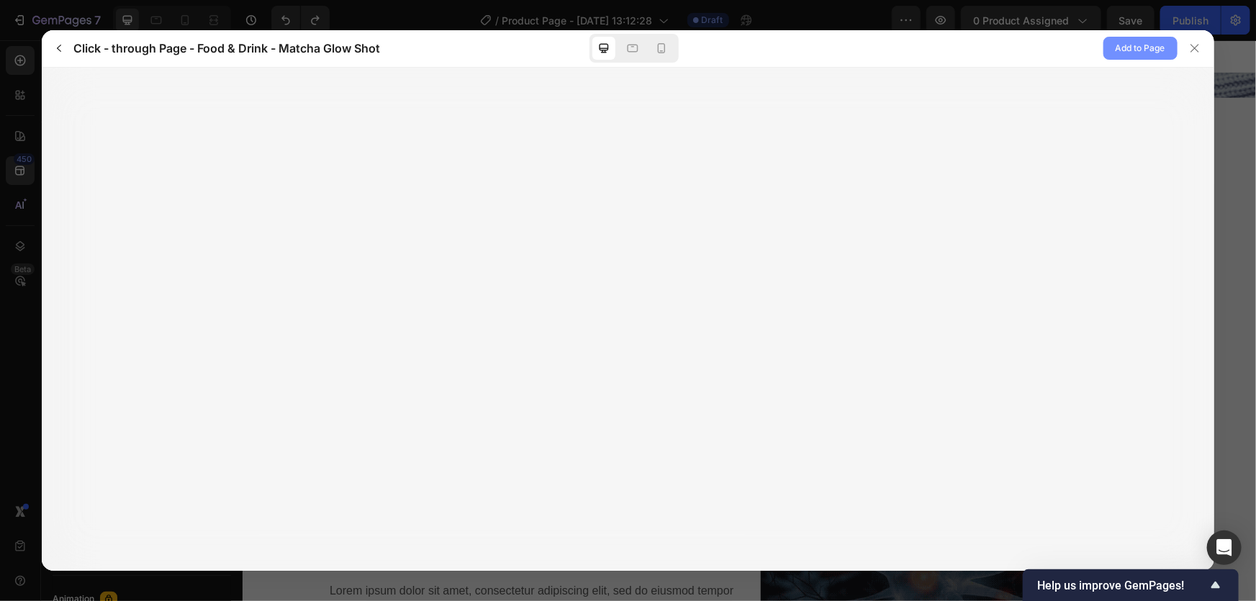
click at [1117, 55] on span "Add to Page" at bounding box center [1140, 48] width 50 height 17
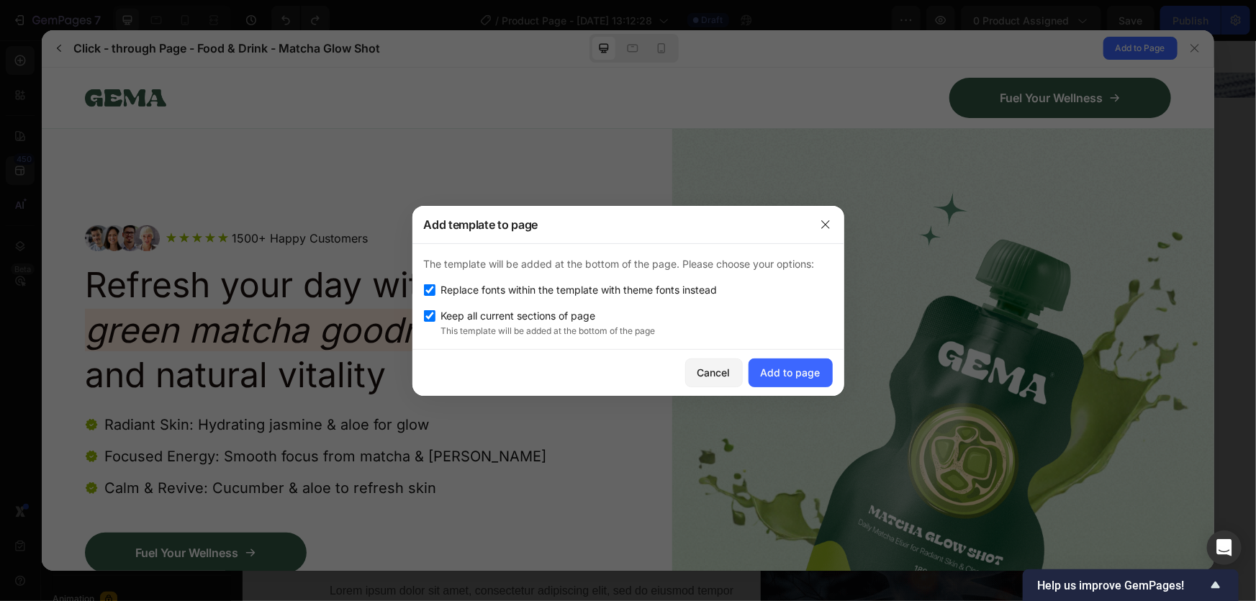
scroll to position [0, 0]
click at [477, 284] on span "Replace fonts within the template with theme fonts instead" at bounding box center [579, 289] width 276 height 17
checkbox input "false"
click at [787, 373] on div "Add to page" at bounding box center [791, 372] width 60 height 15
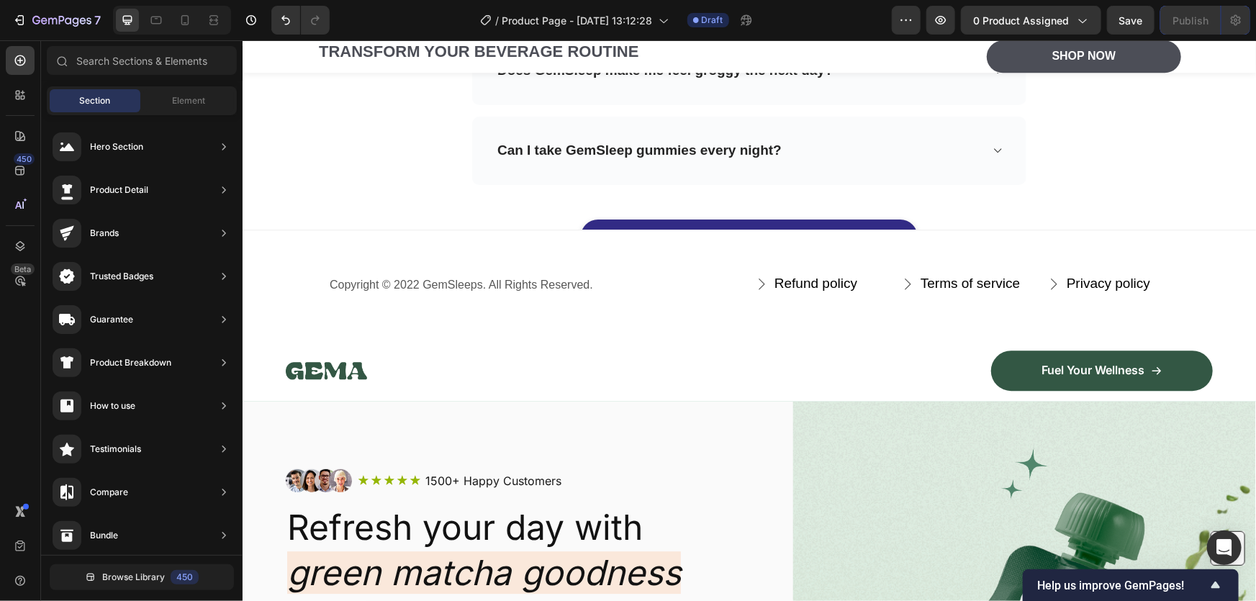
scroll to position [7588, 0]
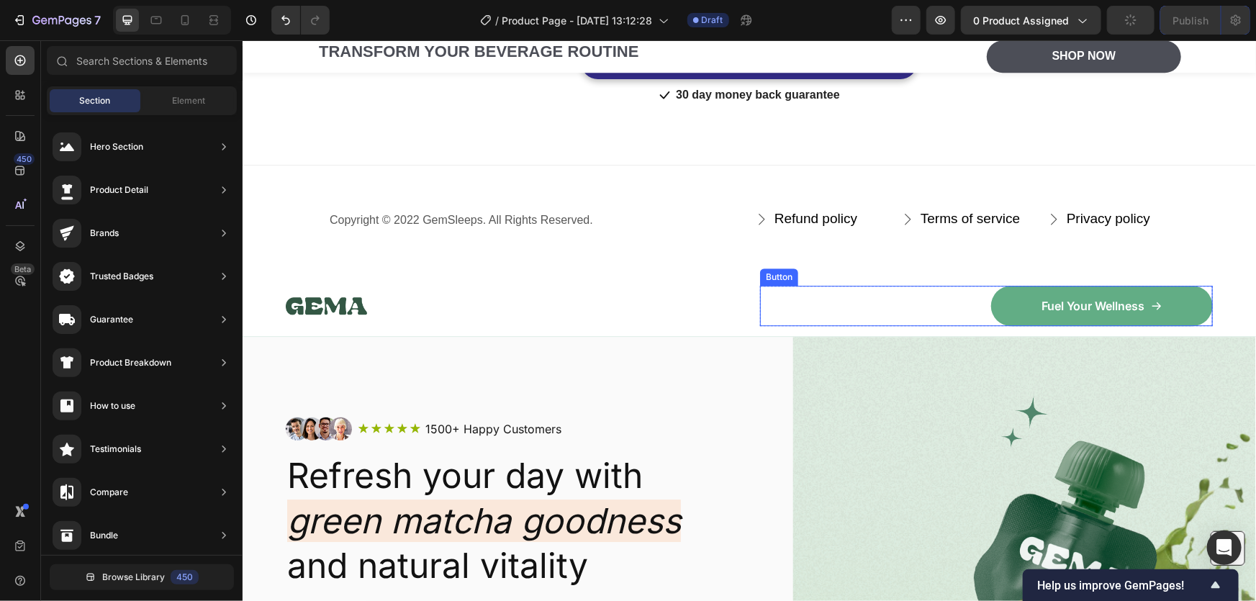
click at [997, 298] on link "Fuel Your Wellness" at bounding box center [1101, 305] width 222 height 40
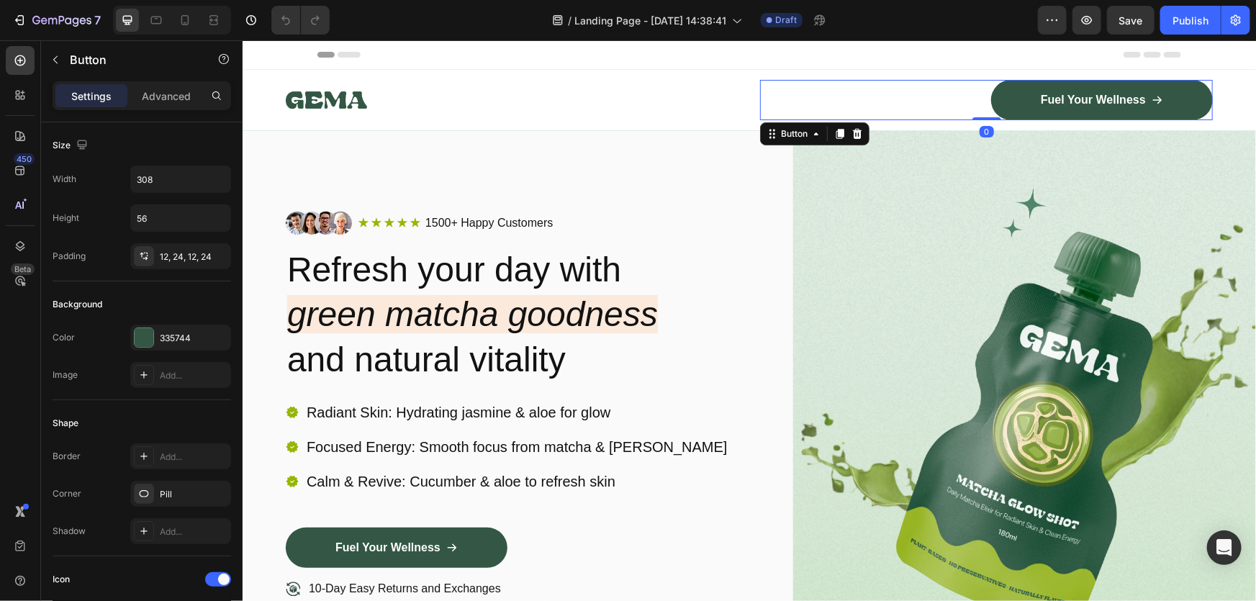
click at [783, 99] on div "Fuel Your Wellness Button 0" at bounding box center [985, 99] width 453 height 40
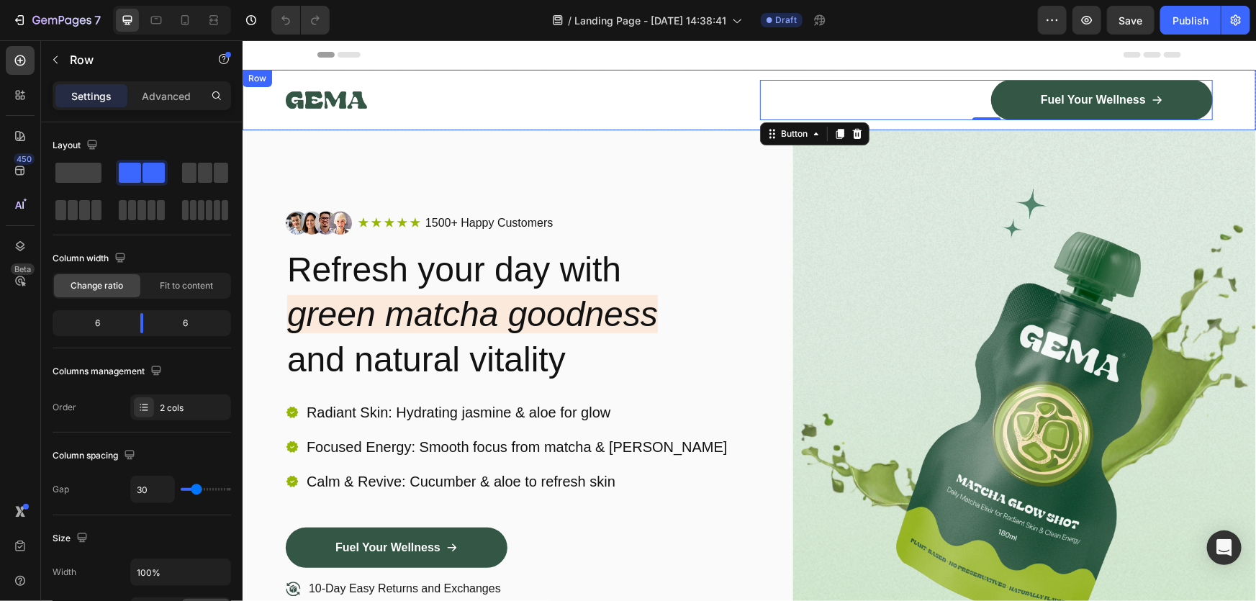
click at [527, 128] on div "Image Fuel Your Wellness Button 0 Row Row" at bounding box center [748, 99] width 1013 height 60
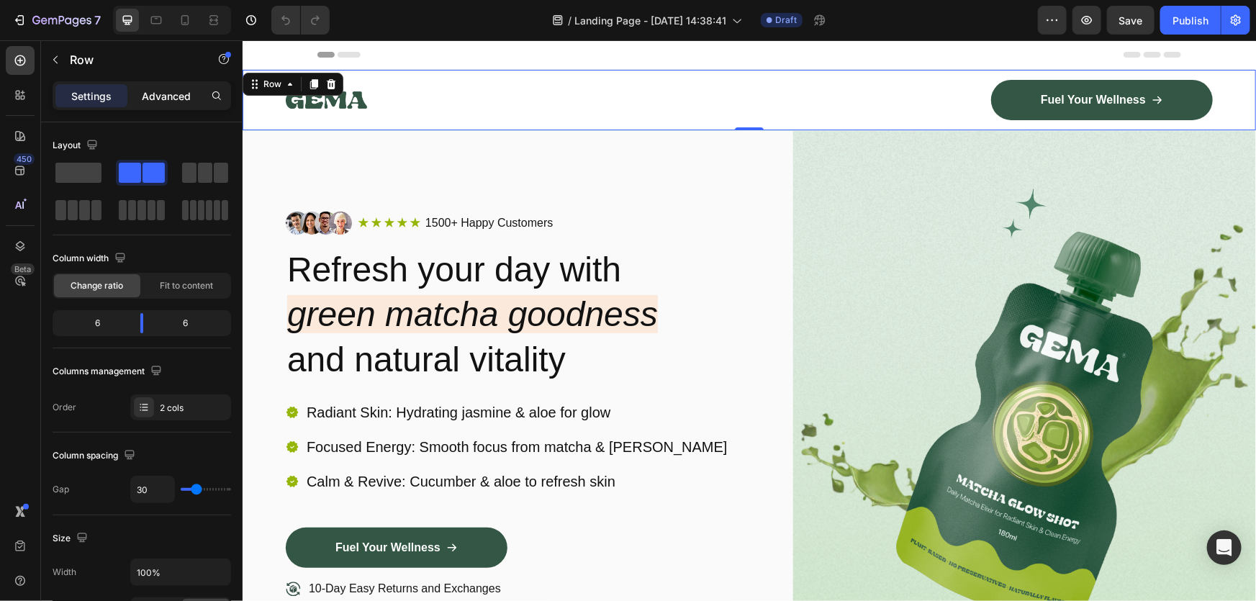
click at [159, 94] on p "Advanced" at bounding box center [166, 96] width 49 height 15
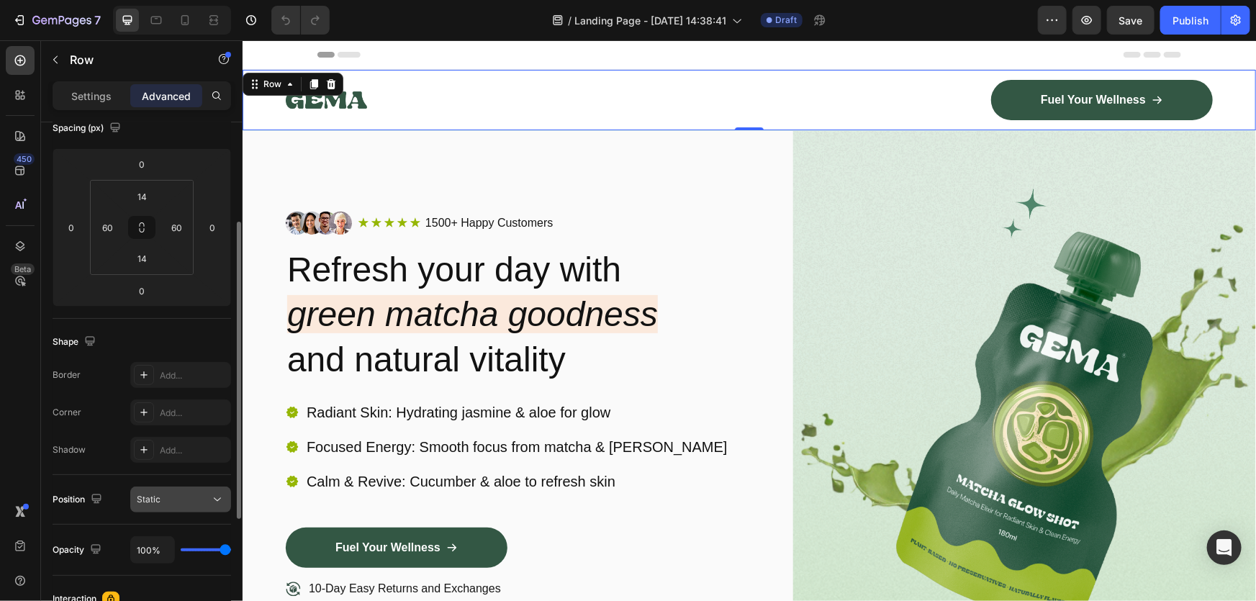
scroll to position [261, 0]
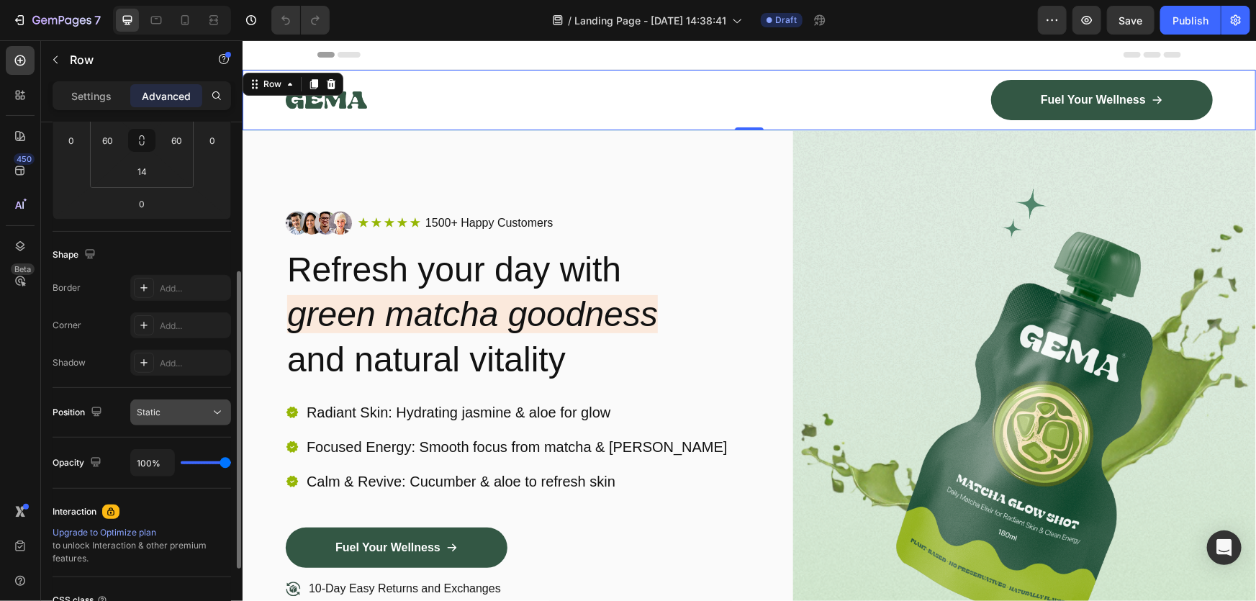
click at [171, 406] on div "Static" at bounding box center [173, 412] width 73 height 13
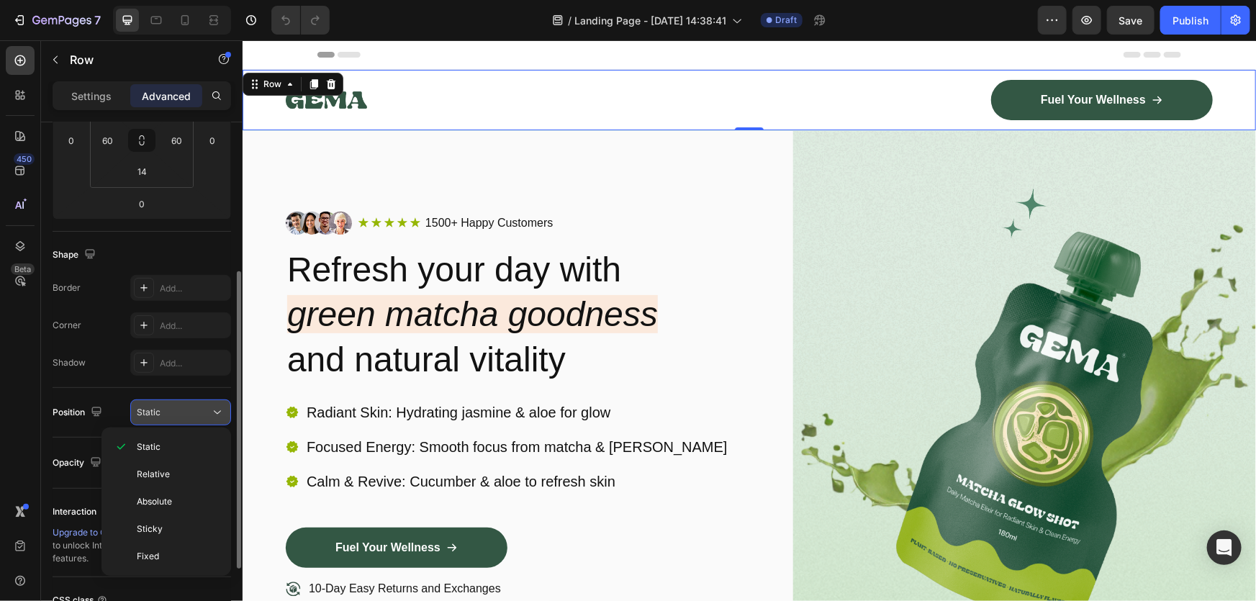
click at [171, 406] on div "Static" at bounding box center [173, 412] width 73 height 13
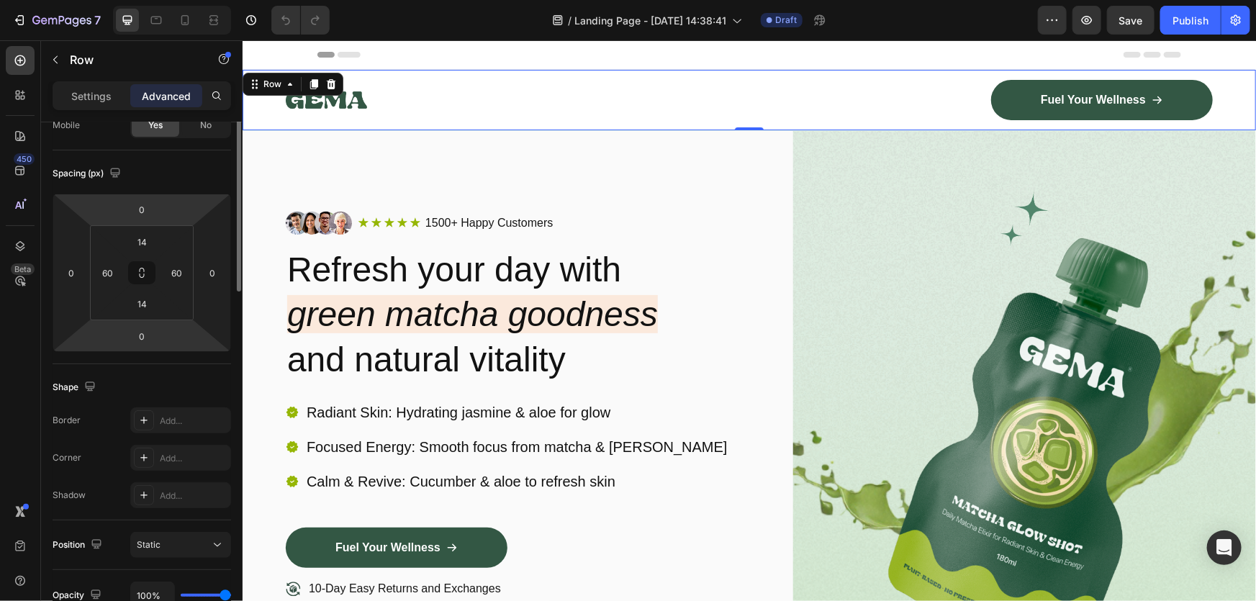
scroll to position [0, 0]
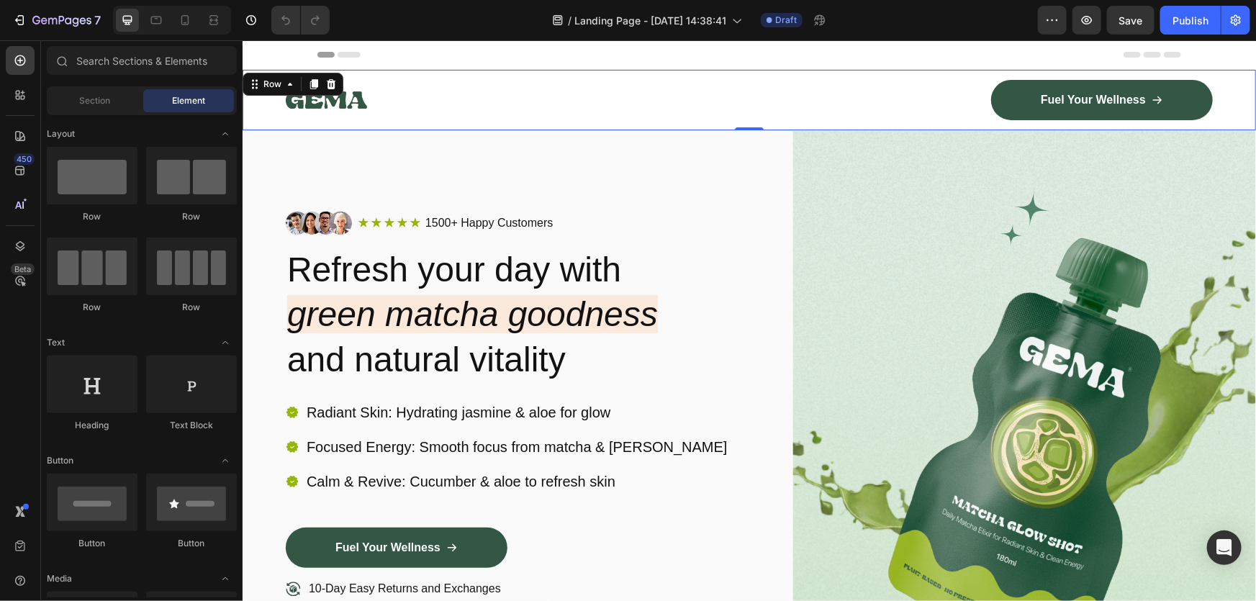
click at [440, 56] on div "Header" at bounding box center [749, 54] width 864 height 29
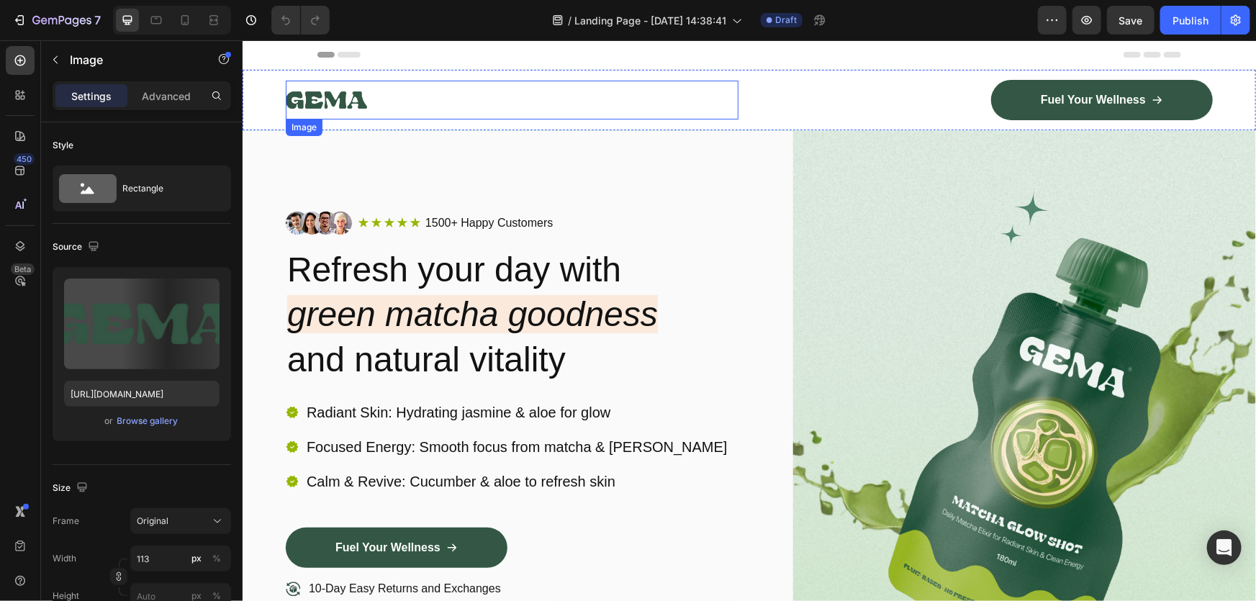
click at [435, 86] on div at bounding box center [511, 99] width 453 height 39
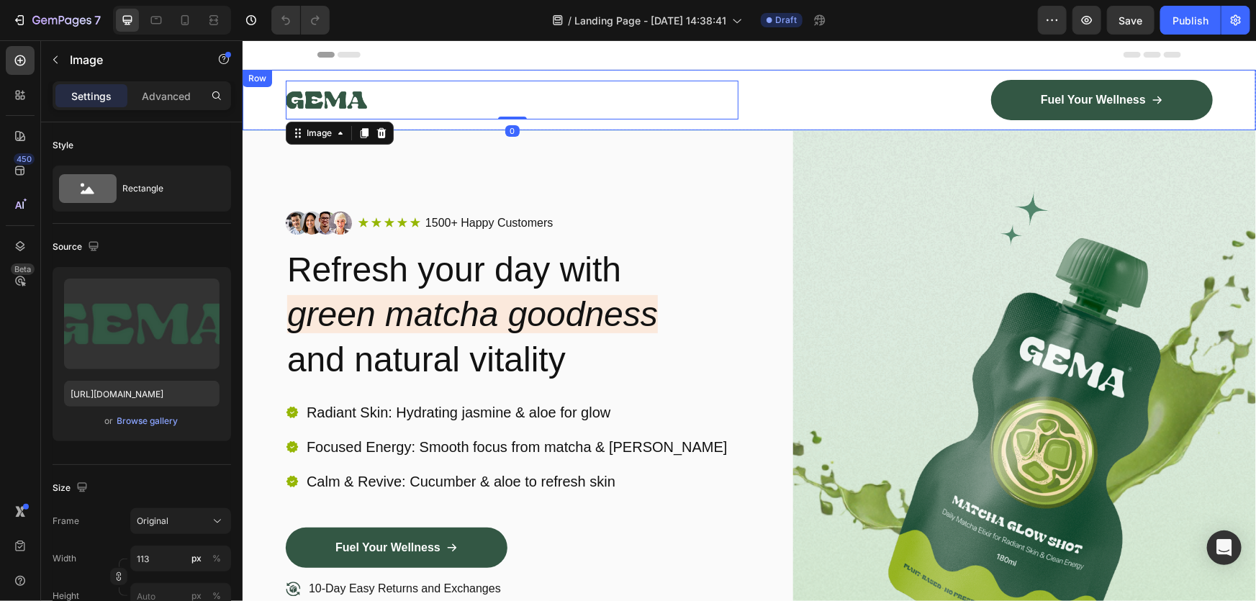
click at [245, 97] on div "Image 0 Fuel Your Wellness Button Row Row" at bounding box center [748, 99] width 1013 height 60
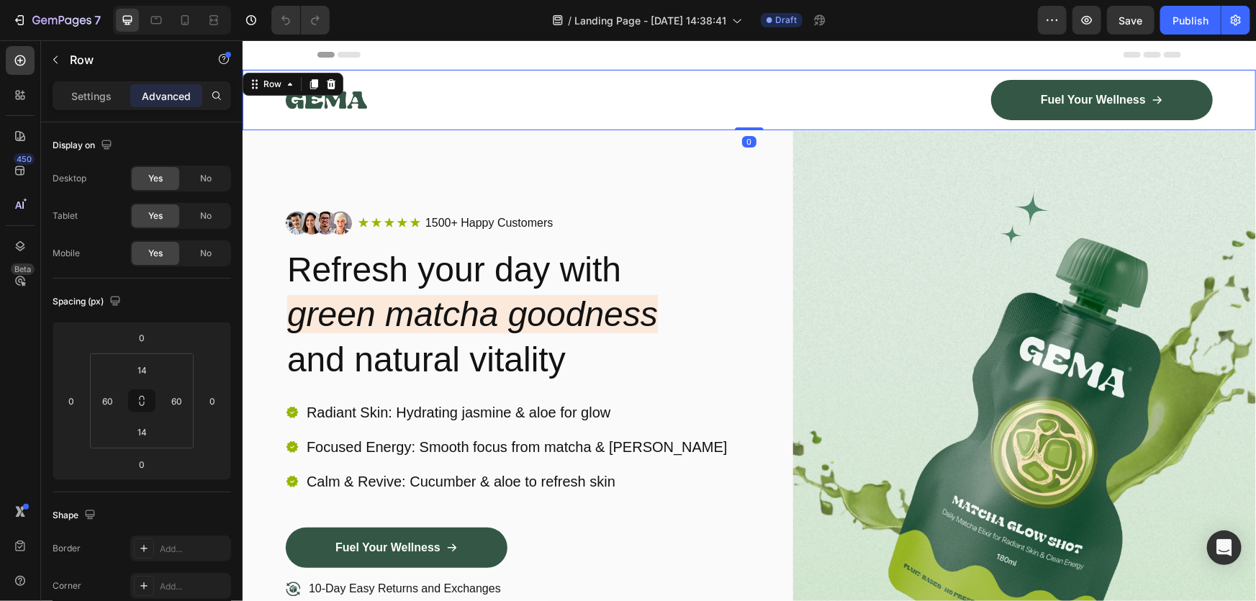
click at [254, 103] on div "Image Fuel Your Wellness Button Row Row 0" at bounding box center [748, 99] width 1013 height 60
click at [253, 107] on div "Image Fuel Your Wellness Button Row Row 0" at bounding box center [748, 99] width 1013 height 60
click at [284, 78] on icon at bounding box center [290, 84] width 12 height 12
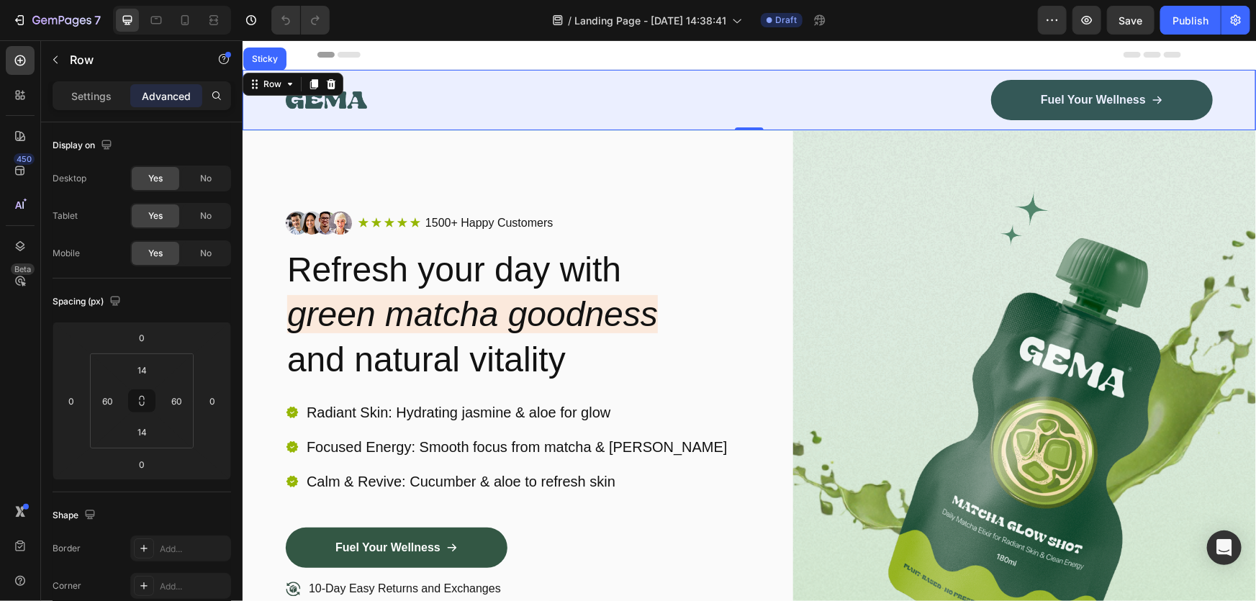
click at [259, 57] on div "Sticky" at bounding box center [264, 58] width 32 height 9
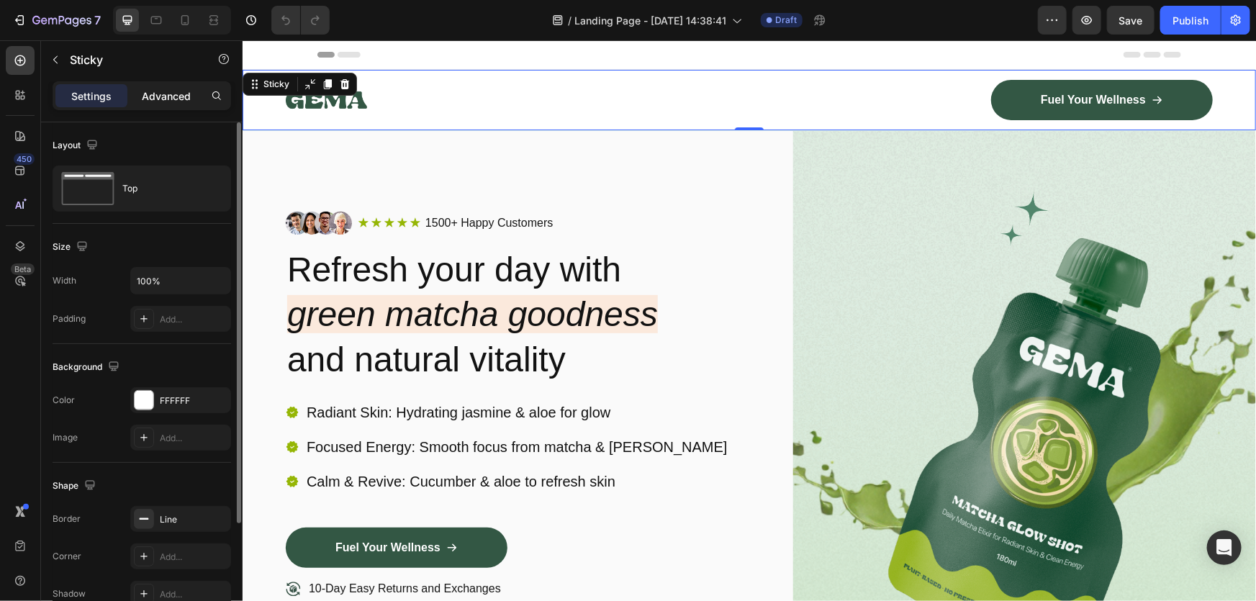
click at [171, 92] on p "Advanced" at bounding box center [166, 96] width 49 height 15
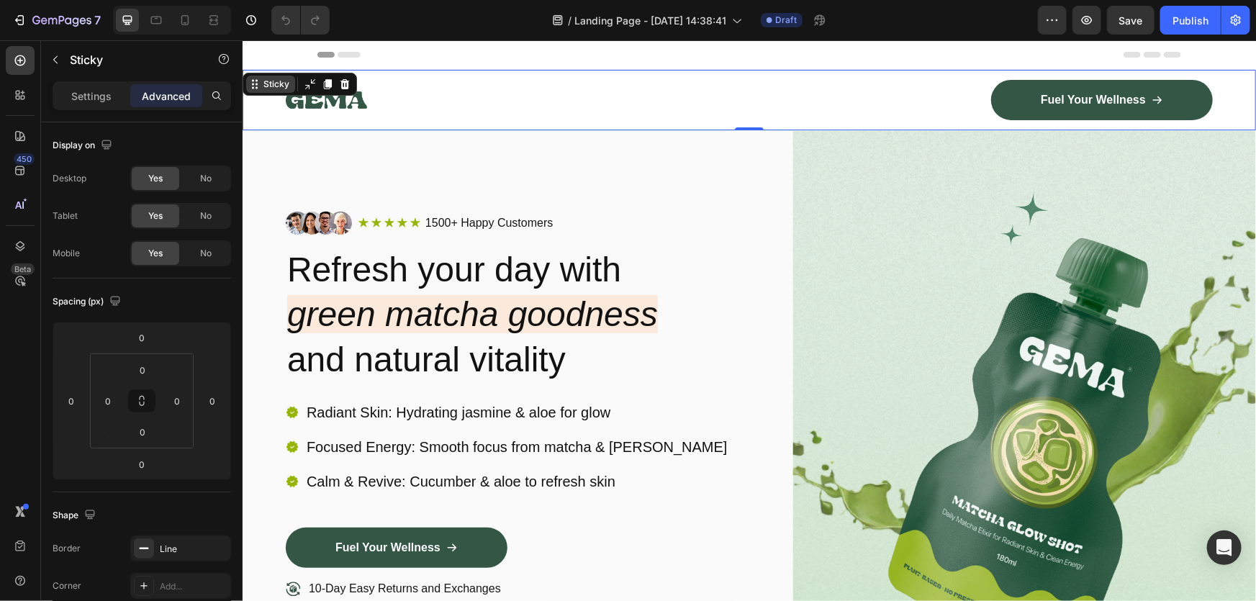
click at [286, 86] on div "Sticky" at bounding box center [276, 83] width 32 height 13
click at [258, 86] on icon at bounding box center [254, 84] width 12 height 12
click at [278, 119] on div "Image Fuel Your Wellness Button Row Row" at bounding box center [748, 99] width 1013 height 60
click at [272, 91] on div "Row" at bounding box center [271, 83] width 53 height 17
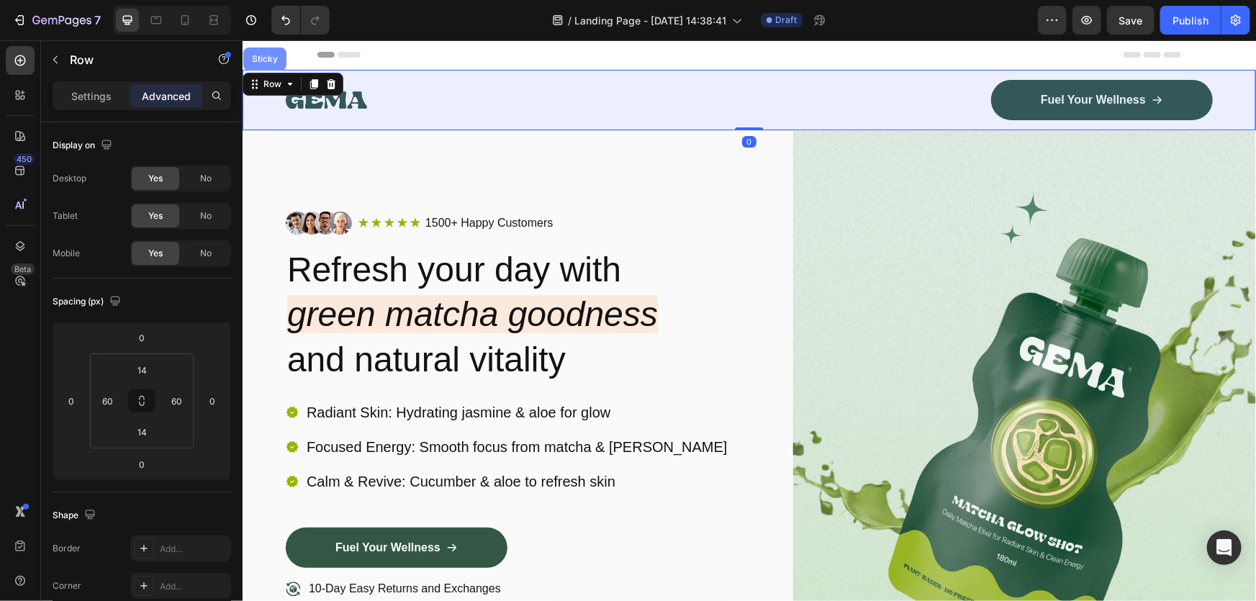
click at [267, 55] on div "Sticky" at bounding box center [264, 58] width 32 height 9
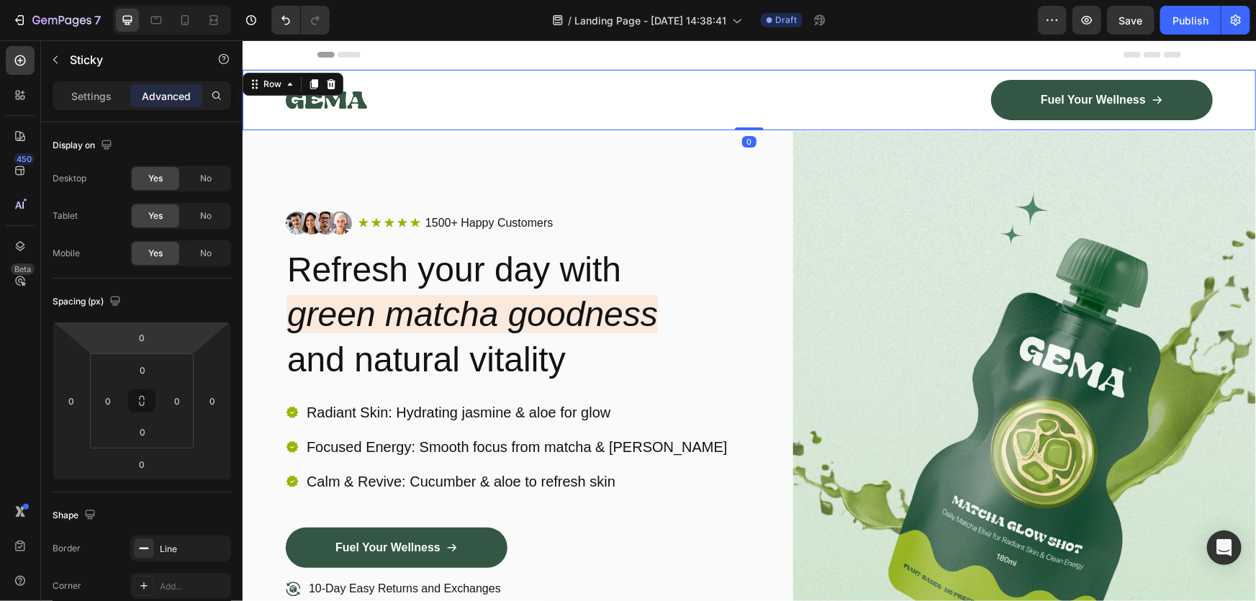
click at [266, 108] on div "Image Fuel Your Wellness Button Row Row 0" at bounding box center [748, 99] width 1013 height 60
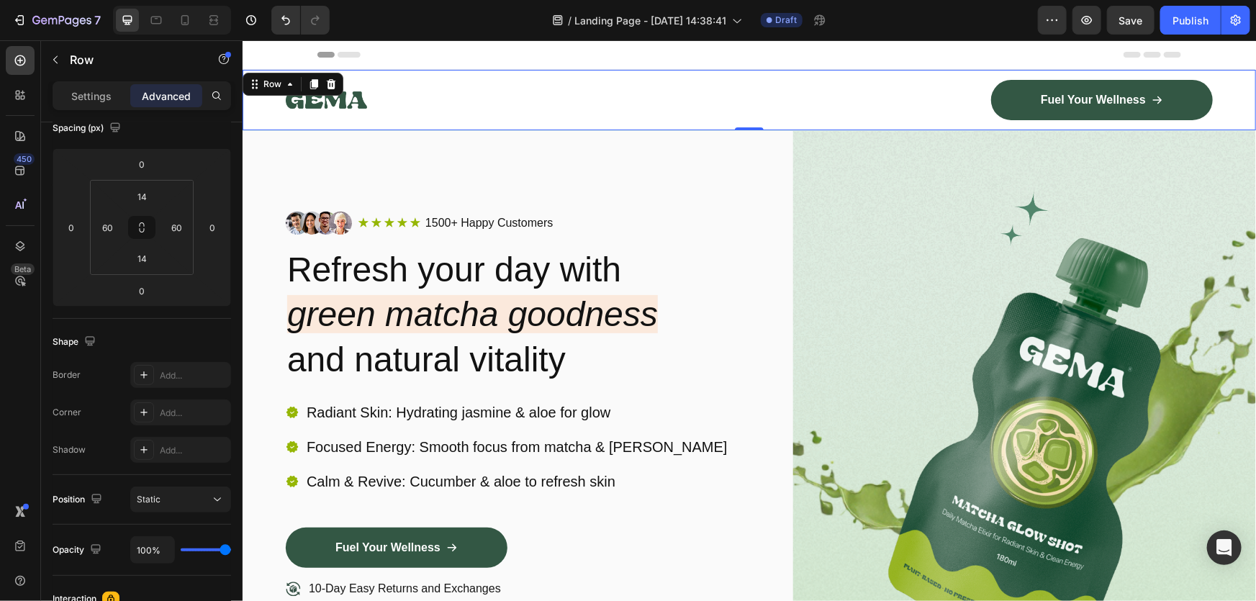
click at [272, 72] on div "Row" at bounding box center [292, 83] width 101 height 23
click at [273, 82] on div "Row" at bounding box center [272, 83] width 24 height 13
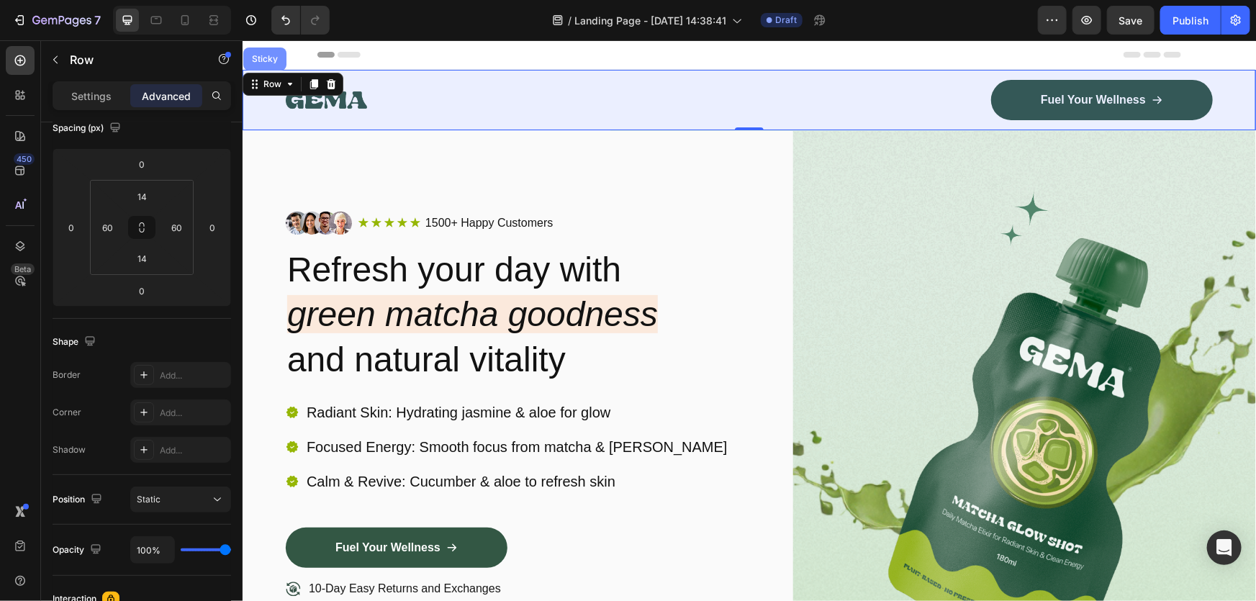
click at [270, 51] on div "Sticky" at bounding box center [264, 58] width 43 height 23
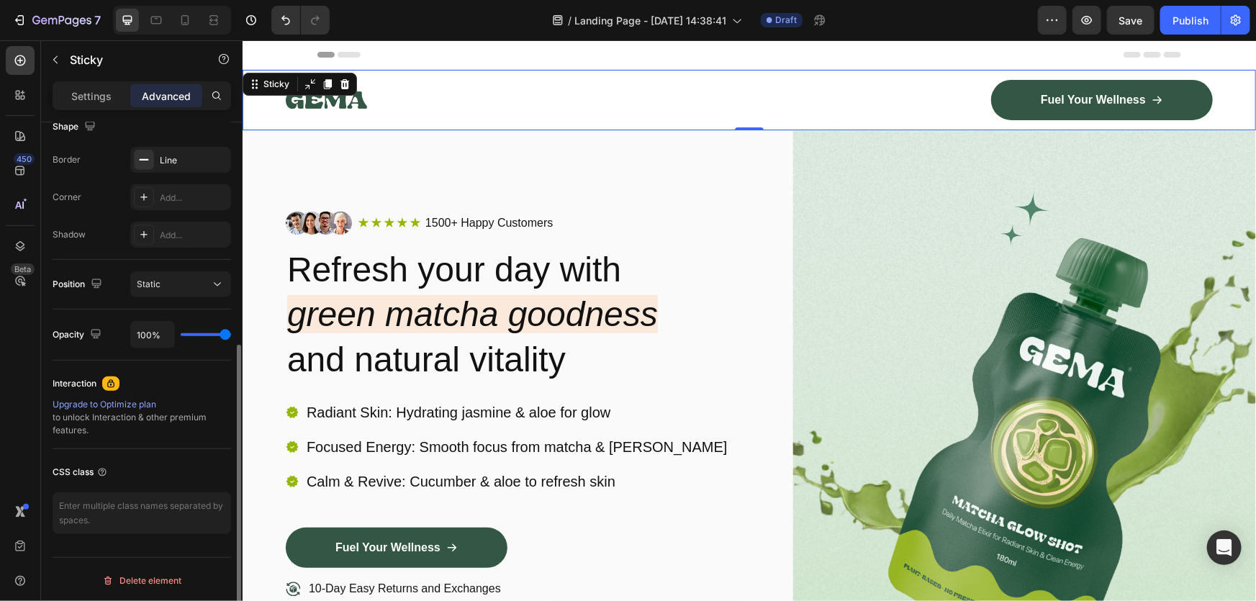
scroll to position [0, 0]
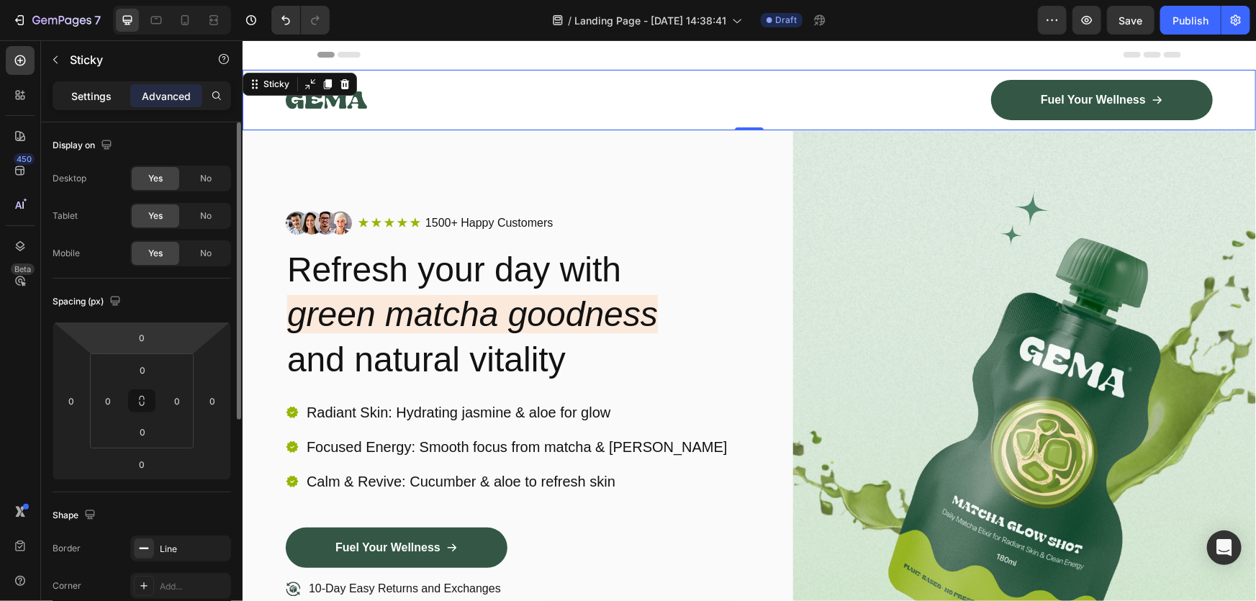
click at [94, 89] on p "Settings" at bounding box center [91, 96] width 40 height 15
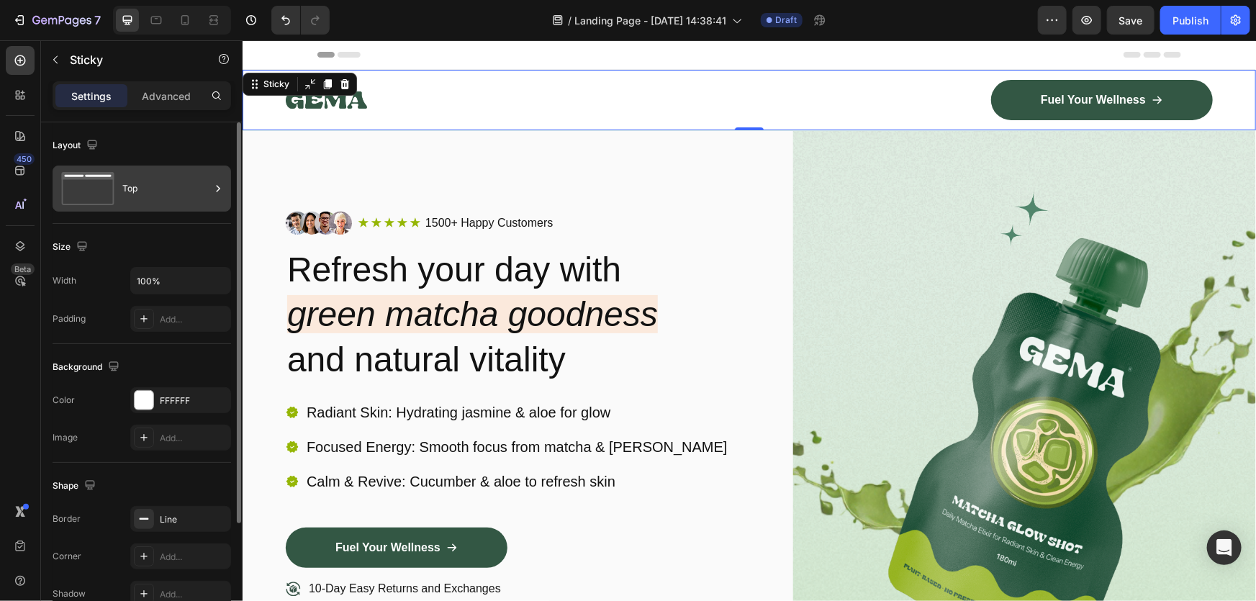
click at [165, 187] on div "Top" at bounding box center [166, 188] width 88 height 33
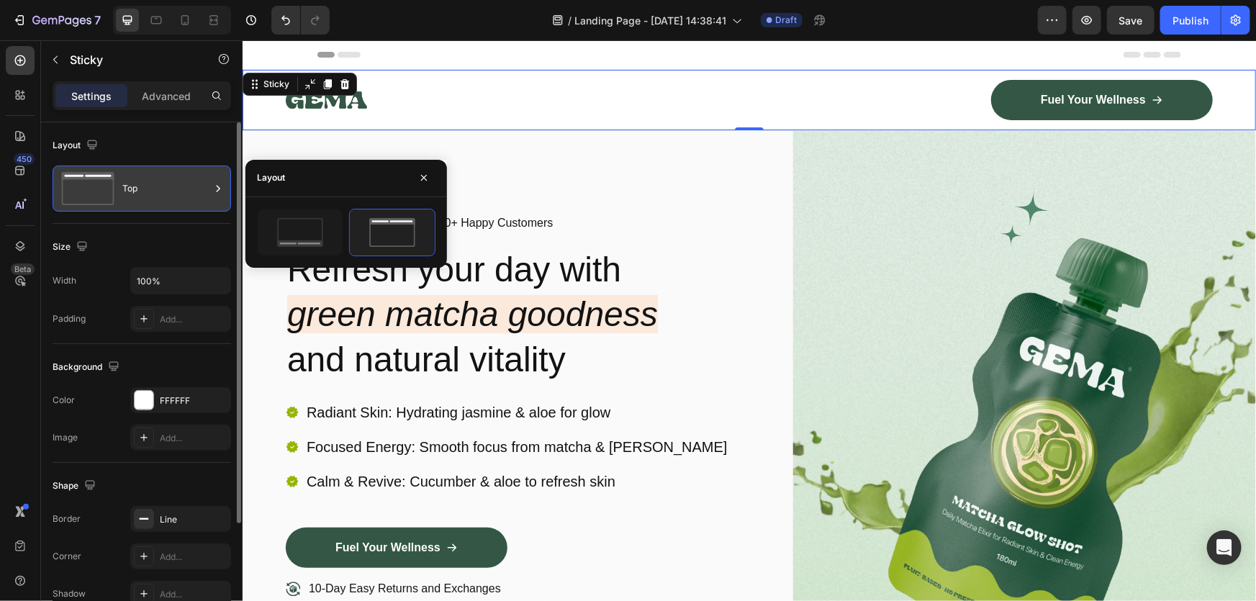
click at [165, 187] on div "Top" at bounding box center [166, 188] width 88 height 33
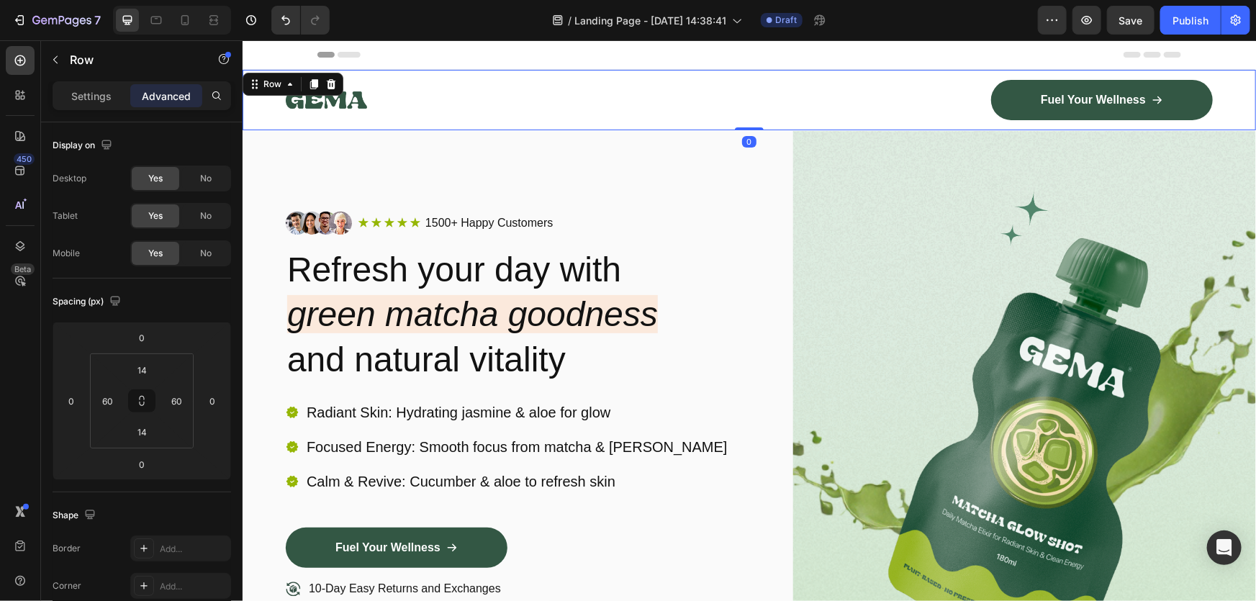
click at [446, 119] on div "Image Fuel Your Wellness Button Row Row 0" at bounding box center [748, 99] width 1013 height 60
click at [95, 98] on p "Settings" at bounding box center [91, 96] width 40 height 15
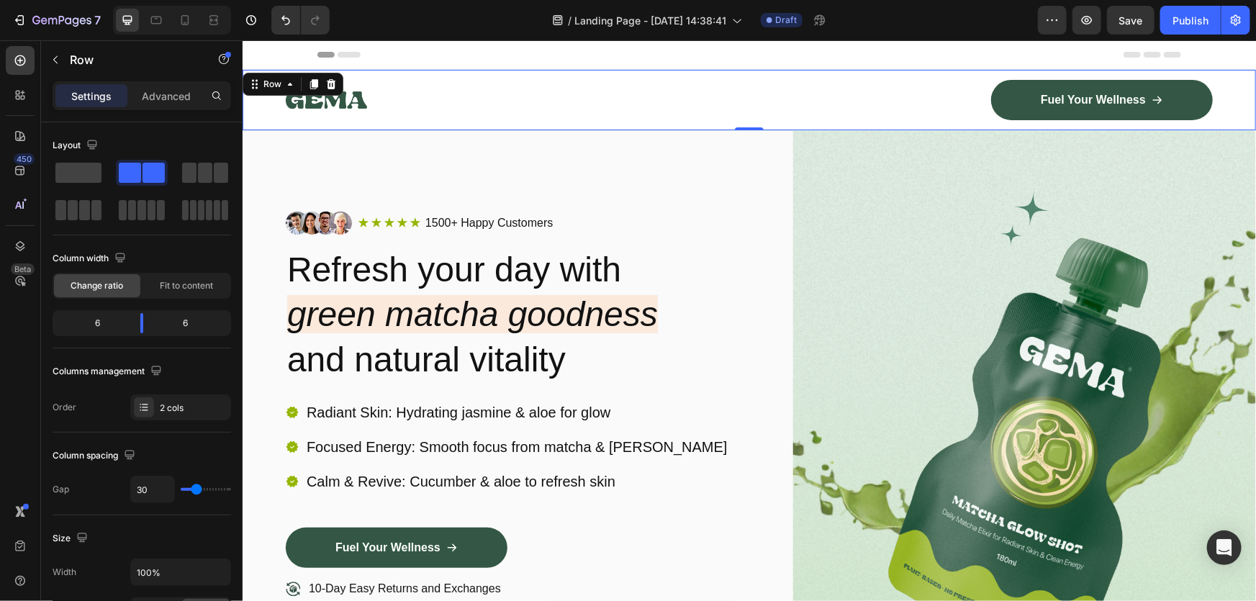
click at [266, 93] on div "Row" at bounding box center [292, 83] width 101 height 23
click at [266, 91] on div "Row" at bounding box center [271, 83] width 53 height 17
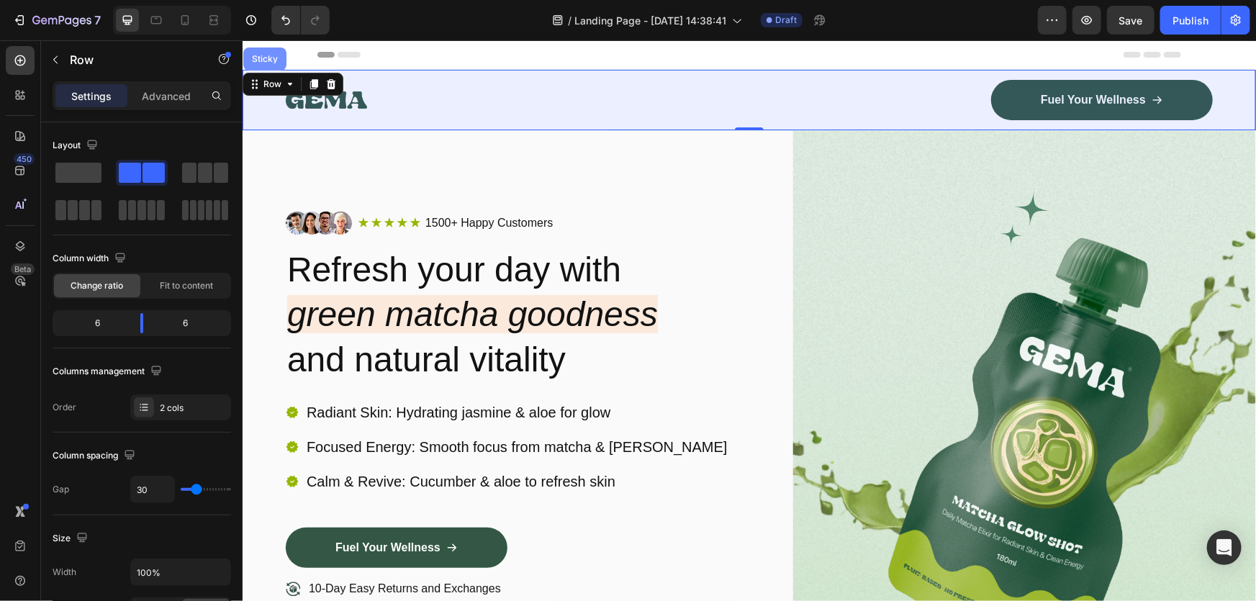
click at [267, 55] on div "Sticky" at bounding box center [264, 58] width 32 height 9
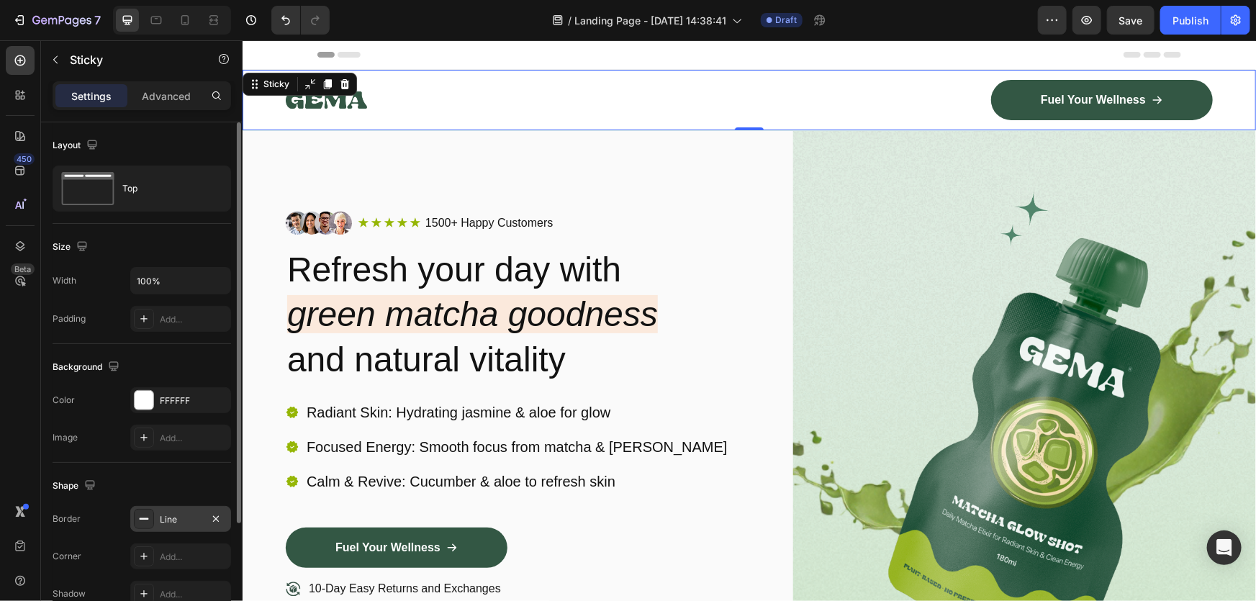
scroll to position [155, 0]
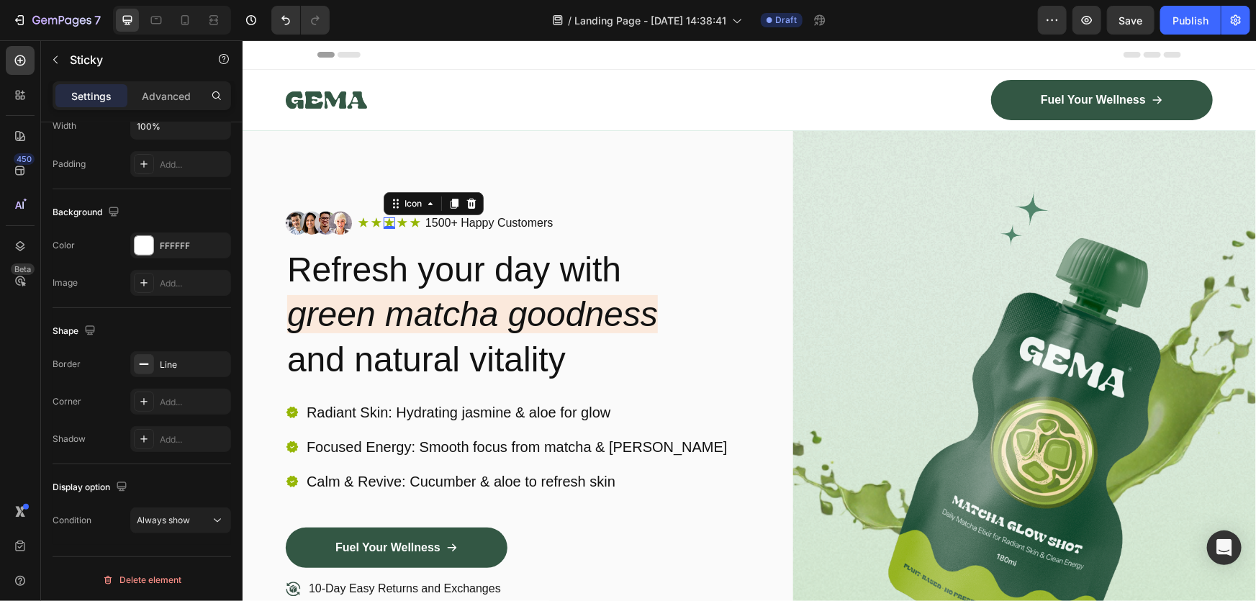
click at [390, 217] on icon at bounding box center [389, 223] width 12 height 12
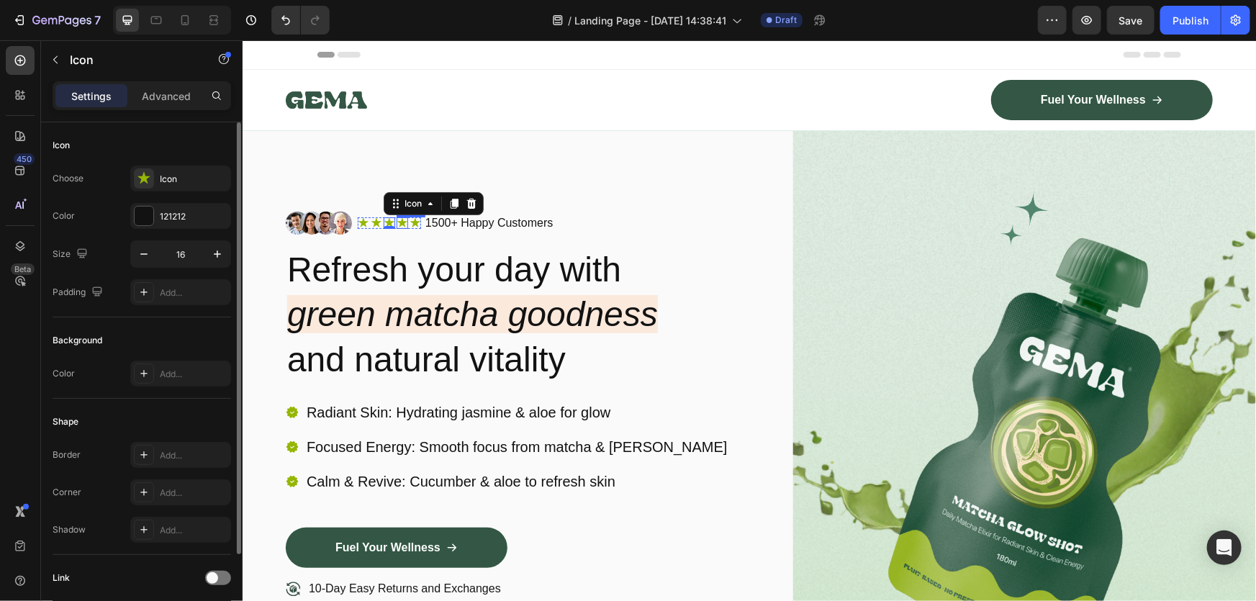
click at [399, 222] on div "Icon" at bounding box center [402, 223] width 12 height 12
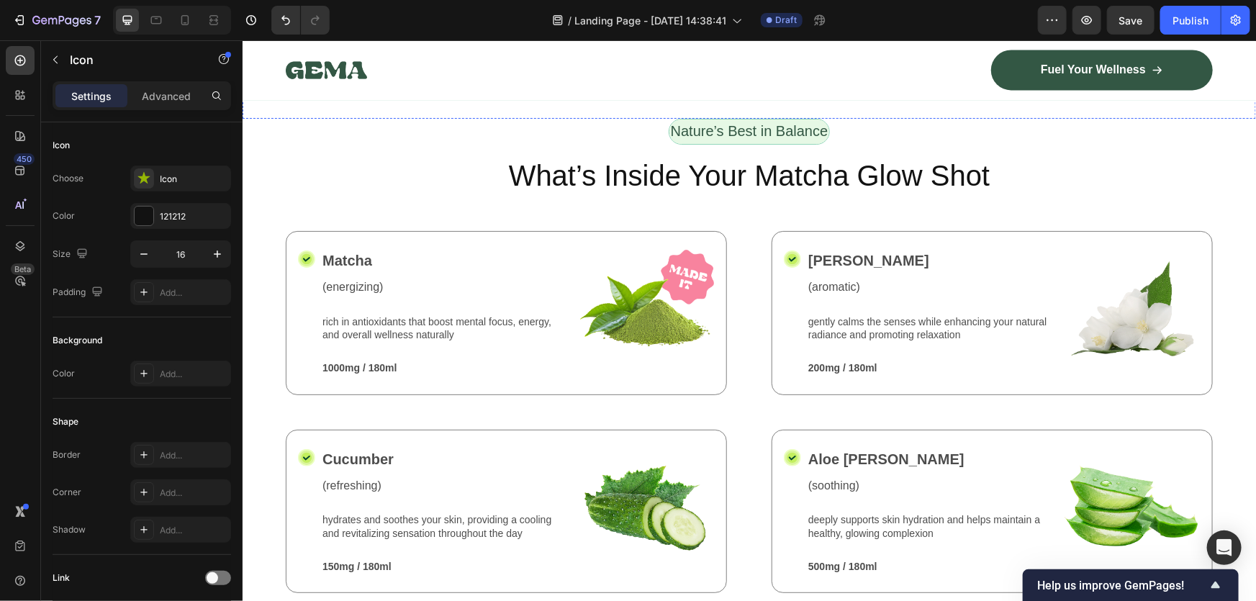
scroll to position [1482, 0]
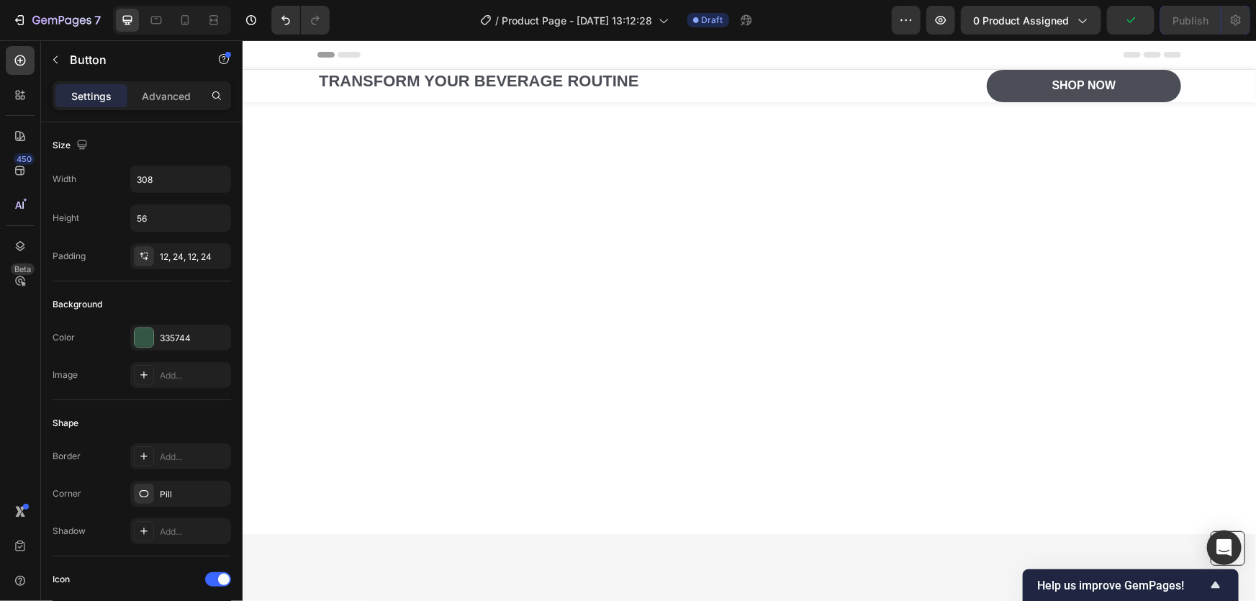
scroll to position [7588, 0]
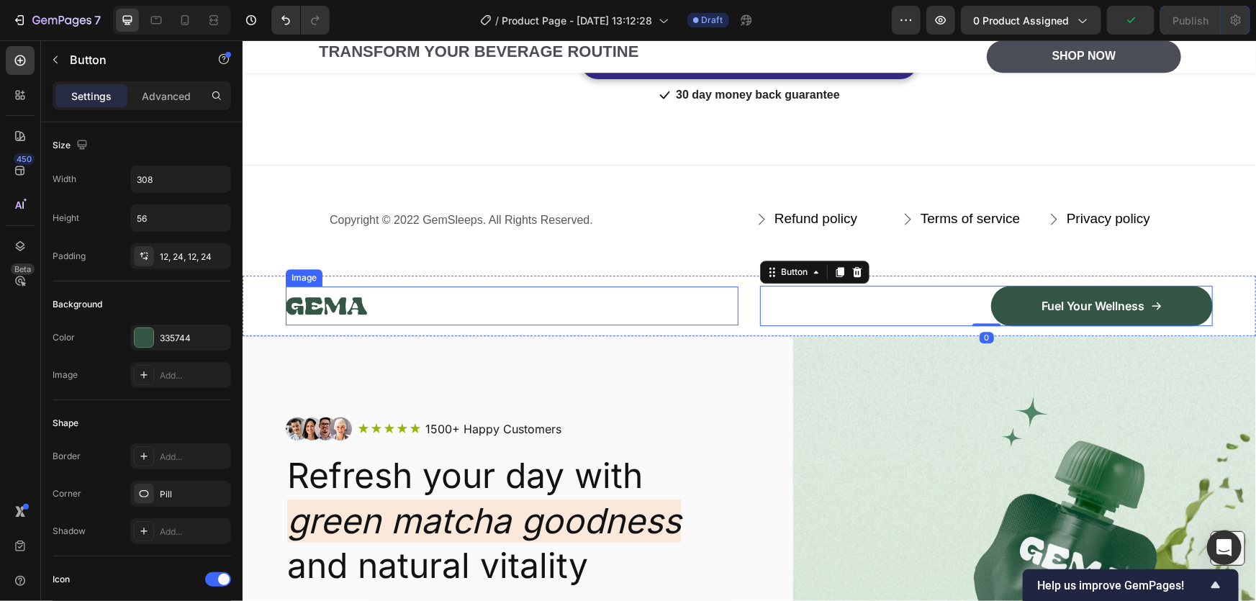
click at [666, 315] on div at bounding box center [511, 305] width 453 height 39
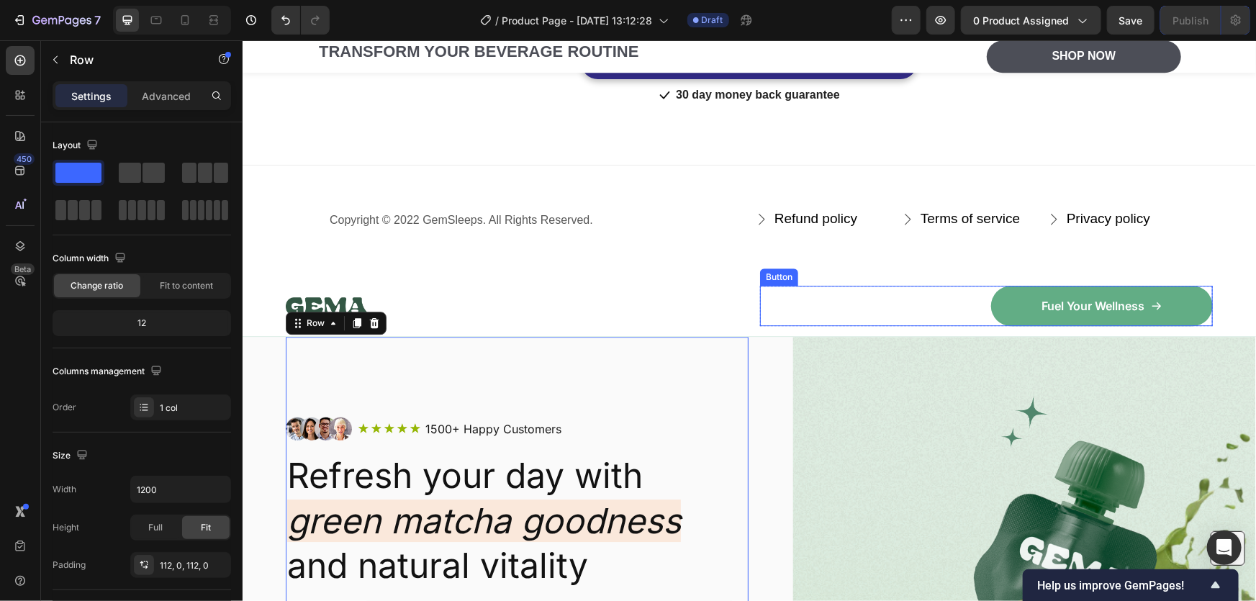
click at [995, 287] on link "Fuel Your Wellness" at bounding box center [1101, 305] width 222 height 40
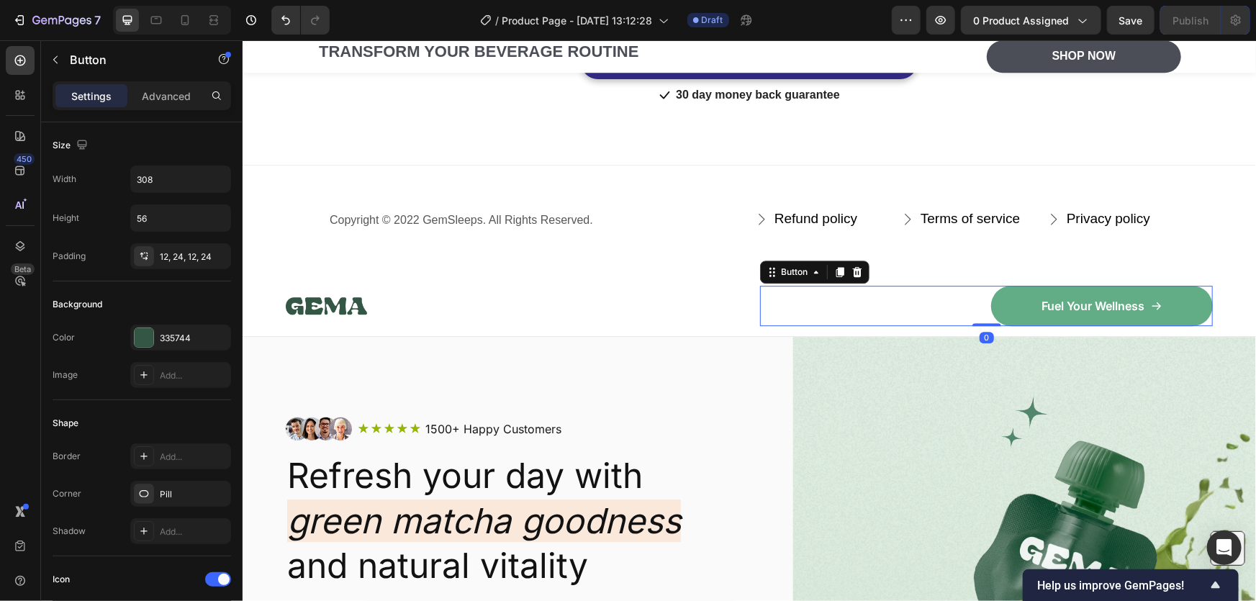
click at [997, 296] on link "Fuel Your Wellness" at bounding box center [1101, 305] width 222 height 40
click at [997, 297] on link "Fuel Your Wellness" at bounding box center [1101, 305] width 222 height 40
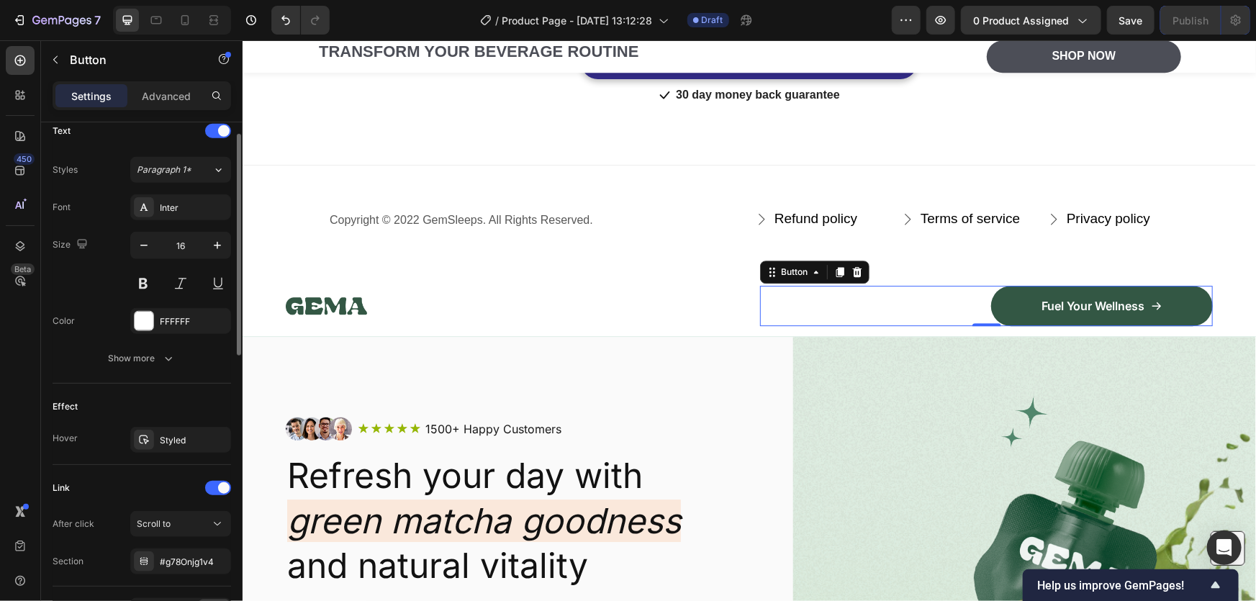
scroll to position [699, 0]
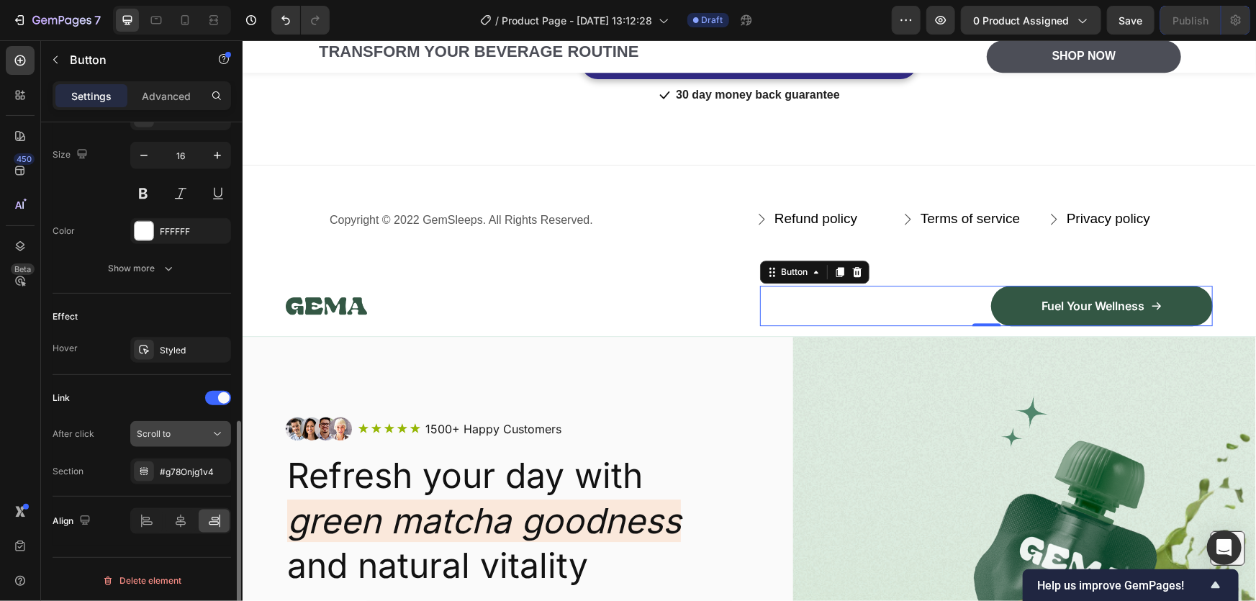
click at [177, 422] on button "Scroll to" at bounding box center [180, 434] width 101 height 26
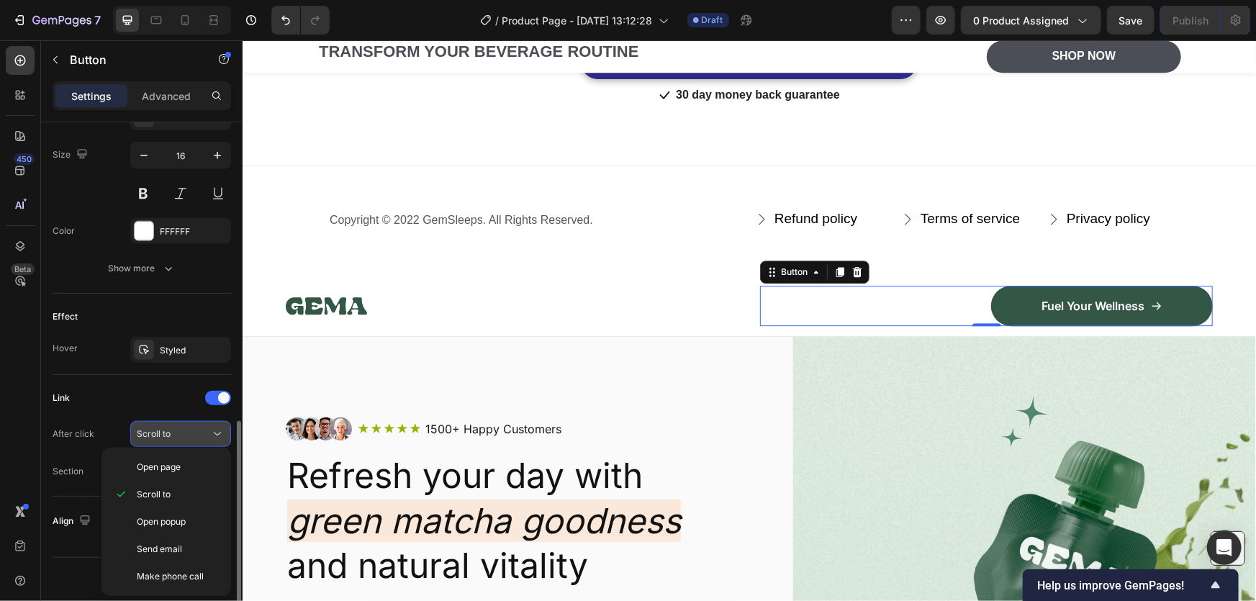
click at [177, 422] on button "Scroll to" at bounding box center [180, 434] width 101 height 26
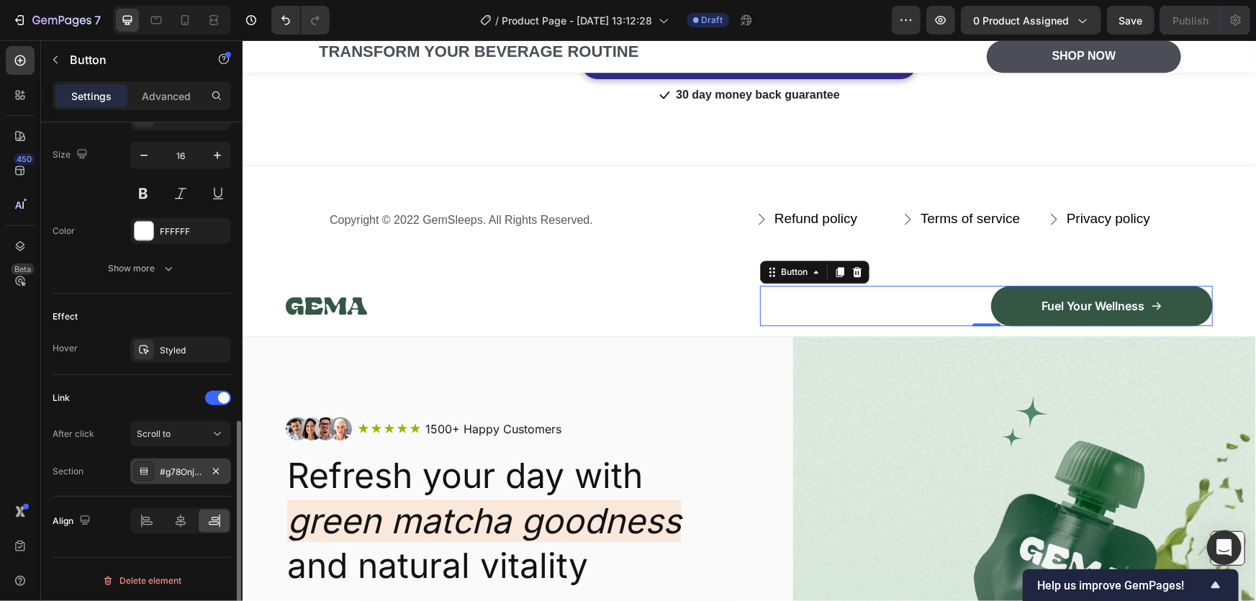
click at [182, 466] on div "#g78Onjg1v4" at bounding box center [181, 472] width 42 height 13
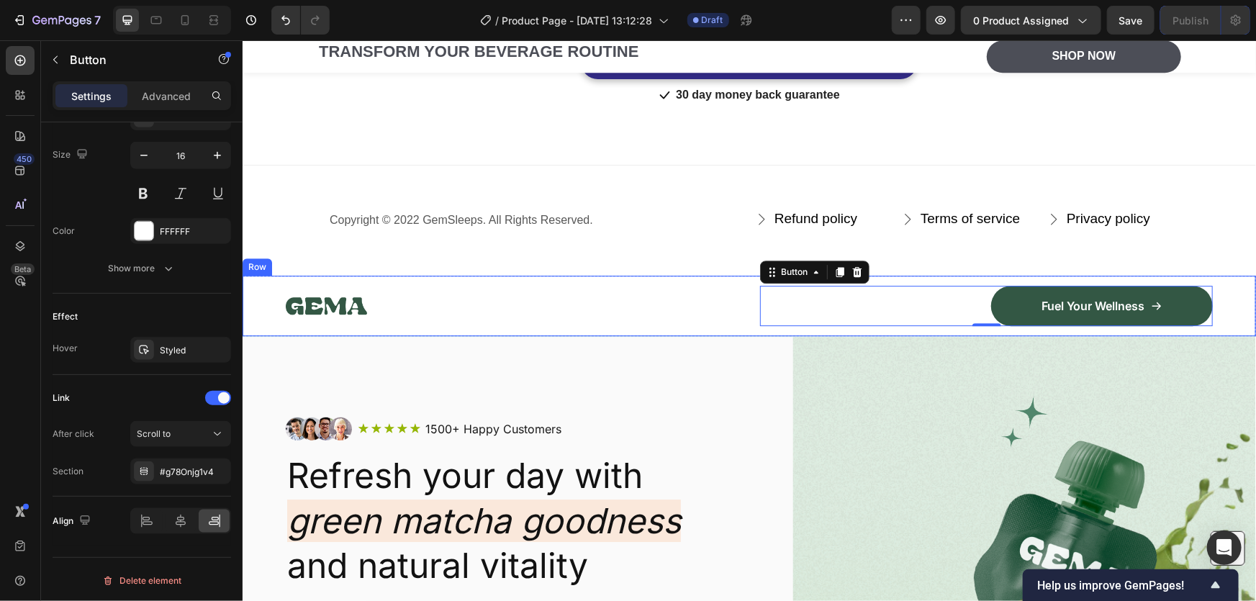
click at [261, 286] on div "Image Fuel Your Wellness Button 0 Row Row" at bounding box center [748, 305] width 1013 height 60
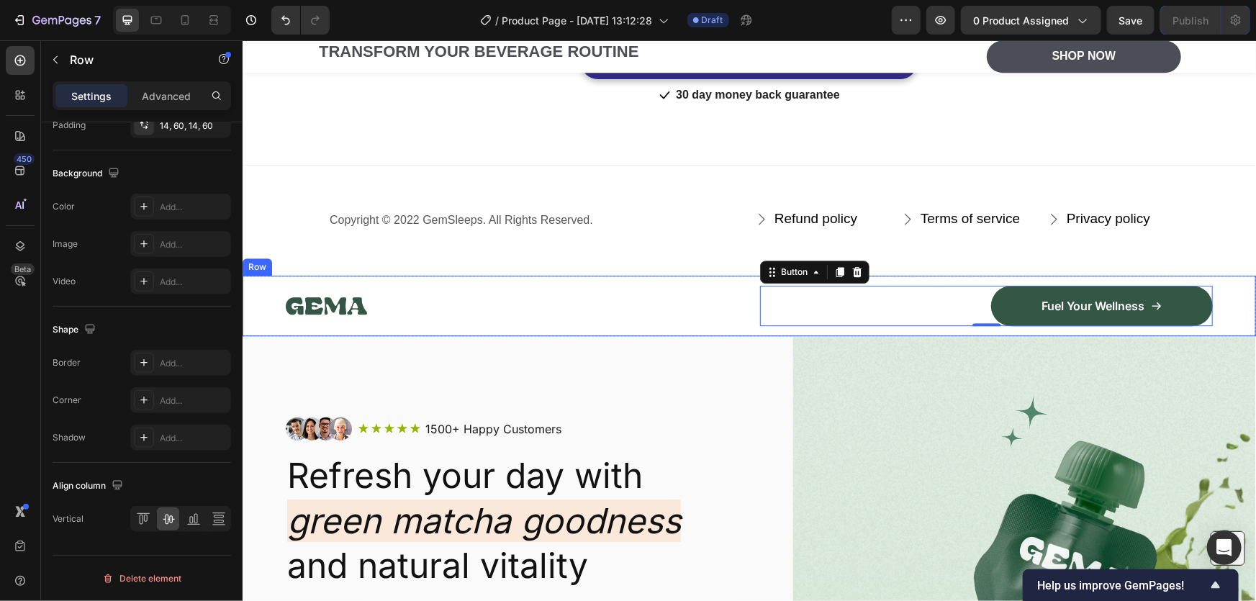
scroll to position [0, 0]
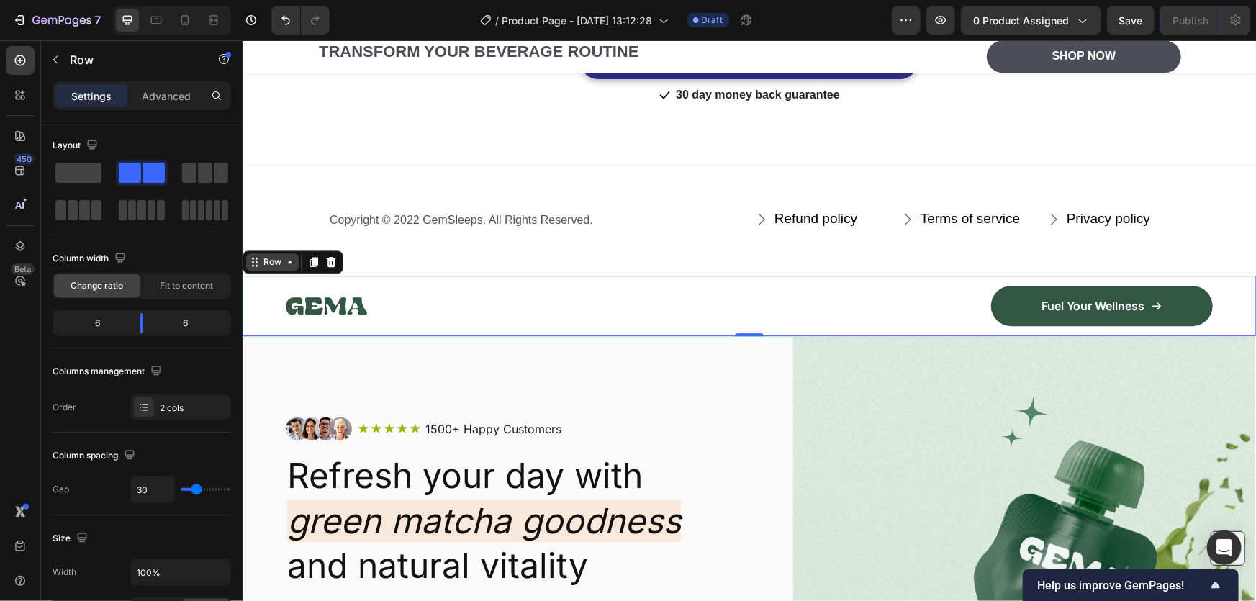
click at [281, 262] on div "Row" at bounding box center [272, 261] width 24 height 13
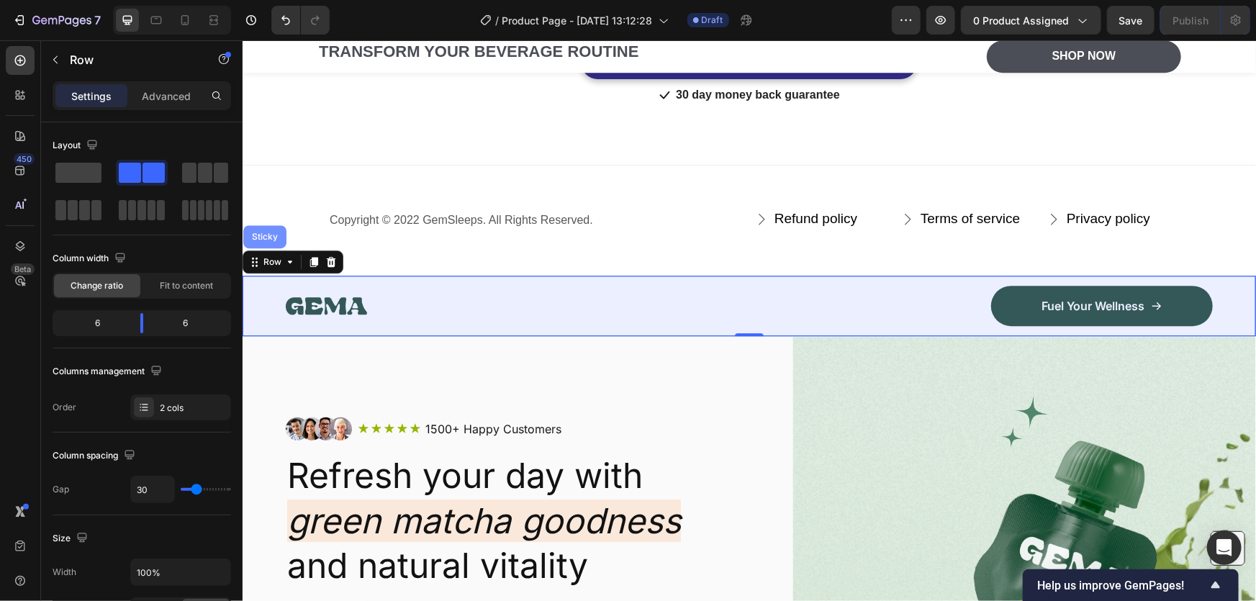
click at [260, 237] on div "Sticky" at bounding box center [264, 236] width 32 height 9
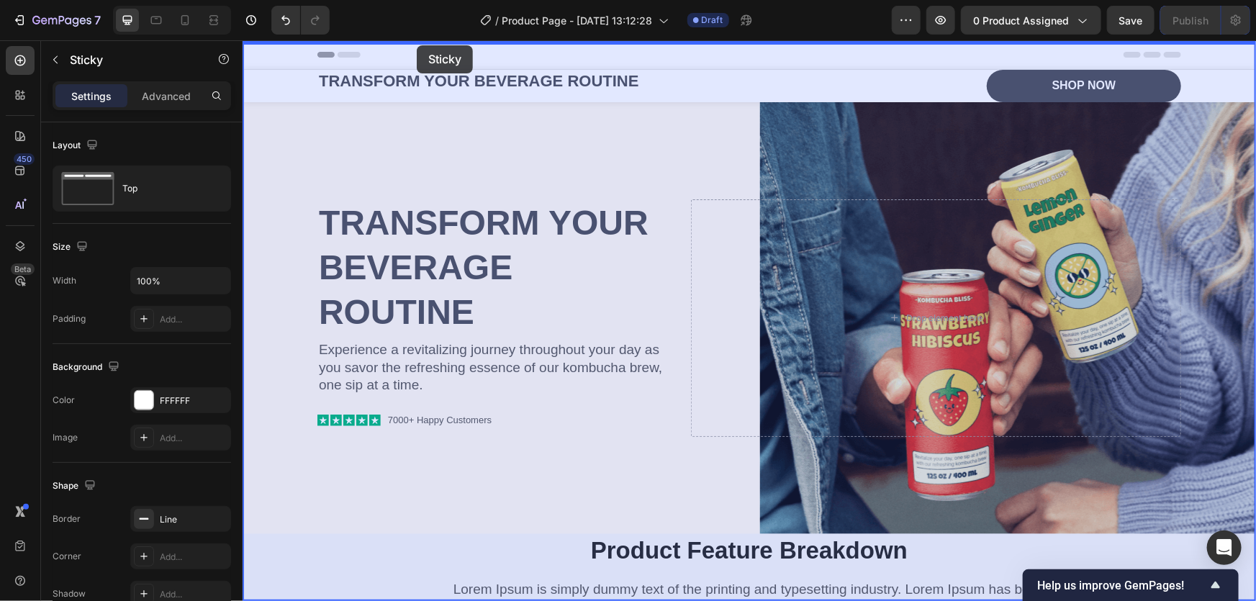
drag, startPoint x: 256, startPoint y: 257, endPoint x: 416, endPoint y: 45, distance: 265.7
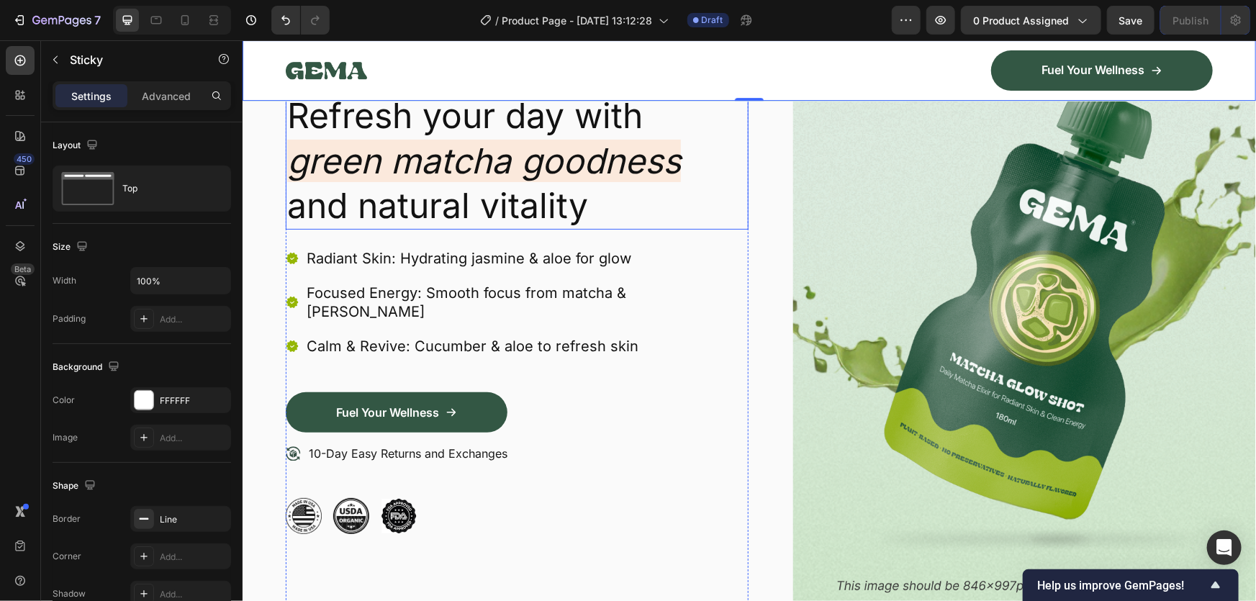
scroll to position [7675, 0]
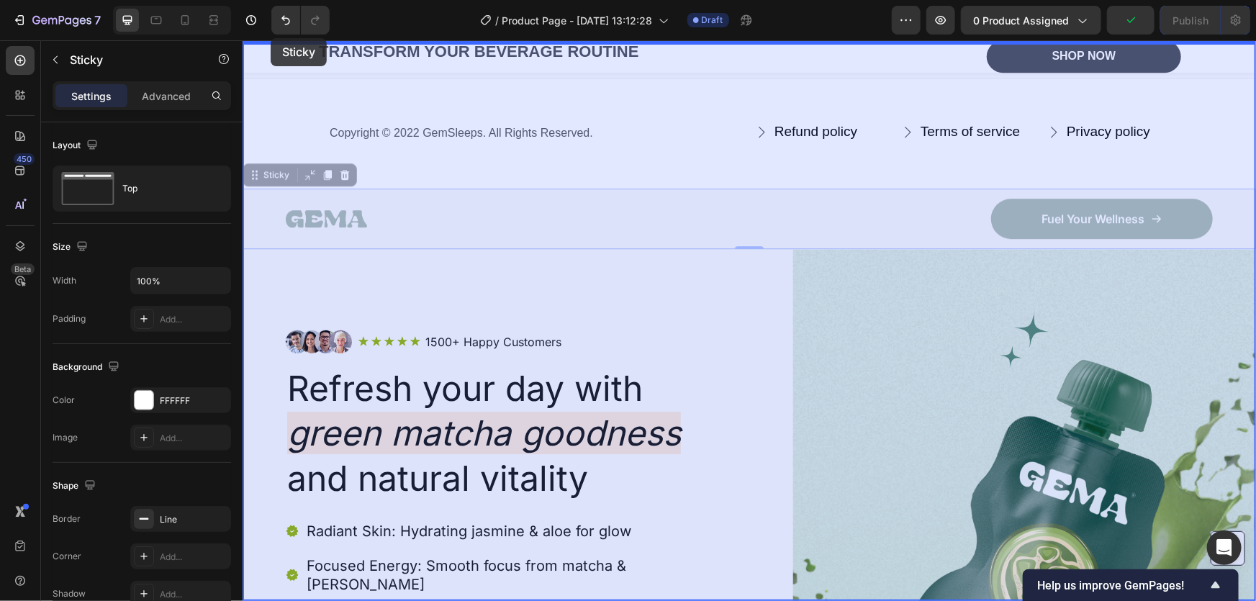
drag, startPoint x: 263, startPoint y: 173, endPoint x: 512, endPoint y: 78, distance: 267.4
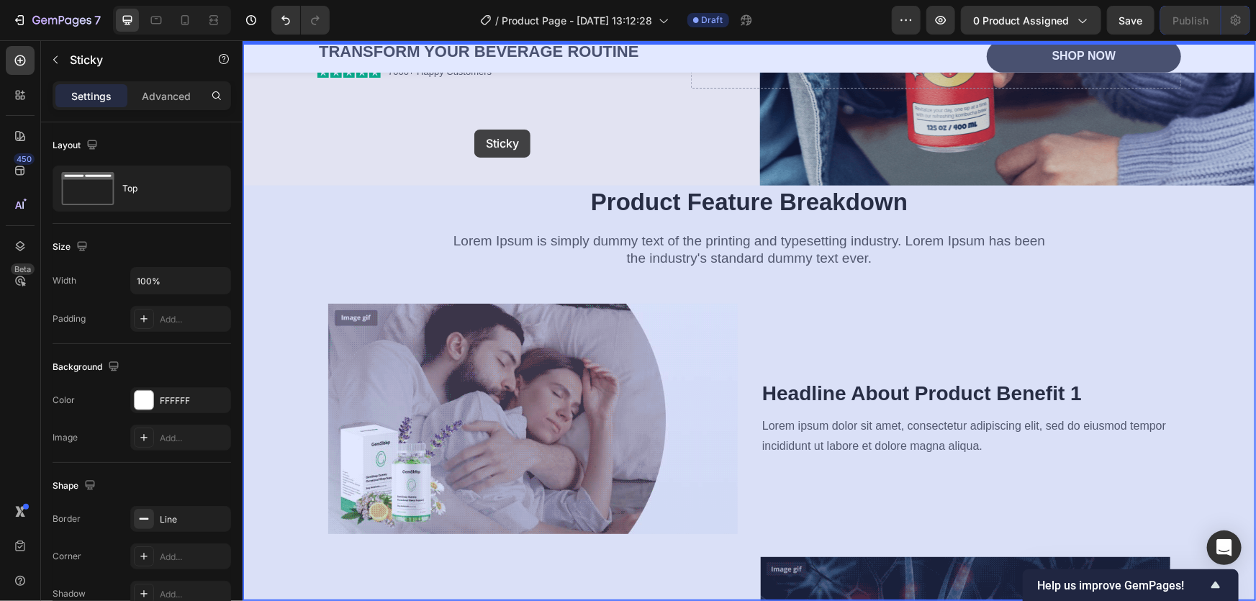
scroll to position [0, 0]
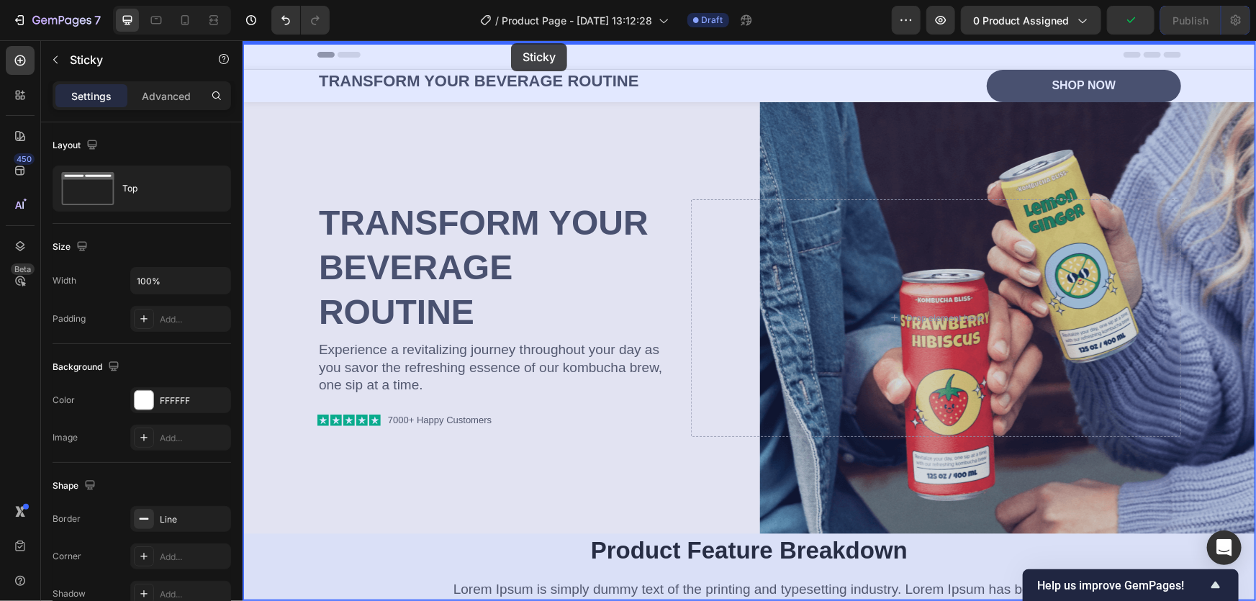
drag, startPoint x: 253, startPoint y: 172, endPoint x: 510, endPoint y: 43, distance: 287.4
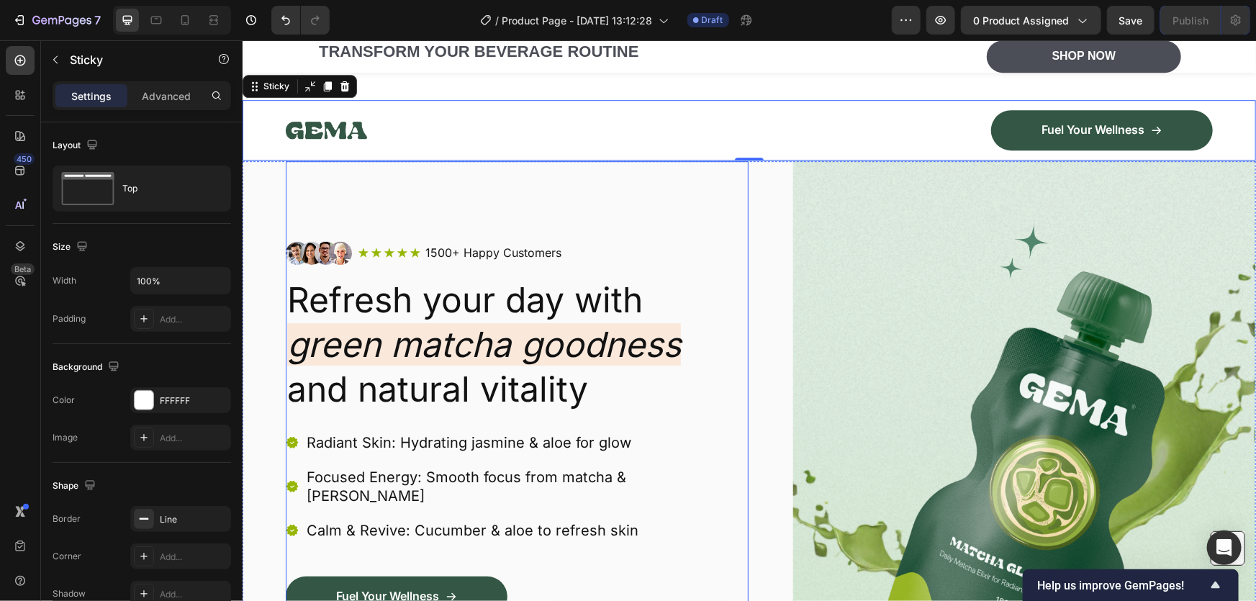
scroll to position [7588, 0]
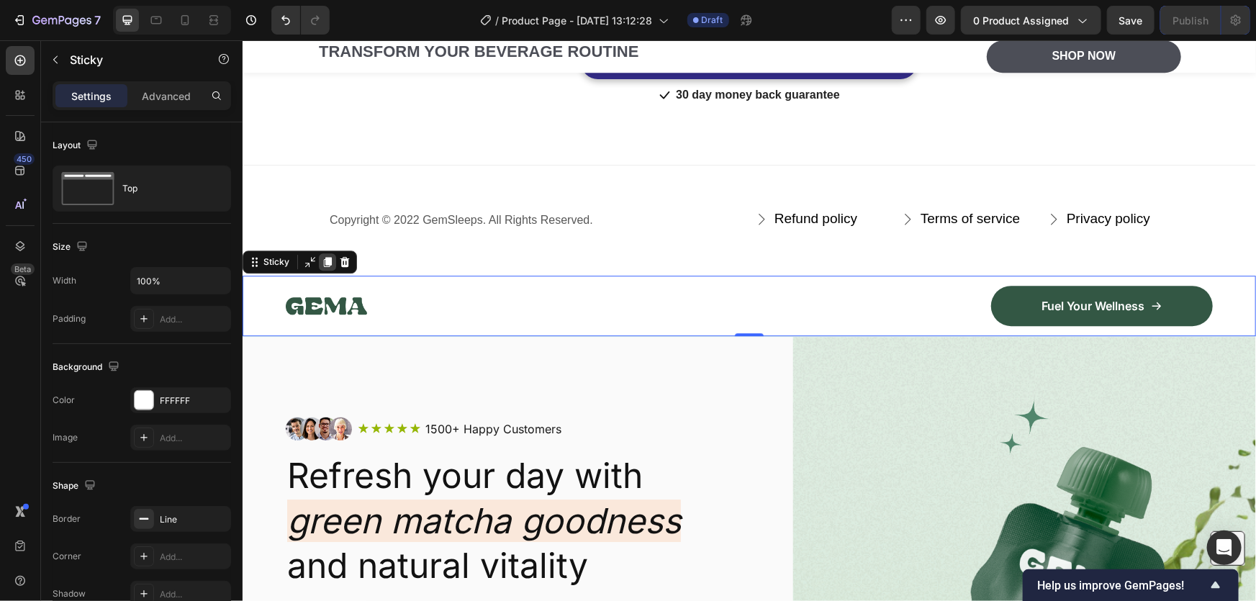
click at [332, 261] on div at bounding box center [326, 261] width 17 height 17
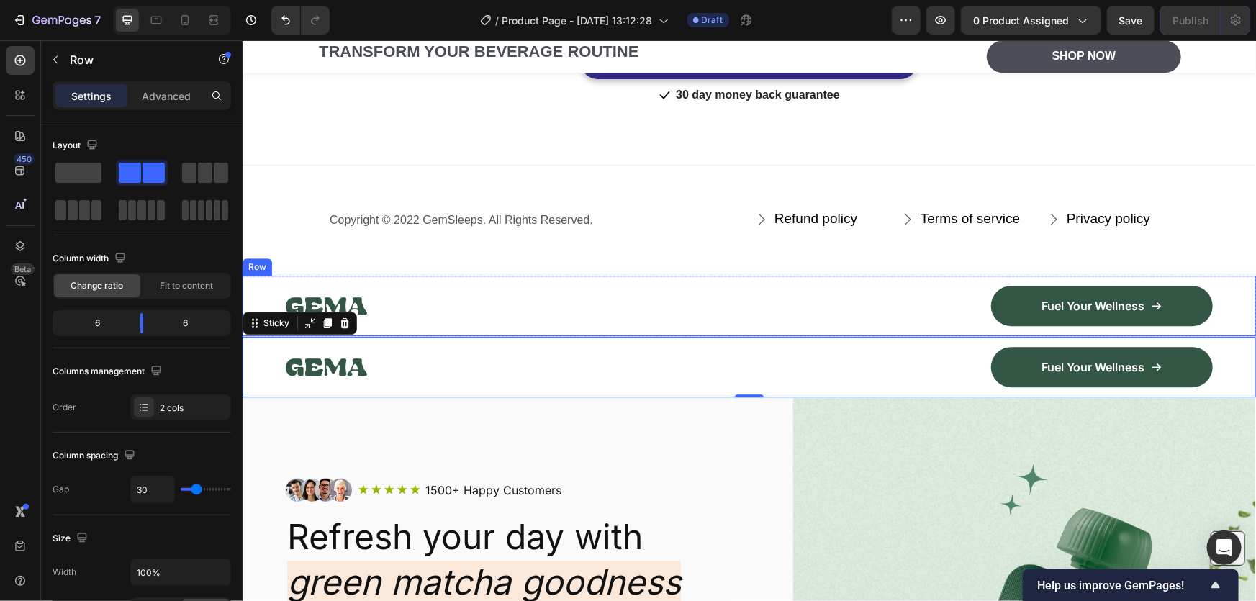
click at [263, 288] on div "Image Fuel Your Wellness Button Row Row" at bounding box center [748, 305] width 1013 height 60
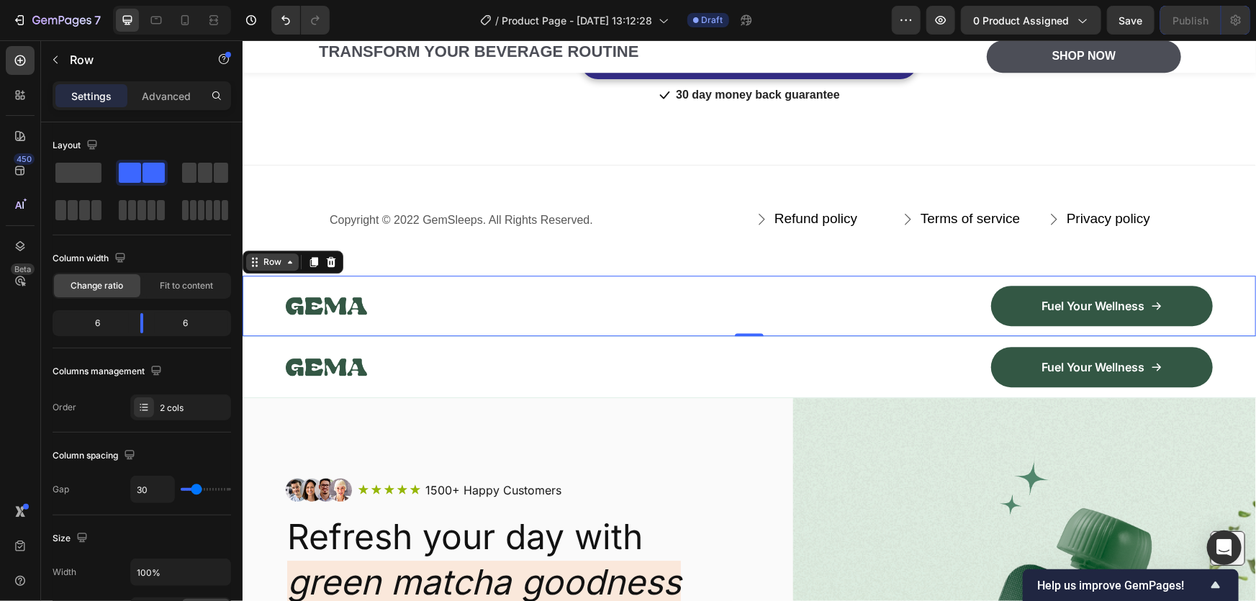
click at [261, 258] on div "Row" at bounding box center [272, 261] width 24 height 13
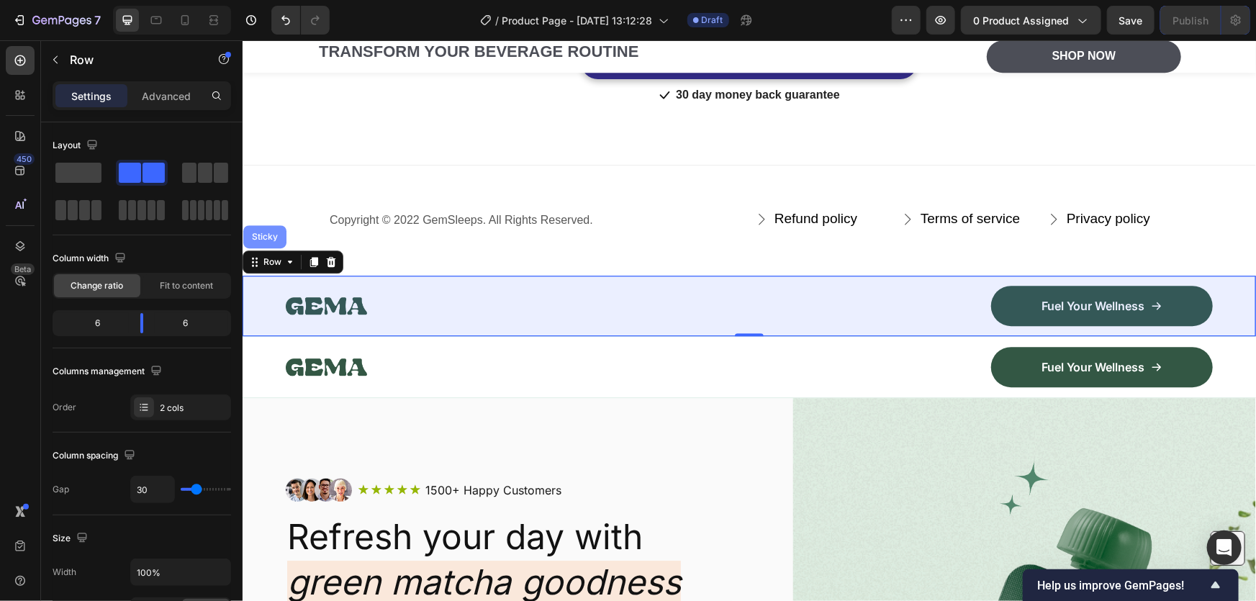
click at [271, 237] on div "Sticky" at bounding box center [264, 236] width 32 height 9
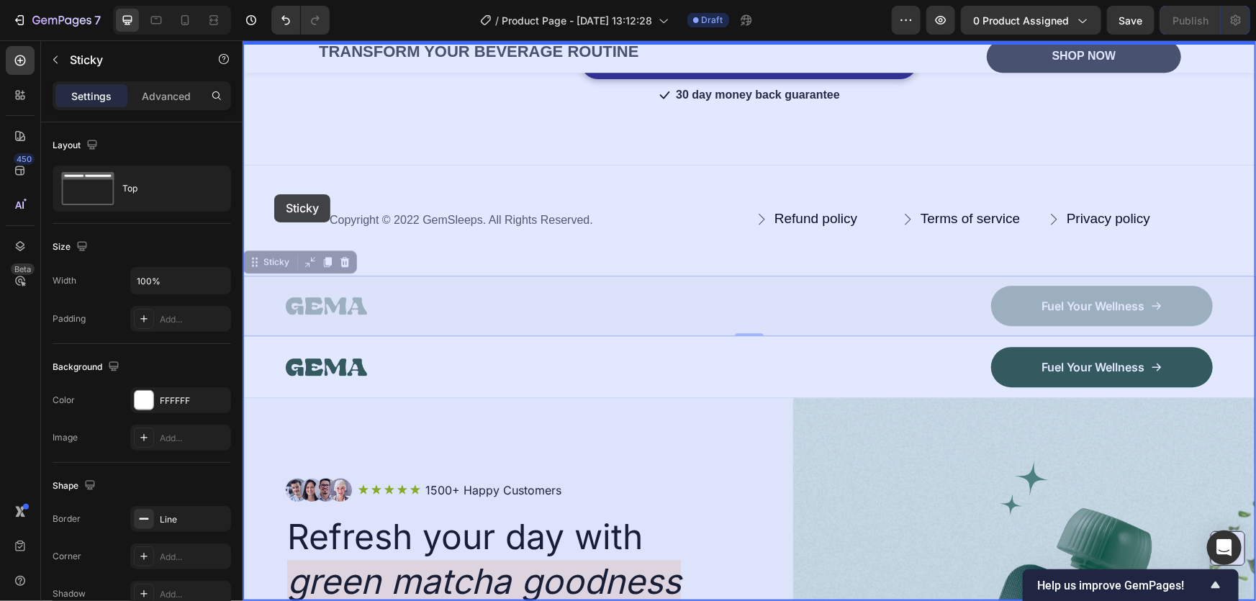
drag, startPoint x: 263, startPoint y: 258, endPoint x: 273, endPoint y: 194, distance: 64.8
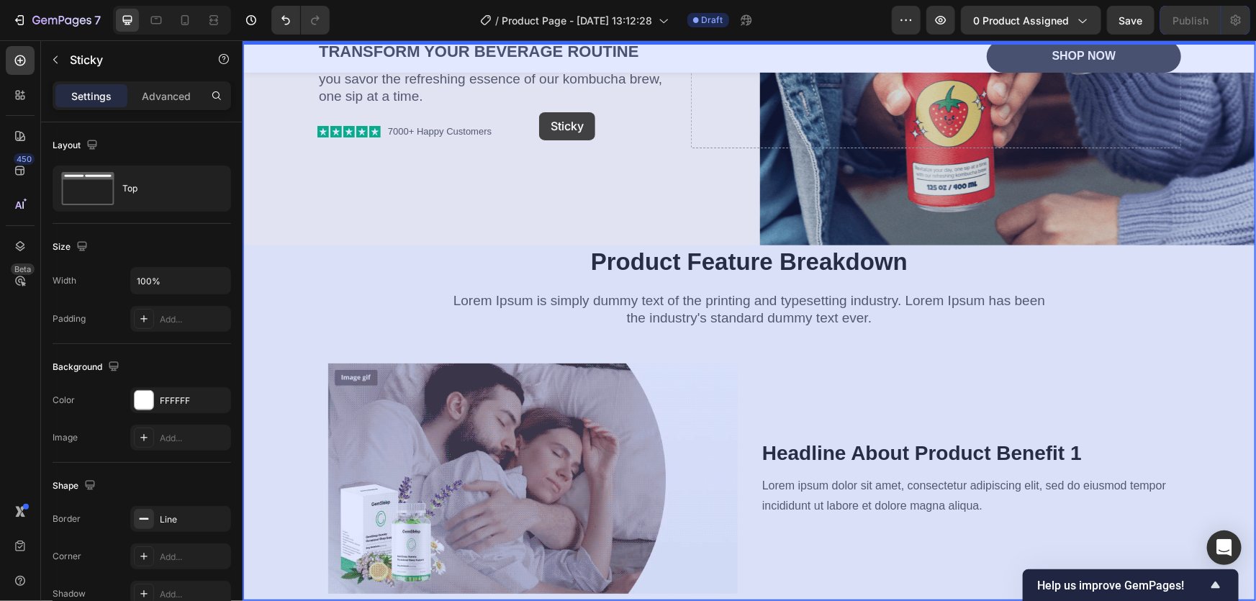
scroll to position [0, 0]
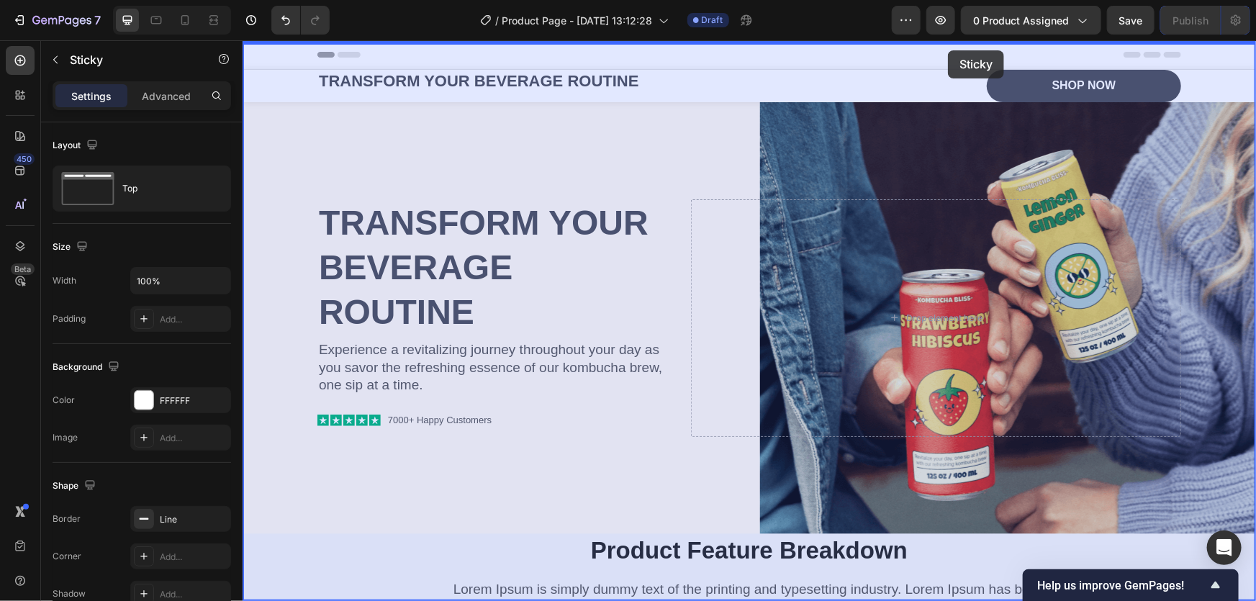
drag, startPoint x: 266, startPoint y: 258, endPoint x: 941, endPoint y: 50, distance: 707.0
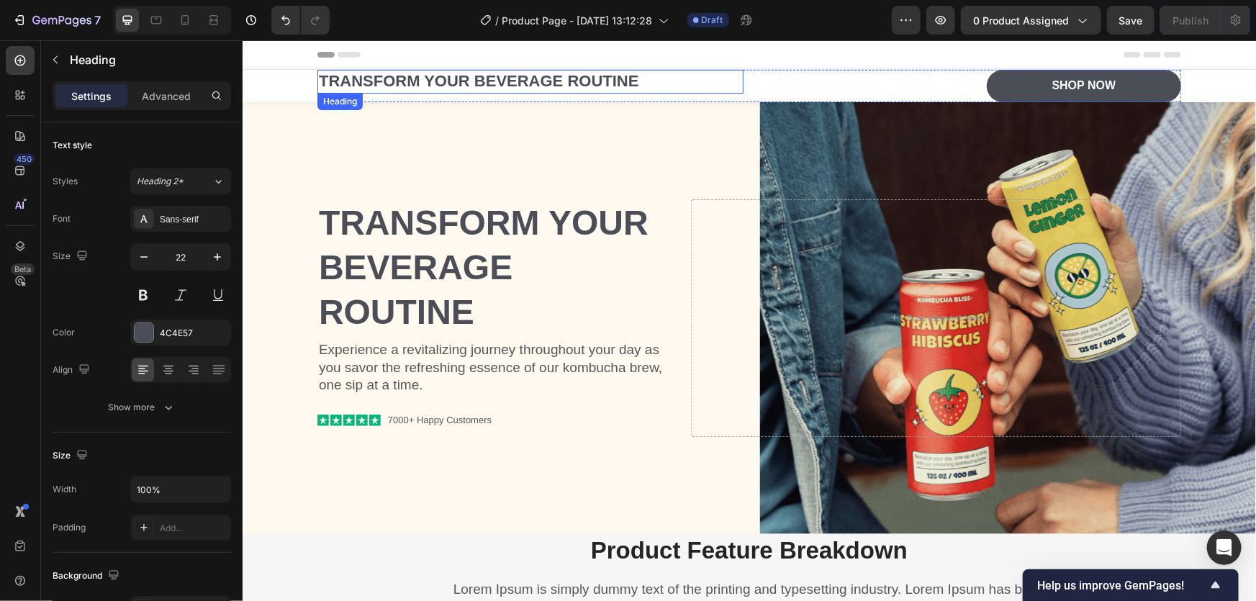
click at [584, 78] on p "Transform Your Beverage Routine" at bounding box center [529, 81] width 423 height 21
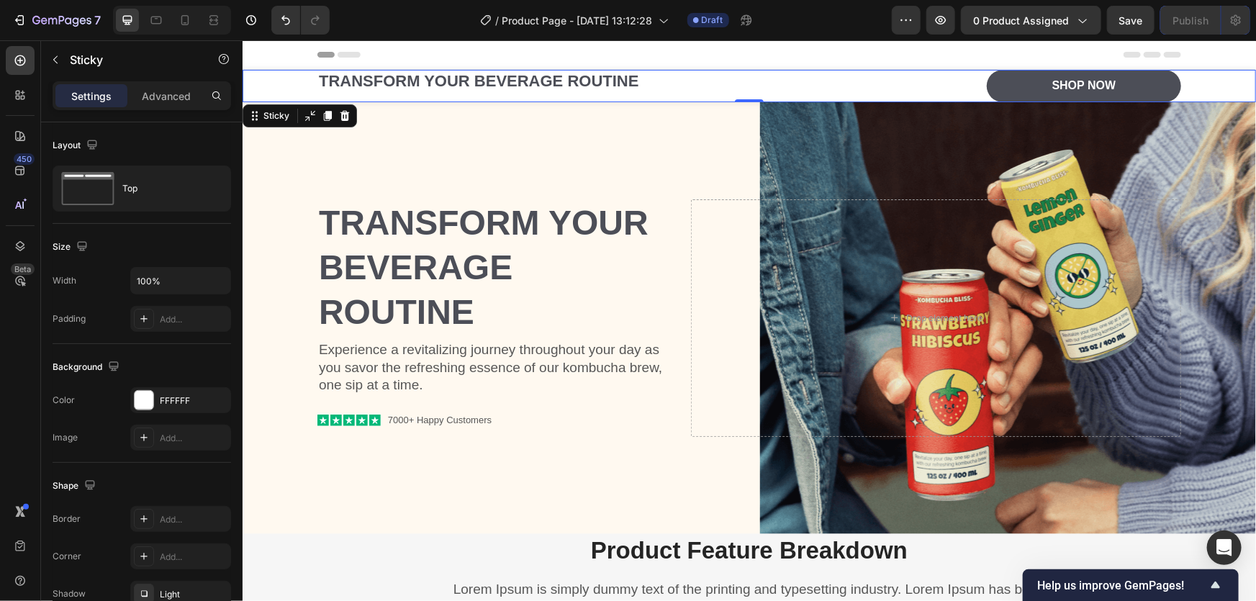
click at [281, 78] on div "Transform Your Beverage Routine Heading Shop Now Button Row" at bounding box center [748, 85] width 1013 height 32
click at [354, 114] on div "Sticky" at bounding box center [299, 115] width 114 height 23
click at [349, 114] on icon at bounding box center [344, 115] width 12 height 12
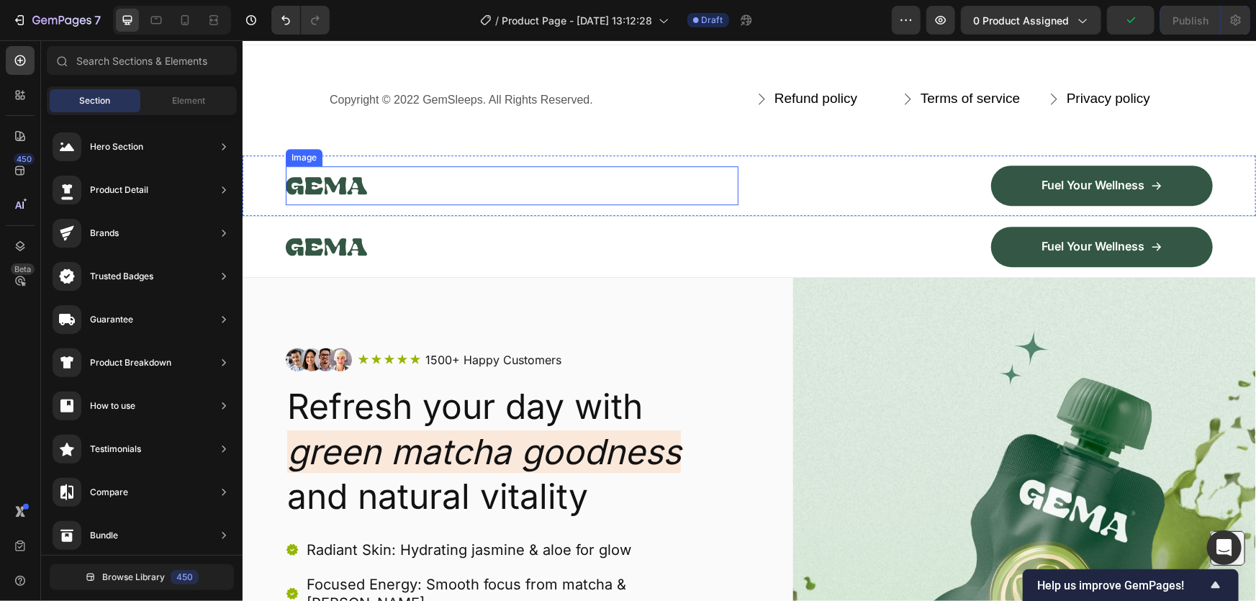
scroll to position [7501, 0]
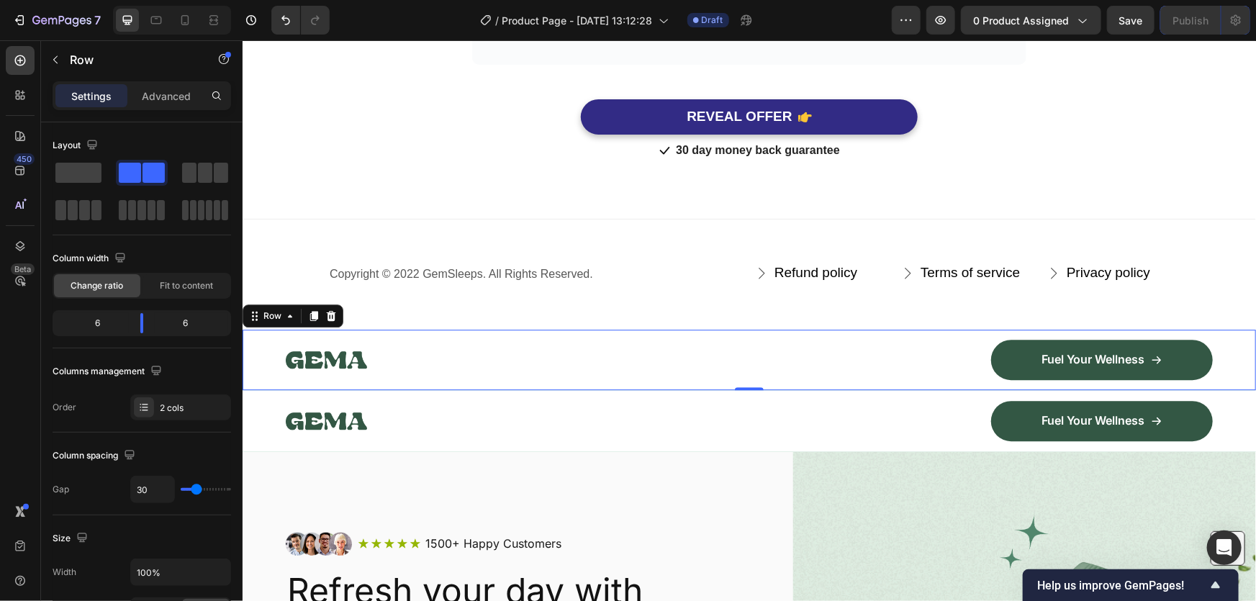
click at [273, 360] on div "Image Fuel Your Wellness Button Row Row 0" at bounding box center [748, 359] width 1013 height 60
click at [272, 318] on div "Row" at bounding box center [272, 315] width 24 height 13
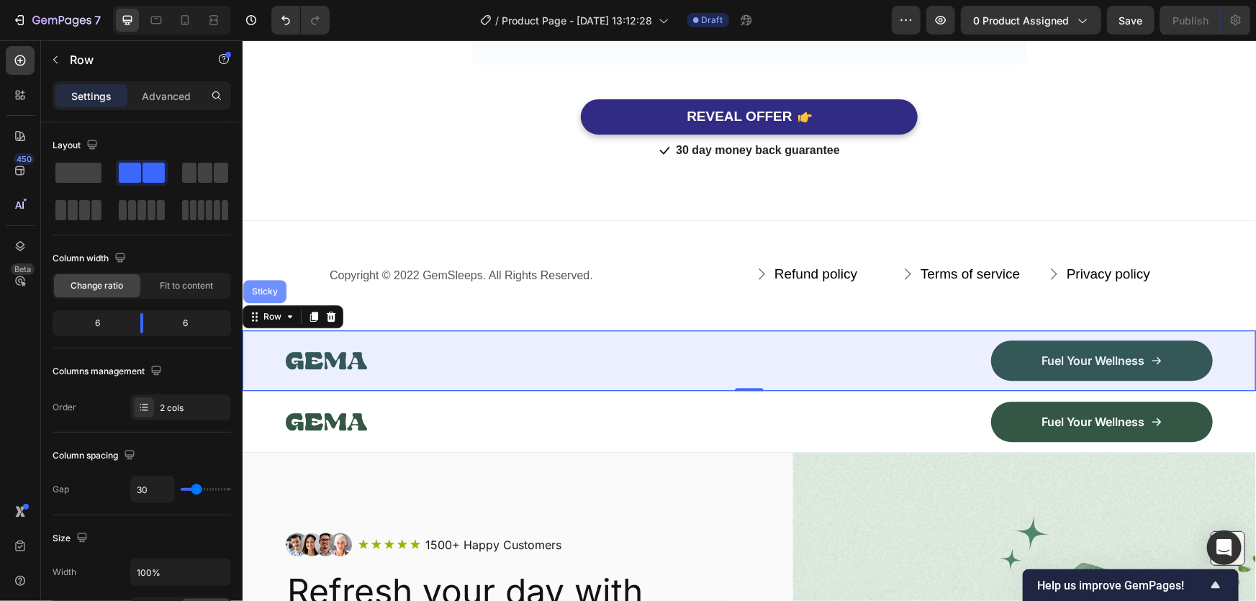
click at [269, 289] on div "Sticky" at bounding box center [264, 290] width 32 height 9
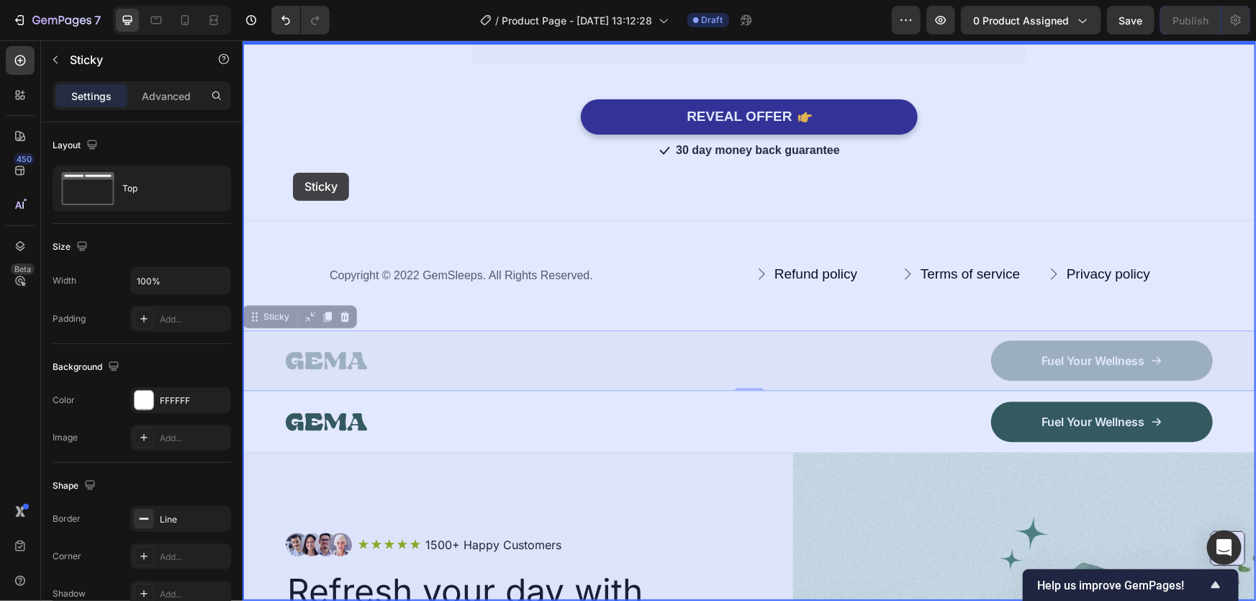
drag, startPoint x: 255, startPoint y: 320, endPoint x: 292, endPoint y: 172, distance: 152.0
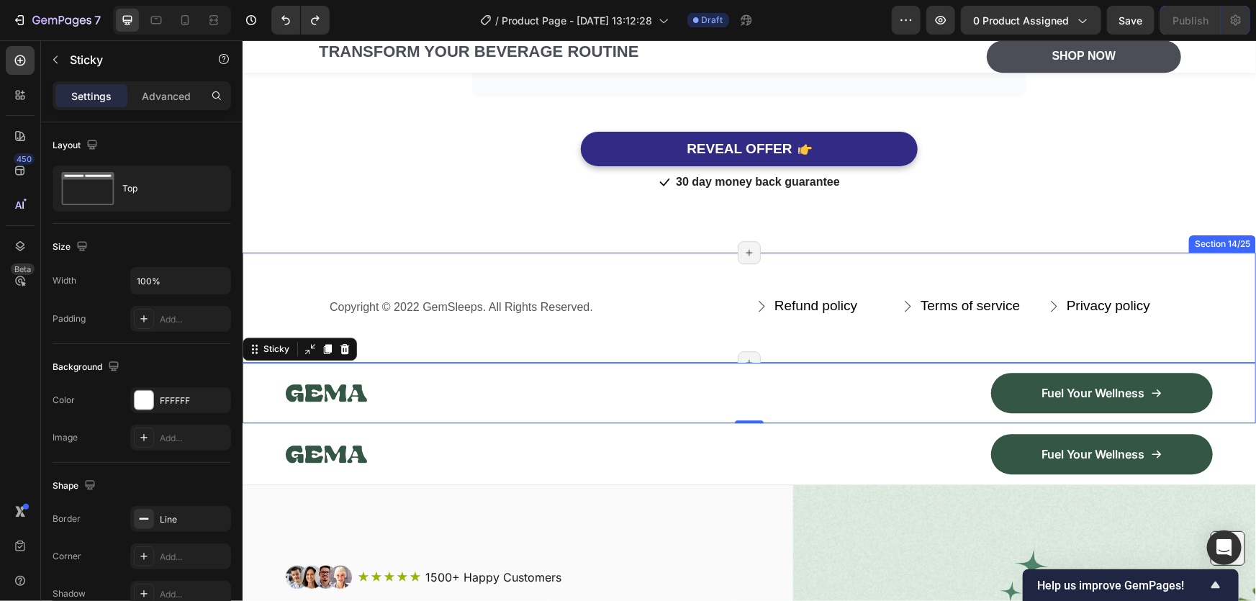
scroll to position [7534, 0]
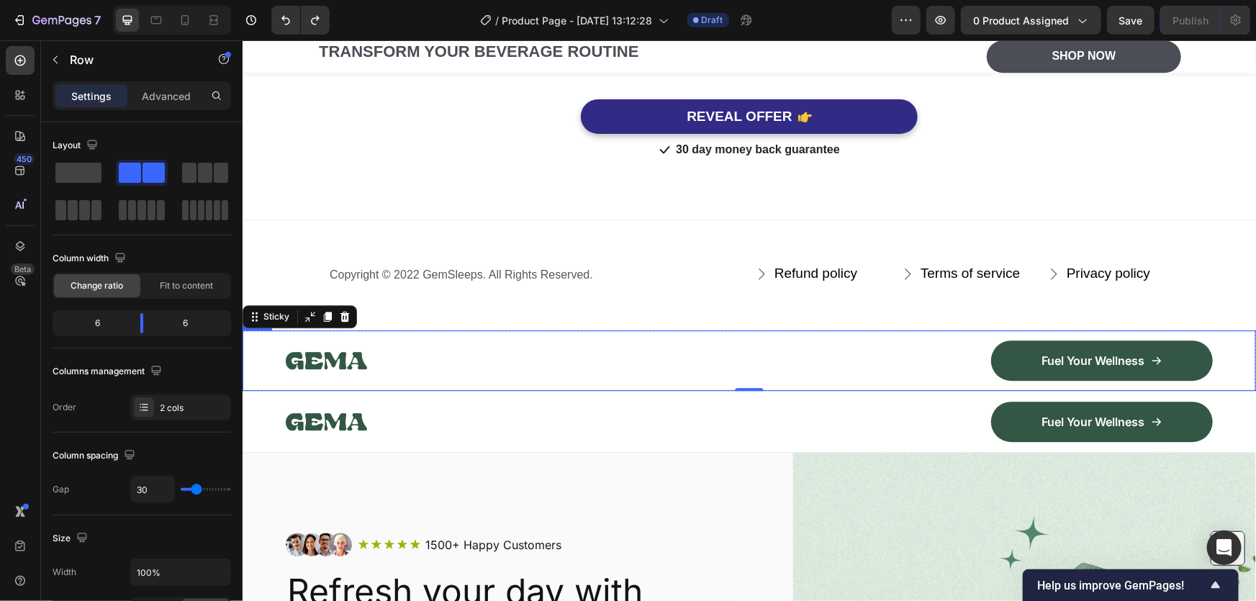
click at [280, 354] on div "Image Fuel Your Wellness Button Row Row" at bounding box center [748, 360] width 1013 height 60
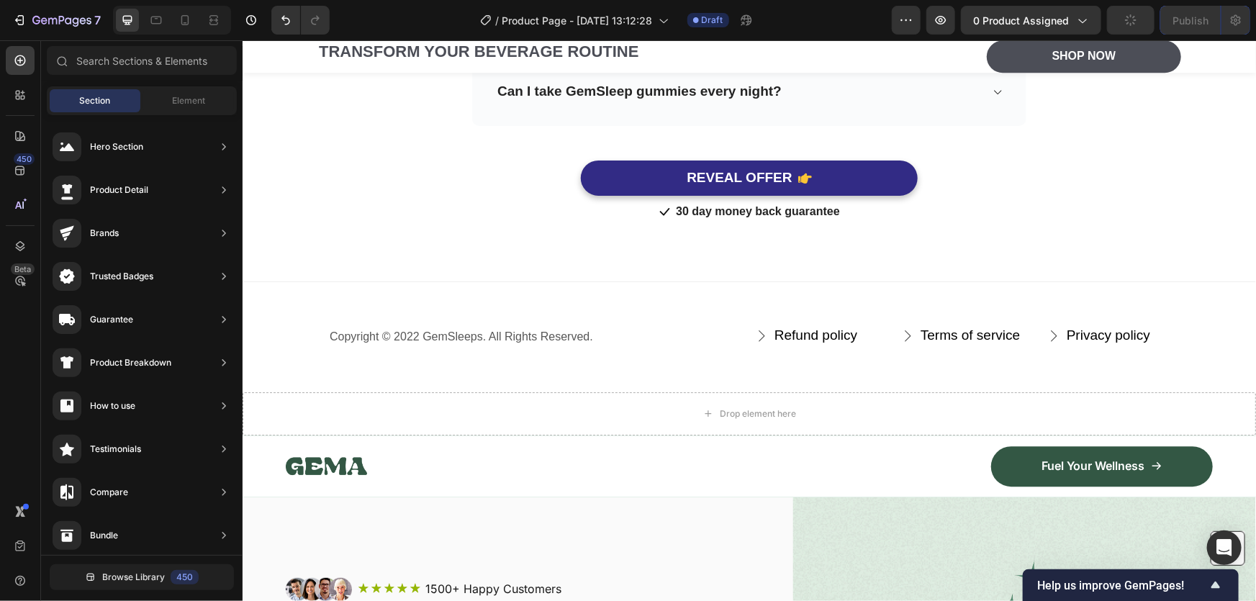
scroll to position [7375, 0]
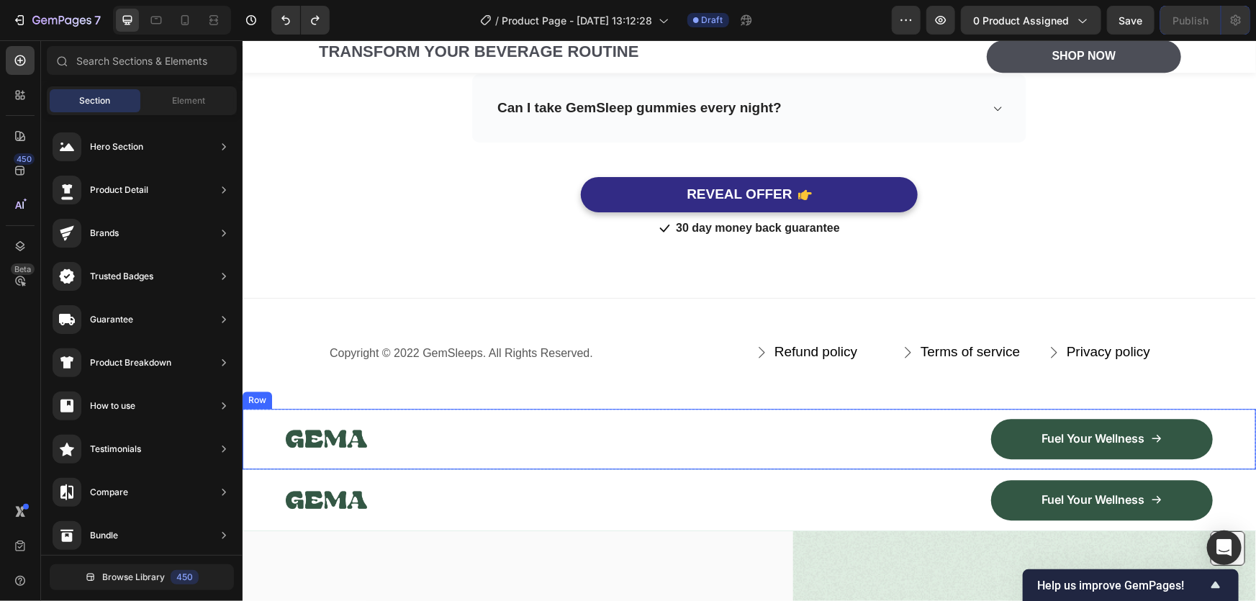
click at [264, 422] on div "Image Fuel Your Wellness Button Row Row" at bounding box center [748, 438] width 1013 height 60
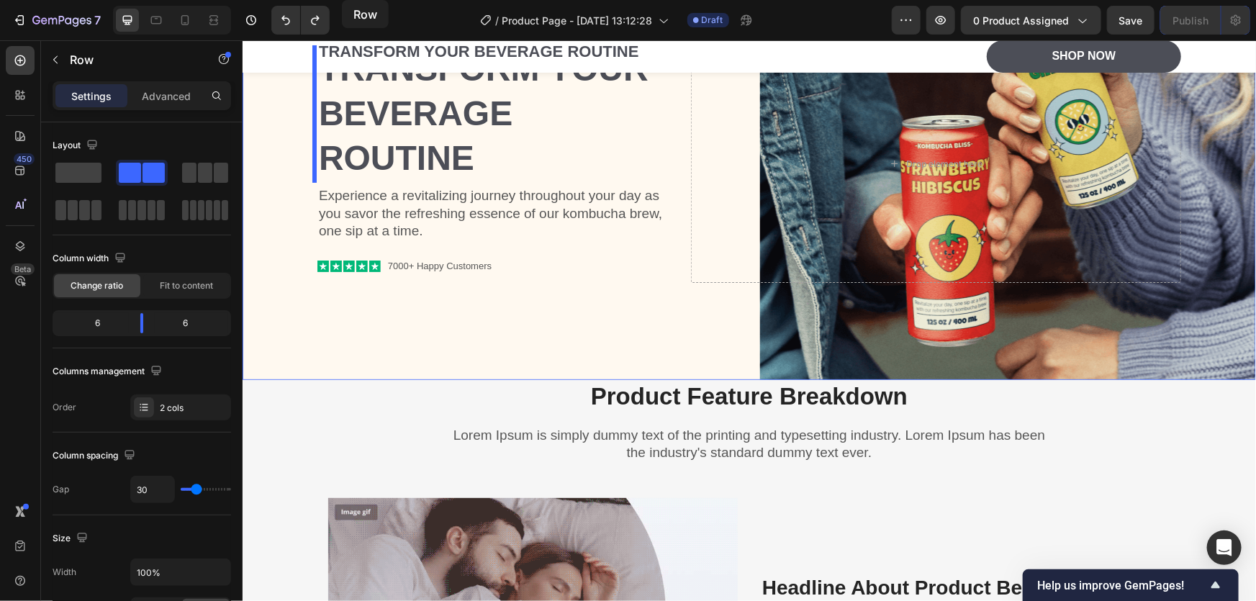
scroll to position [0, 0]
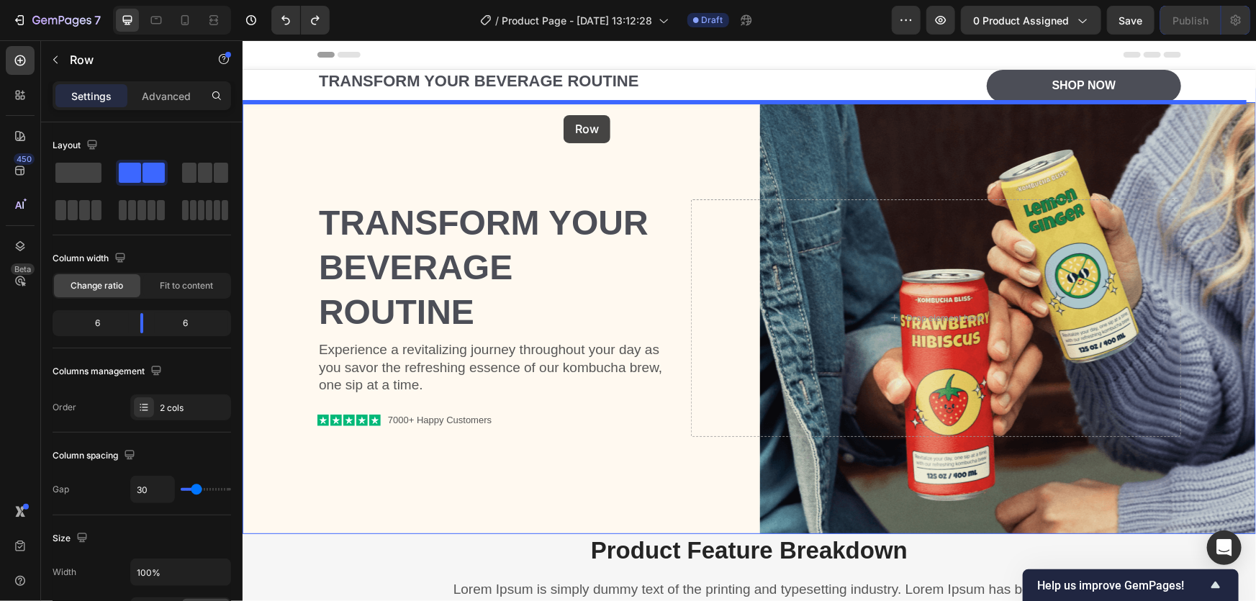
drag, startPoint x: 263, startPoint y: 397, endPoint x: 563, endPoint y: 114, distance: 411.3
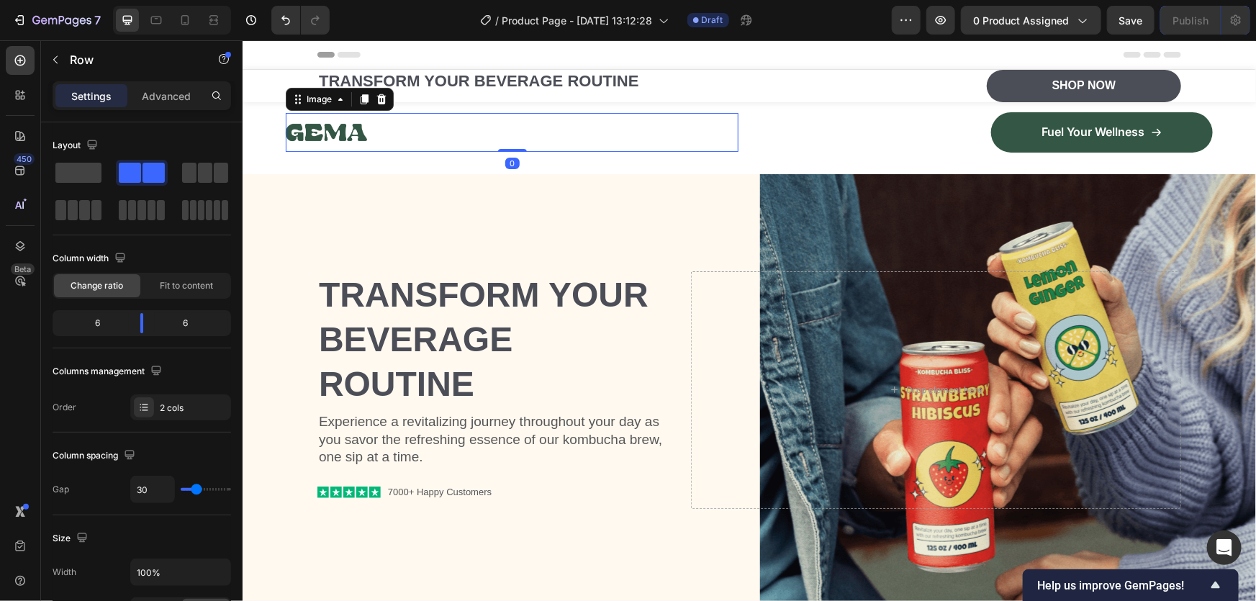
click at [609, 121] on div at bounding box center [511, 131] width 453 height 39
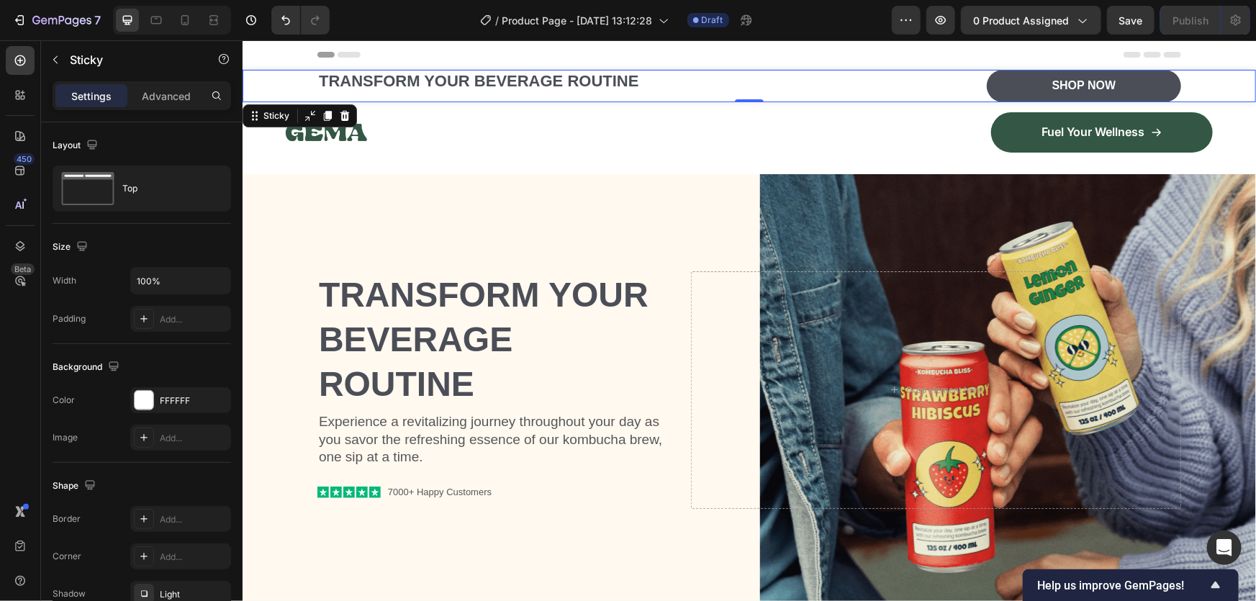
click at [298, 76] on div "Transform Your Beverage Routine Heading Shop Now Button Row" at bounding box center [748, 85] width 1013 height 32
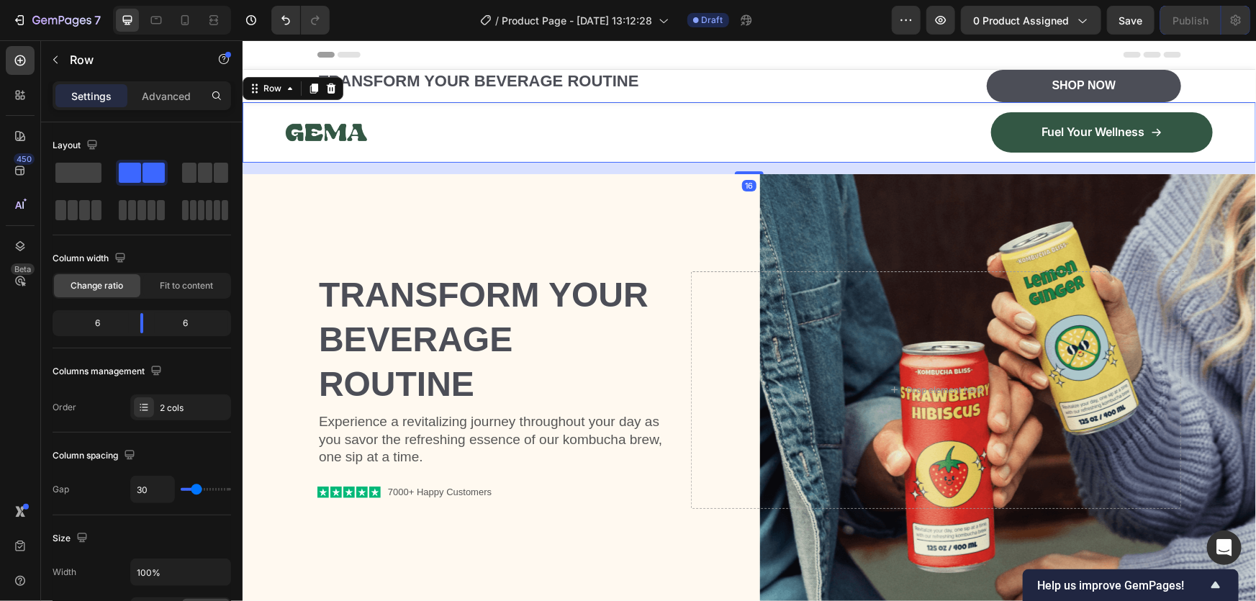
click at [269, 143] on div "Image Fuel Your Wellness Button Row Row 16" at bounding box center [748, 131] width 1013 height 60
click at [268, 143] on div "Image Fuel Your Wellness Button Row Row 16" at bounding box center [748, 131] width 1013 height 60
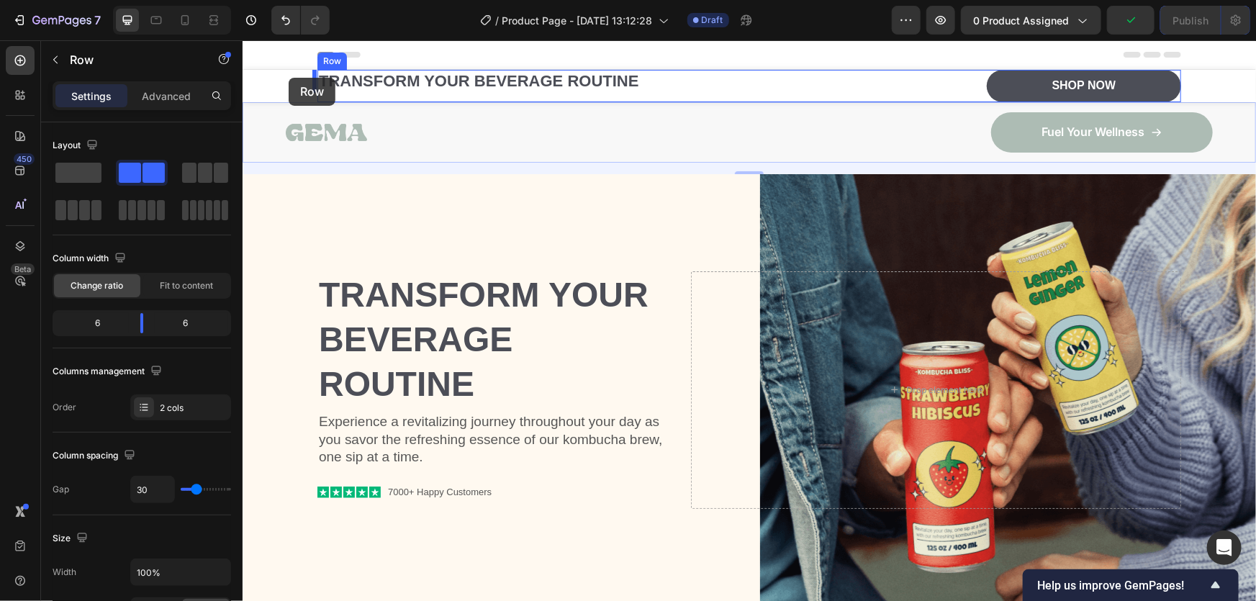
drag, startPoint x: 265, startPoint y: 89, endPoint x: 288, endPoint y: 78, distance: 25.4
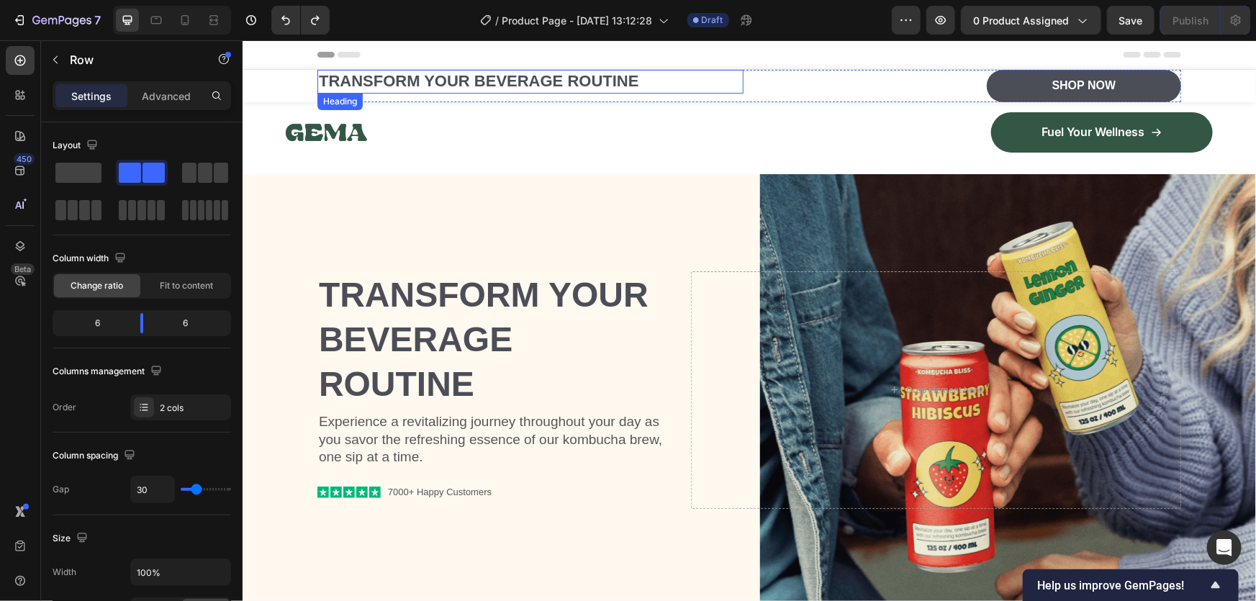
click at [335, 83] on h2 "Transform Your Beverage Routine" at bounding box center [530, 81] width 426 height 24
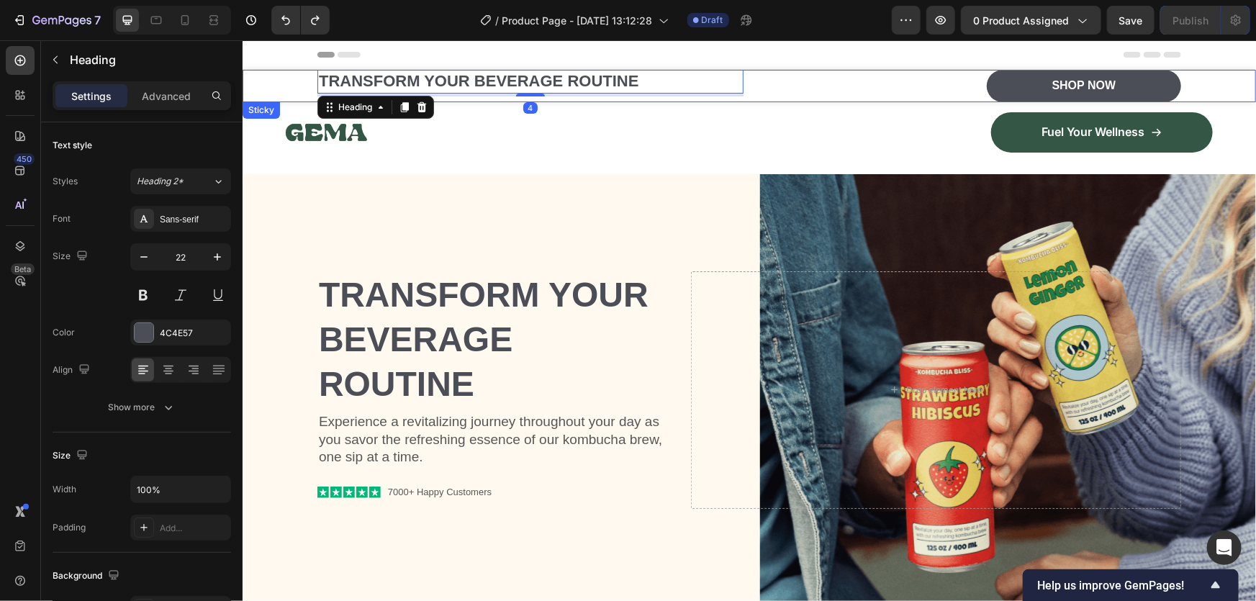
click at [281, 85] on div "Transform Your Beverage Routine Heading 4 Shop Now Button Row" at bounding box center [748, 85] width 1013 height 32
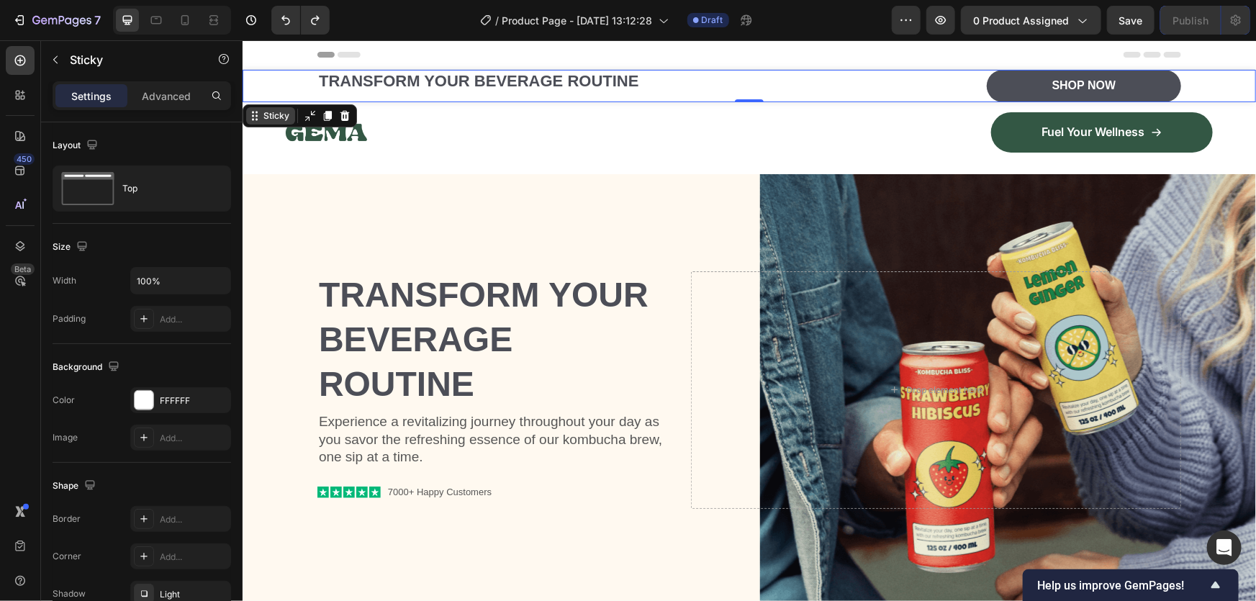
click at [268, 110] on div "Sticky" at bounding box center [276, 115] width 32 height 13
click at [272, 112] on div "Sticky" at bounding box center [276, 115] width 32 height 13
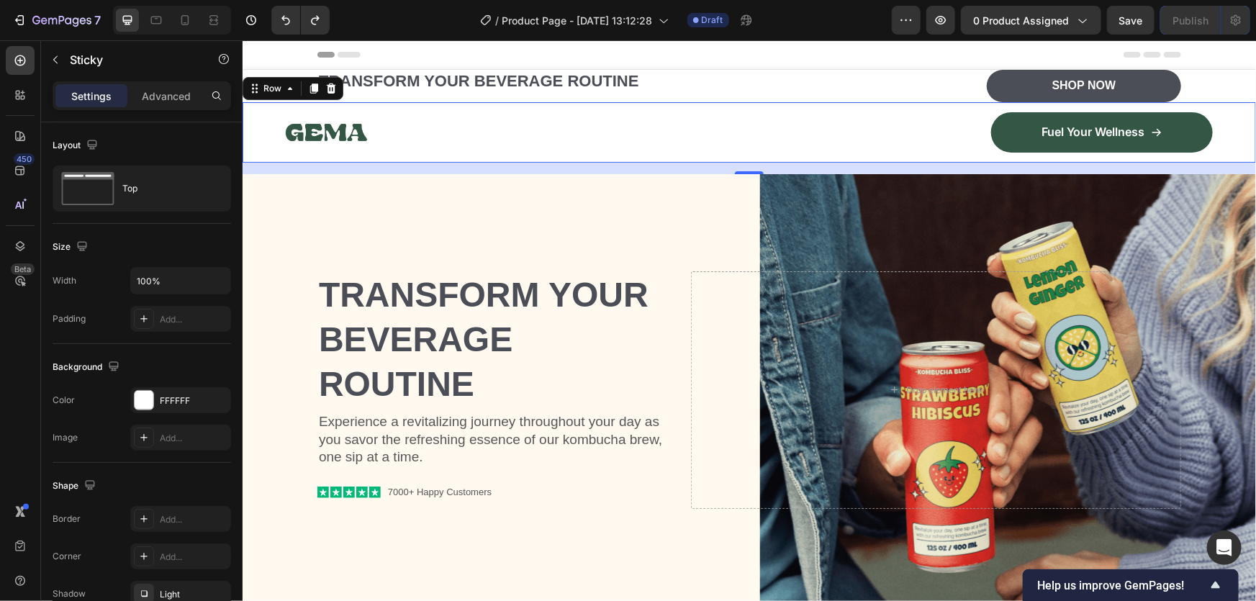
click at [269, 139] on div "Image Fuel Your Wellness Button Row Row 0" at bounding box center [748, 131] width 1013 height 60
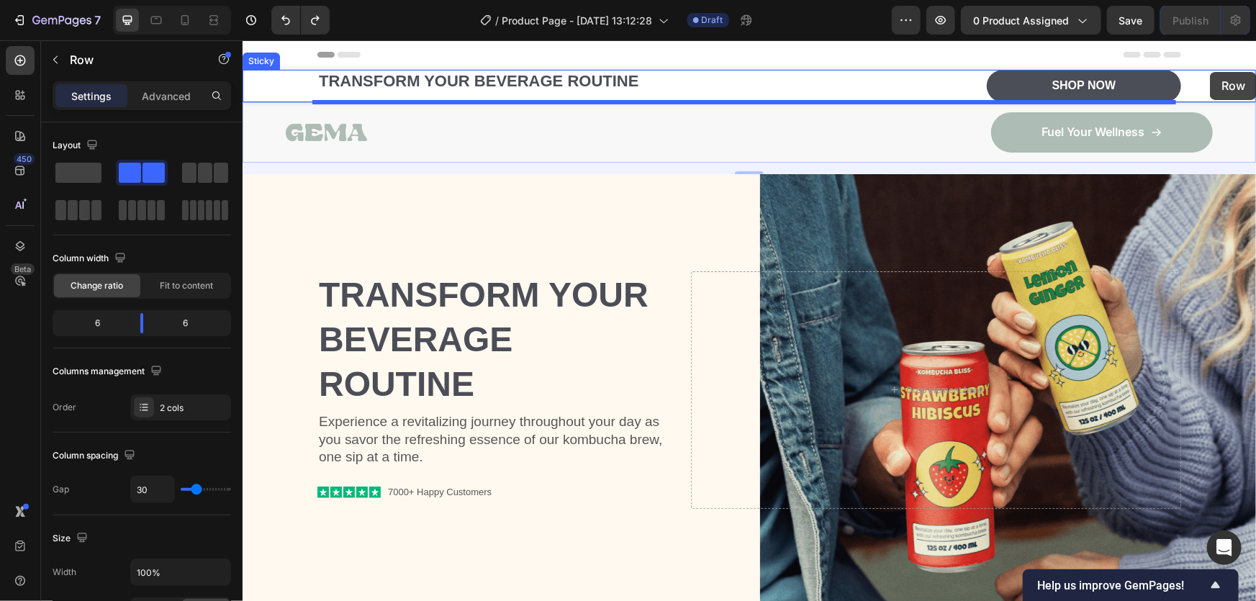
drag, startPoint x: 261, startPoint y: 91, endPoint x: 1209, endPoint y: 71, distance: 948.0
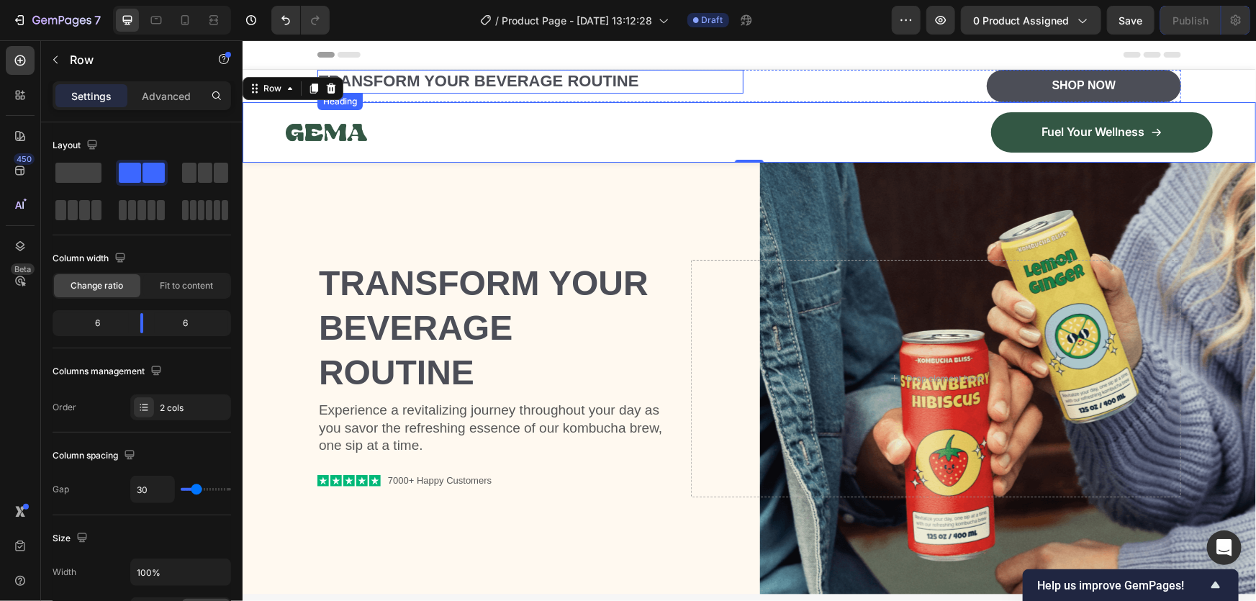
click at [366, 83] on h2 "Transform Your Beverage Routine" at bounding box center [530, 81] width 426 height 24
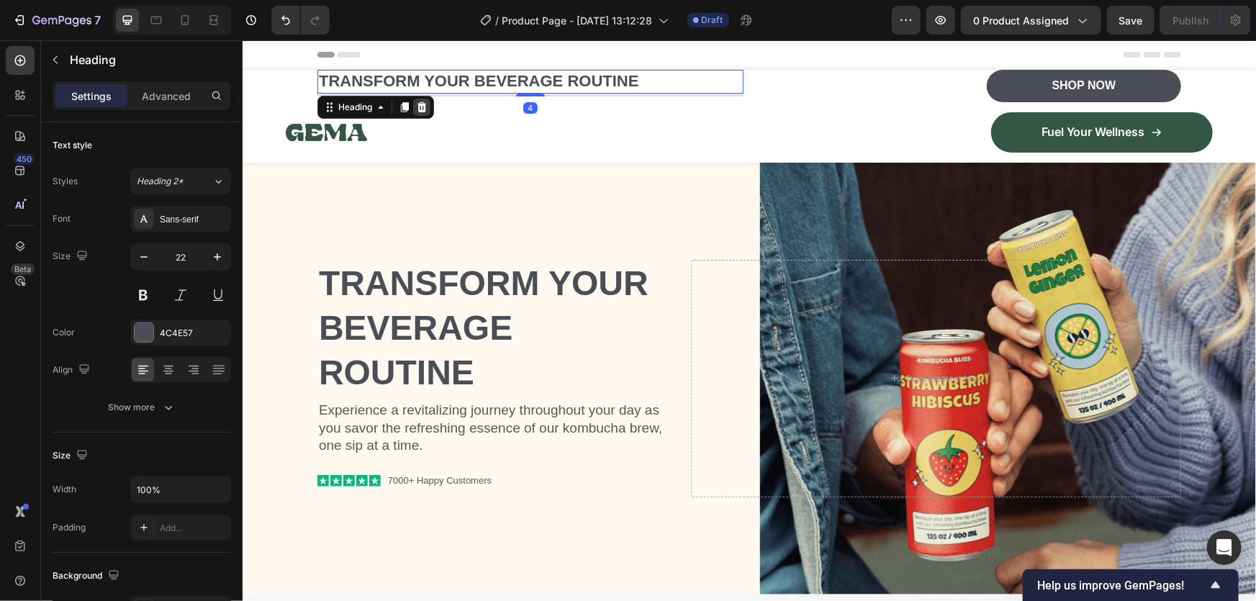
click at [423, 104] on div at bounding box center [420, 106] width 17 height 17
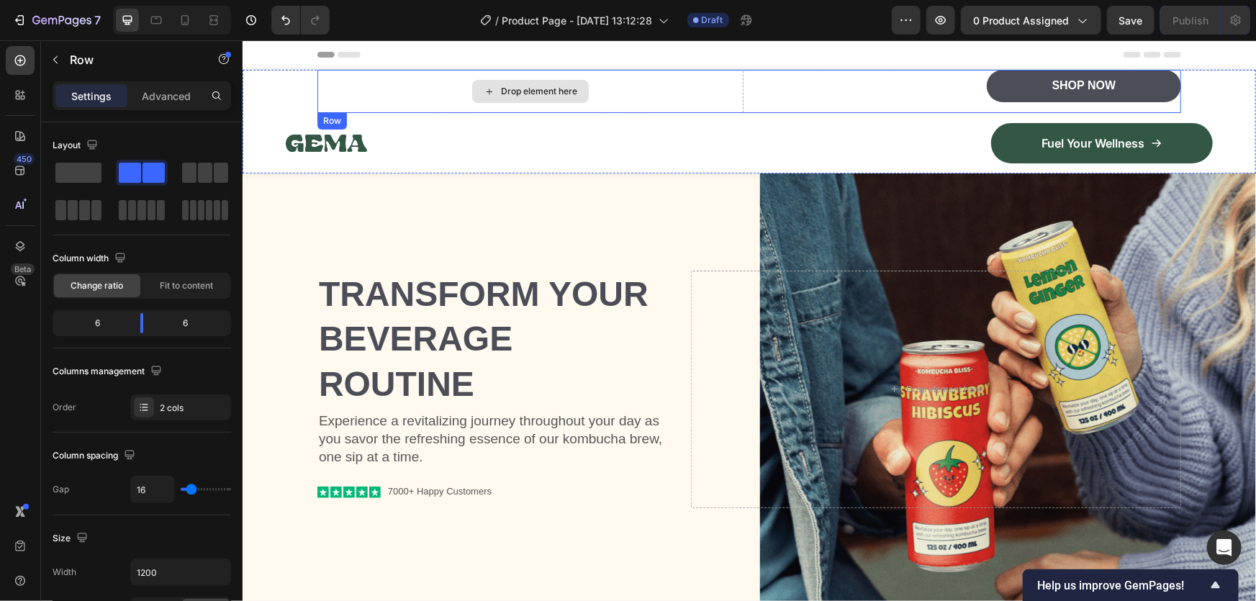
click at [422, 85] on div "Drop element here" at bounding box center [530, 90] width 426 height 43
click at [407, 122] on div at bounding box center [405, 125] width 17 height 17
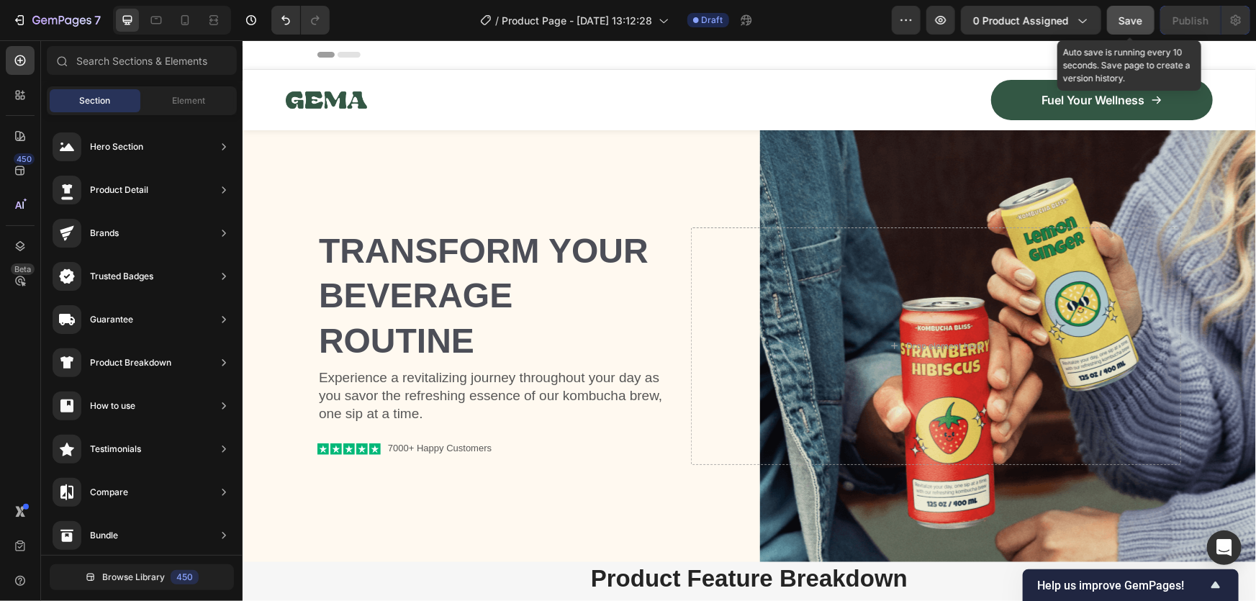
click at [1128, 13] on div "Save" at bounding box center [1131, 20] width 24 height 15
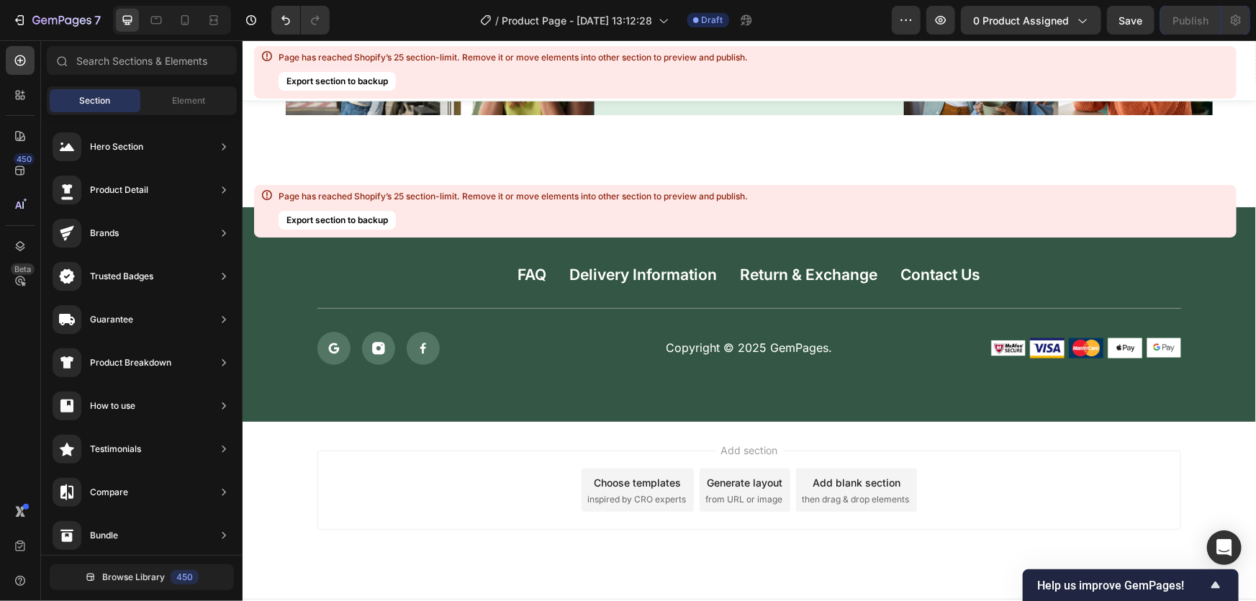
scroll to position [14746, 0]
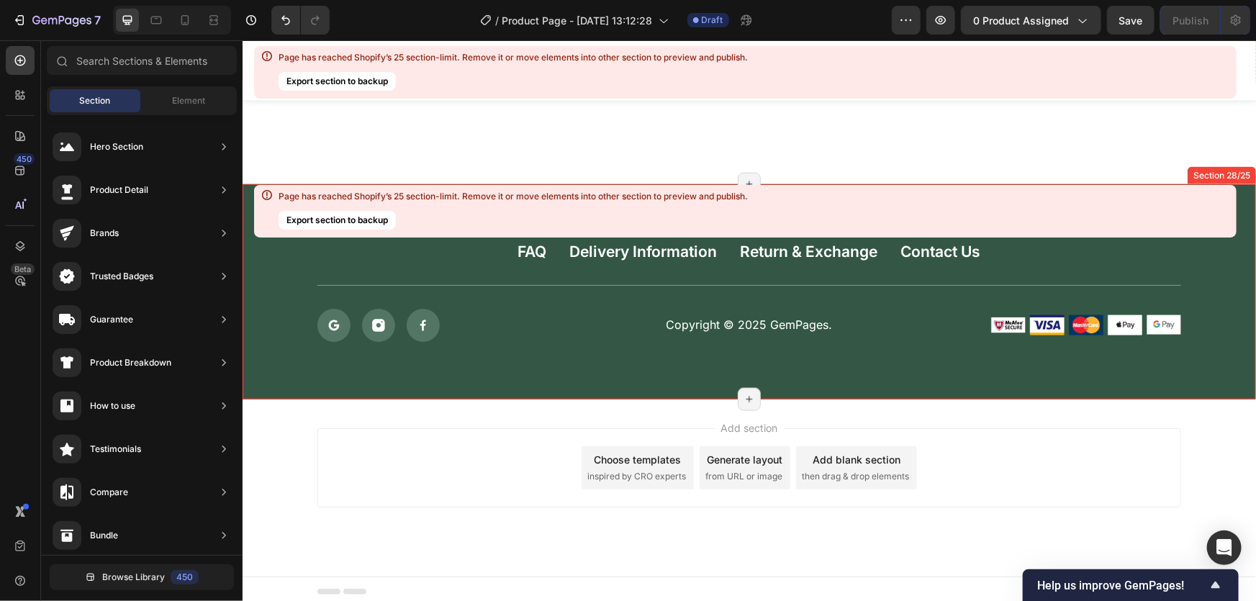
click at [1196, 269] on div "FAQ Button Delivery Information Button Return & Exchange Button Contact Us Butt…" at bounding box center [748, 291] width 984 height 100
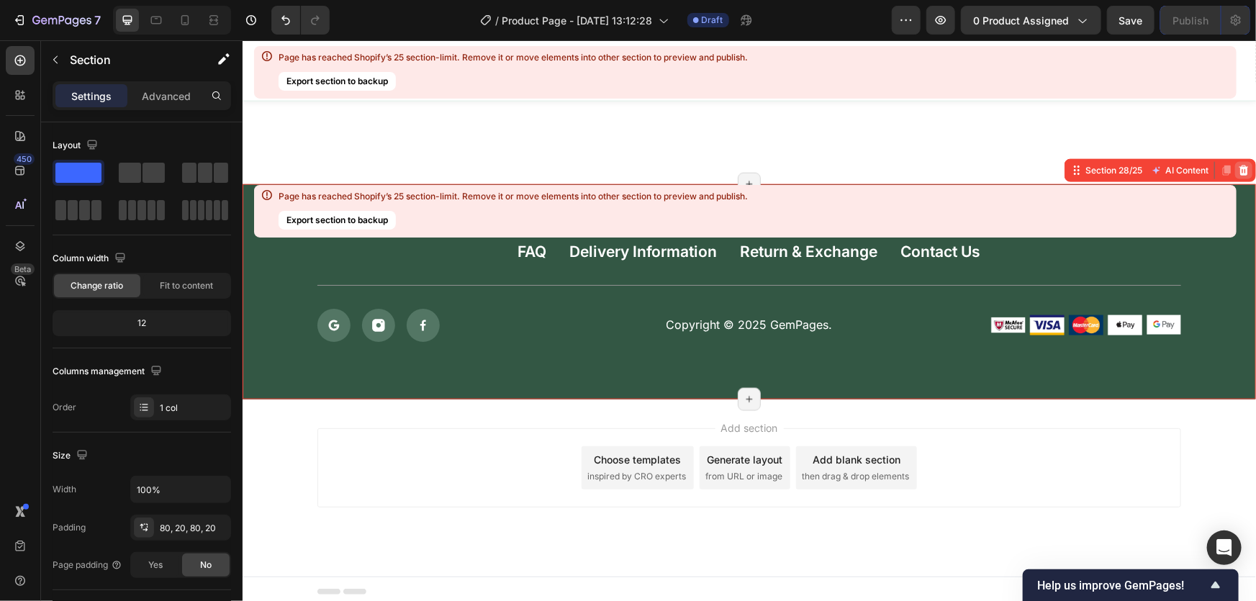
click at [1238, 165] on icon at bounding box center [1242, 170] width 9 height 10
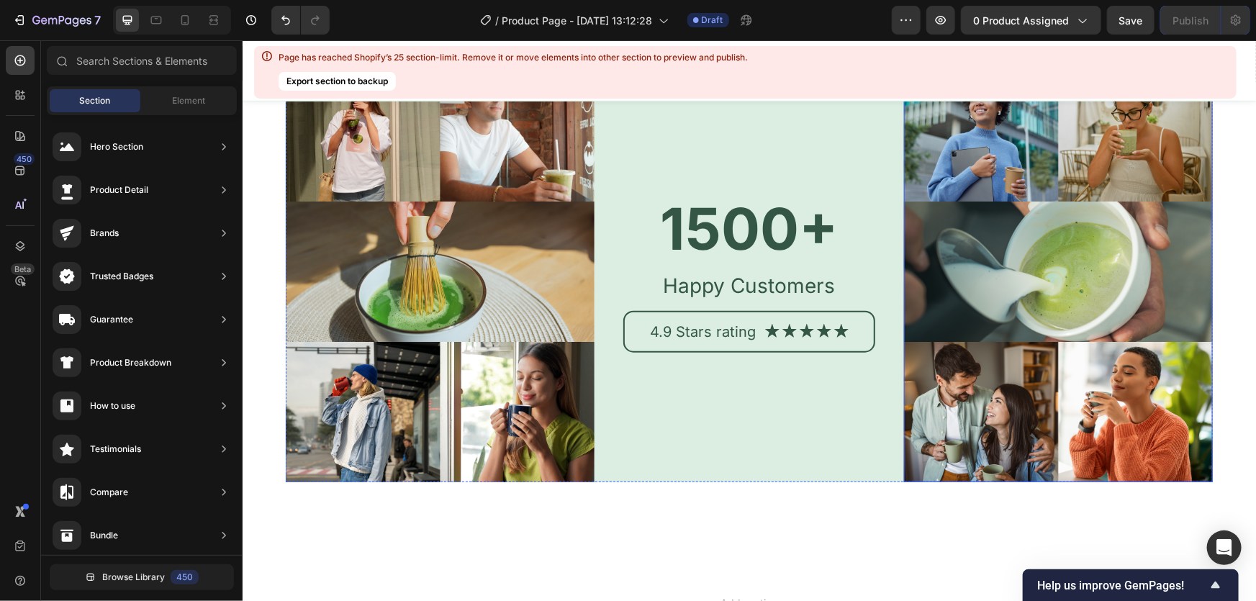
scroll to position [14270, 0]
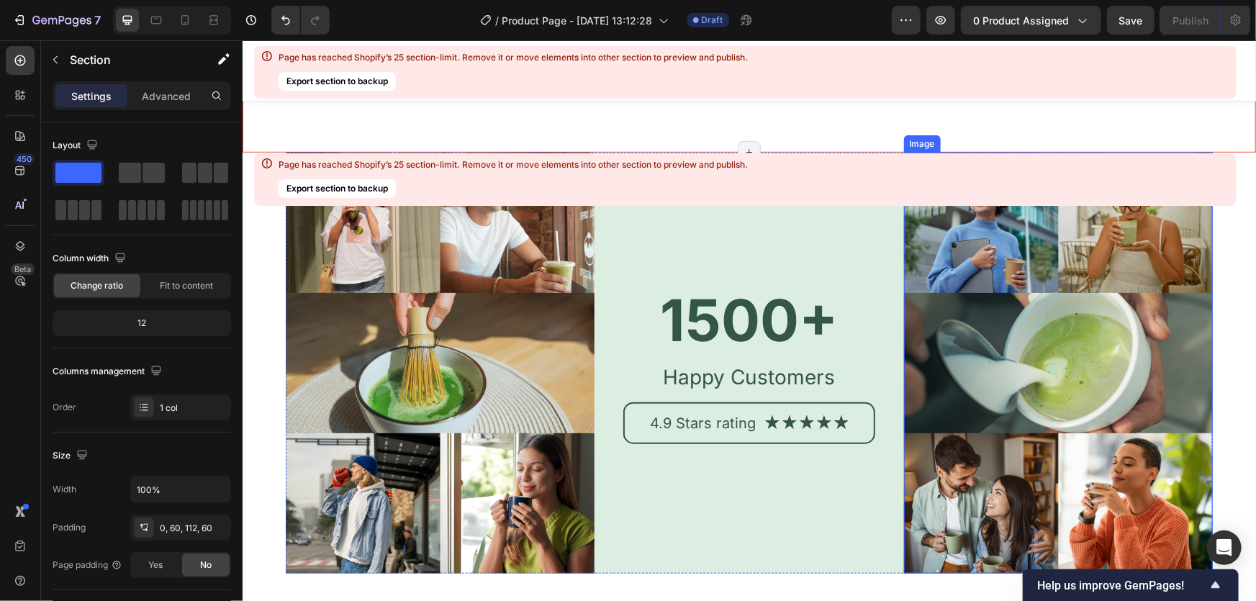
click at [1225, 197] on div "Page has reached Shopify’s 25 section-limit. Remove it or move elements into ot…" at bounding box center [745, 179] width 982 height 53
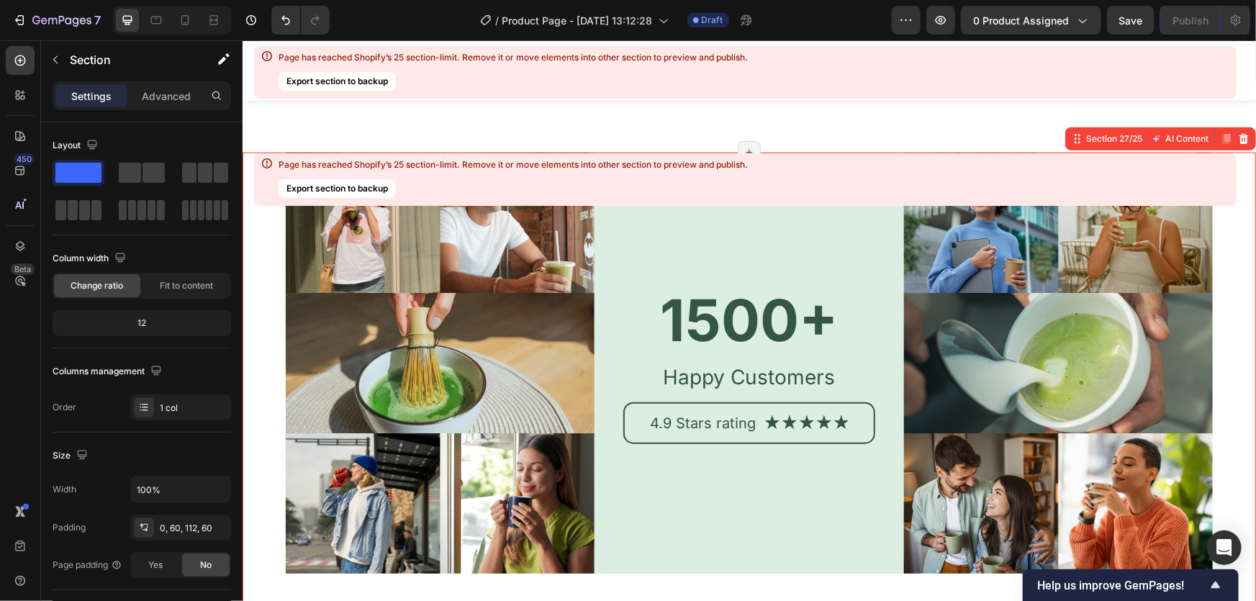
click at [1240, 216] on div "Image 1500+ Heading Happy Customers Text Block 4.9 Stars rating Text Block Icon…" at bounding box center [748, 408] width 1013 height 513
click at [1238, 142] on div "Section 27/25 AI Content Write with GemAI What would you like to describe here?…" at bounding box center [1159, 138] width 191 height 23
click at [1237, 138] on icon at bounding box center [1243, 138] width 12 height 12
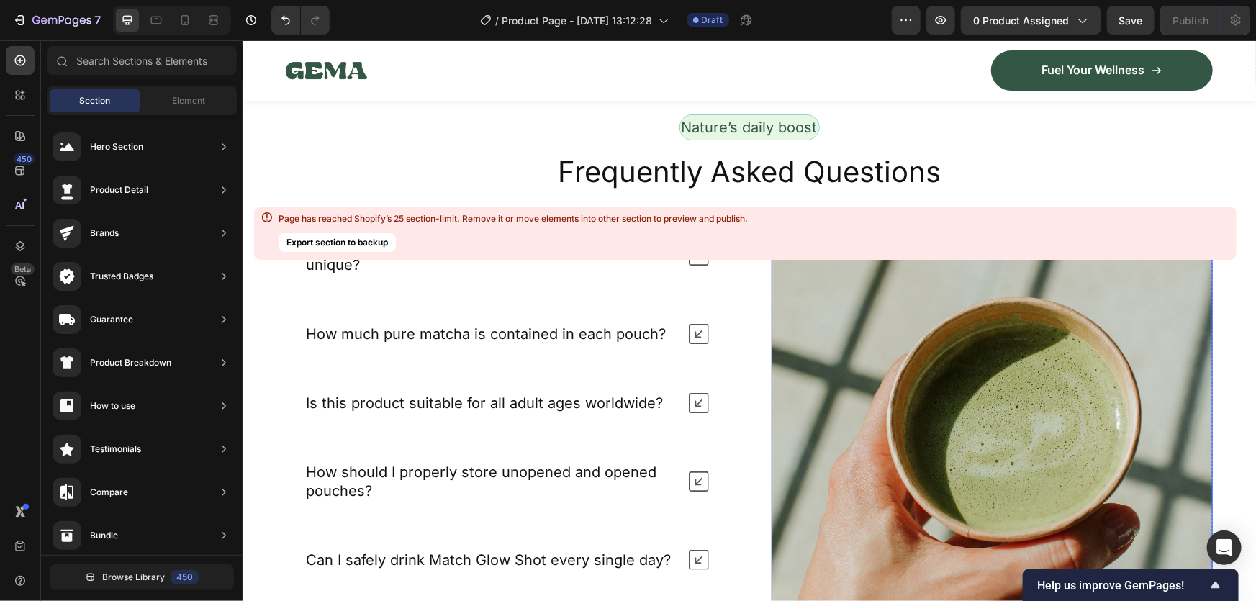
scroll to position [13586, 0]
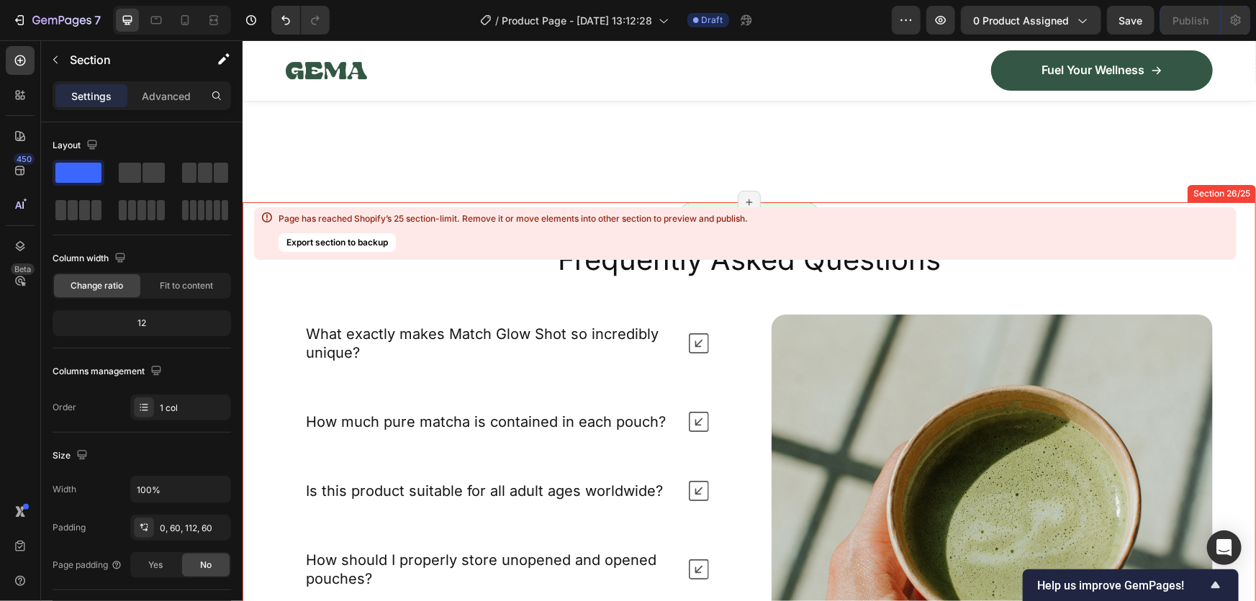
click at [1208, 266] on div "Nature’s daily boost Text Block Row Frequently Asked Questions Heading What exa…" at bounding box center [748, 518] width 1013 height 634
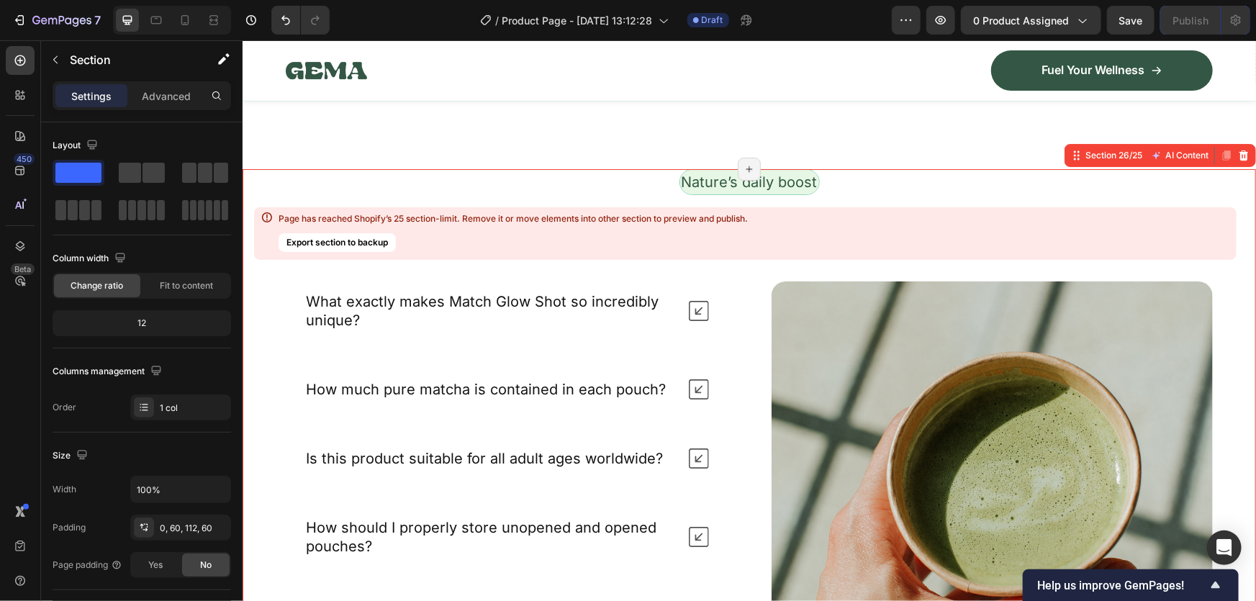
click at [1238, 160] on icon at bounding box center [1242, 155] width 9 height 10
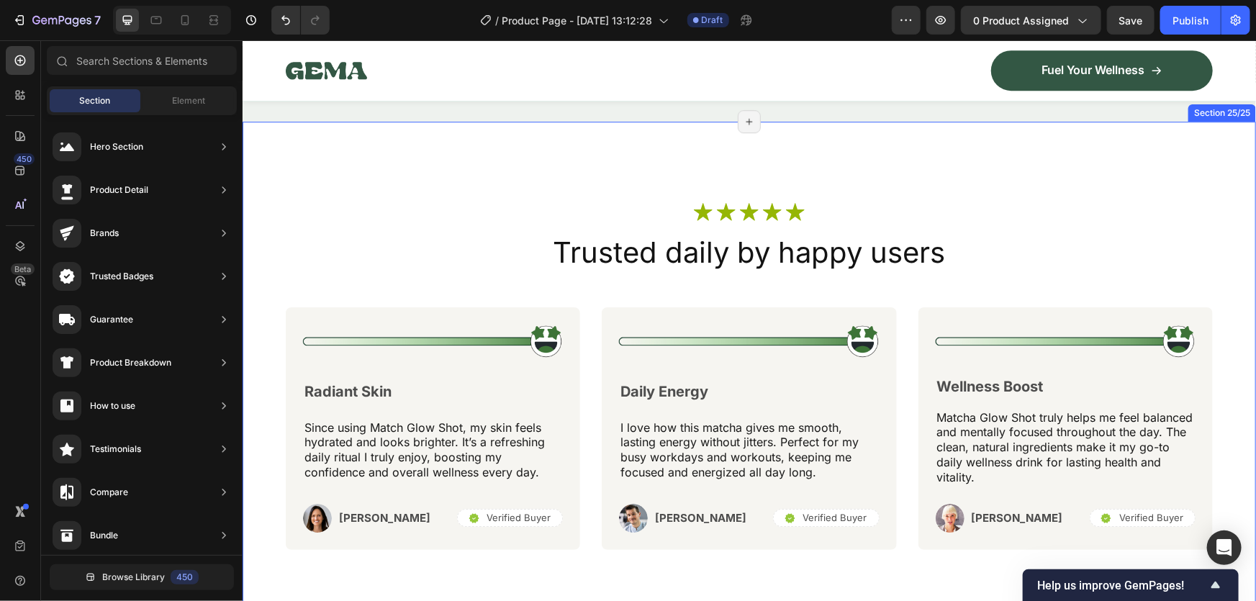
scroll to position [12897, 0]
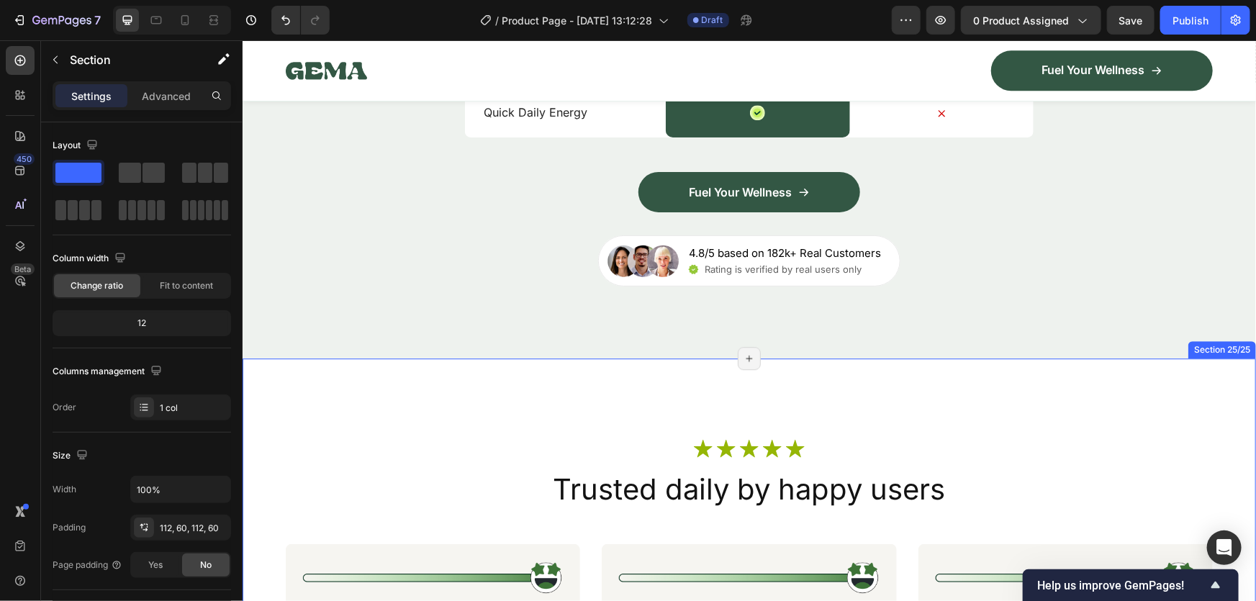
click at [1215, 404] on div "Icon Icon Icon Icon Icon Icon List Row Trusted daily by happy users Heading Ima…" at bounding box center [748, 612] width 1013 height 509
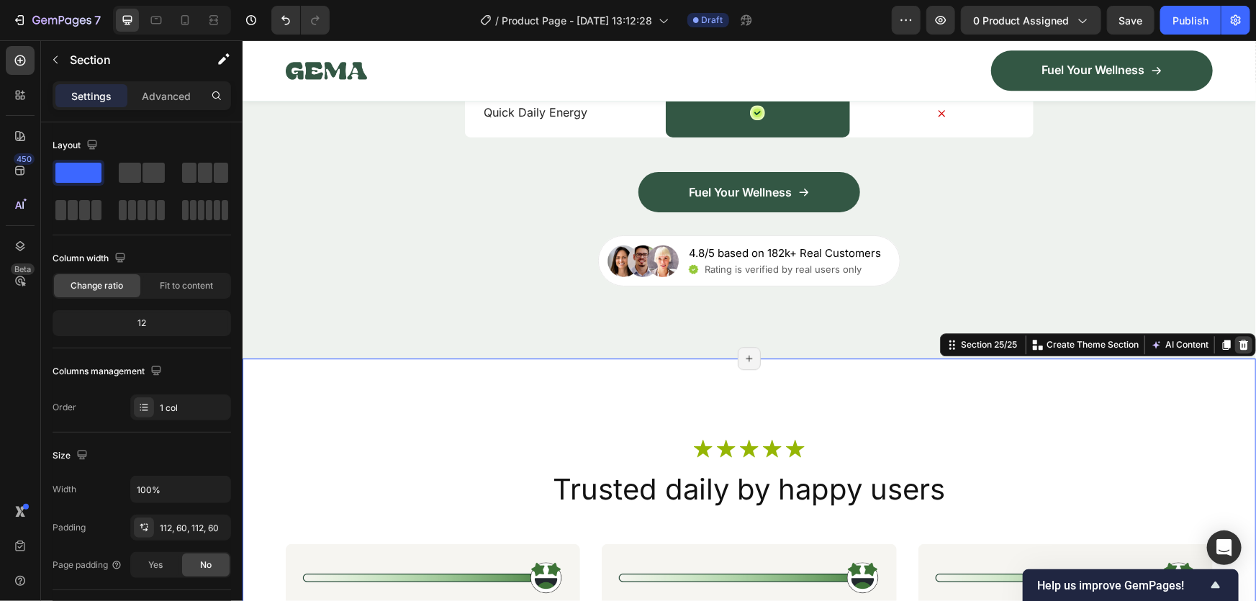
click at [1237, 350] on icon at bounding box center [1243, 344] width 12 height 12
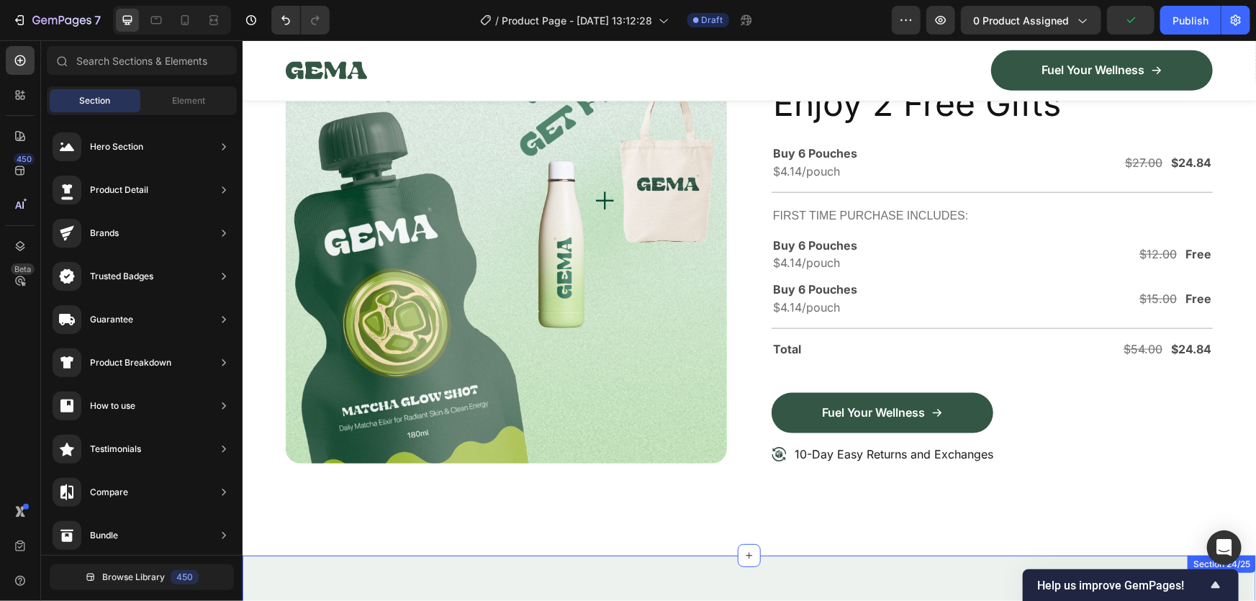
scroll to position [11491, 0]
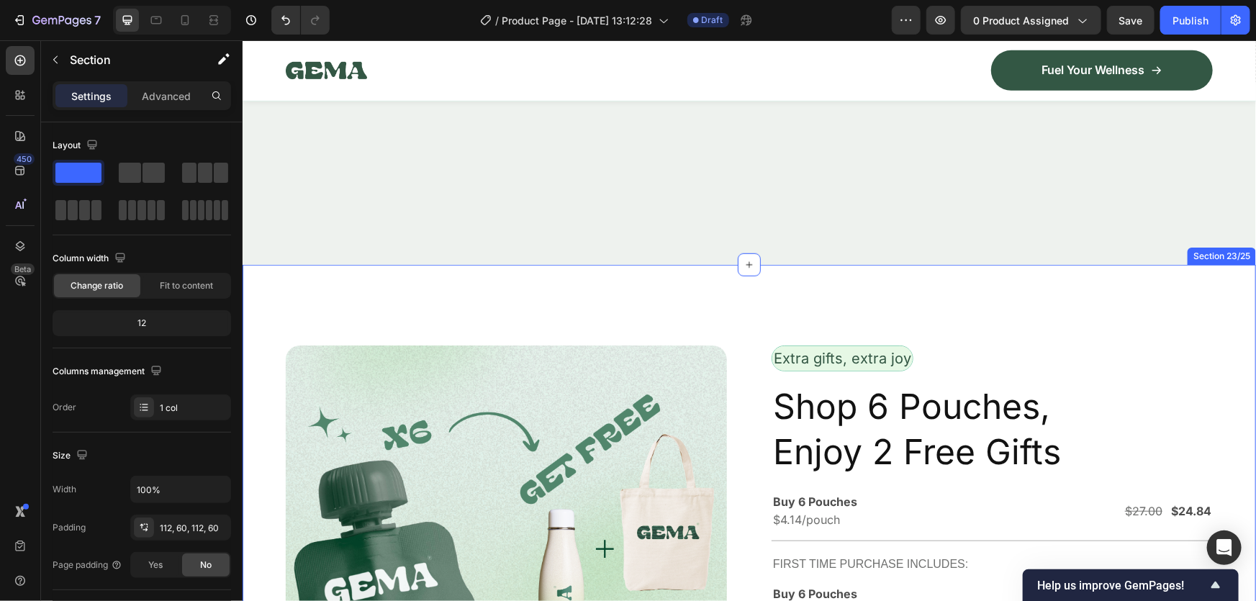
click at [1129, 316] on div "Image Row Extra gifts, extra joy Text Block Row Shop 6 Pouches, Enjoy 2 Free Gi…" at bounding box center [748, 583] width 1013 height 639
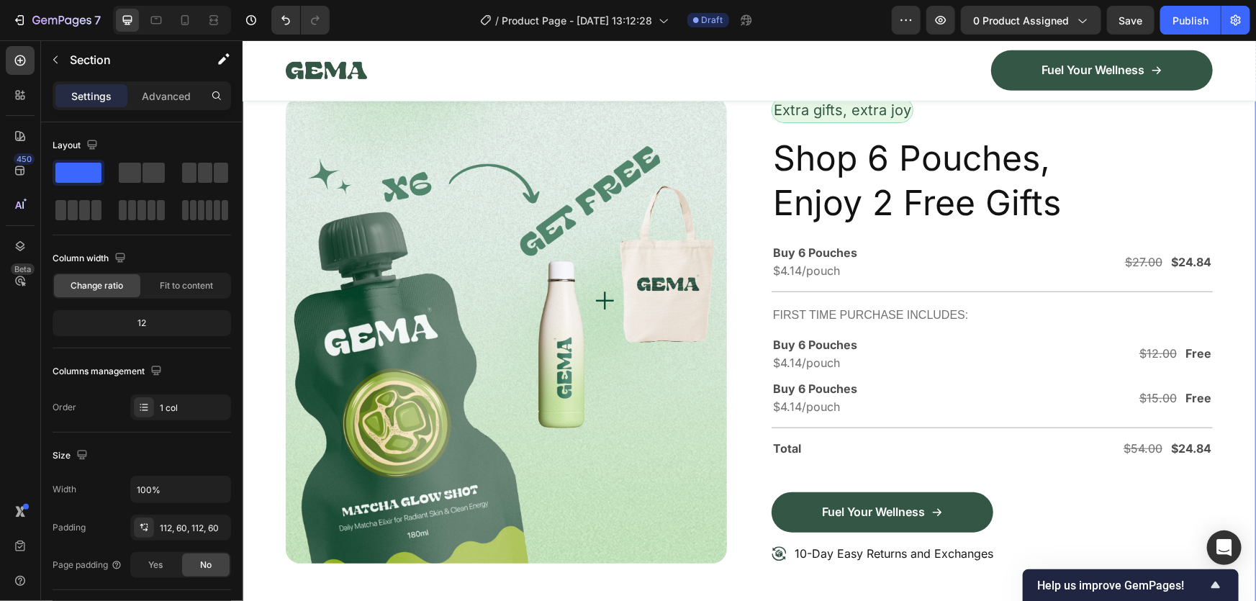
click at [1237, 8] on icon at bounding box center [1243, 2] width 12 height 12
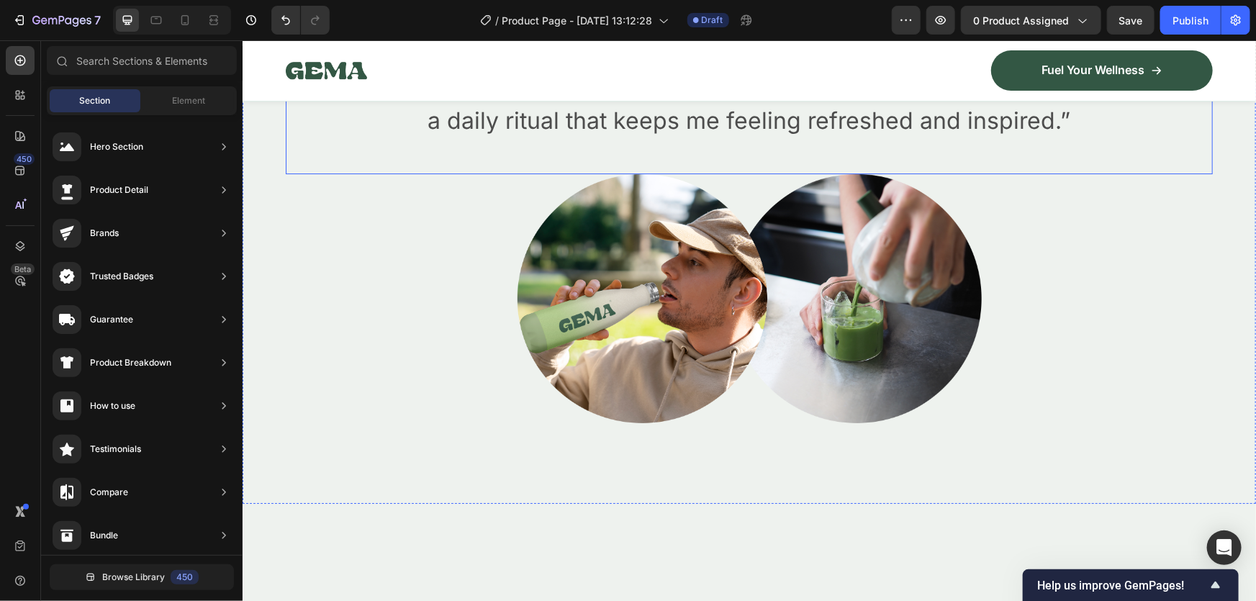
scroll to position [10970, 0]
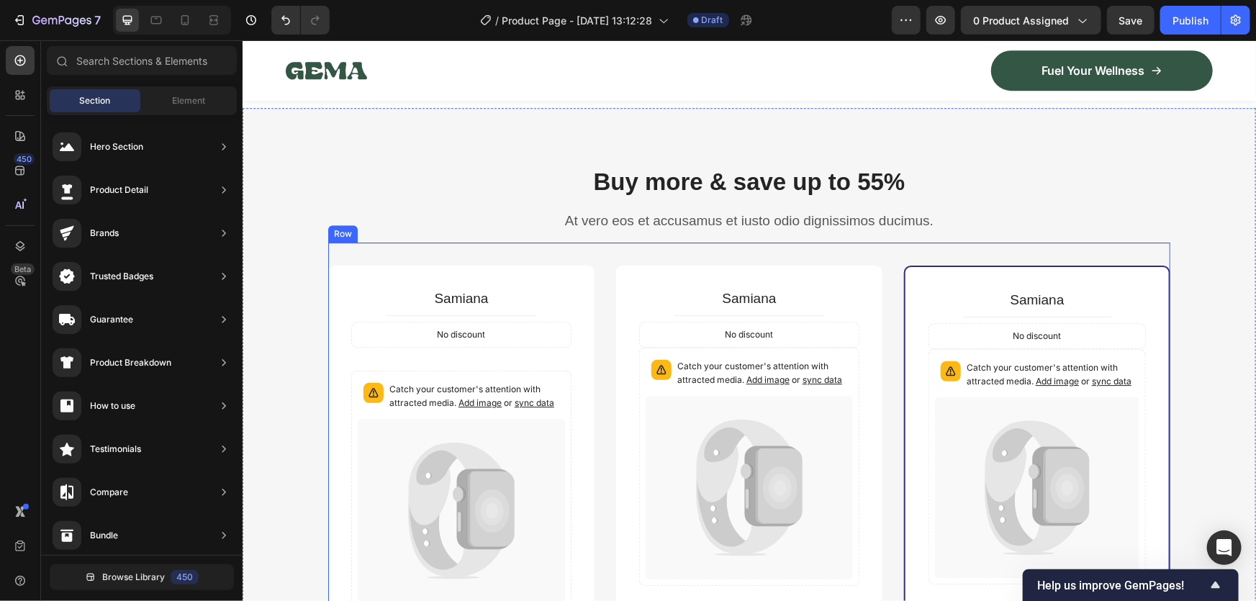
scroll to position [4682, 0]
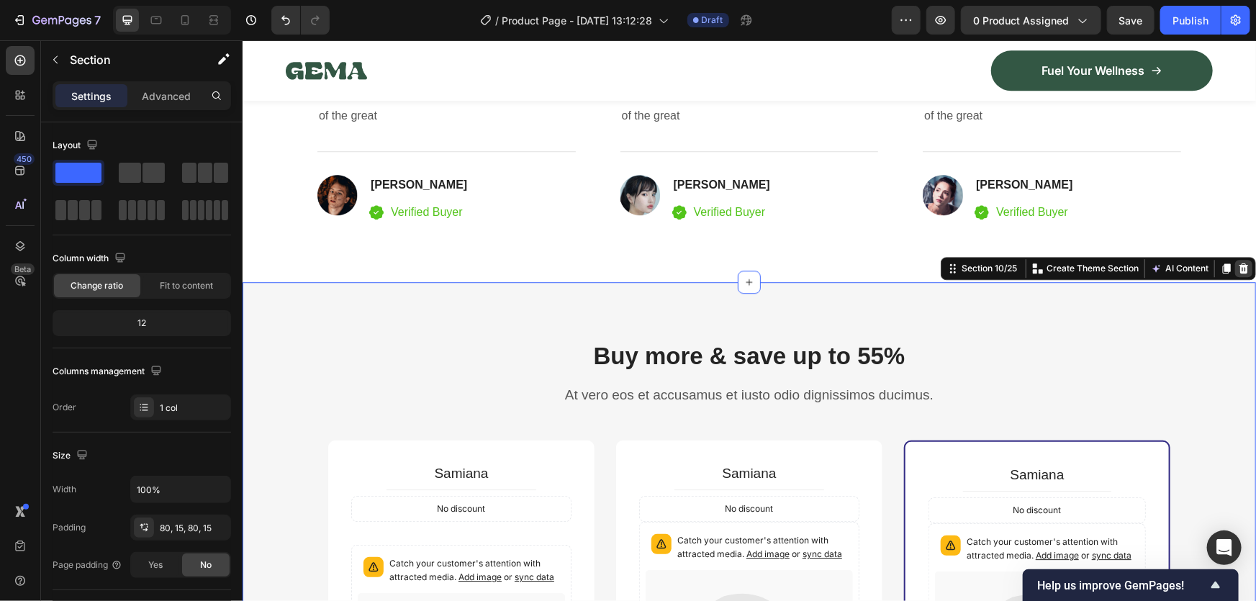
click at [1238, 265] on icon at bounding box center [1242, 268] width 9 height 10
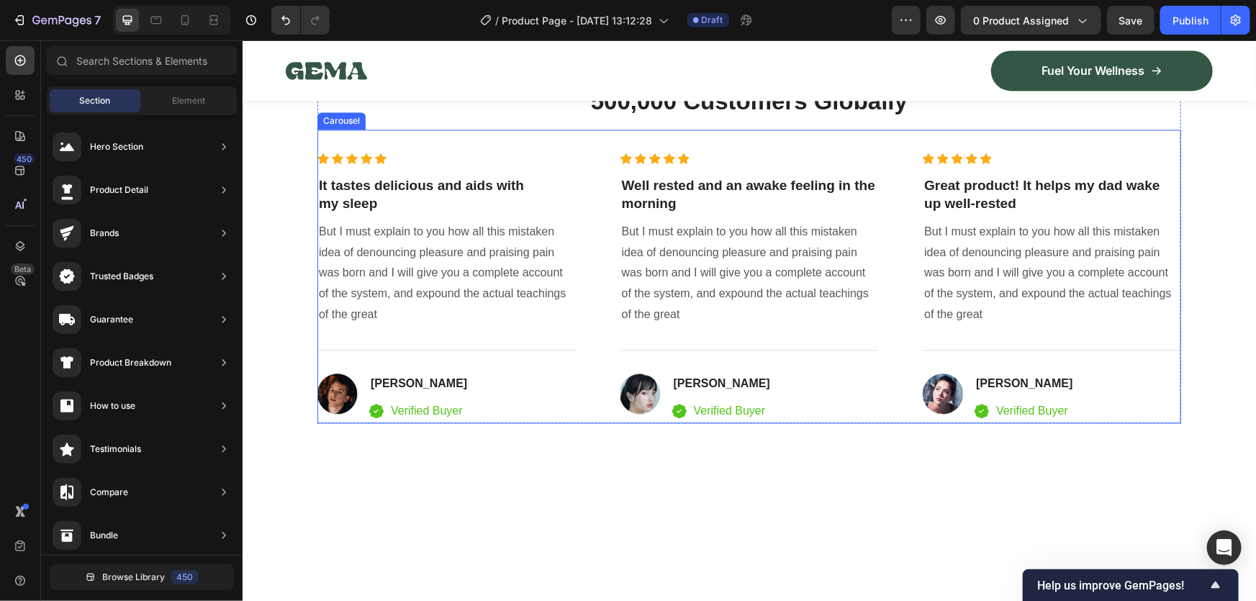
scroll to position [4222, 0]
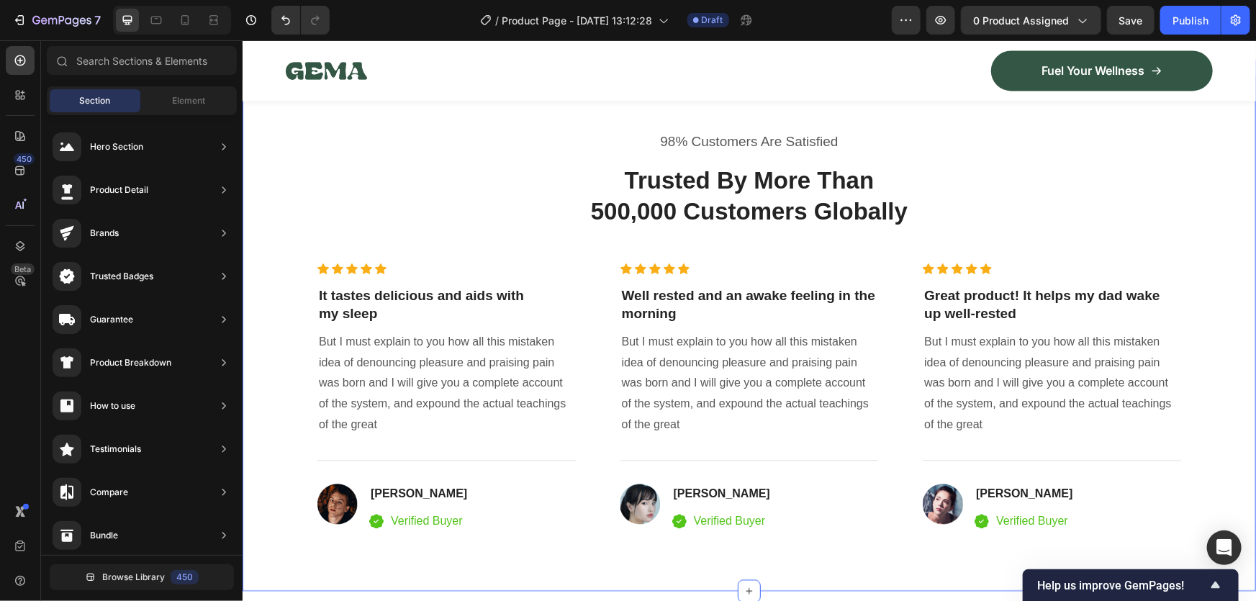
click at [1167, 250] on div "98% Customers Are Satisfied Text block Trusted By More Than 500,000 Customers G…" at bounding box center [748, 331] width 1013 height 517
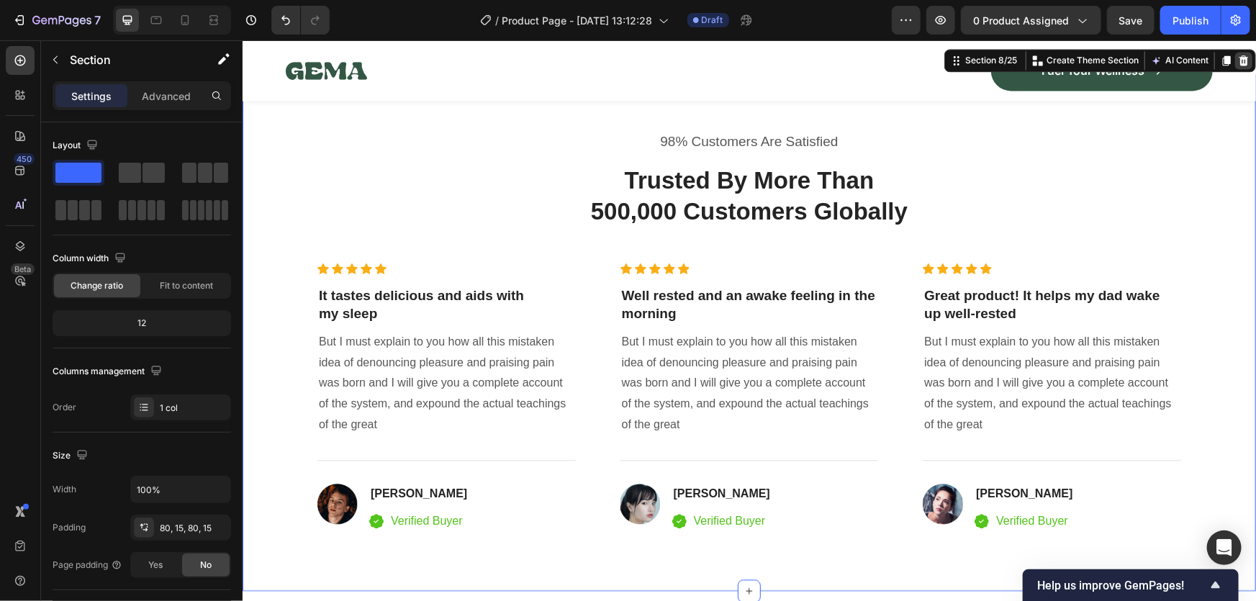
click at [1238, 65] on icon at bounding box center [1242, 60] width 9 height 10
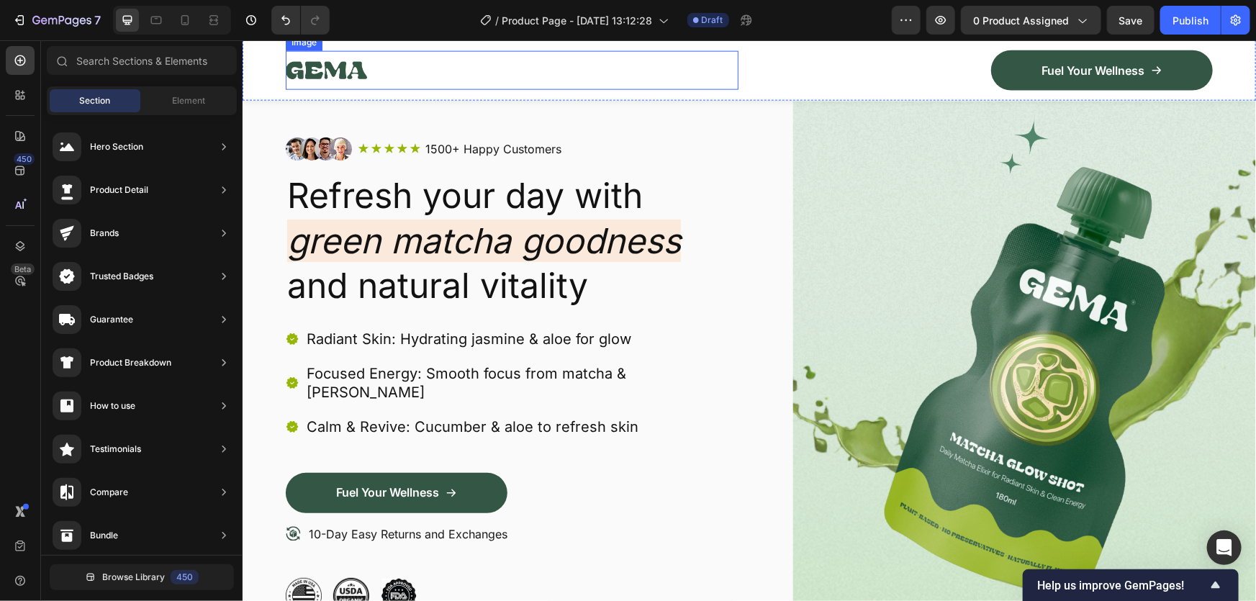
scroll to position [6340, 0]
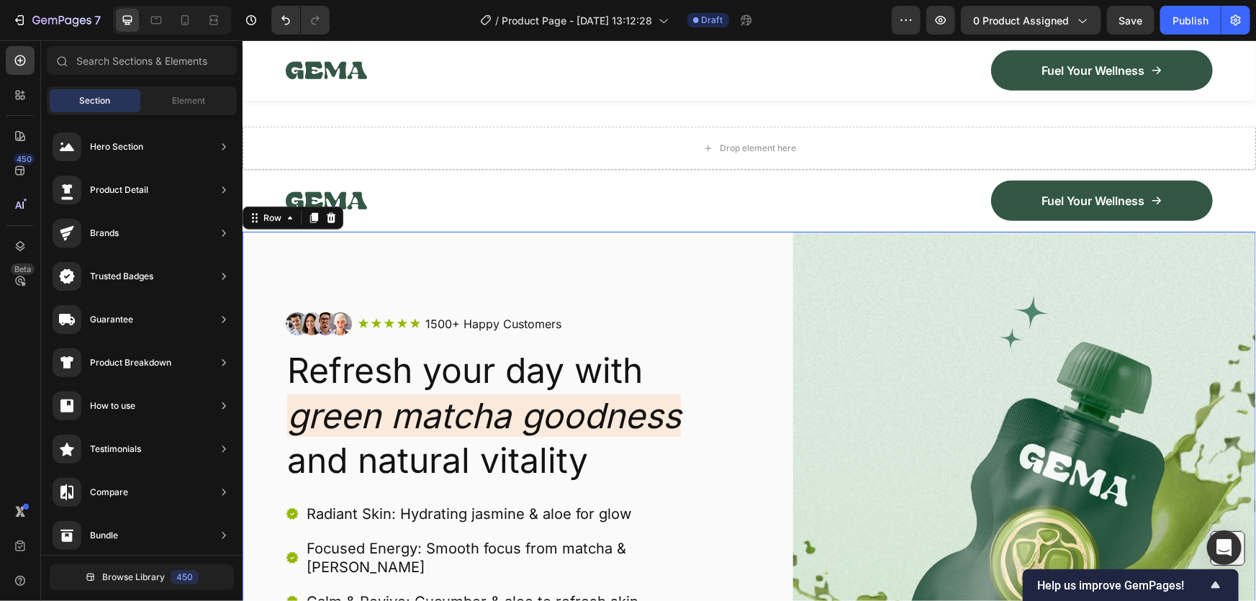
click at [250, 263] on div "Image Icon Icon Icon Icon Icon Icon List 1500+ Happy Customers Text Block Row R…" at bounding box center [748, 550] width 1013 height 638
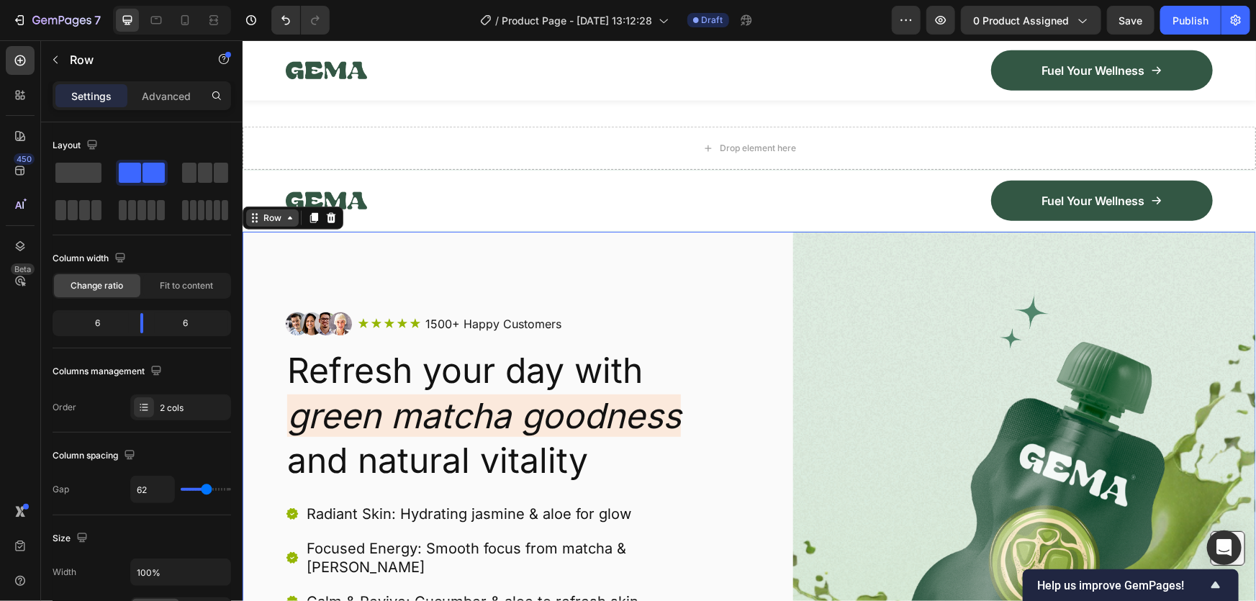
click at [274, 220] on div "Row" at bounding box center [272, 217] width 24 height 13
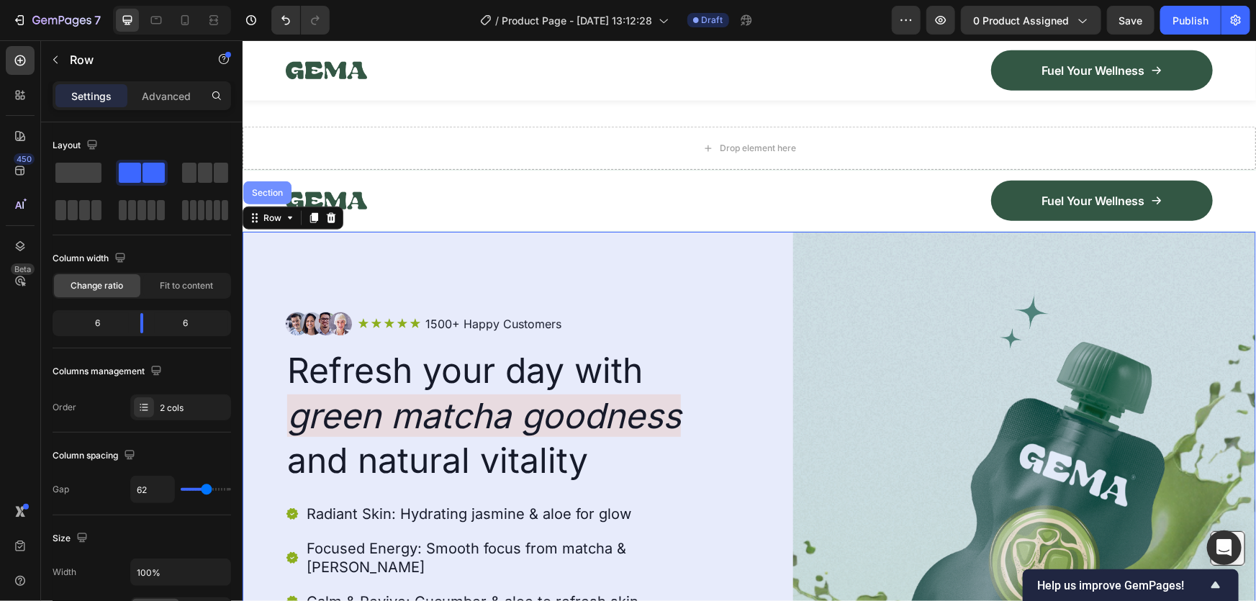
click at [269, 204] on div "Section" at bounding box center [267, 192] width 48 height 23
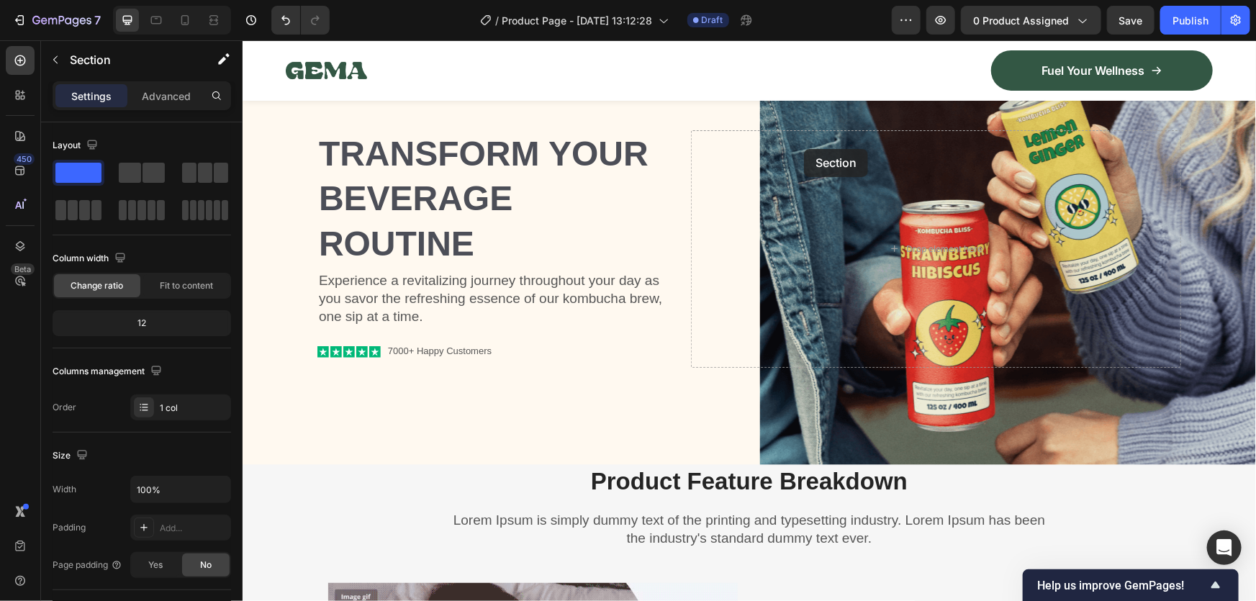
scroll to position [0, 0]
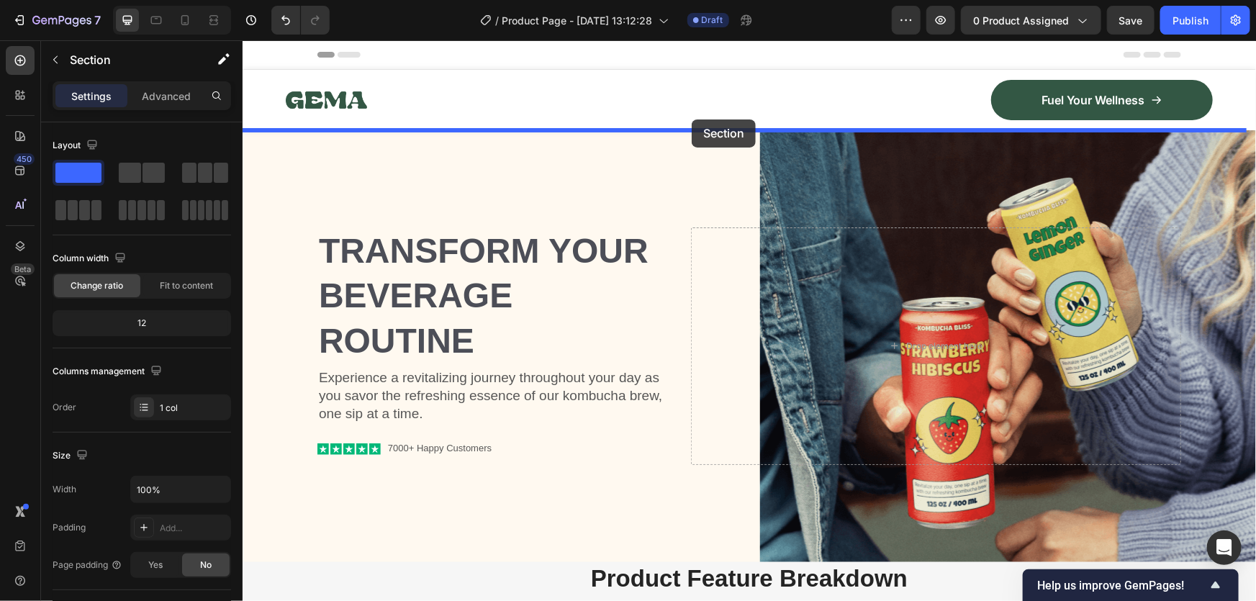
drag, startPoint x: 943, startPoint y: 215, endPoint x: 691, endPoint y: 119, distance: 269.7
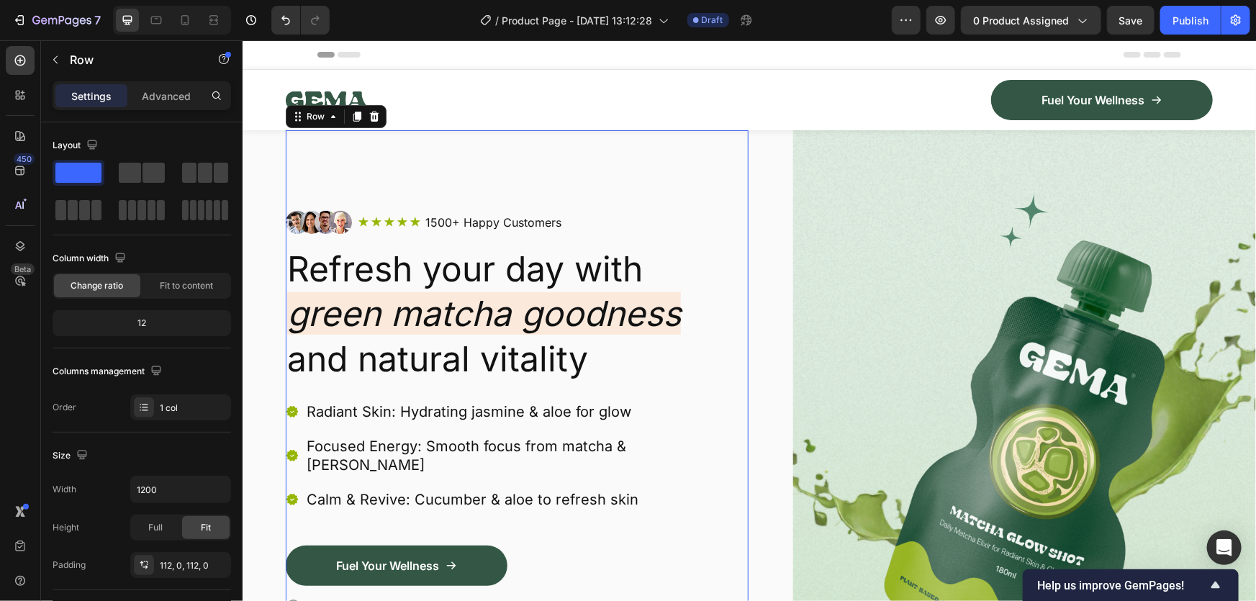
click at [420, 180] on div "Image Icon Icon Icon Icon Icon Icon List 1500+ Happy Customers Text Block Row R…" at bounding box center [516, 449] width 463 height 638
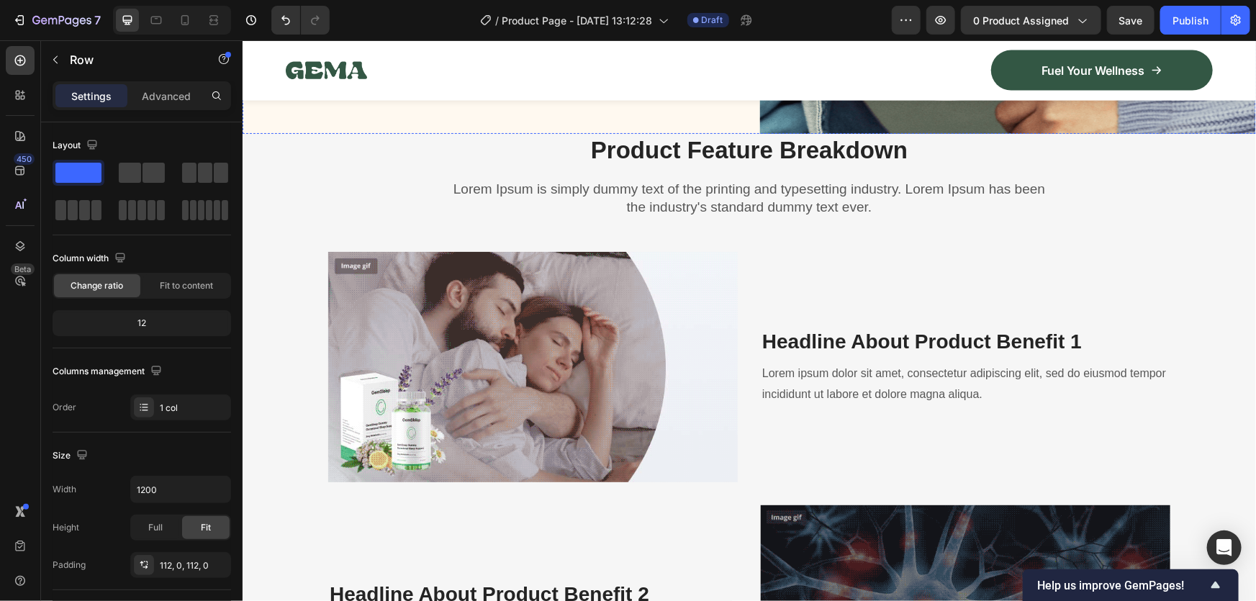
scroll to position [698, 0]
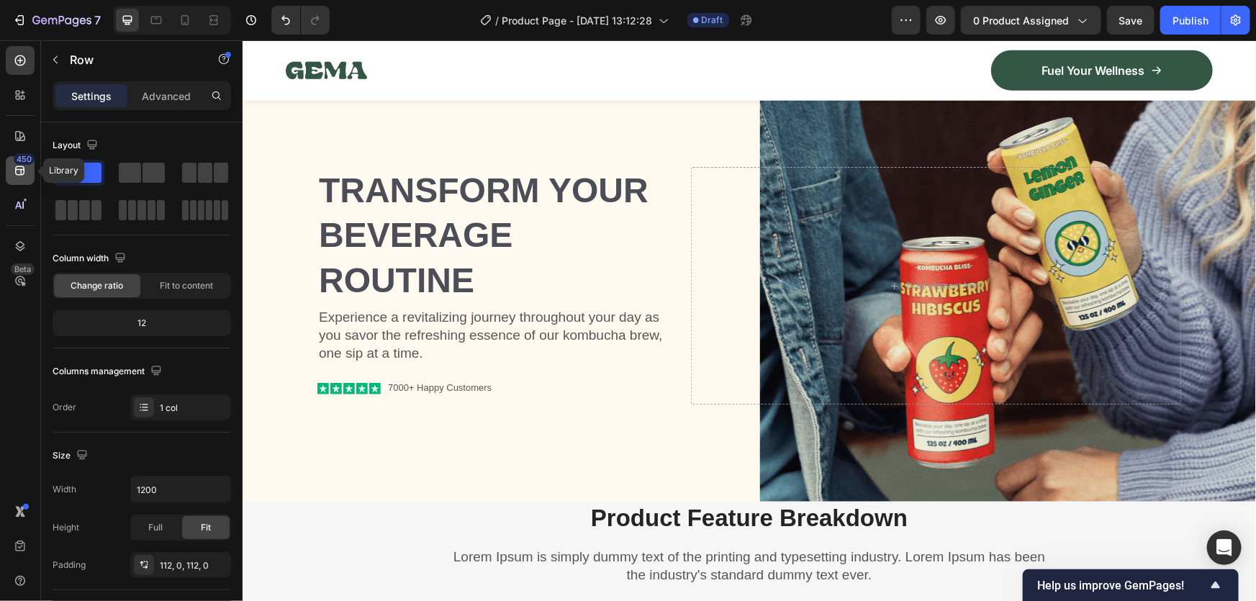
click at [14, 165] on icon at bounding box center [20, 170] width 14 height 14
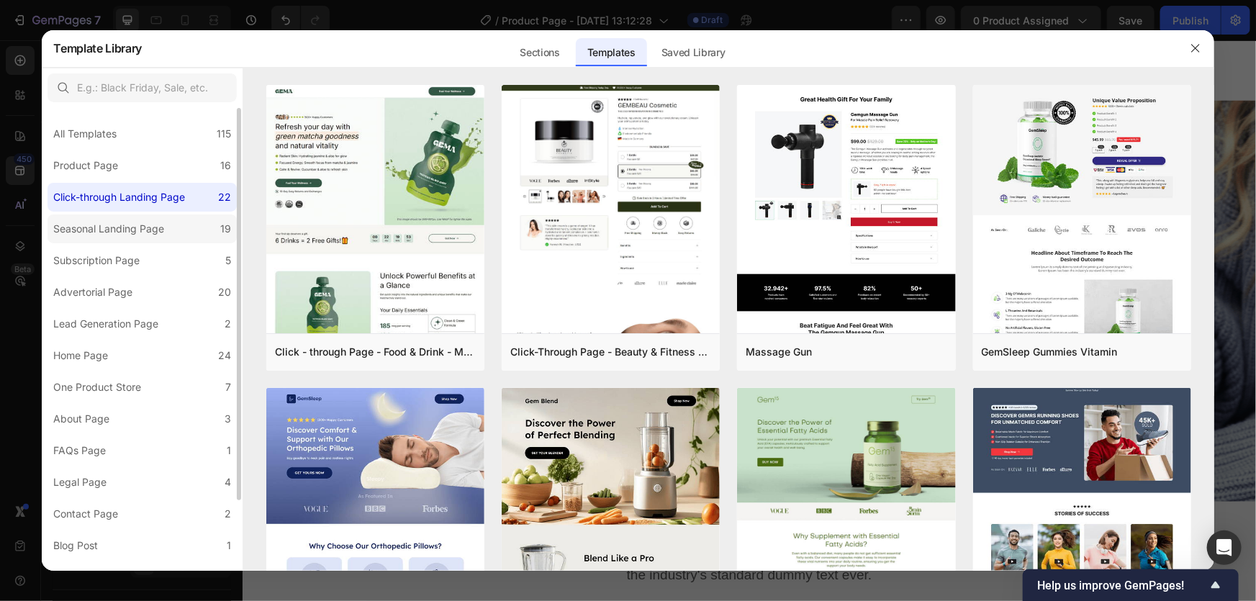
click at [117, 226] on div "Seasonal Landing Page" at bounding box center [108, 228] width 111 height 17
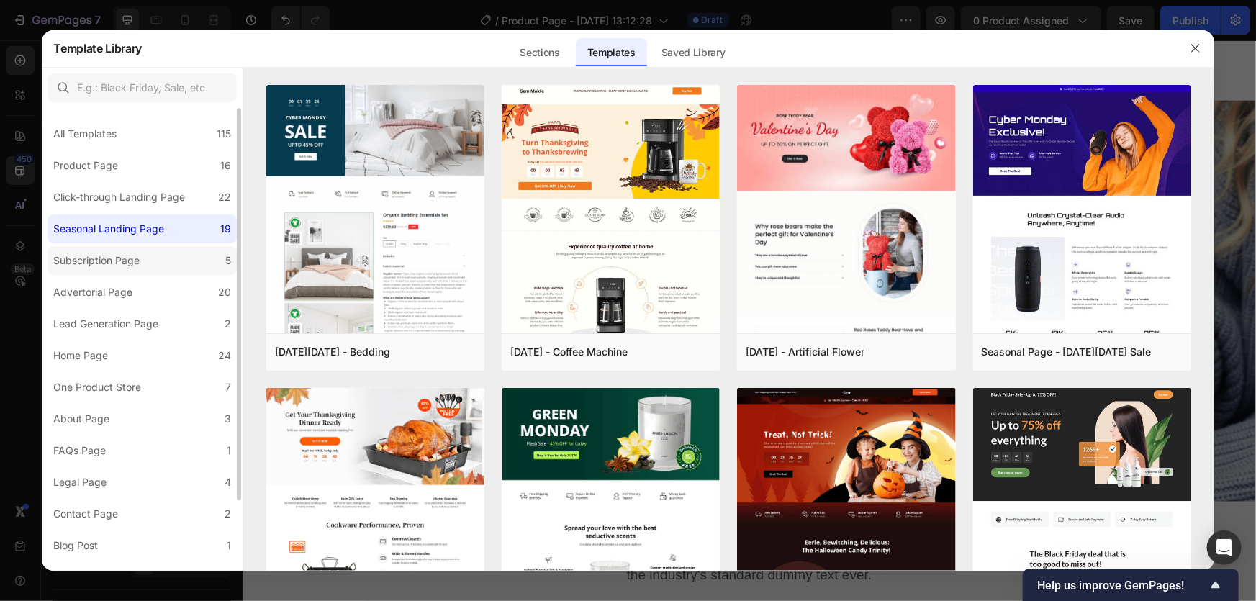
click at [176, 269] on label "Subscription Page 5" at bounding box center [141, 260] width 189 height 29
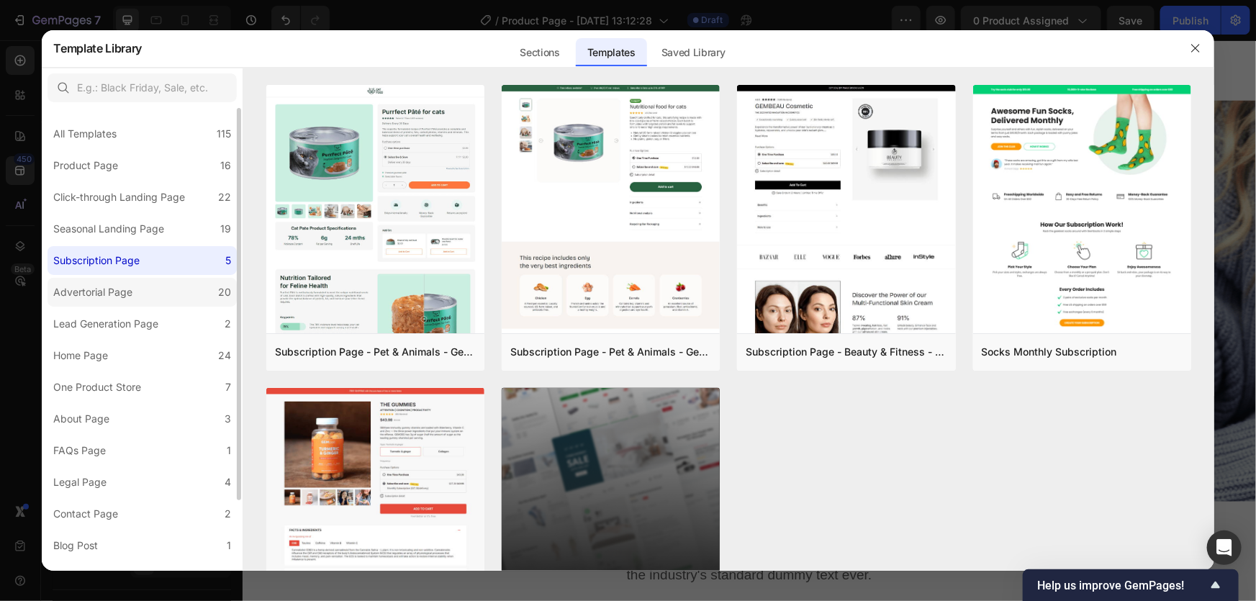
click at [165, 285] on label "Advertorial Page 20" at bounding box center [141, 292] width 189 height 29
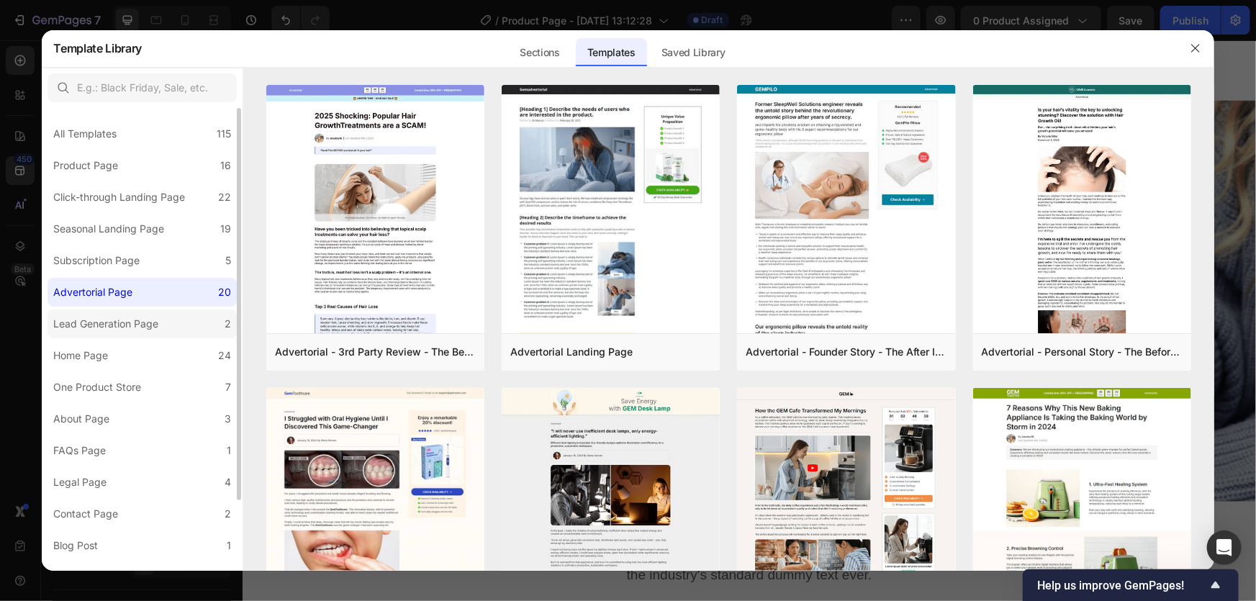
click at [150, 314] on label "Lead Generation Page 2" at bounding box center [141, 323] width 189 height 29
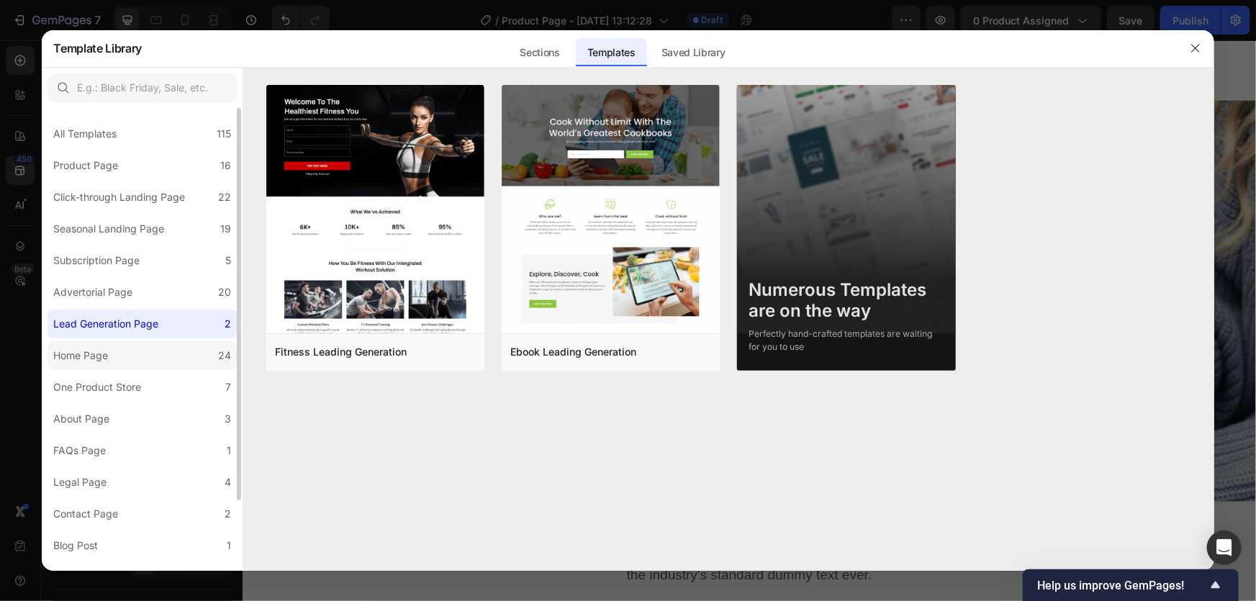
click at [151, 343] on label "Home Page 24" at bounding box center [141, 355] width 189 height 29
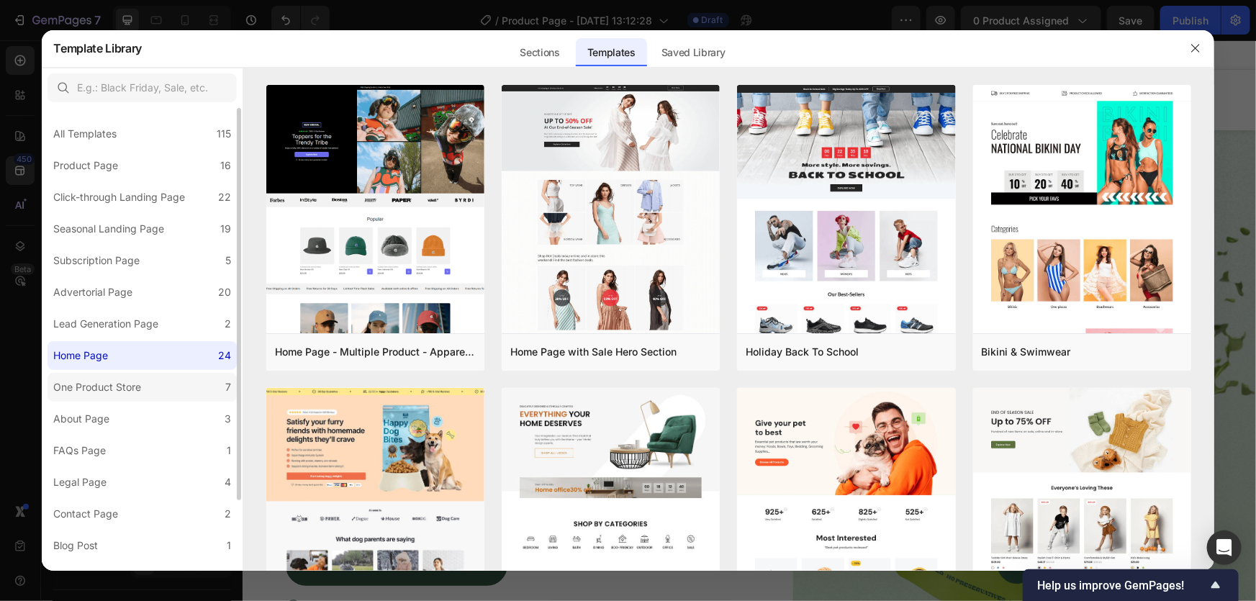
scroll to position [698, 0]
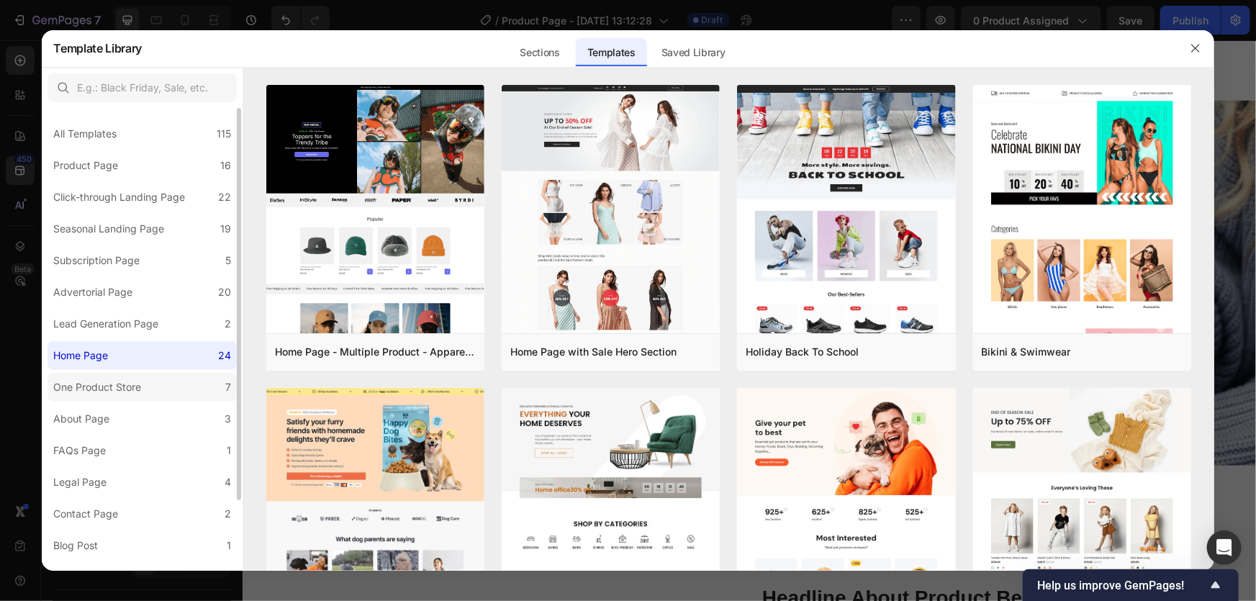
click at [168, 401] on label "One Product Store 7" at bounding box center [141, 387] width 189 height 29
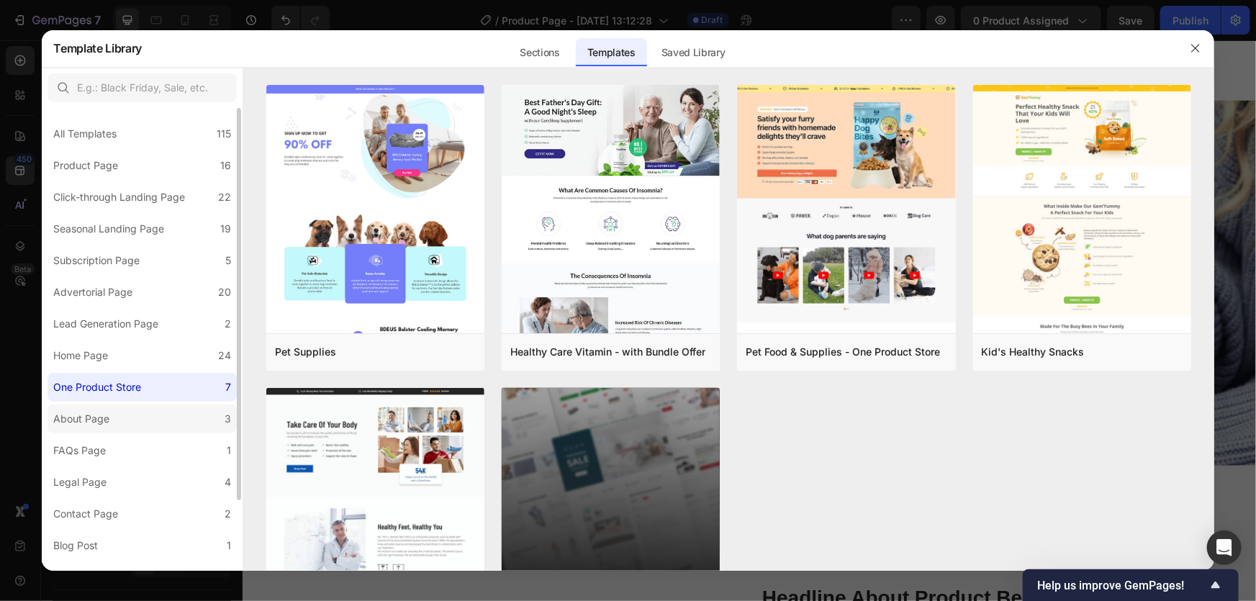
click at [167, 413] on label "About Page 3" at bounding box center [141, 418] width 189 height 29
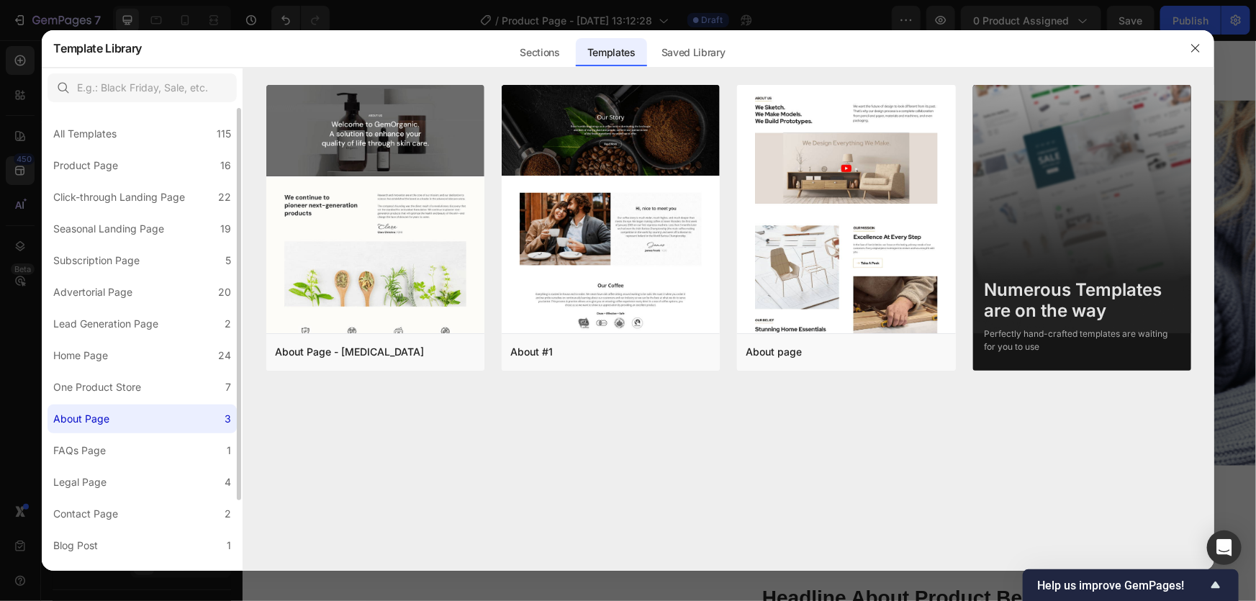
scroll to position [83, 0]
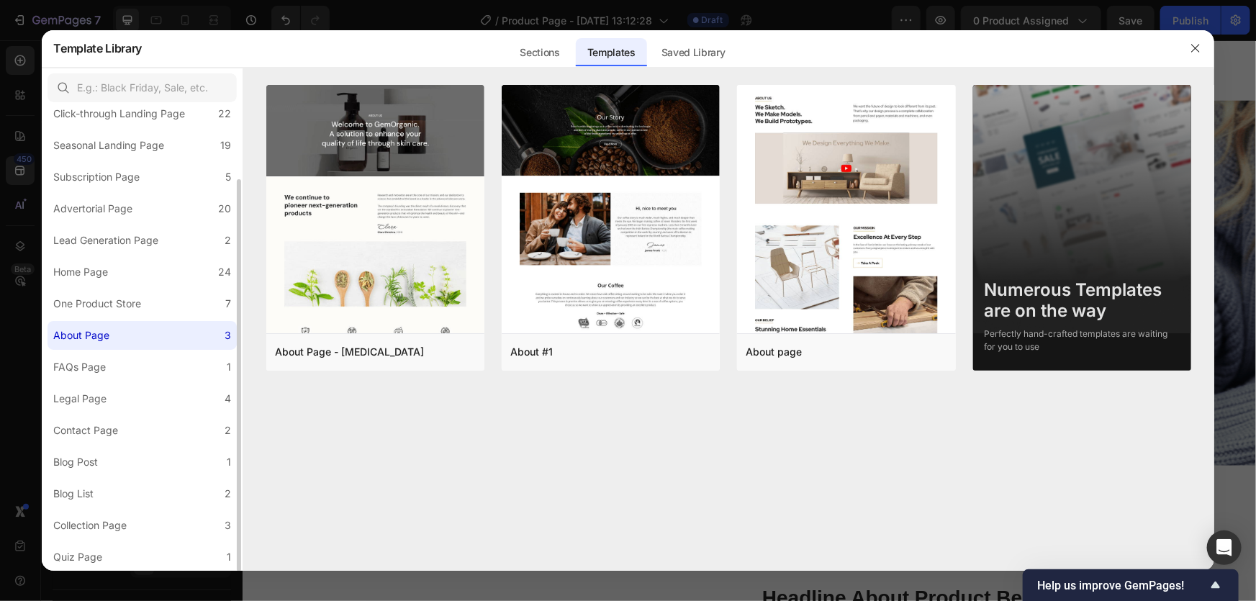
click at [156, 381] on div "All Templates 115 Product Page 16 Click-through Landing Page 22 Seasonal Landin…" at bounding box center [142, 297] width 201 height 547
click at [152, 420] on label "Contact Page 2" at bounding box center [141, 430] width 189 height 29
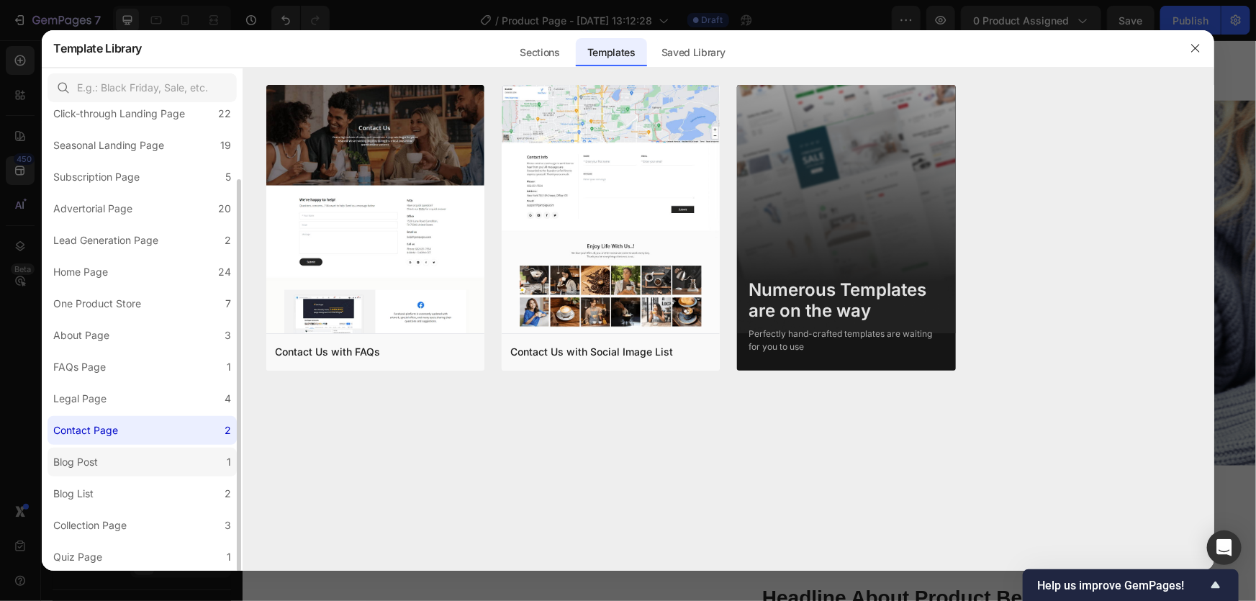
click at [151, 470] on label "Blog Post 1" at bounding box center [141, 462] width 189 height 29
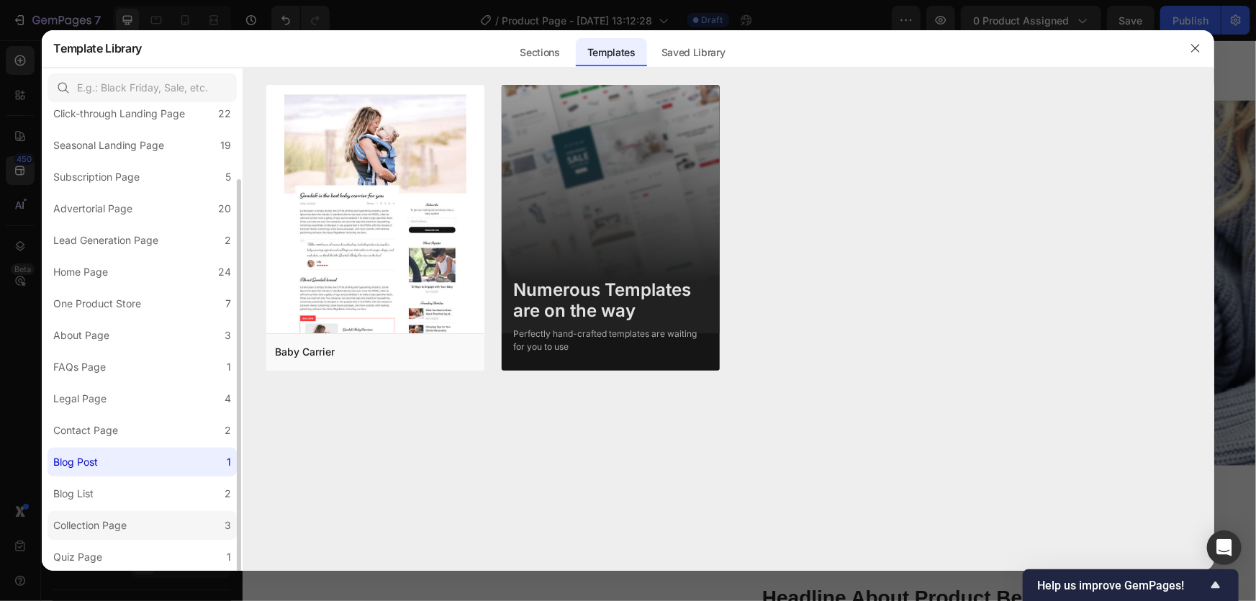
click at [135, 530] on label "Collection Page 3" at bounding box center [141, 525] width 189 height 29
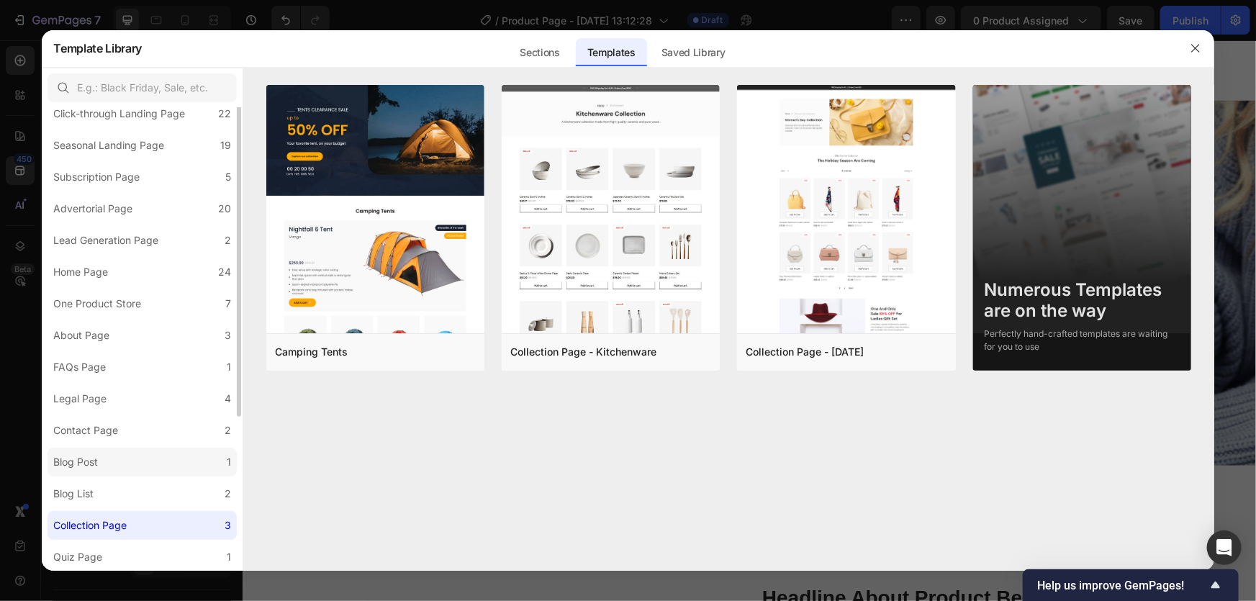
scroll to position [0, 0]
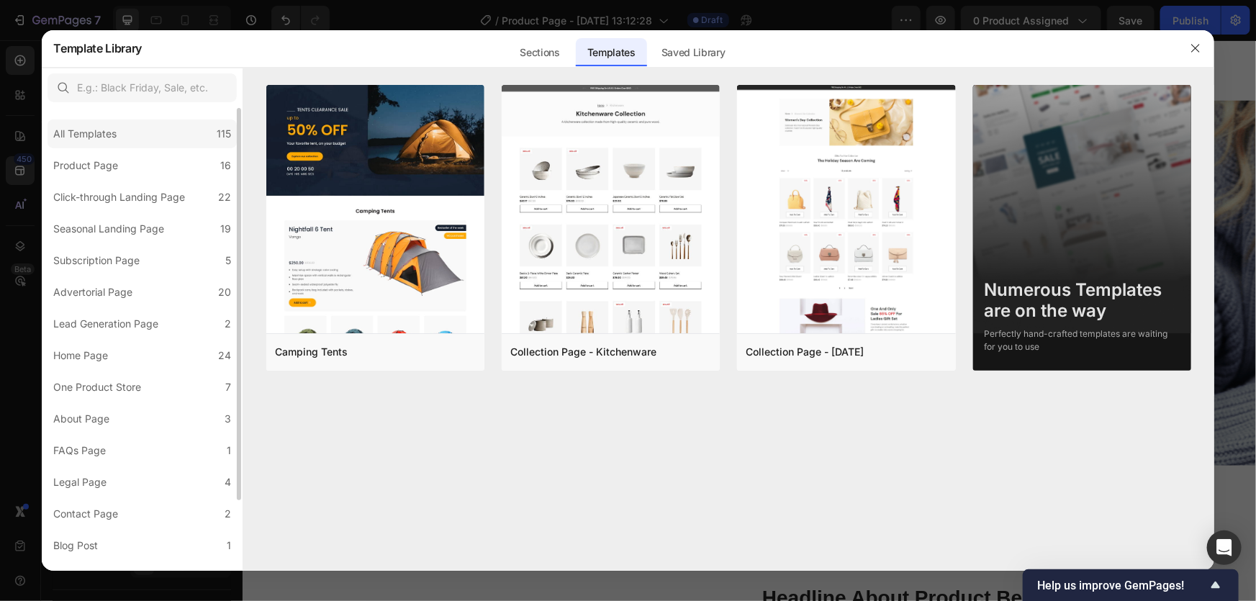
click at [128, 131] on div "All Templates 115" at bounding box center [141, 133] width 189 height 29
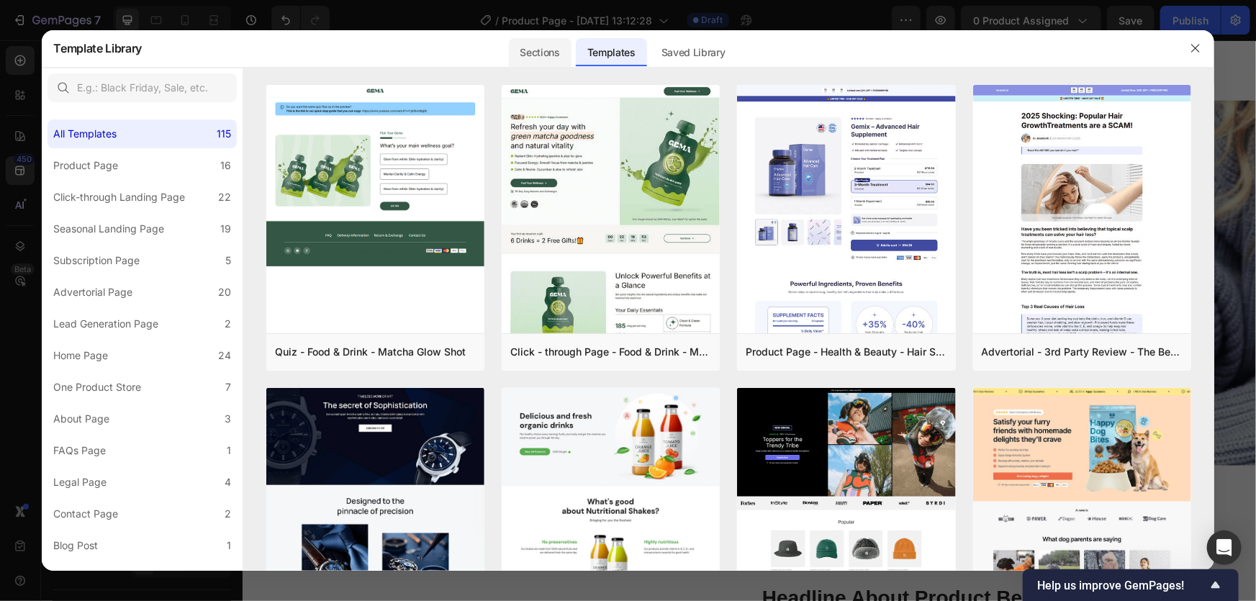
click at [549, 47] on div "Sections" at bounding box center [540, 52] width 63 height 29
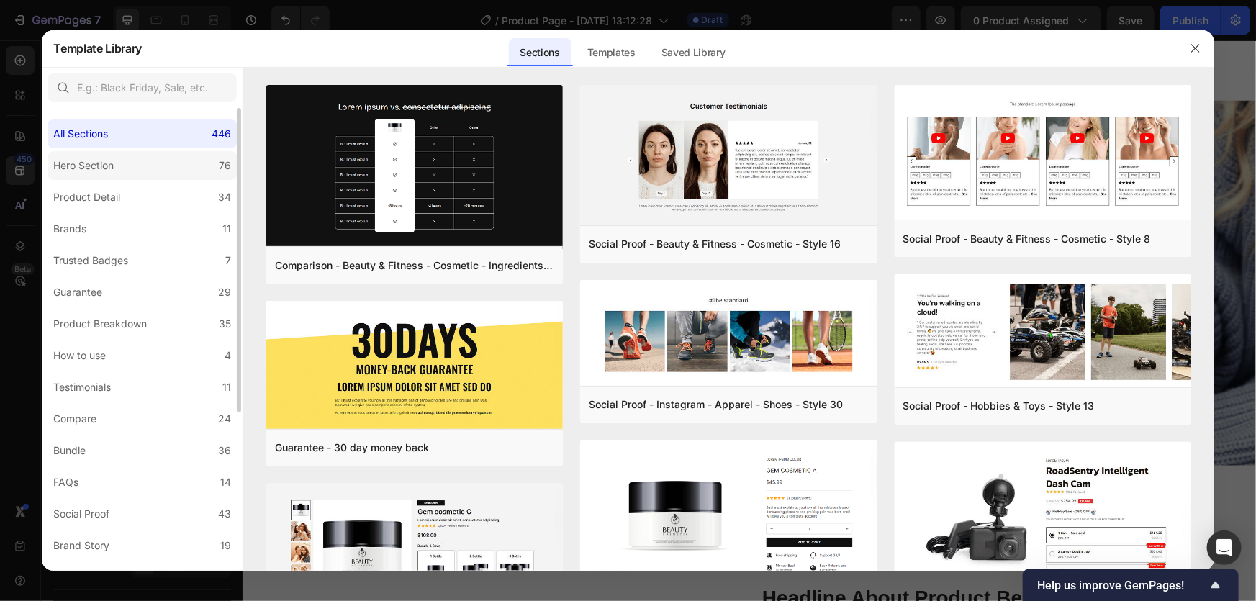
click at [142, 162] on label "Hero Section 76" at bounding box center [141, 165] width 189 height 29
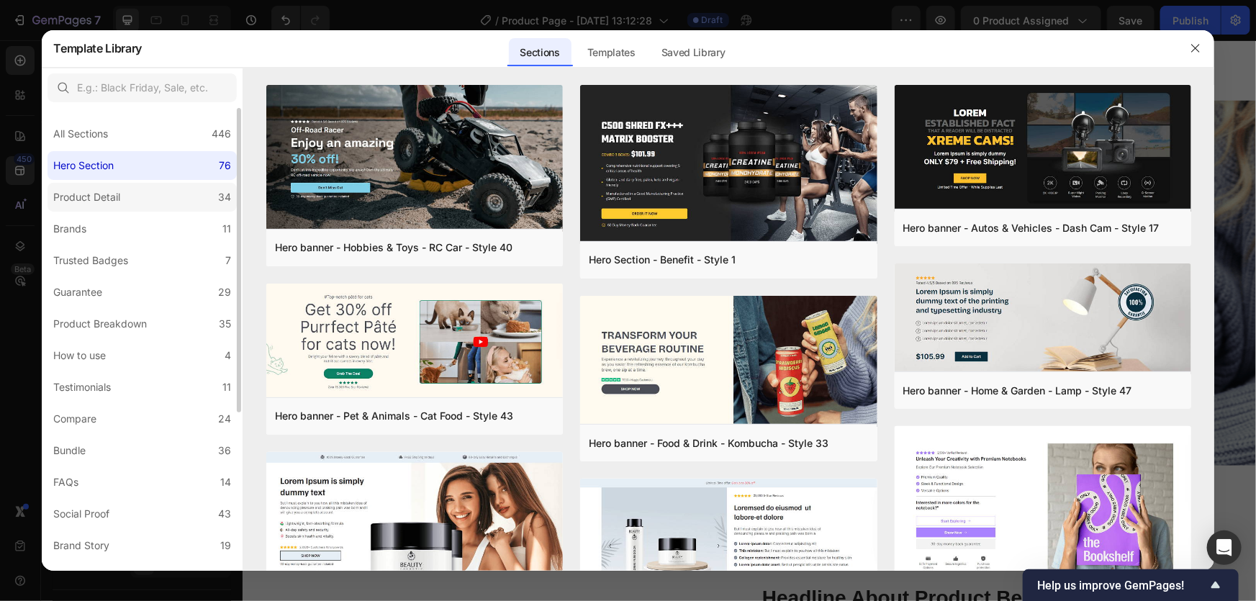
click at [168, 196] on label "Product Detail 34" at bounding box center [141, 197] width 189 height 29
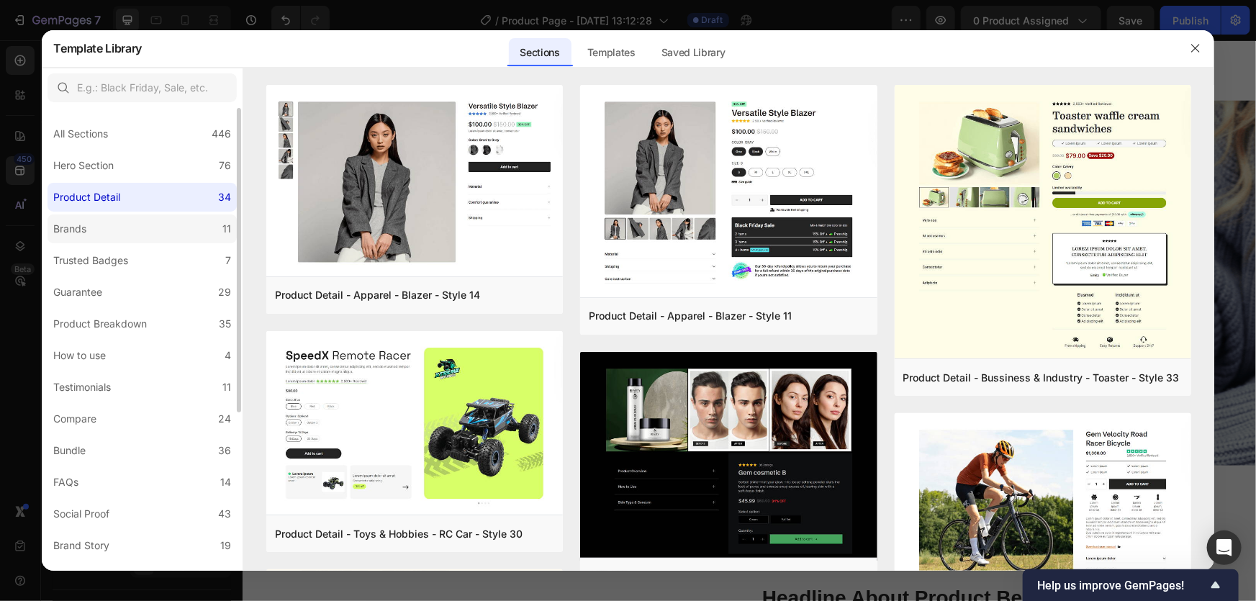
click at [161, 217] on label "Brands 11" at bounding box center [141, 228] width 189 height 29
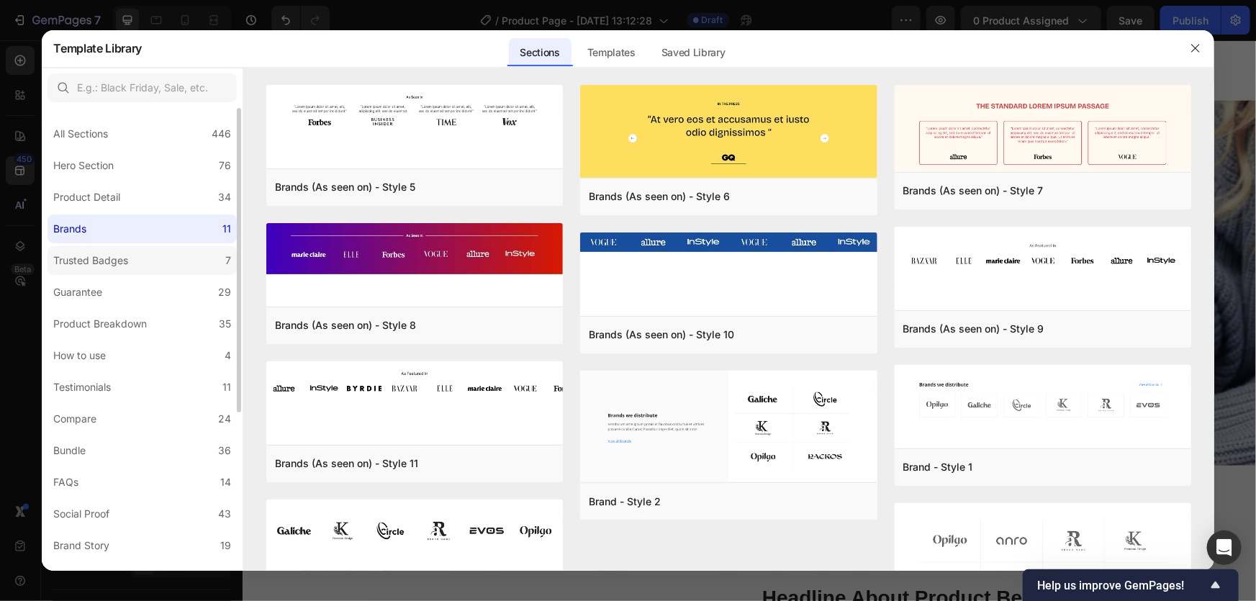
click at [134, 250] on label "Trusted Badges 7" at bounding box center [141, 260] width 189 height 29
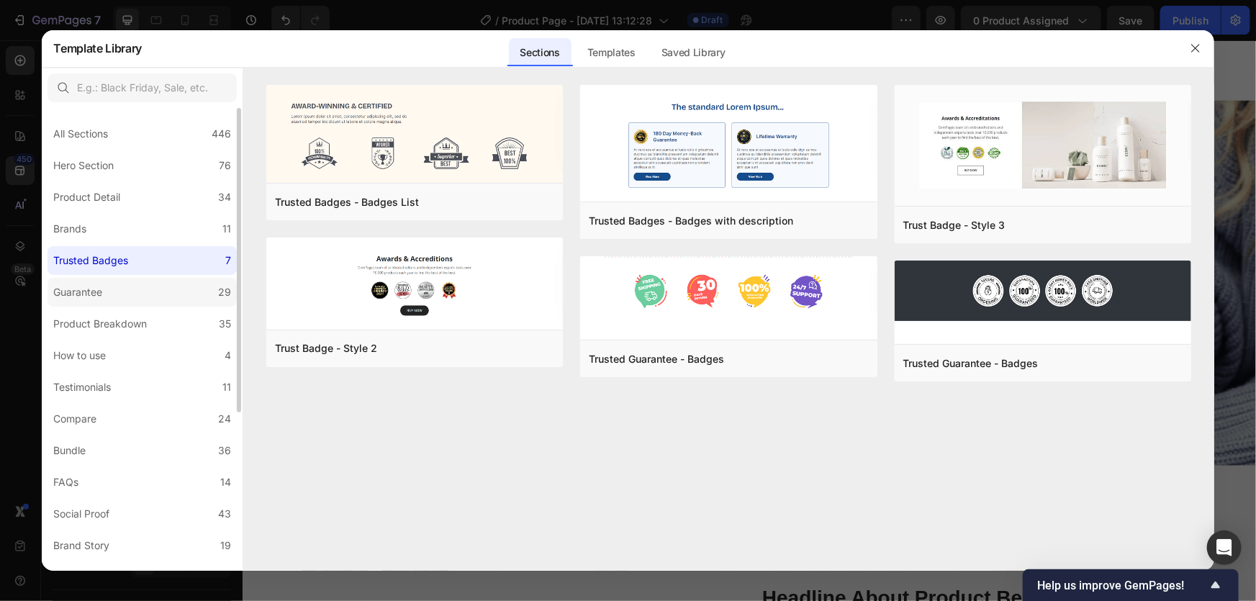
click at [112, 304] on label "Guarantee 29" at bounding box center [141, 292] width 189 height 29
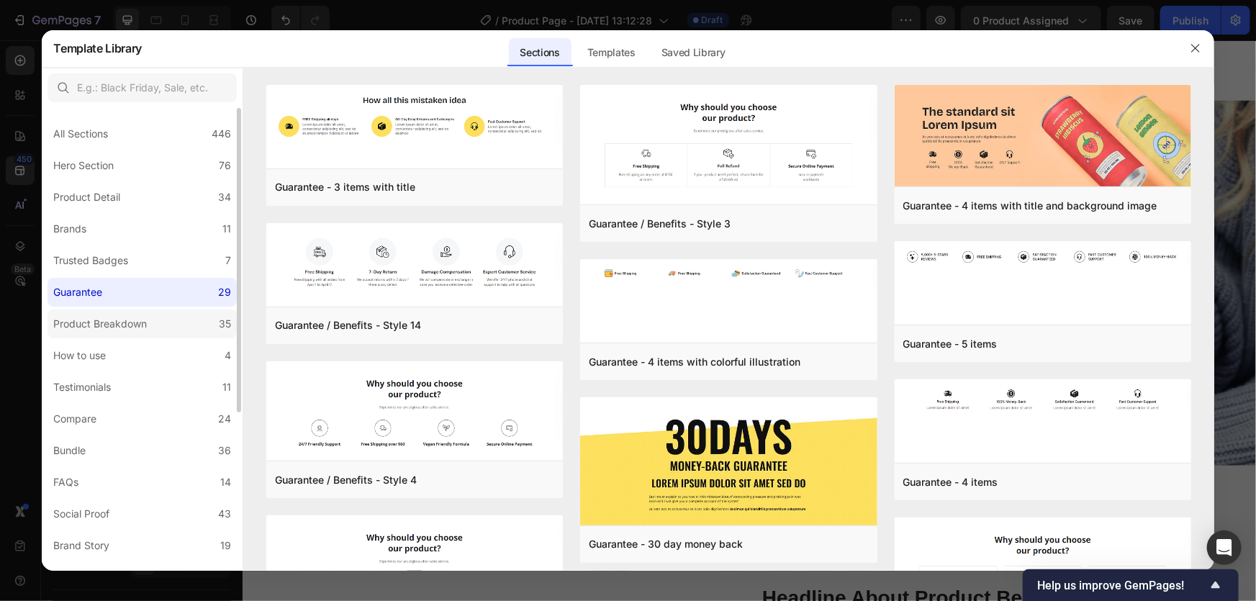
click at [116, 317] on div "Product Breakdown" at bounding box center [100, 323] width 94 height 17
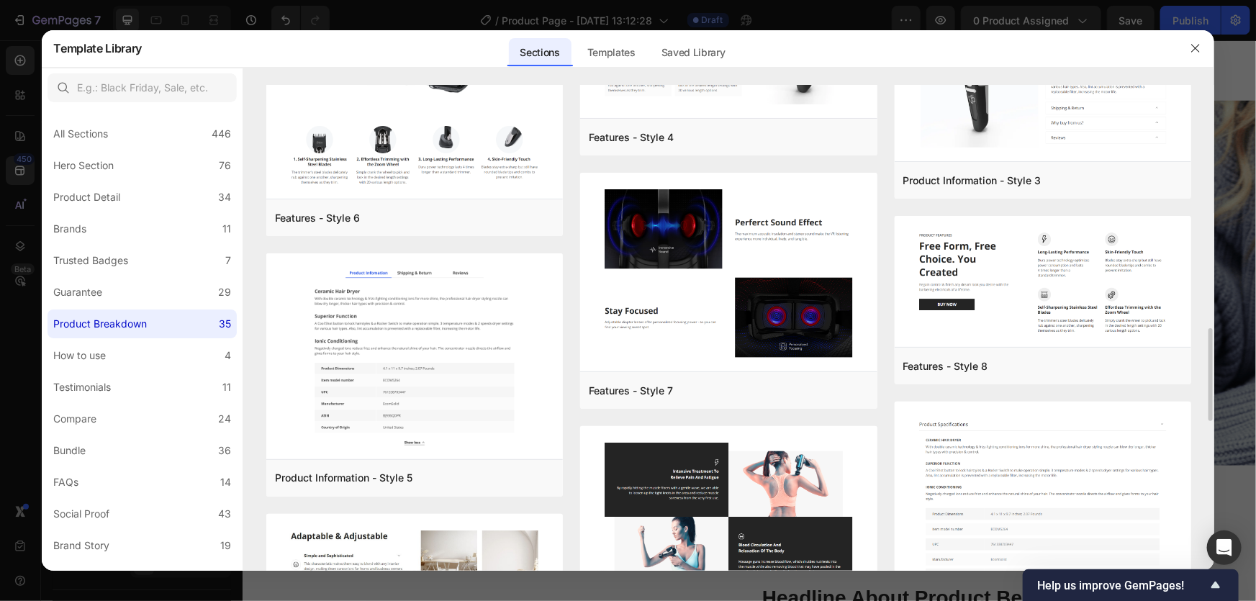
scroll to position [928, 0]
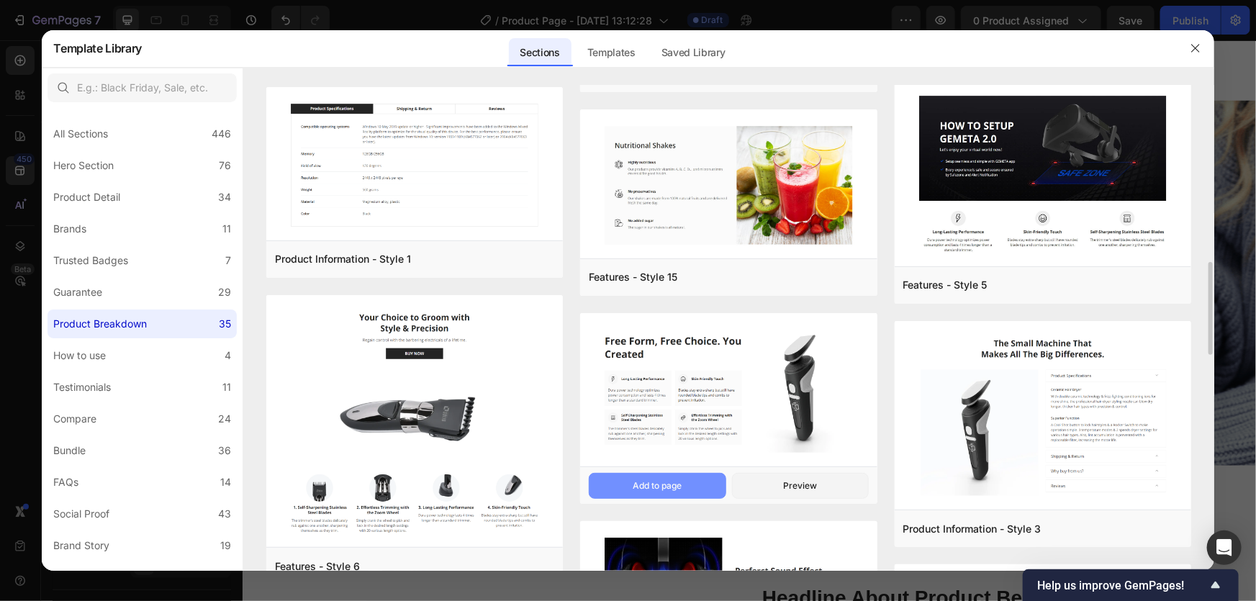
click at [666, 479] on button "Add to page" at bounding box center [657, 486] width 137 height 26
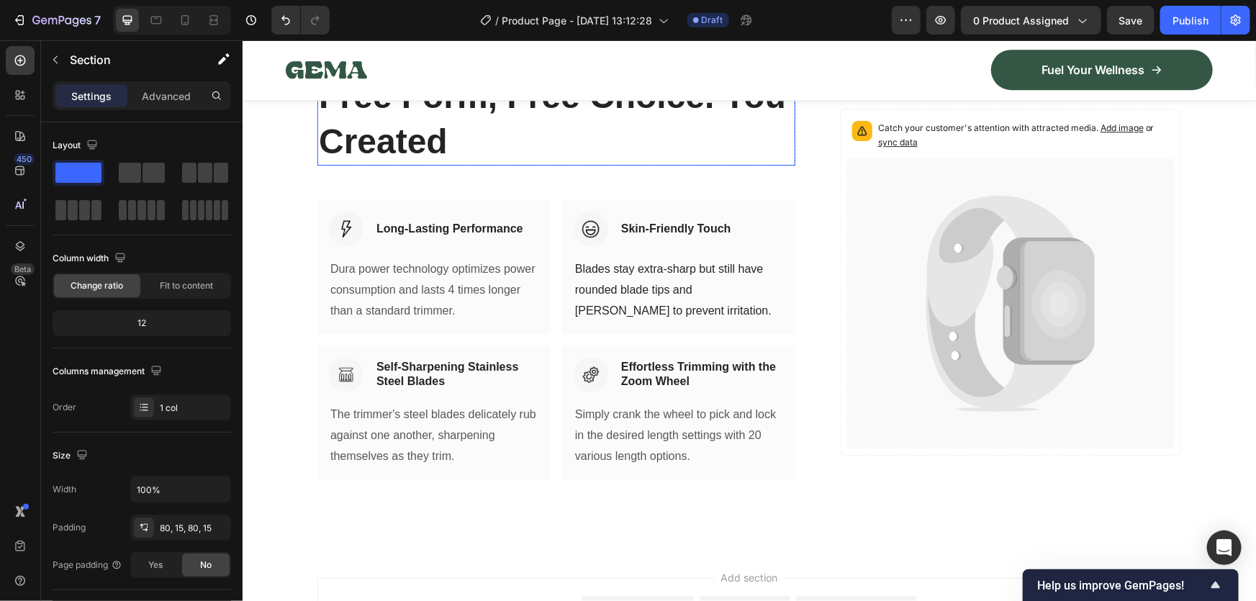
scroll to position [10352, 0]
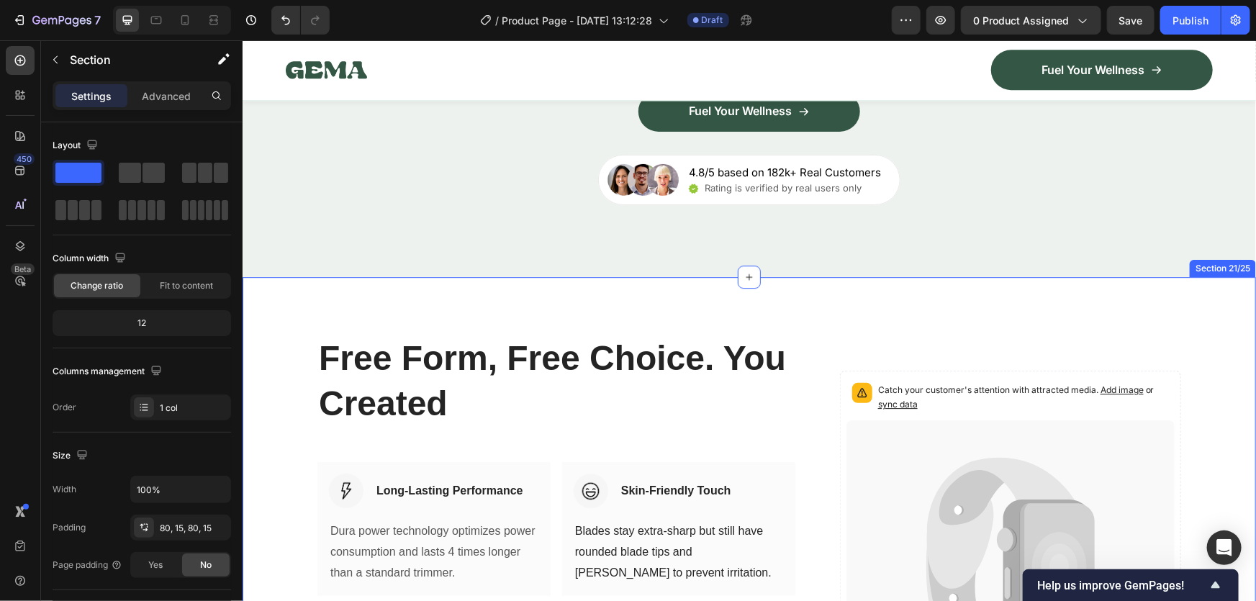
click at [440, 338] on div "Free Form, Free Choice. You Created Heading Row Image Long-Lasting Performance …" at bounding box center [748, 543] width 1013 height 534
click at [1199, 274] on div "Section 21/25" at bounding box center [1222, 267] width 60 height 13
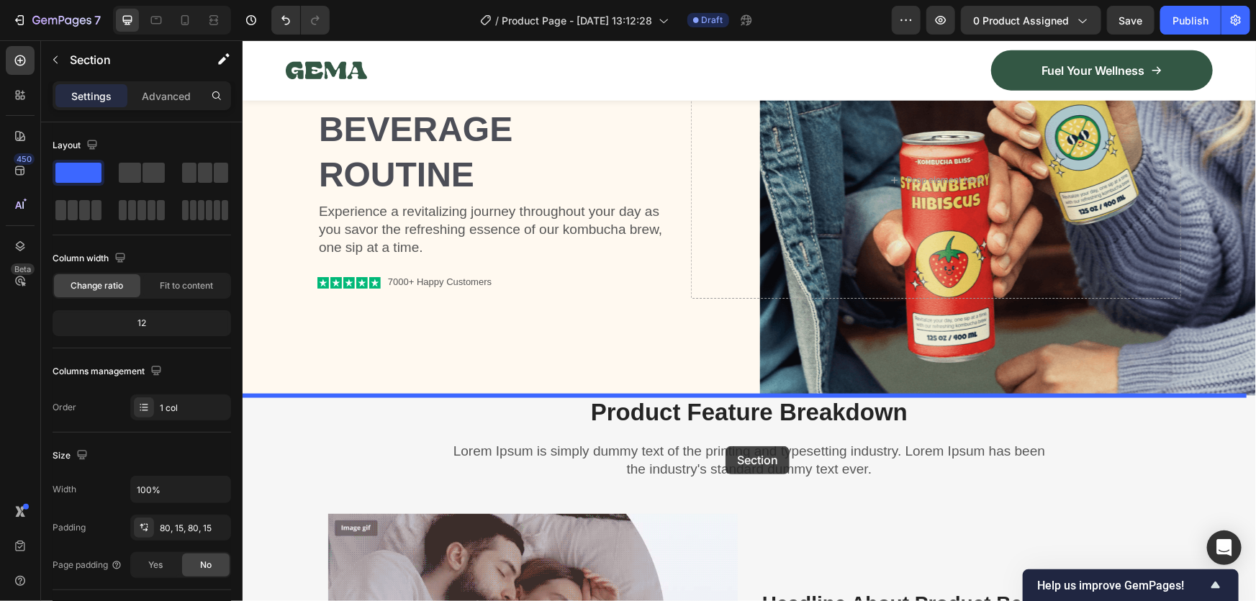
scroll to position [959, 0]
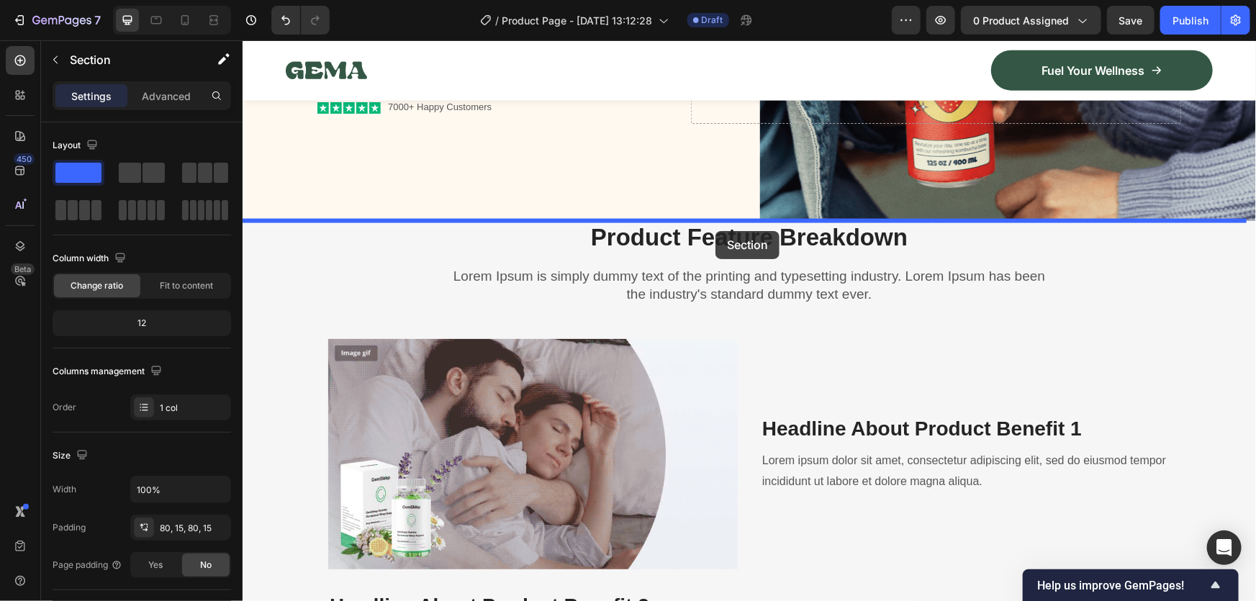
drag, startPoint x: 1197, startPoint y: 295, endPoint x: 715, endPoint y: 230, distance: 487.3
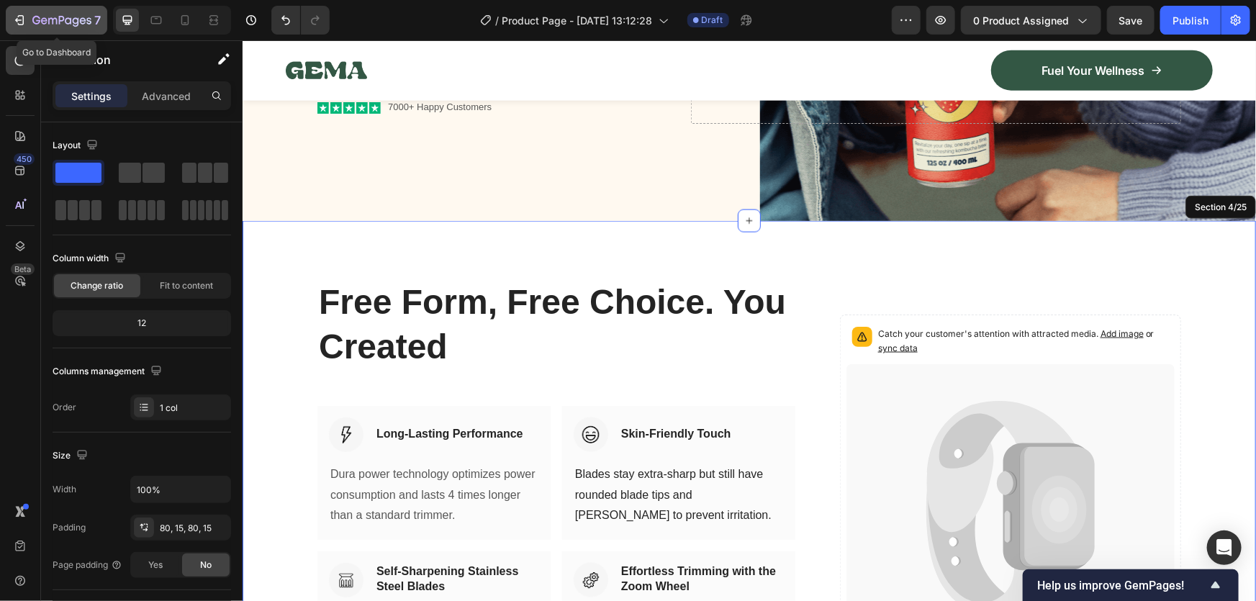
click at [38, 18] on icon "button" at bounding box center [61, 21] width 59 height 12
